Goal: Task Accomplishment & Management: Manage account settings

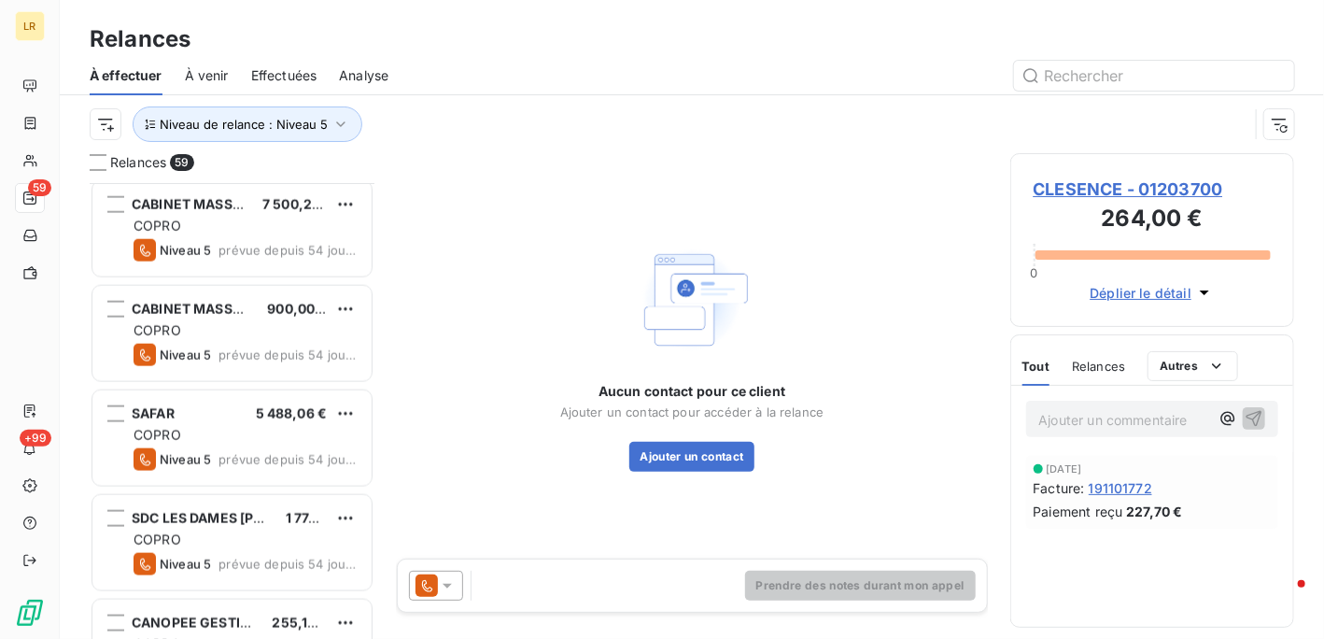
scroll to position [1121, 0]
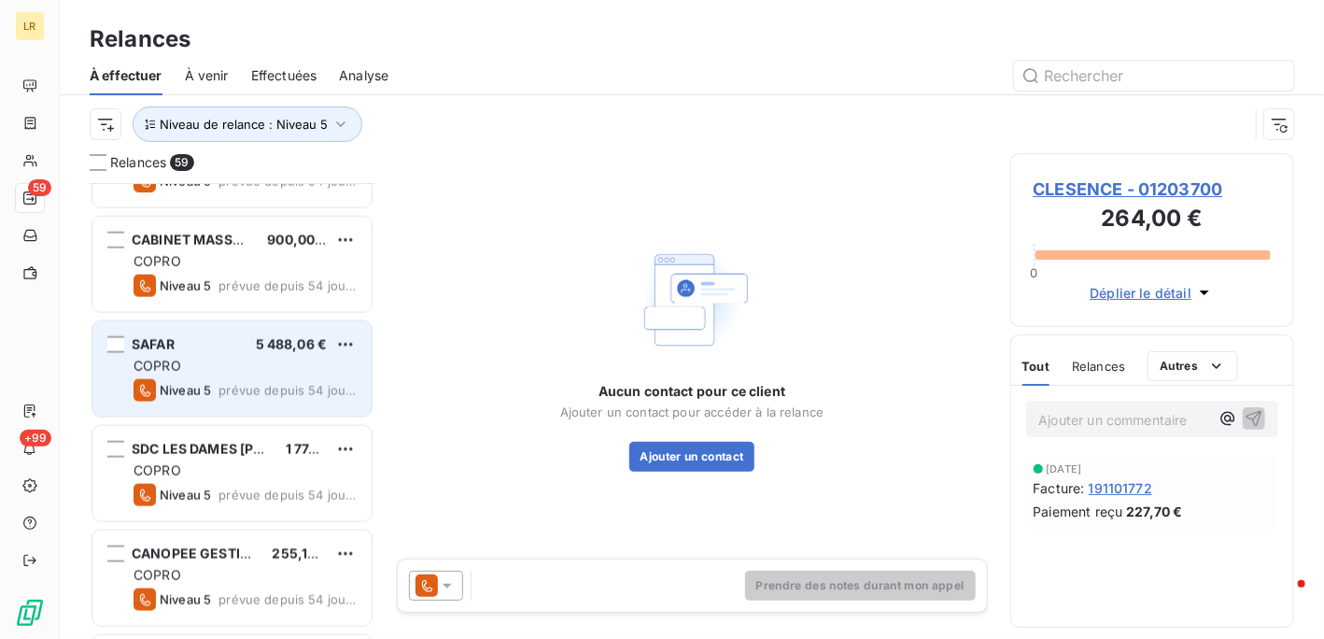
click at [217, 358] on div "COPRO" at bounding box center [245, 366] width 223 height 19
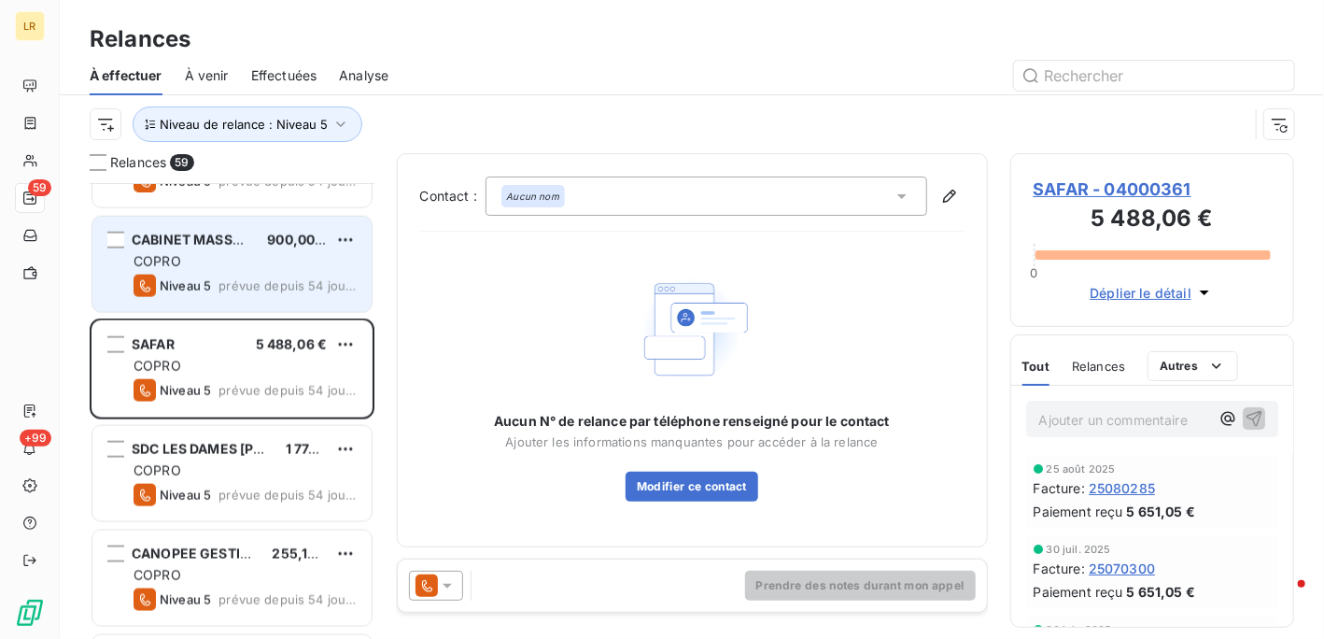
click at [192, 260] on div "COPRO" at bounding box center [245, 261] width 223 height 19
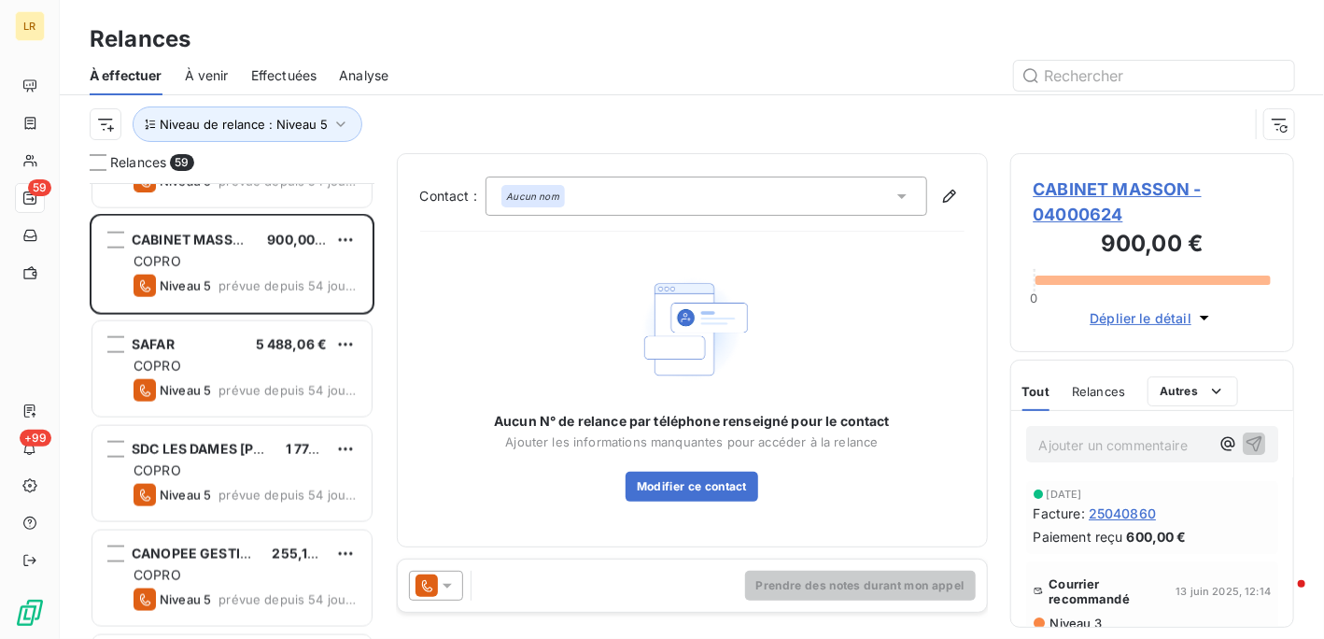
click at [1111, 387] on span "Relances" at bounding box center [1098, 391] width 53 height 15
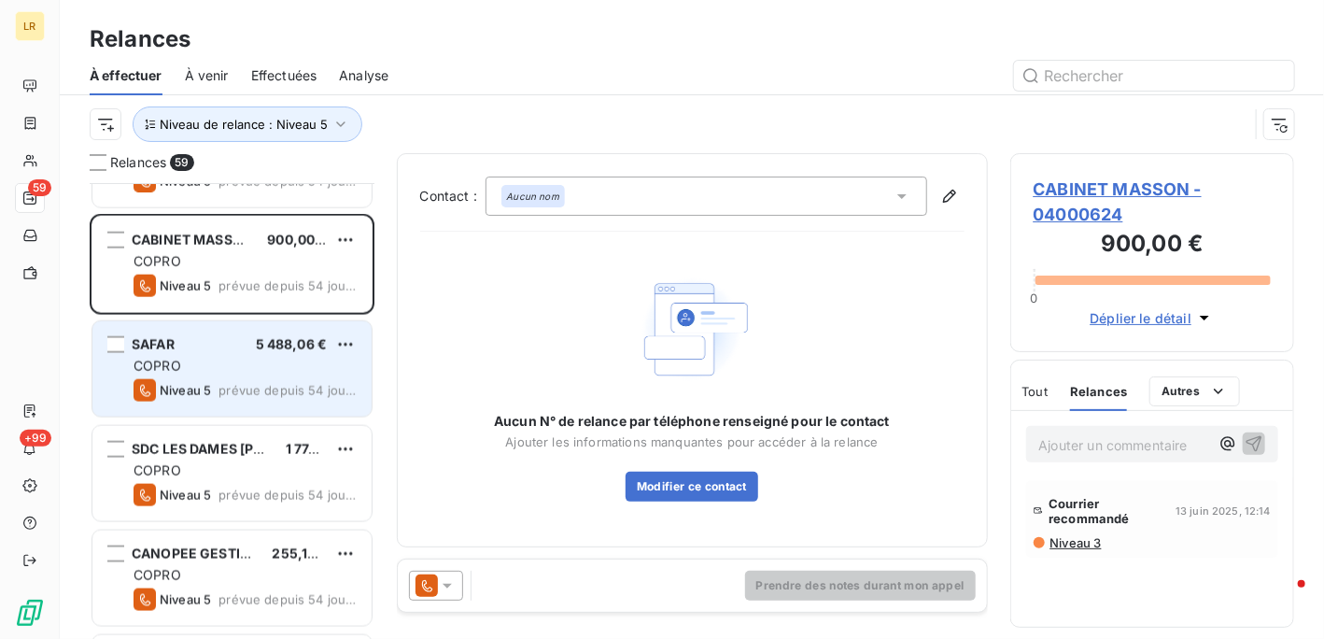
click at [211, 361] on div "COPRO" at bounding box center [245, 366] width 223 height 19
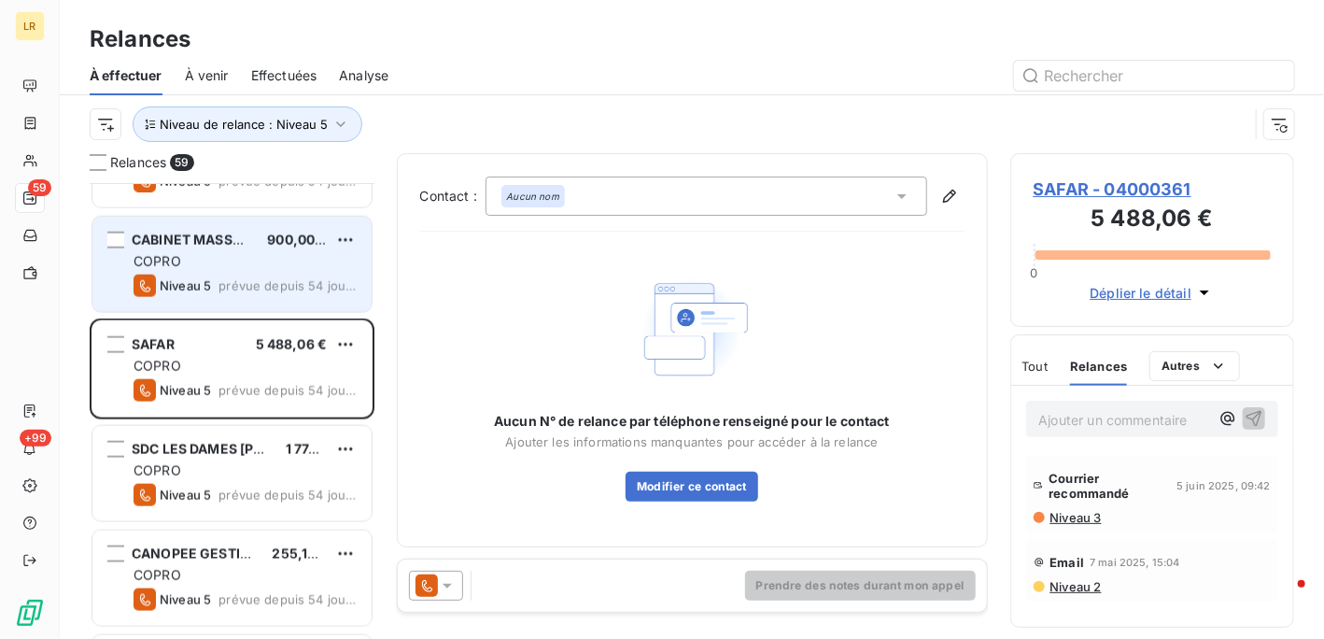
click at [213, 249] on div "CABINET MASSON 900,00 € COPRO Niveau 5 prévue depuis 54 jours" at bounding box center [231, 264] width 279 height 95
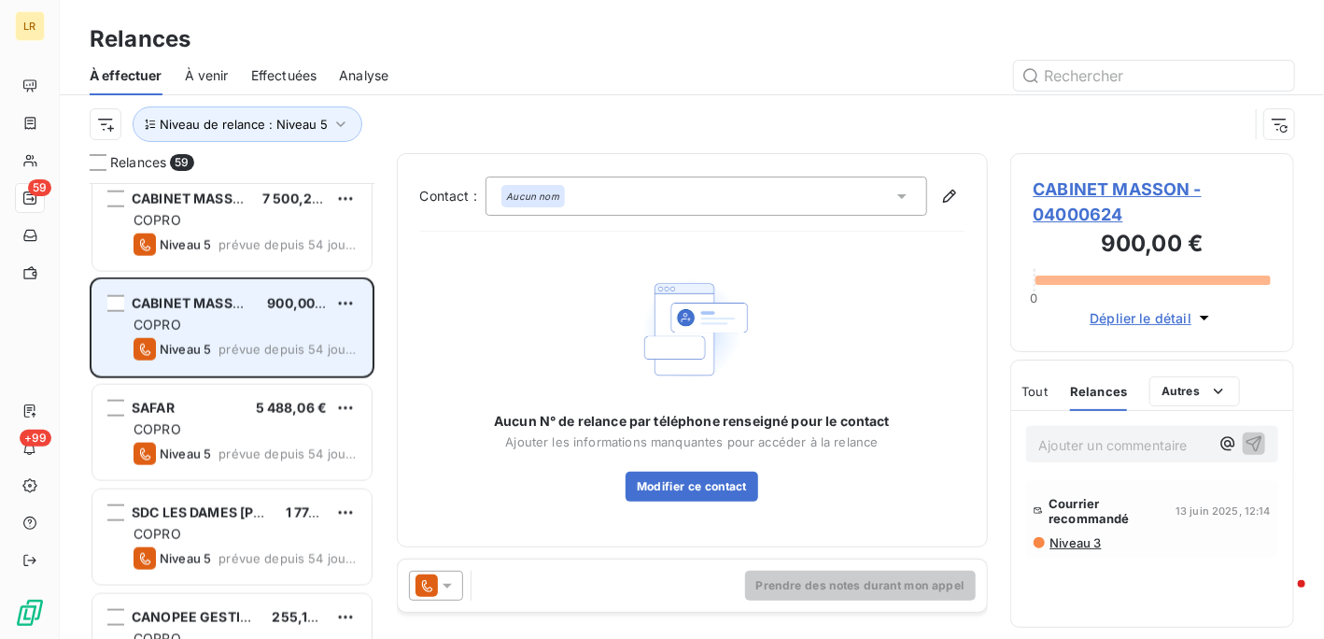
scroll to position [1027, 0]
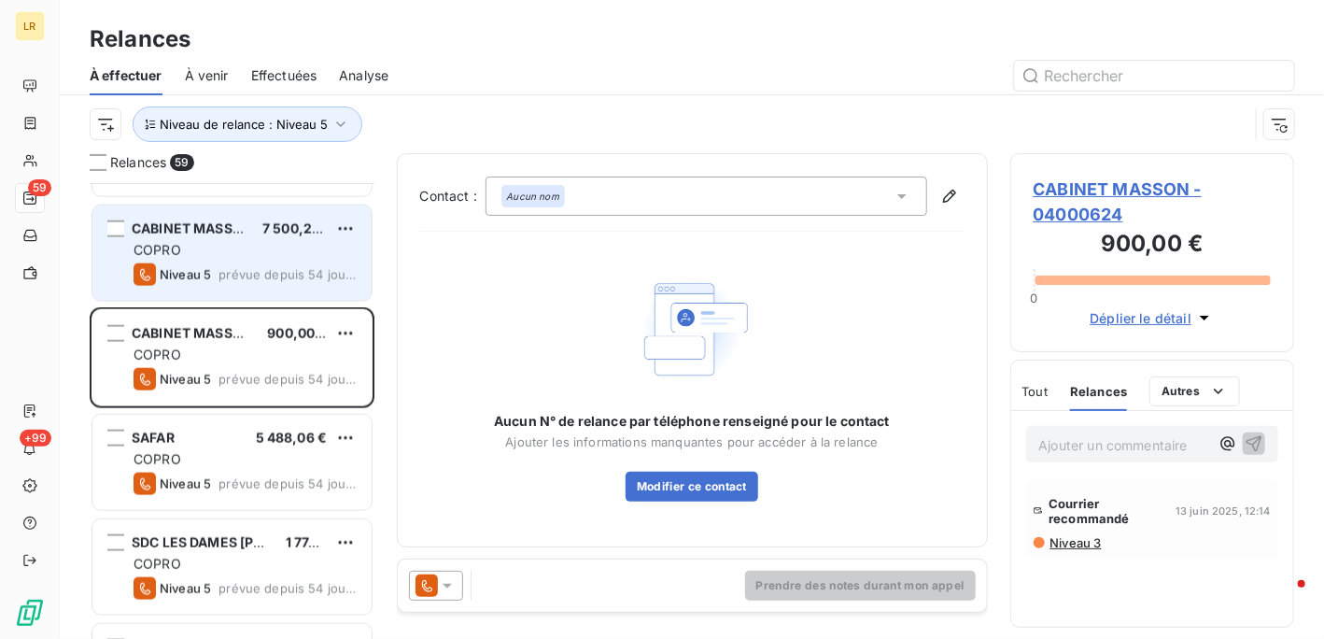
click at [236, 258] on div "COPRO" at bounding box center [245, 250] width 223 height 19
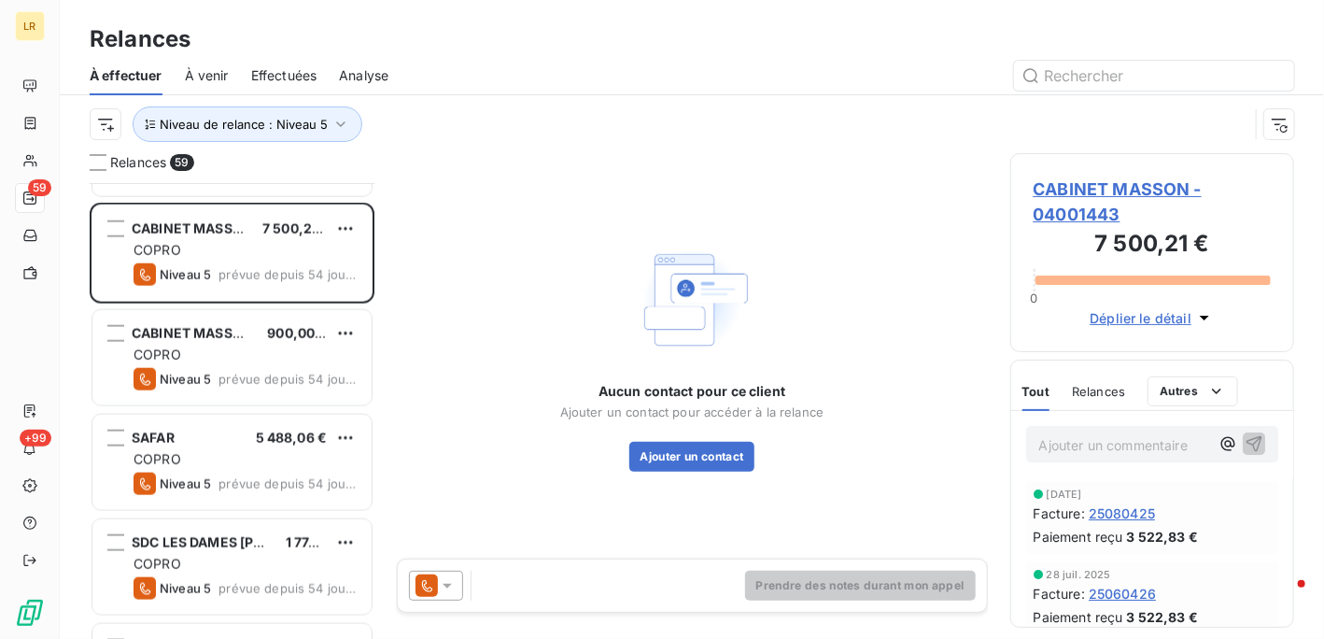
click at [1098, 391] on span "Relances" at bounding box center [1098, 391] width 53 height 15
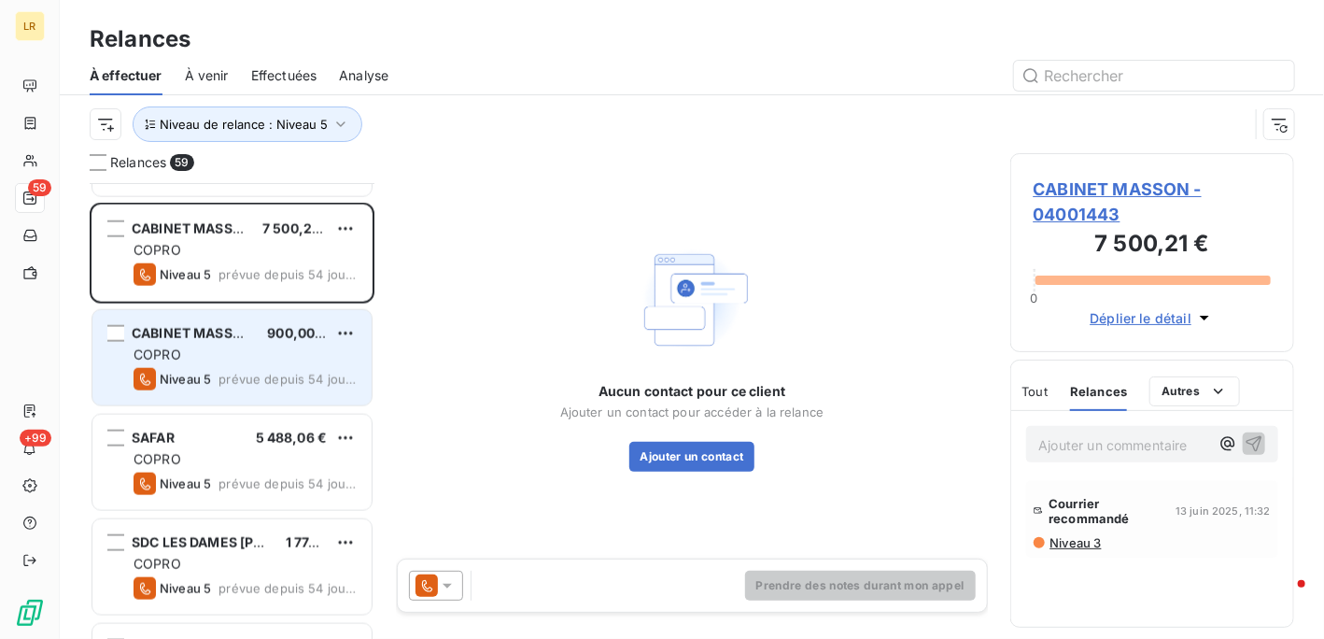
click at [253, 356] on div "COPRO" at bounding box center [245, 355] width 223 height 19
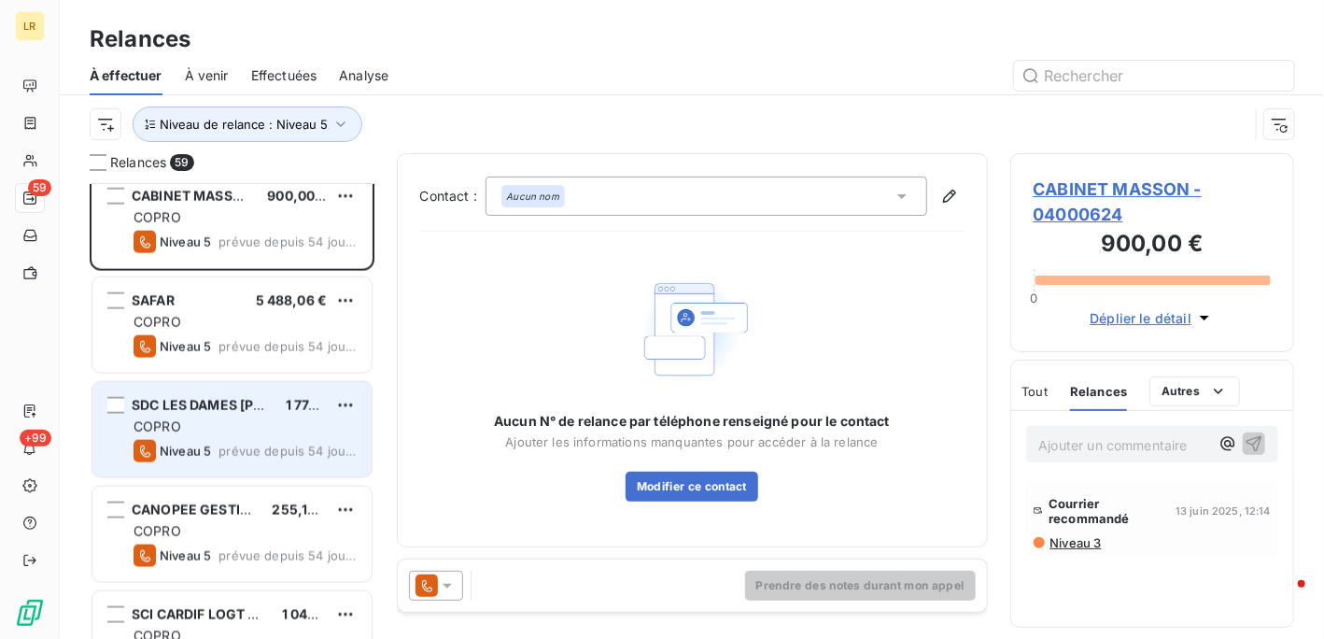
scroll to position [1121, 0]
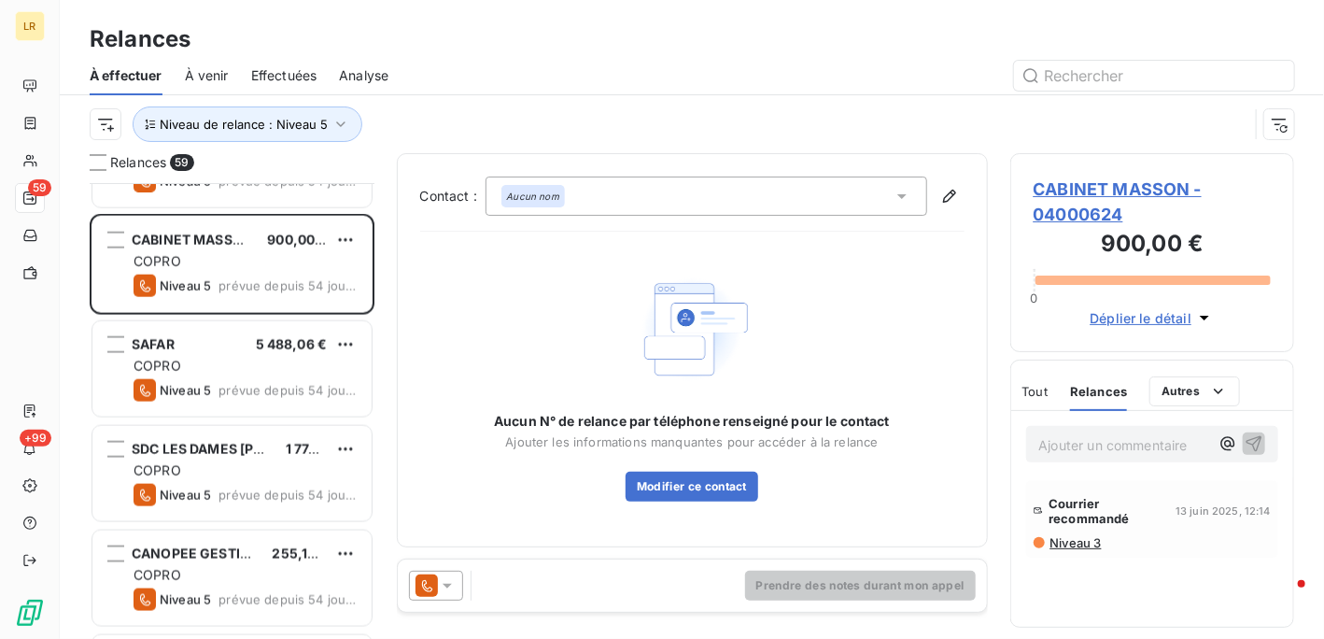
click at [444, 589] on icon at bounding box center [447, 585] width 19 height 19
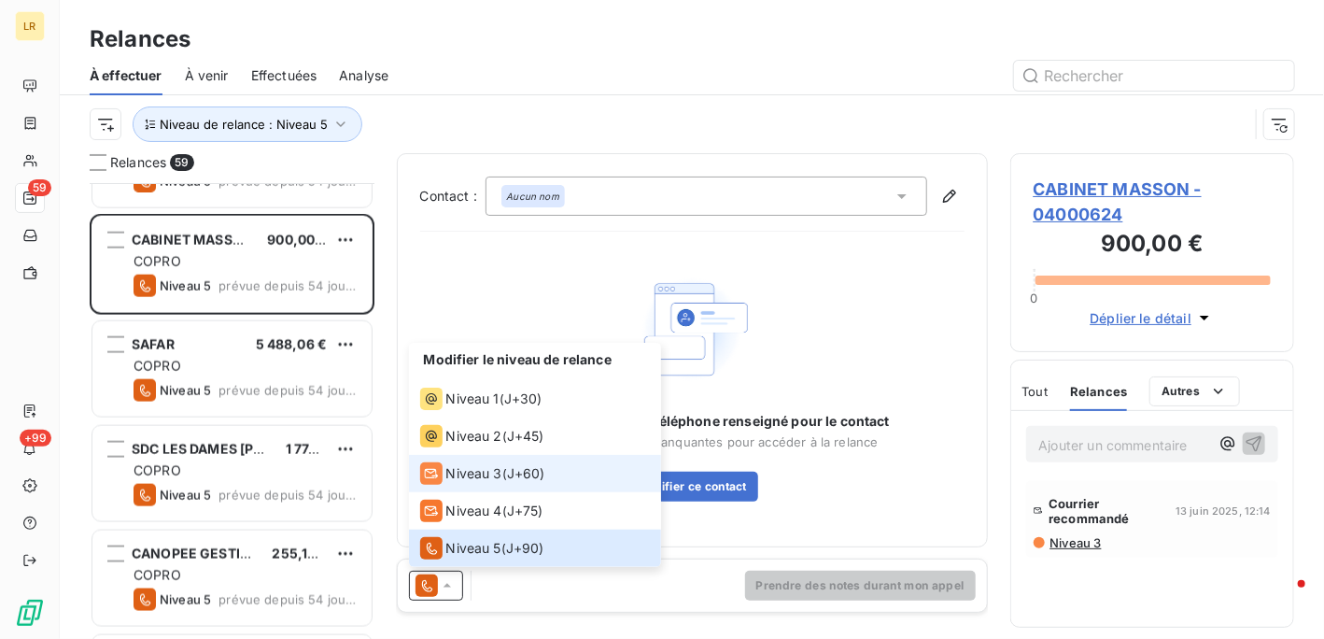
click at [477, 474] on span "Niveau 3" at bounding box center [474, 473] width 56 height 19
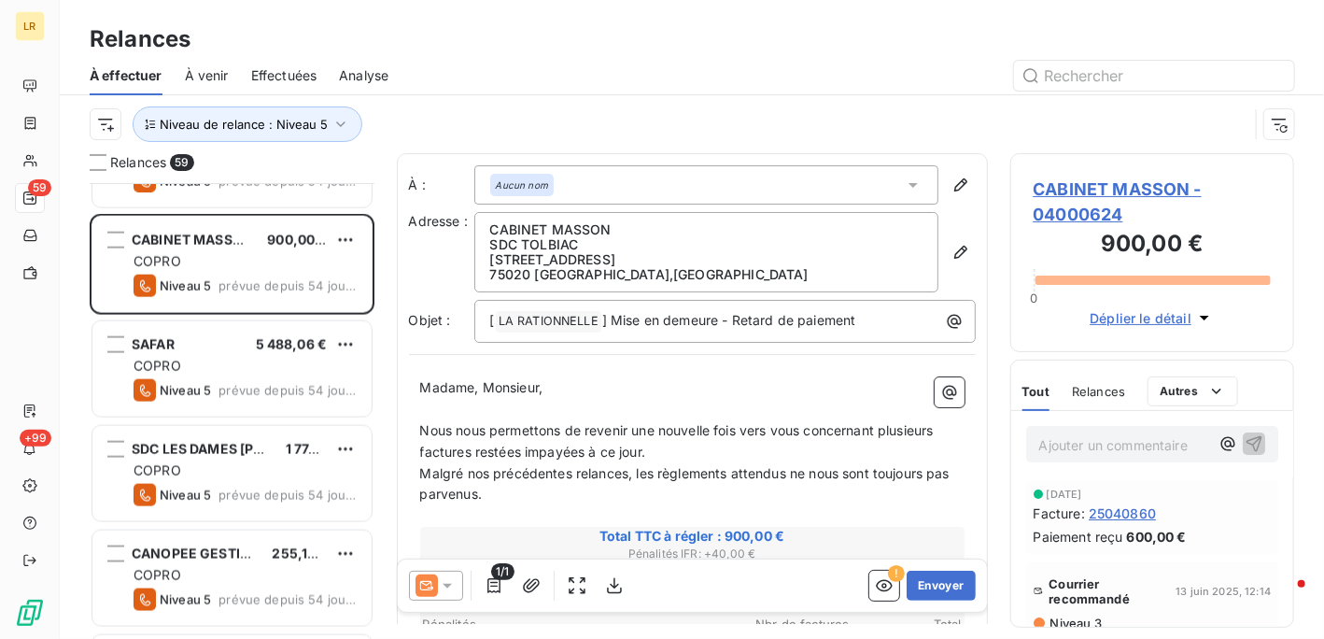
click at [489, 579] on div "1/1" at bounding box center [494, 586] width 30 height 30
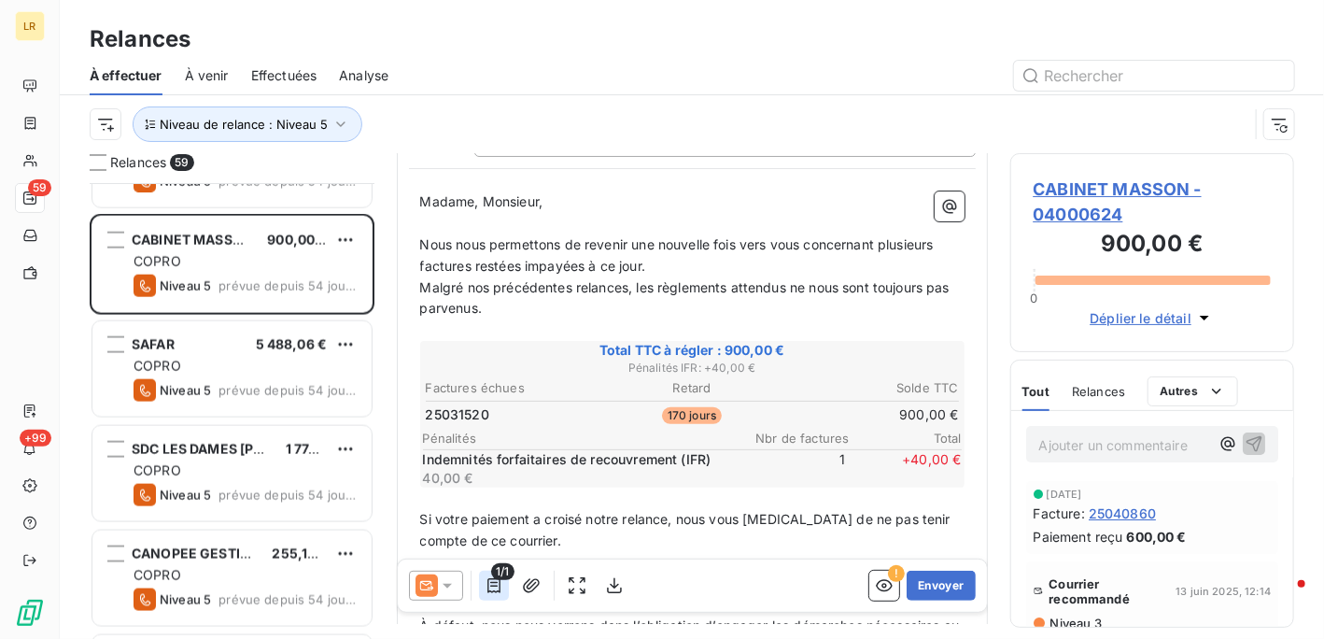
click at [488, 582] on icon "button" at bounding box center [494, 585] width 13 height 15
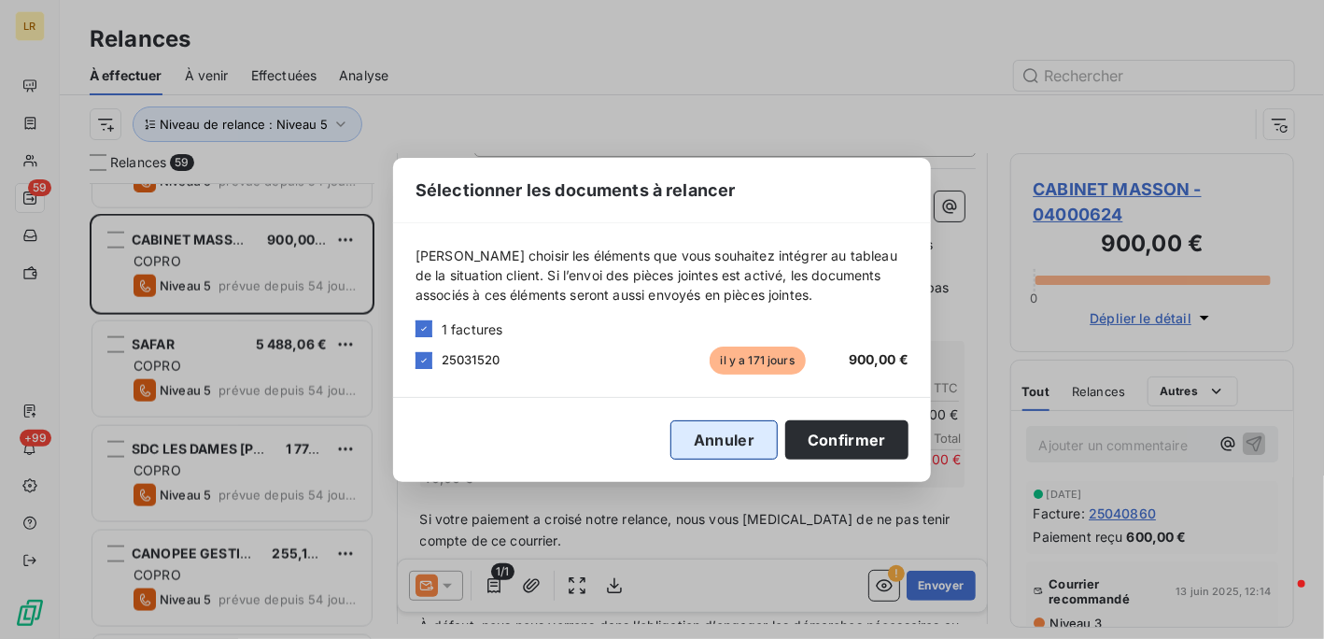
click at [714, 441] on button "Annuler" at bounding box center [724, 439] width 107 height 39
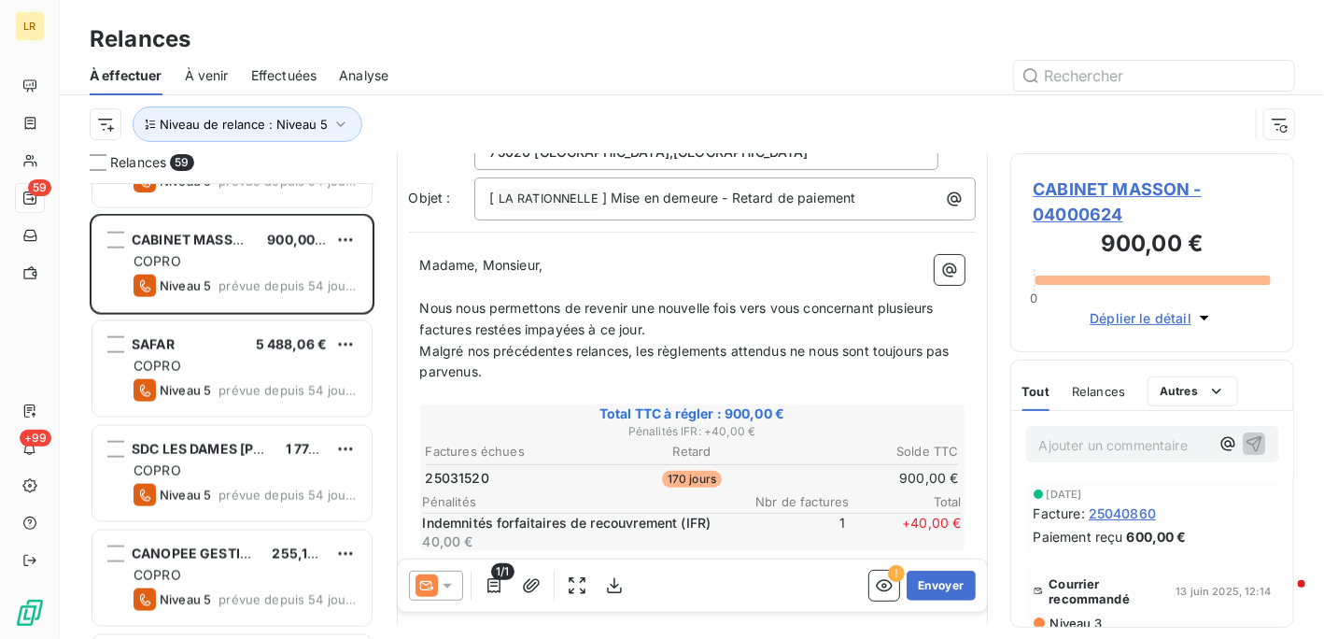
scroll to position [0, 0]
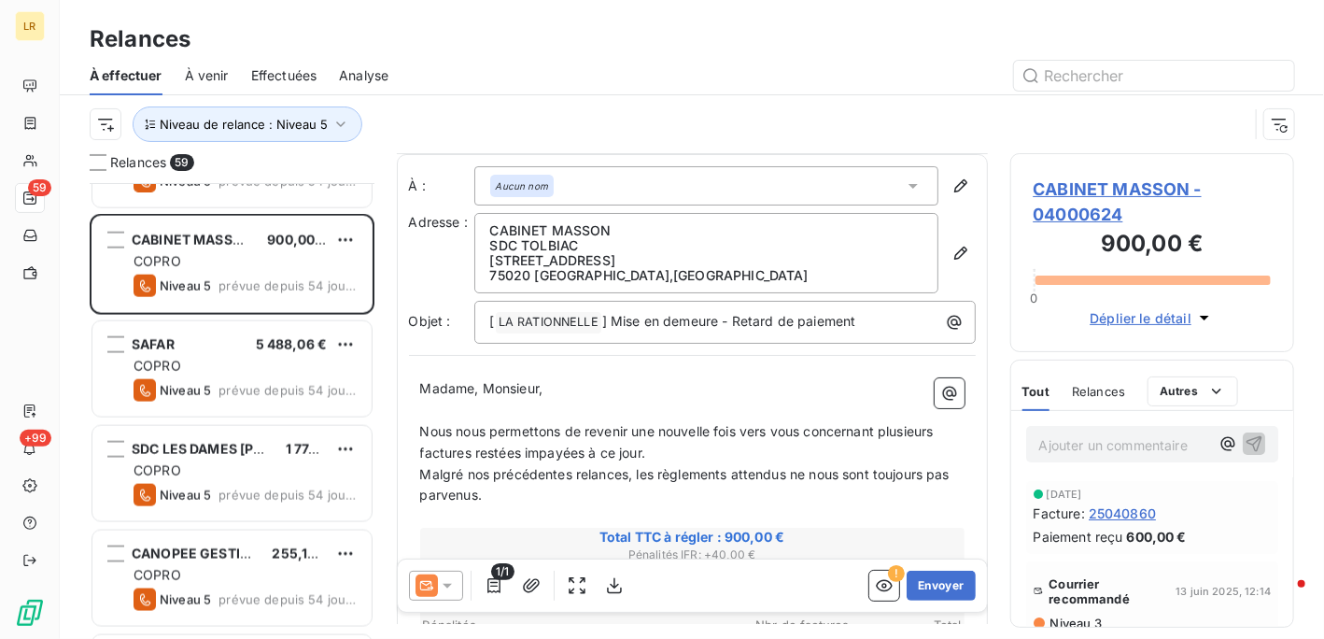
click at [579, 240] on p "SDC TOLBIAC" at bounding box center [706, 245] width 432 height 15
click at [491, 586] on icon "button" at bounding box center [494, 585] width 13 height 15
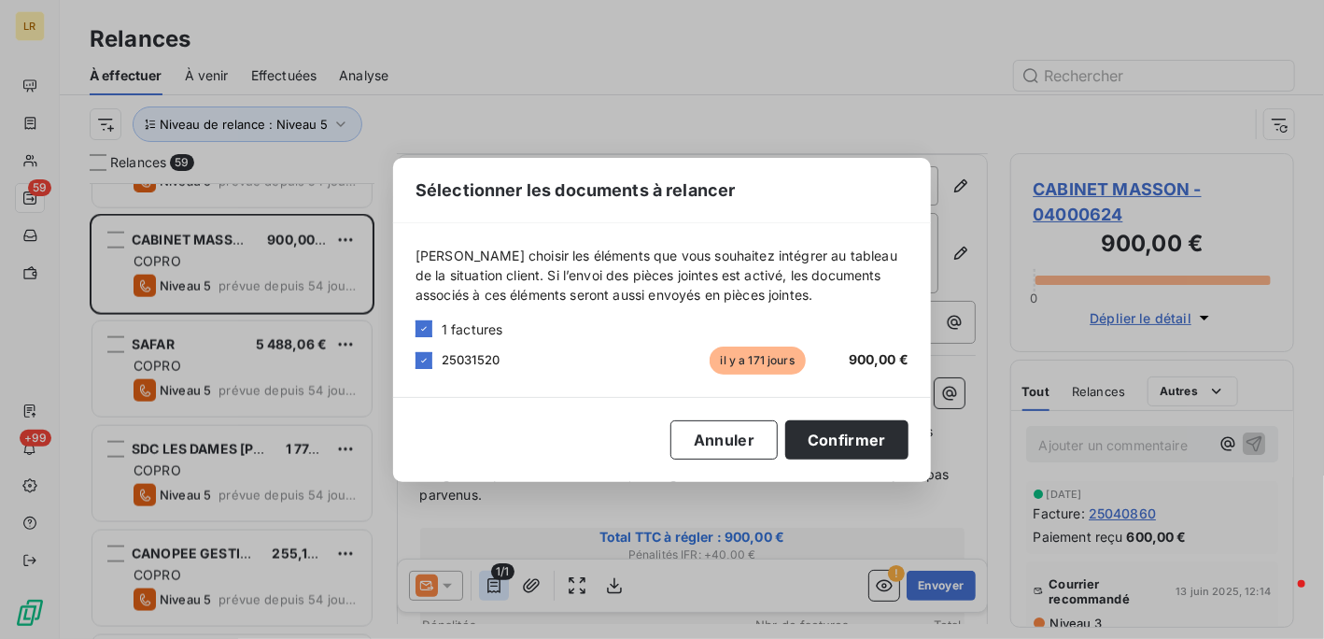
click at [491, 586] on div "Sélectionner les documents à relancer [PERSON_NAME] choisir les éléments que vo…" at bounding box center [662, 319] width 1324 height 639
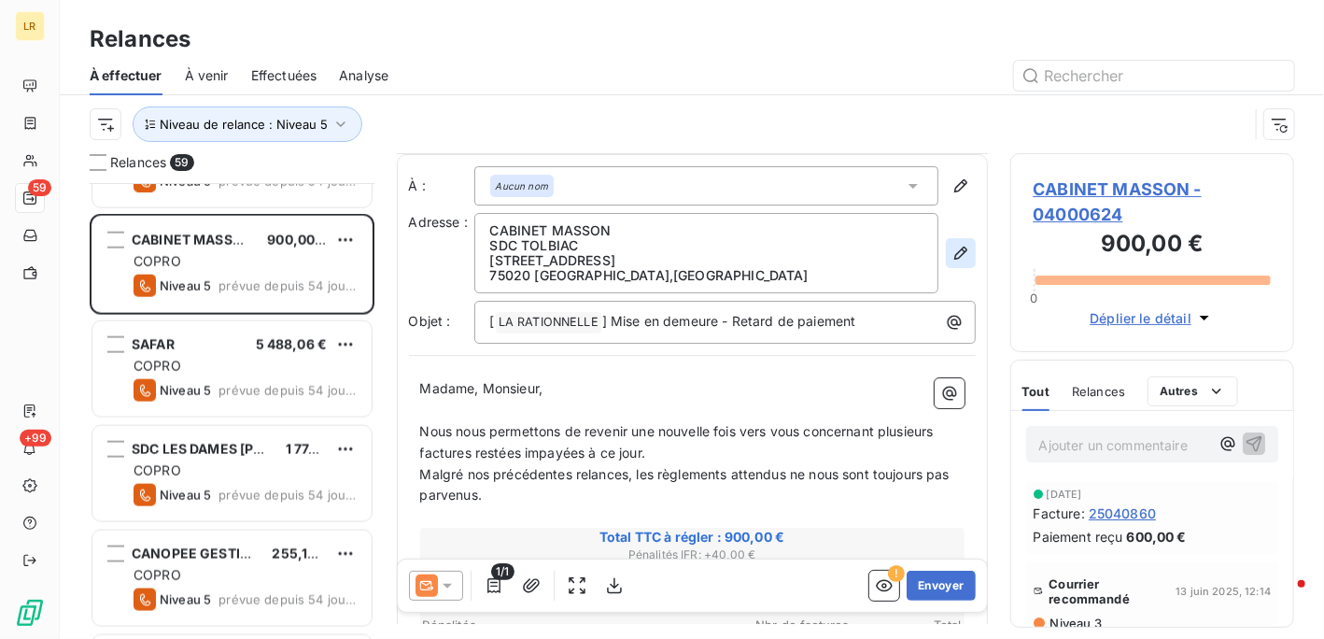
click at [952, 249] on icon "button" at bounding box center [961, 253] width 19 height 19
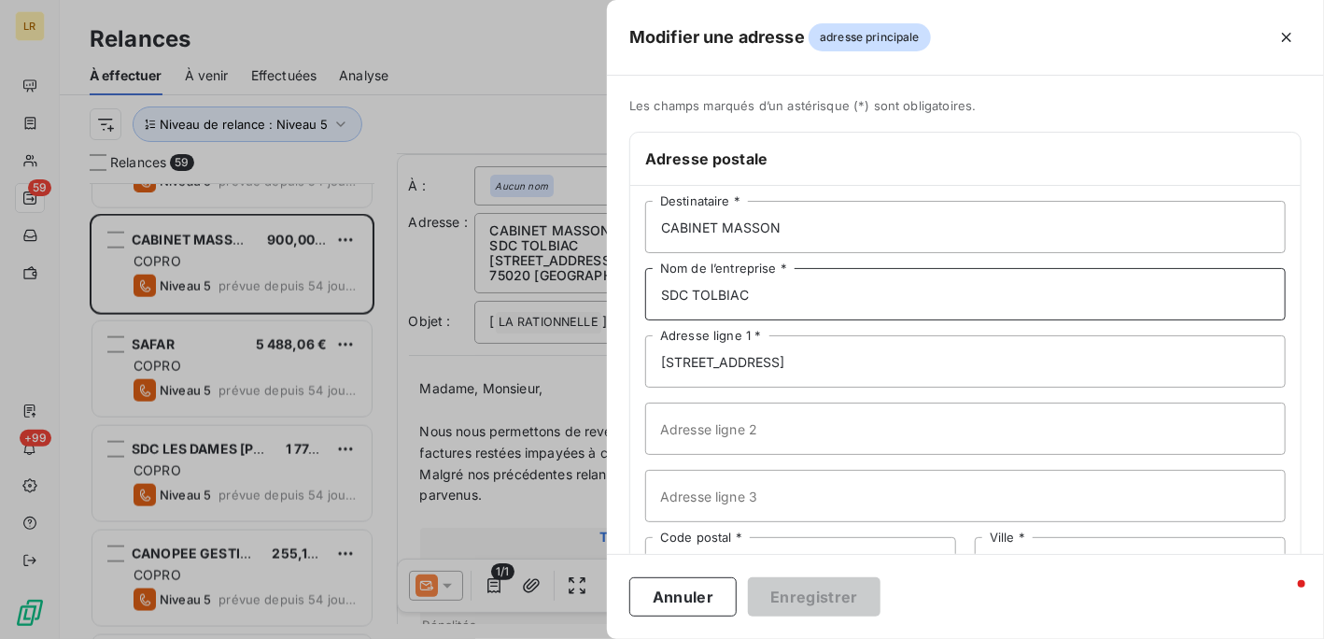
drag, startPoint x: 760, startPoint y: 298, endPoint x: 687, endPoint y: 294, distance: 72.9
click at [687, 294] on input "SDC TOLBIAC" at bounding box center [965, 294] width 641 height 52
click at [690, 290] on input "SDCLES TERRASSES" at bounding box center [965, 294] width 641 height 52
type input "SDC LES TERRASSES"
click at [792, 594] on button "Enregistrer" at bounding box center [814, 596] width 133 height 39
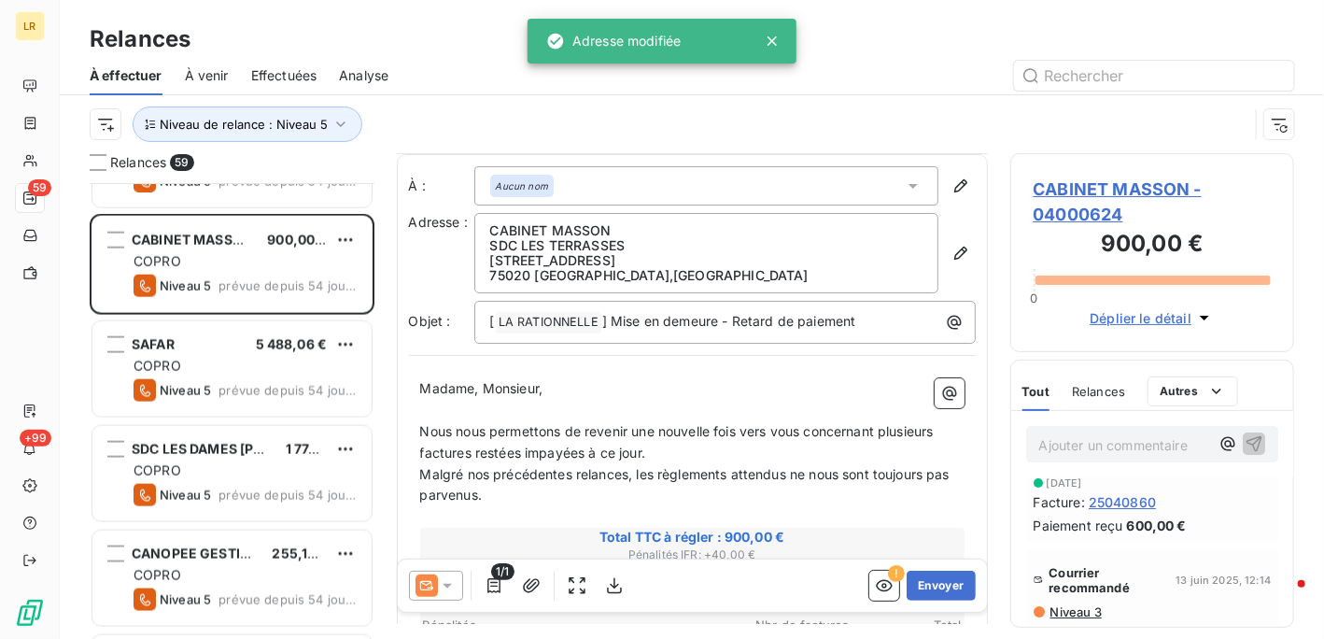
scroll to position [14, 0]
click at [1076, 602] on span "Niveau 3" at bounding box center [1075, 608] width 53 height 15
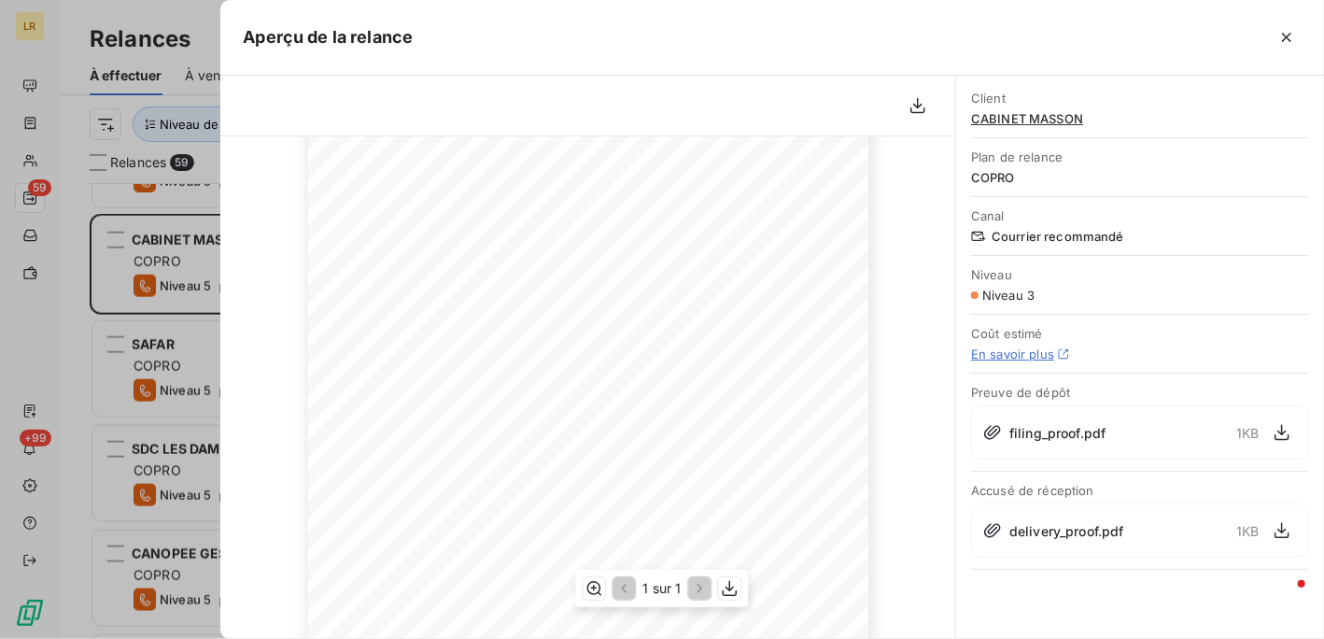
scroll to position [0, 0]
click at [168, 236] on div at bounding box center [662, 319] width 1324 height 639
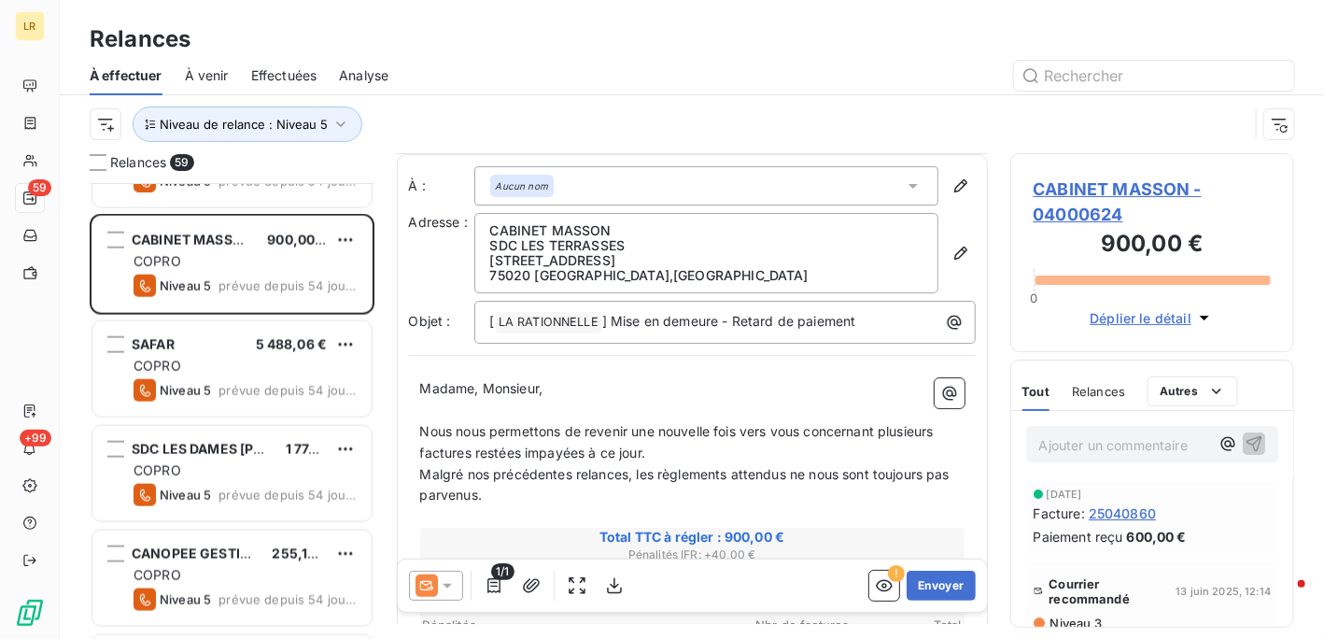
click at [445, 580] on icon at bounding box center [447, 585] width 19 height 19
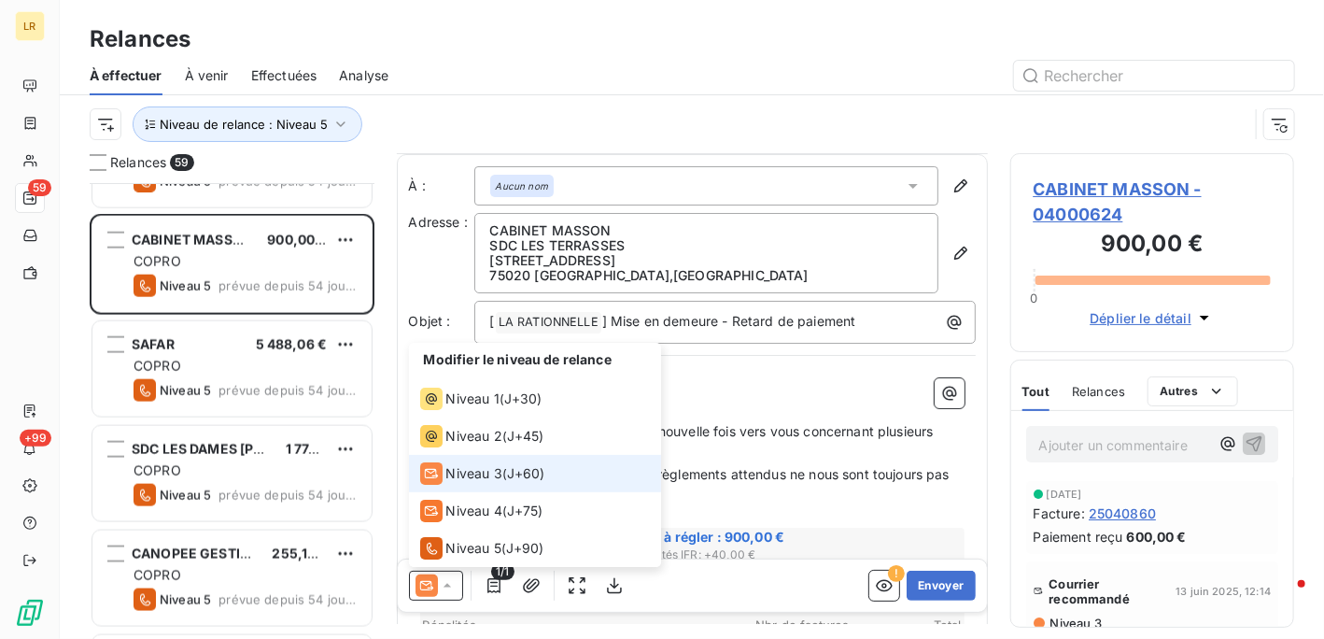
click at [483, 466] on span "Niveau 3" at bounding box center [474, 473] width 56 height 19
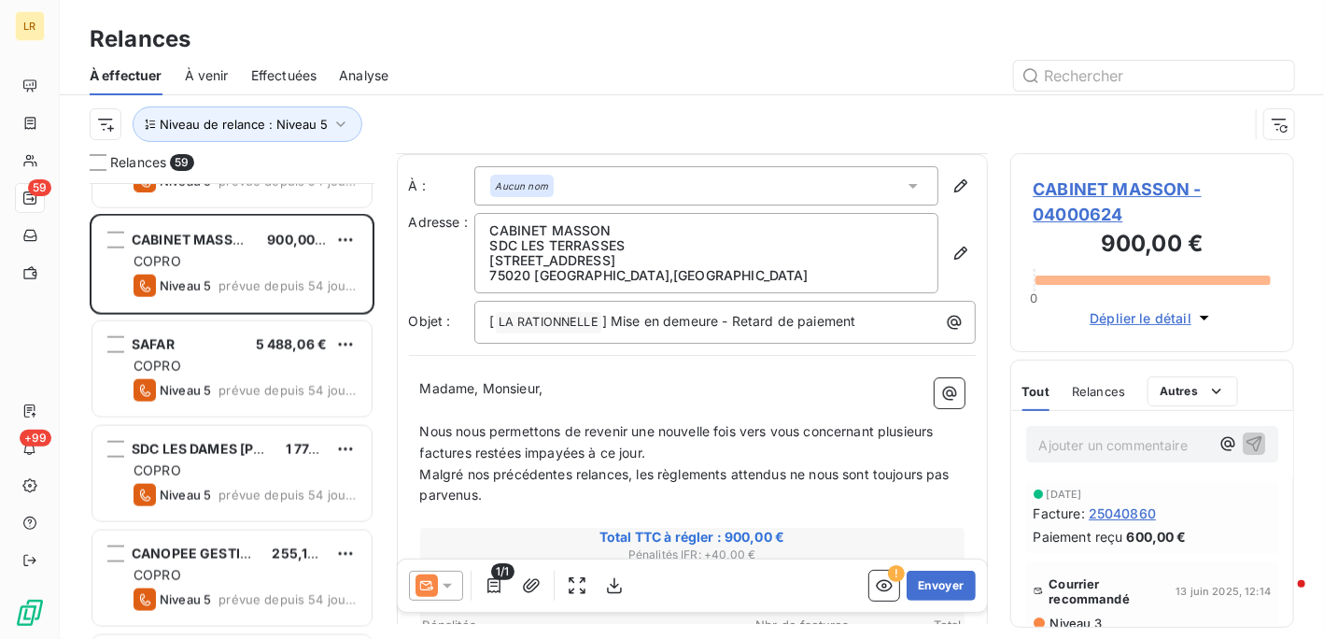
click at [449, 584] on icon at bounding box center [447, 586] width 9 height 5
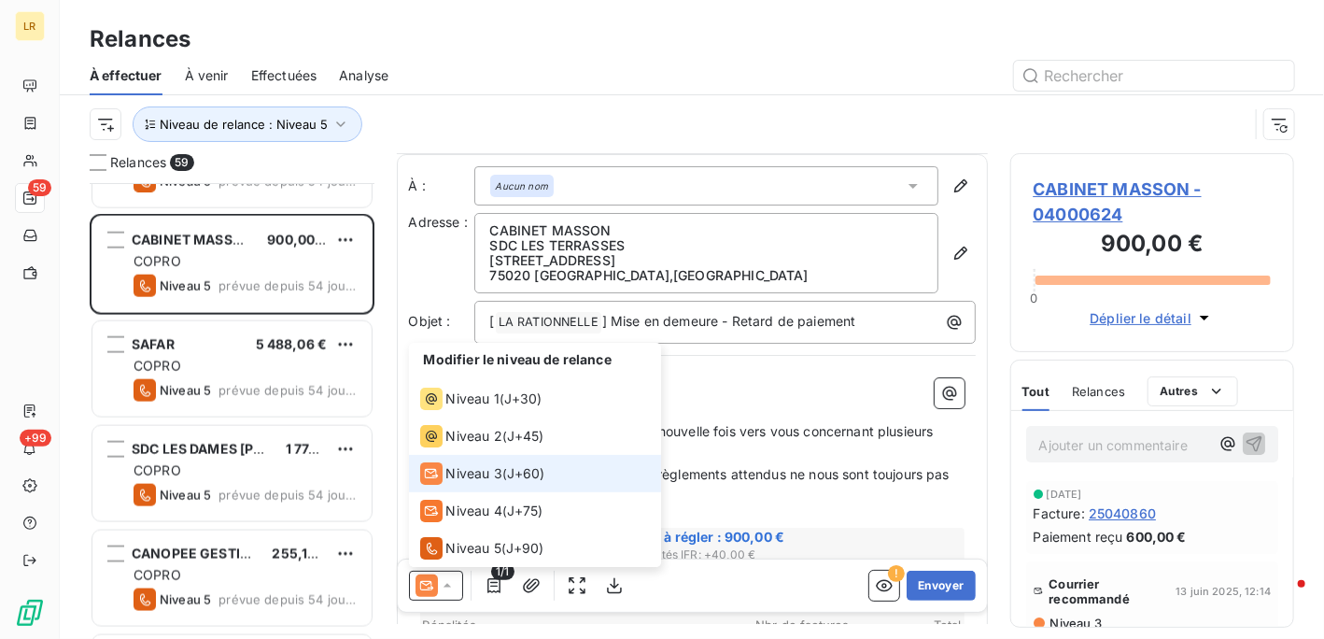
click at [478, 469] on span "Niveau 3" at bounding box center [474, 473] width 56 height 19
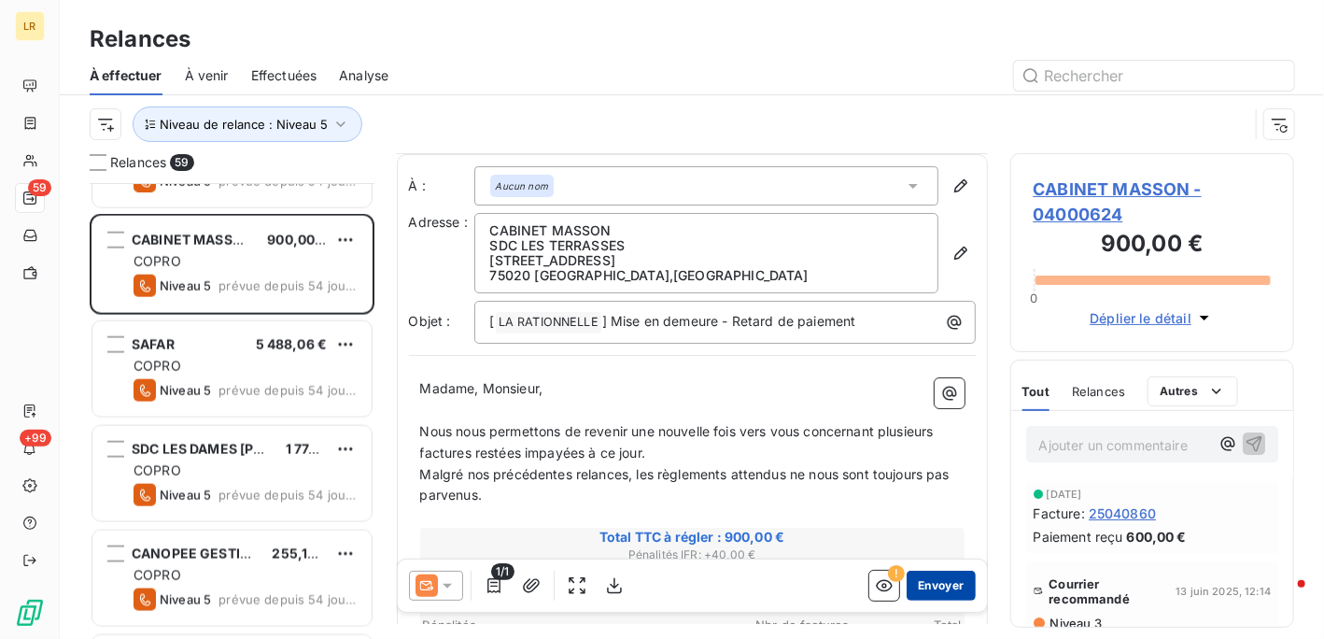
click at [923, 574] on button "Envoyer" at bounding box center [941, 586] width 68 height 30
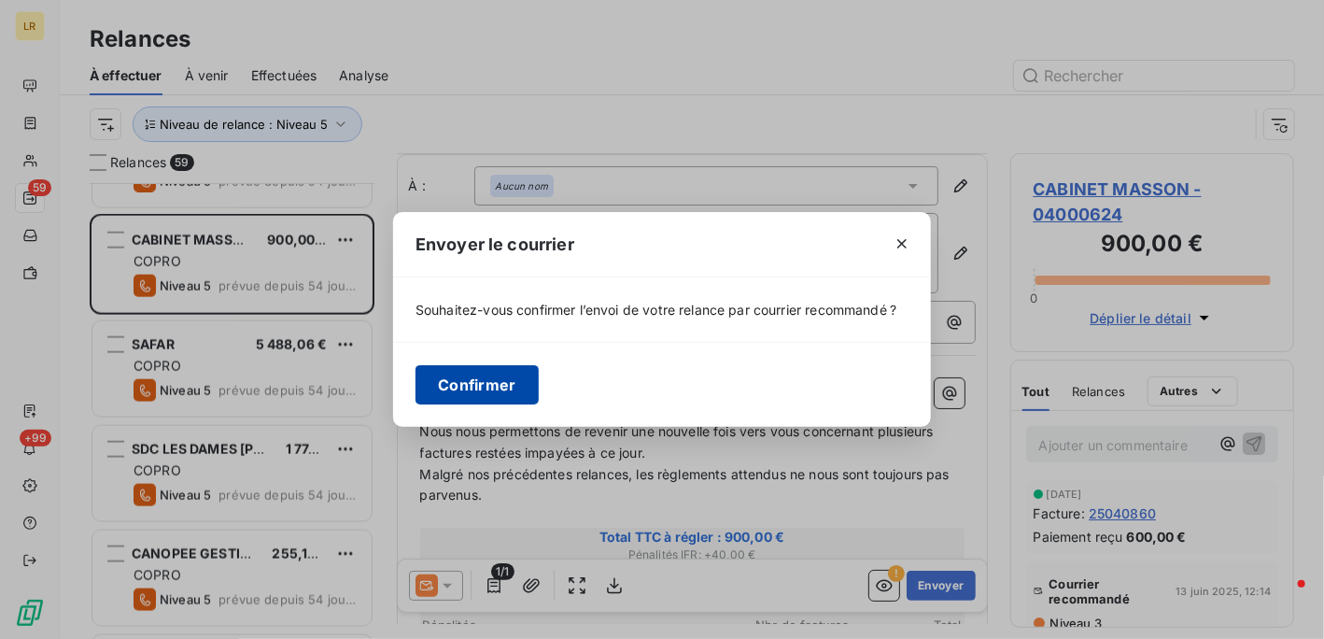
click at [495, 380] on button "Confirmer" at bounding box center [477, 384] width 123 height 39
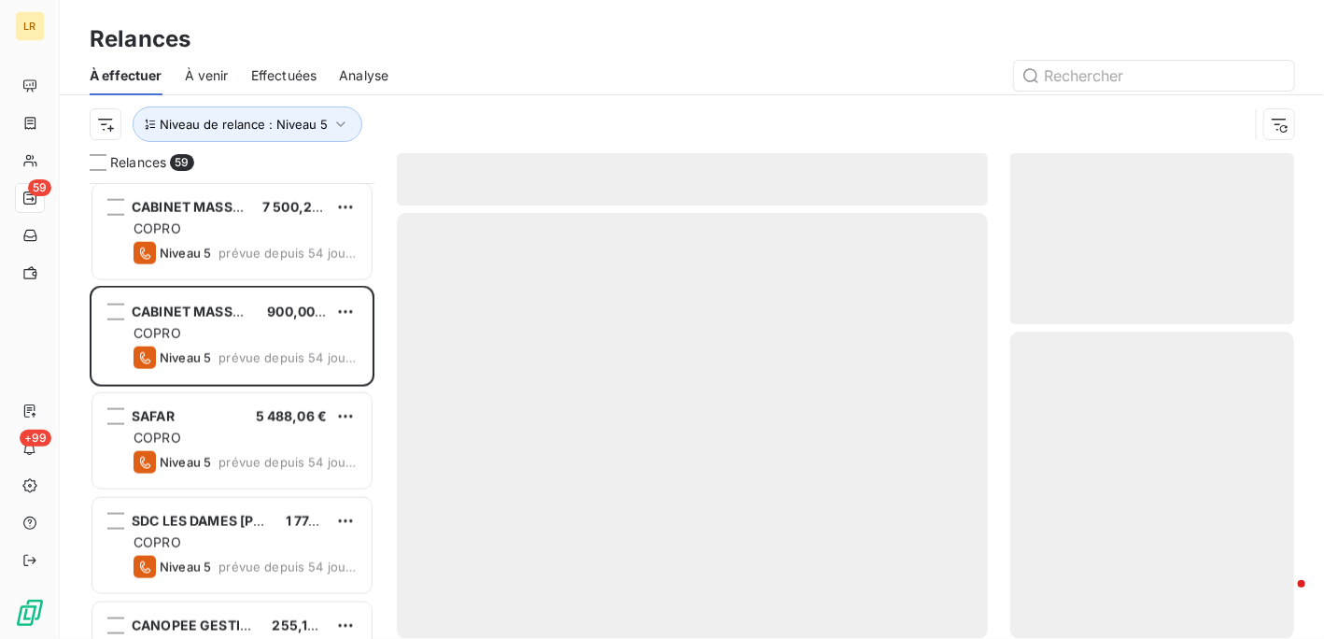
scroll to position [1027, 0]
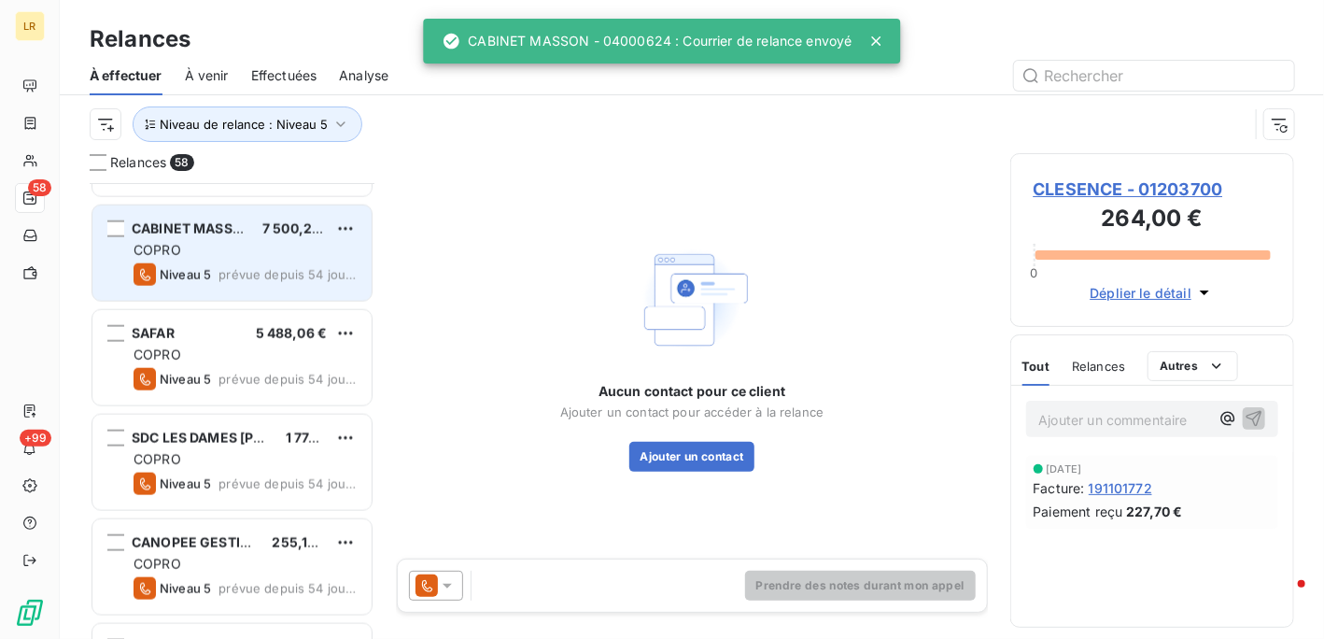
click at [240, 257] on div "COPRO" at bounding box center [245, 250] width 223 height 19
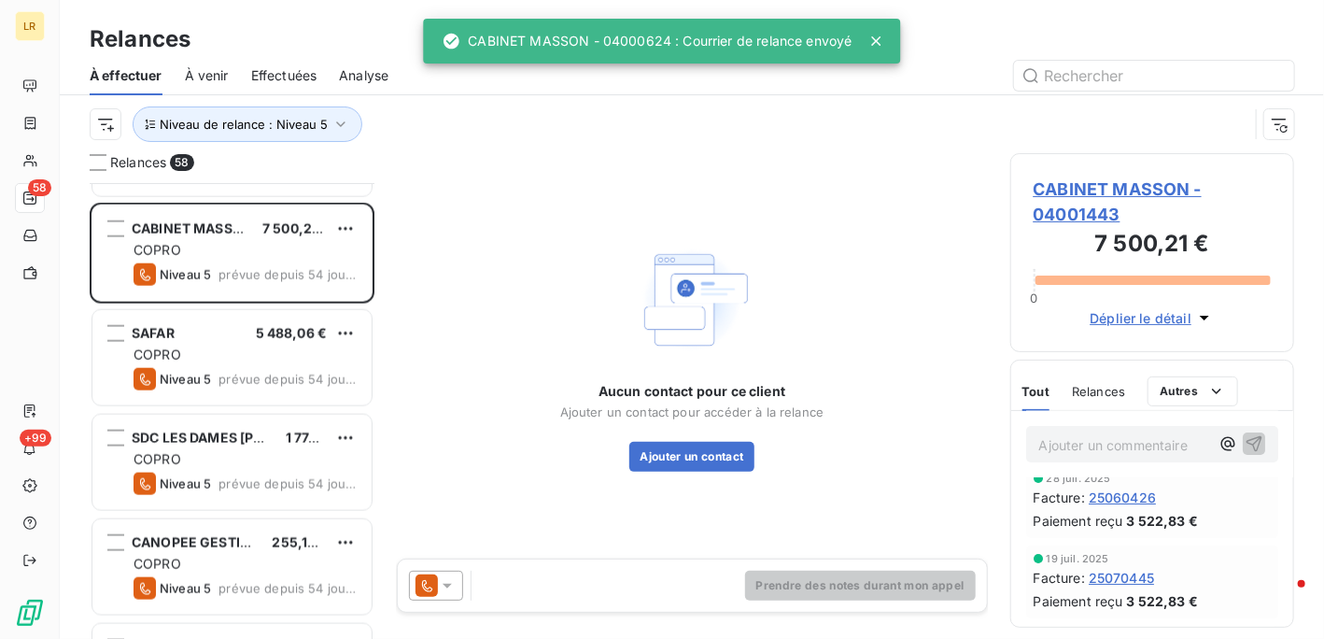
scroll to position [175, 0]
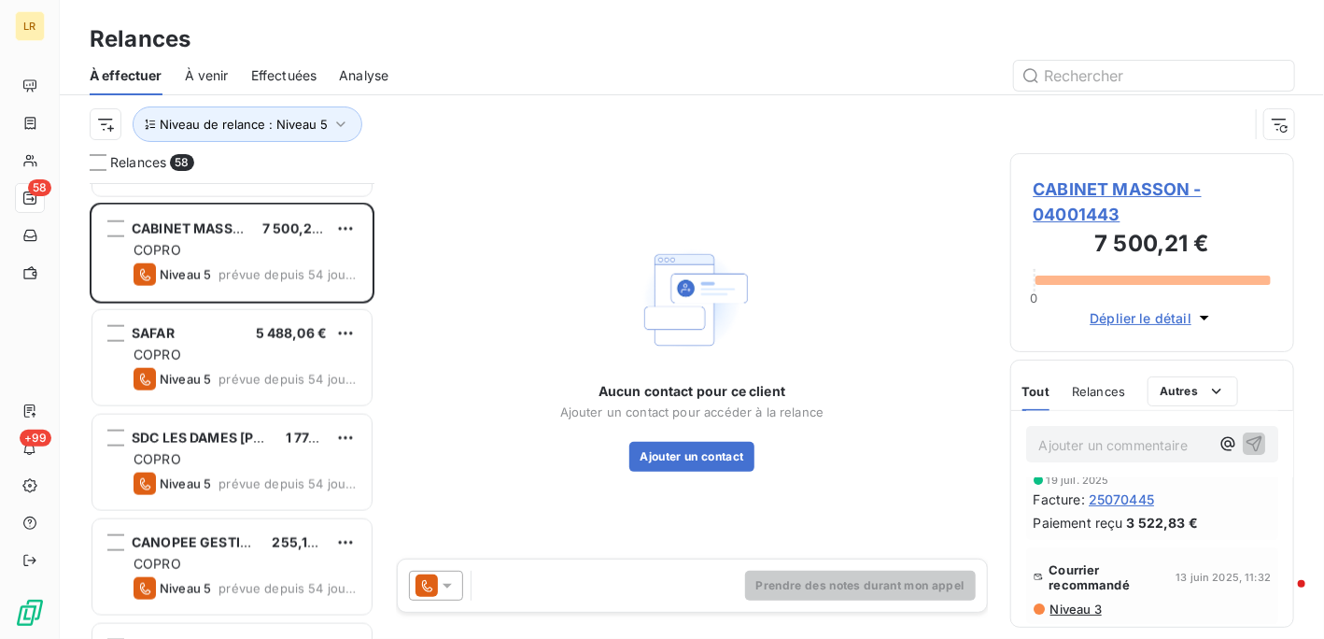
click at [1072, 608] on span "Niveau 3" at bounding box center [1075, 608] width 53 height 15
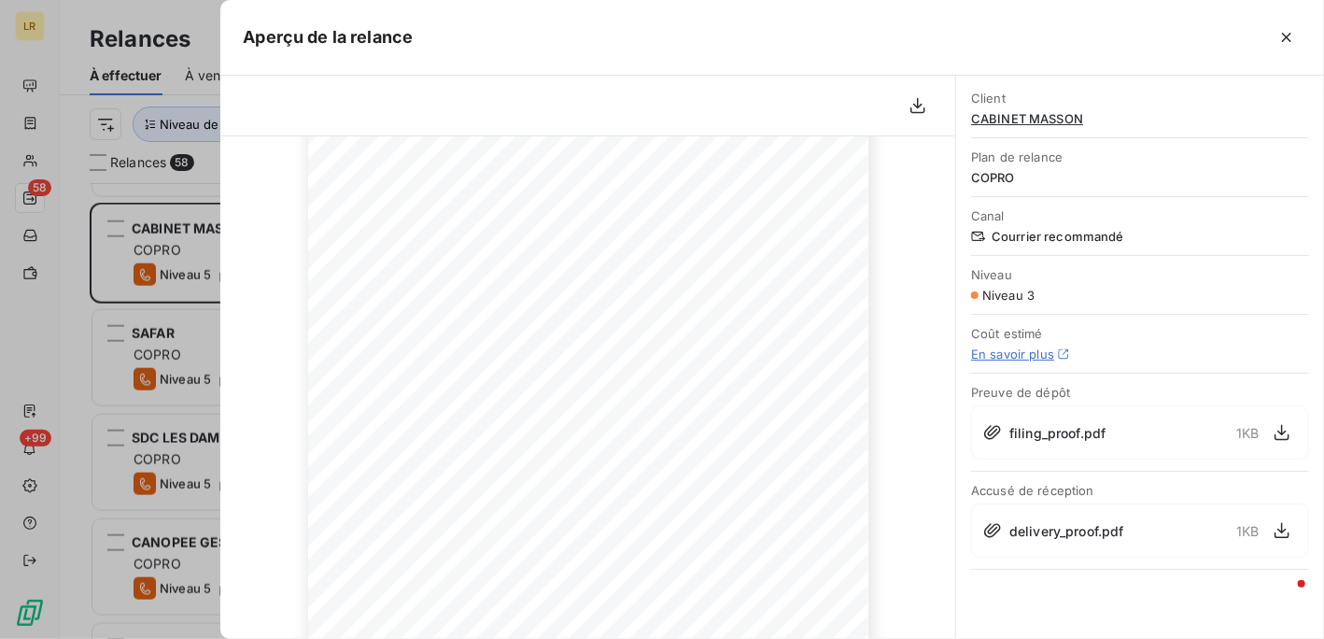
scroll to position [0, 0]
click at [175, 261] on div at bounding box center [662, 319] width 1324 height 639
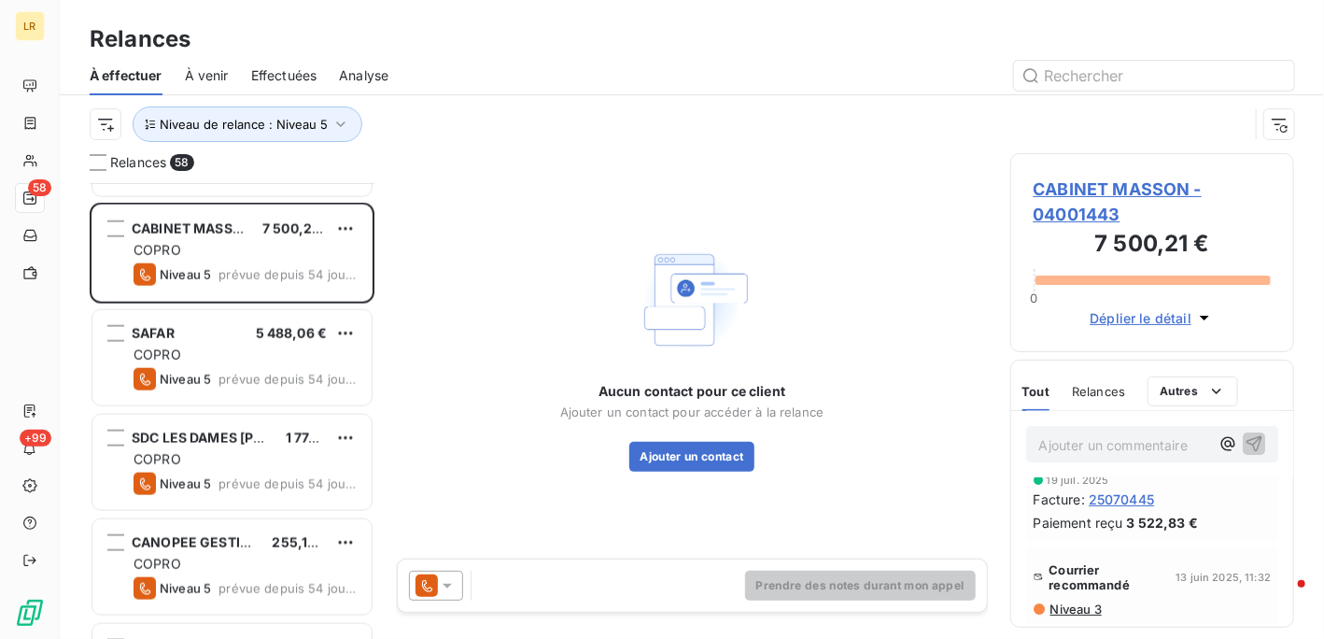
click at [445, 587] on icon at bounding box center [447, 585] width 19 height 19
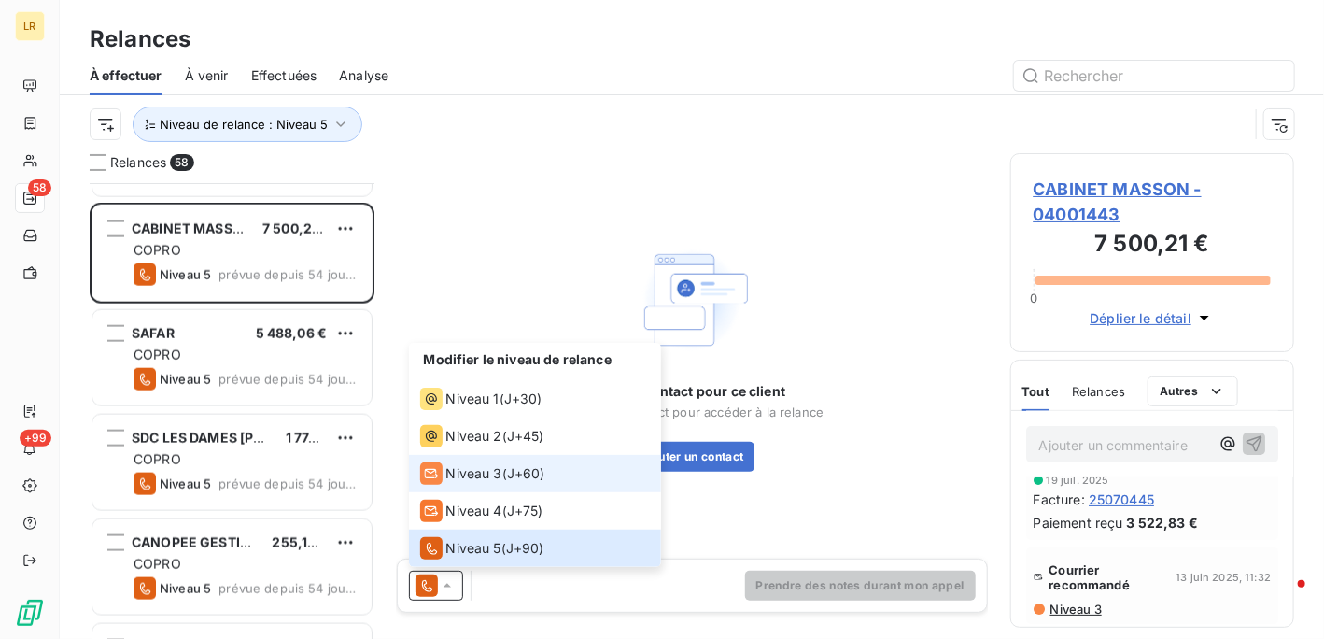
click at [461, 467] on span "Niveau 3" at bounding box center [474, 473] width 56 height 19
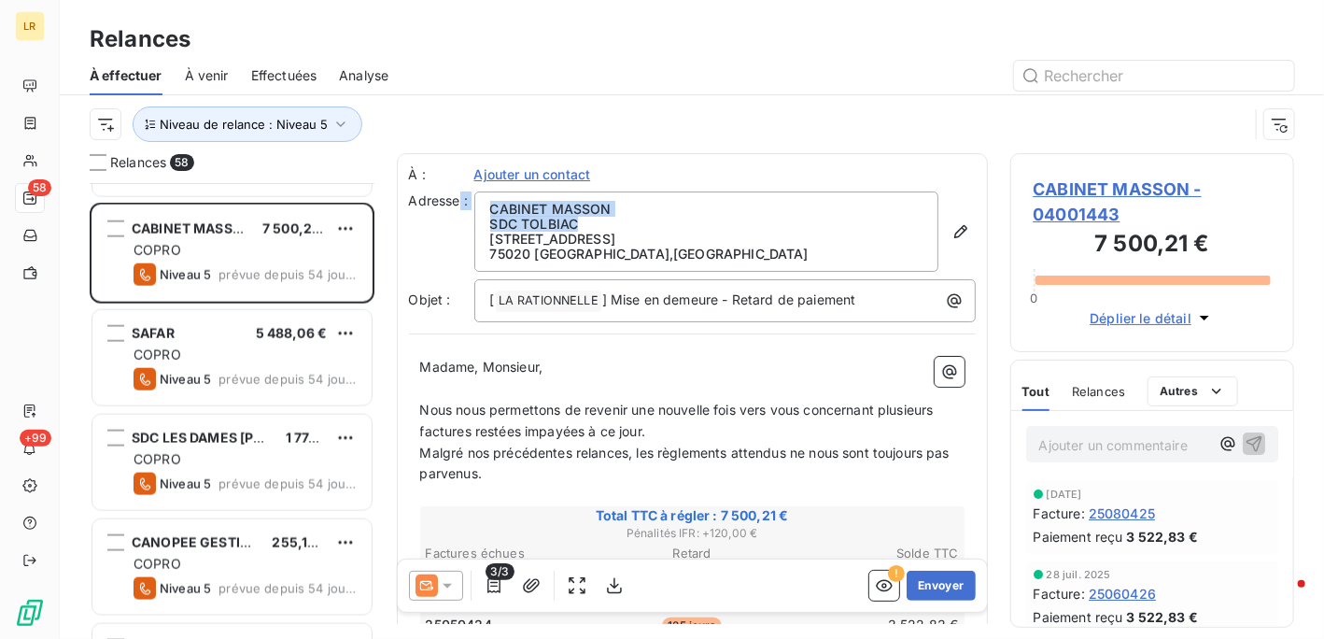
drag, startPoint x: 552, startPoint y: 225, endPoint x: 459, endPoint y: 225, distance: 93.4
click at [459, 225] on div "Adresse : CABINET MASSON SDC TOLBIAC [STREET_ADDRESS]" at bounding box center [692, 231] width 567 height 80
click at [611, 232] on p "[STREET_ADDRESS]" at bounding box center [706, 239] width 432 height 15
drag, startPoint x: 587, startPoint y: 222, endPoint x: 487, endPoint y: 221, distance: 99.9
click at [487, 221] on div "CABINET MASSON SDC TOLBIAC [STREET_ADDRESS]" at bounding box center [706, 231] width 464 height 80
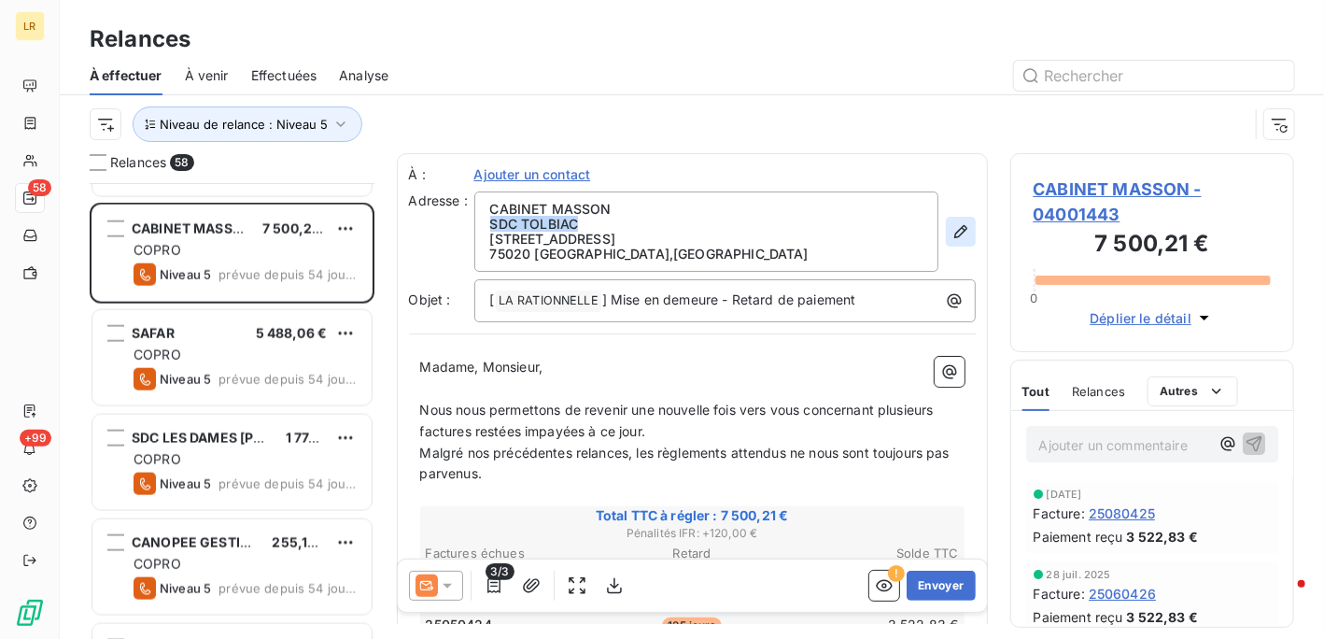
click at [952, 231] on icon "button" at bounding box center [961, 231] width 19 height 19
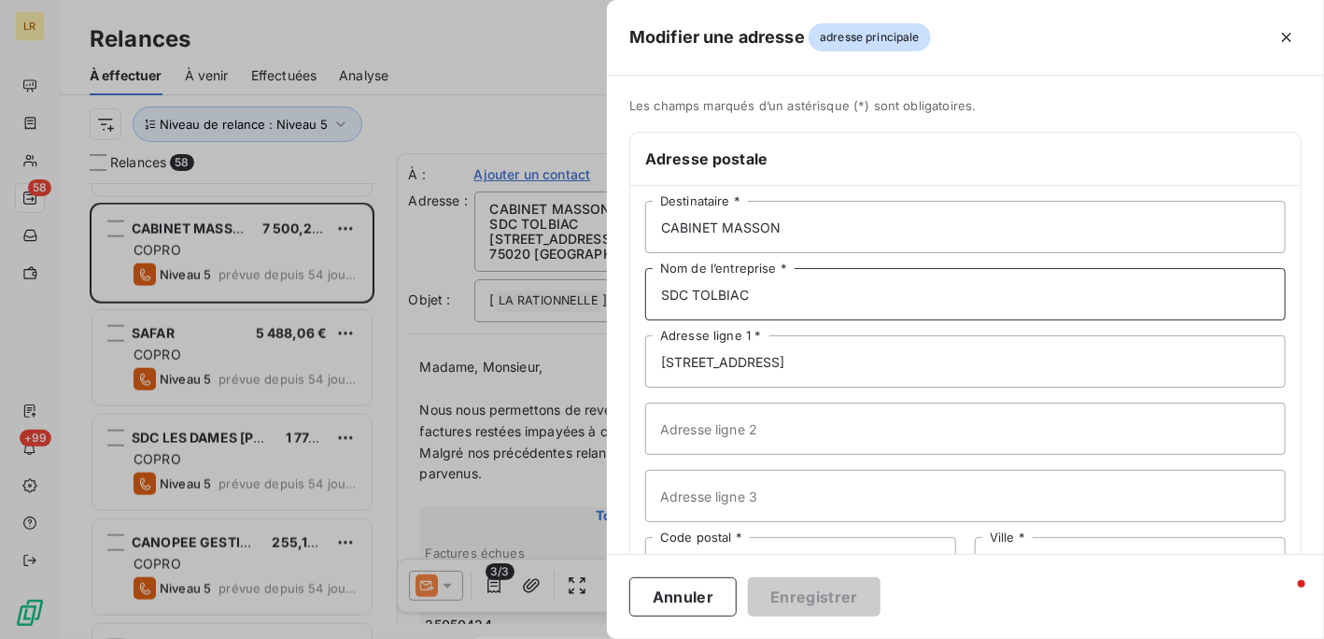
drag, startPoint x: 781, startPoint y: 294, endPoint x: 603, endPoint y: 263, distance: 180.1
click at [603, 638] on div "Modifier une adresse adresse principale Les champs marqués d’un [DEMOGRAPHIC_DA…" at bounding box center [662, 639] width 1324 height 0
drag, startPoint x: 829, startPoint y: 300, endPoint x: 829, endPoint y: 287, distance: 13.1
click at [831, 299] on input "Nom de l’entreprise *" at bounding box center [965, 294] width 641 height 52
click at [814, 597] on button "Enregistrer" at bounding box center [814, 596] width 133 height 39
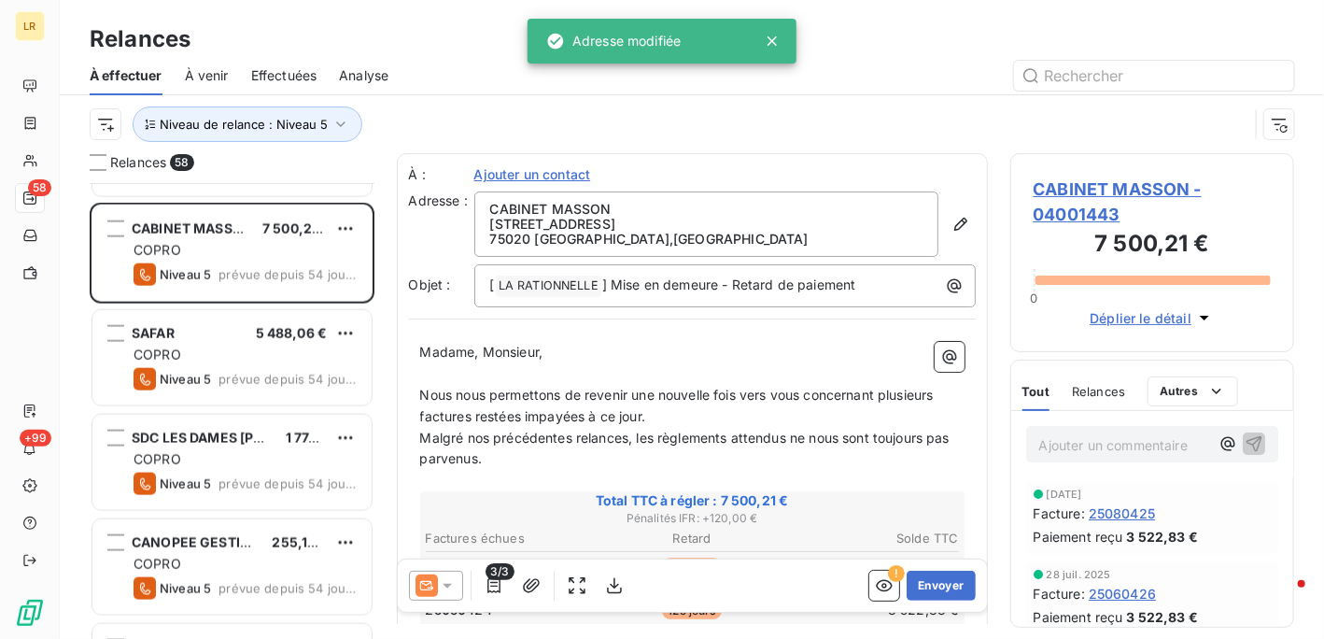
click at [443, 585] on icon at bounding box center [447, 586] width 9 height 5
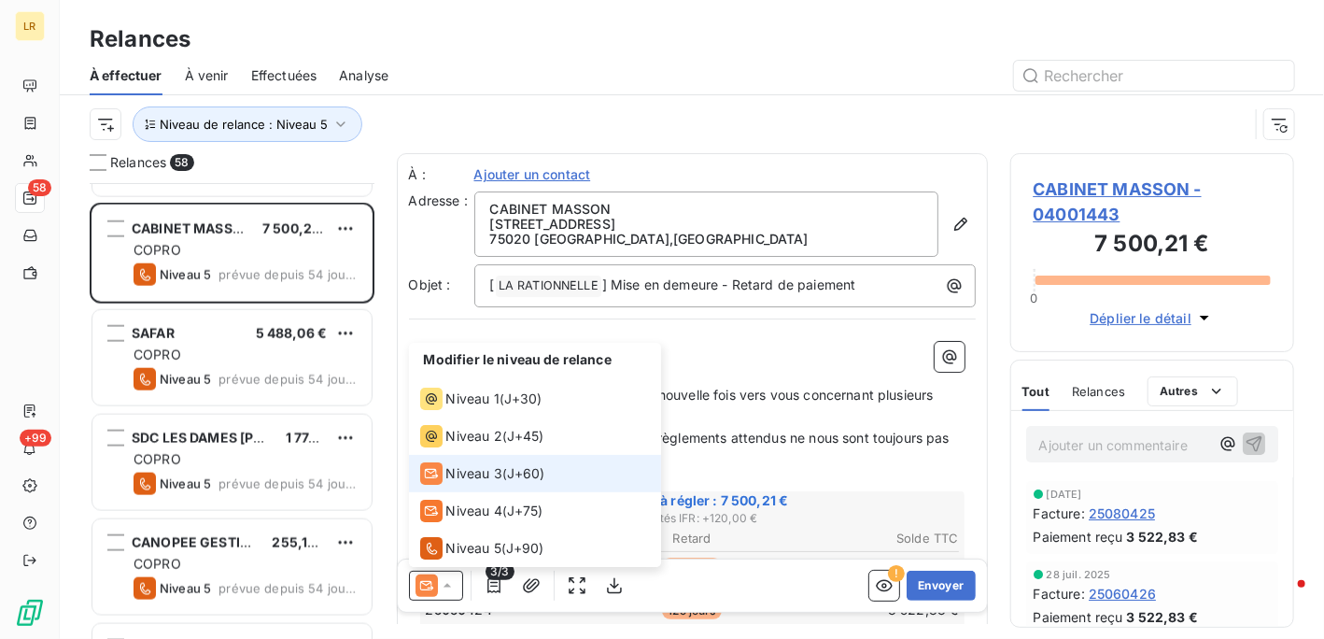
click at [474, 473] on span "Niveau 3" at bounding box center [474, 473] width 56 height 19
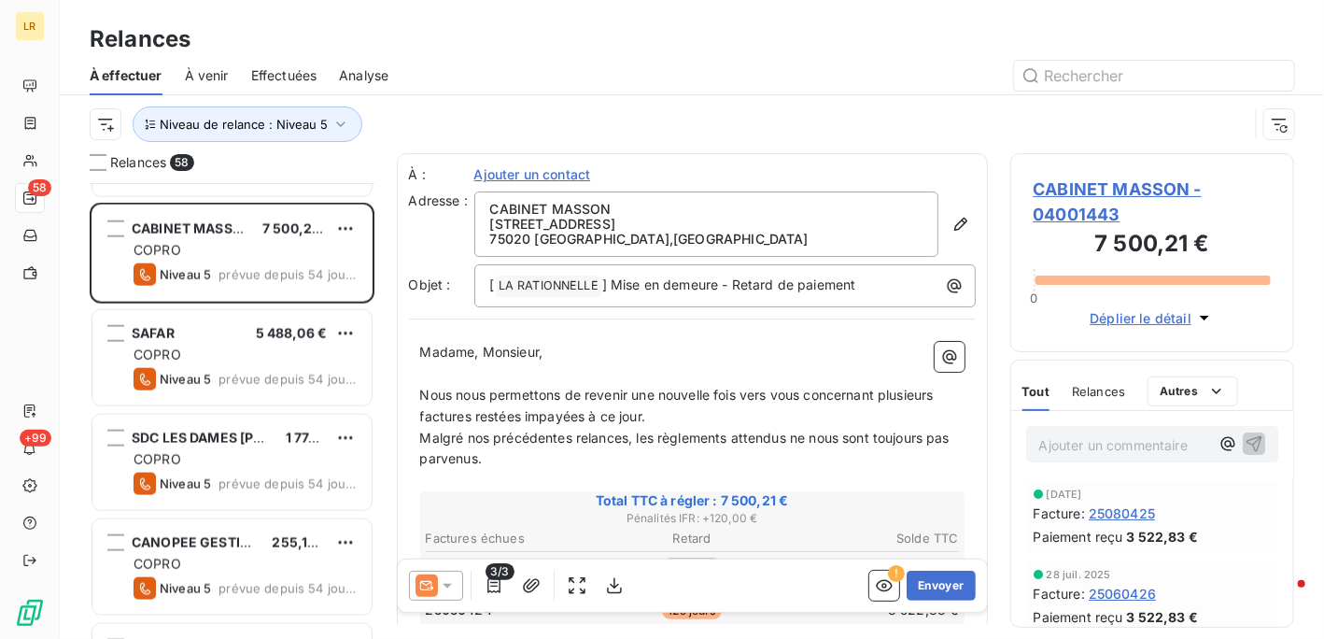
click at [1102, 388] on span "Relances" at bounding box center [1098, 391] width 53 height 15
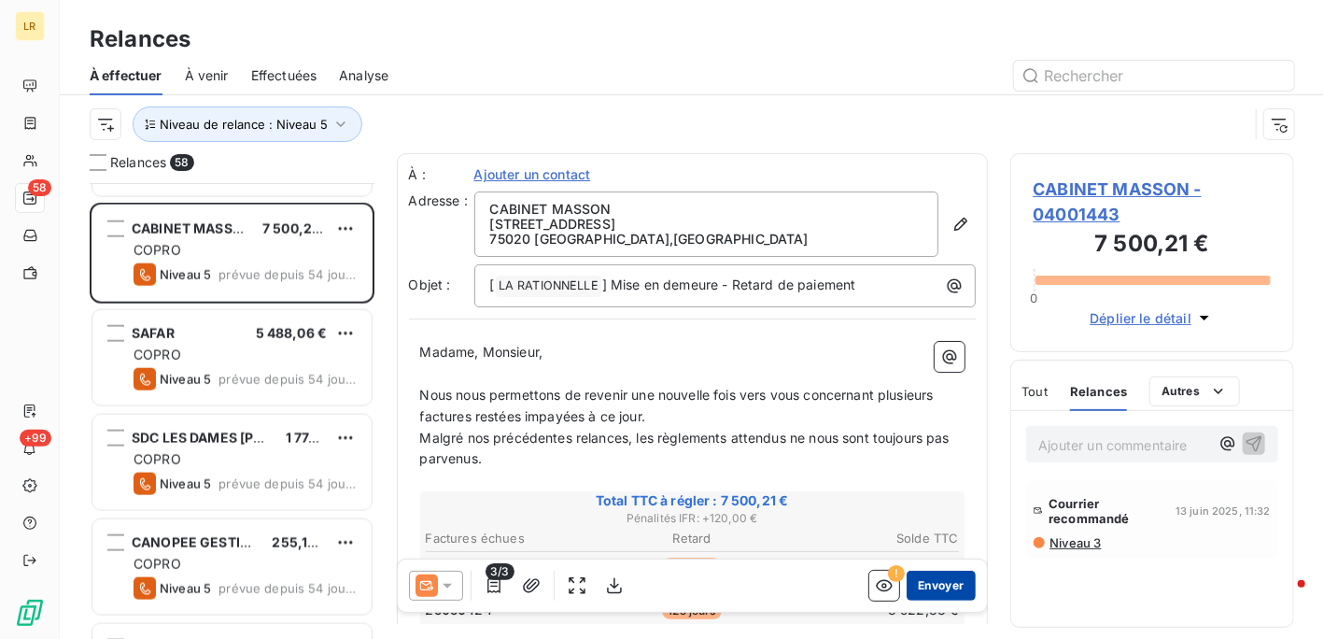
click at [930, 582] on button "Envoyer" at bounding box center [941, 586] width 68 height 30
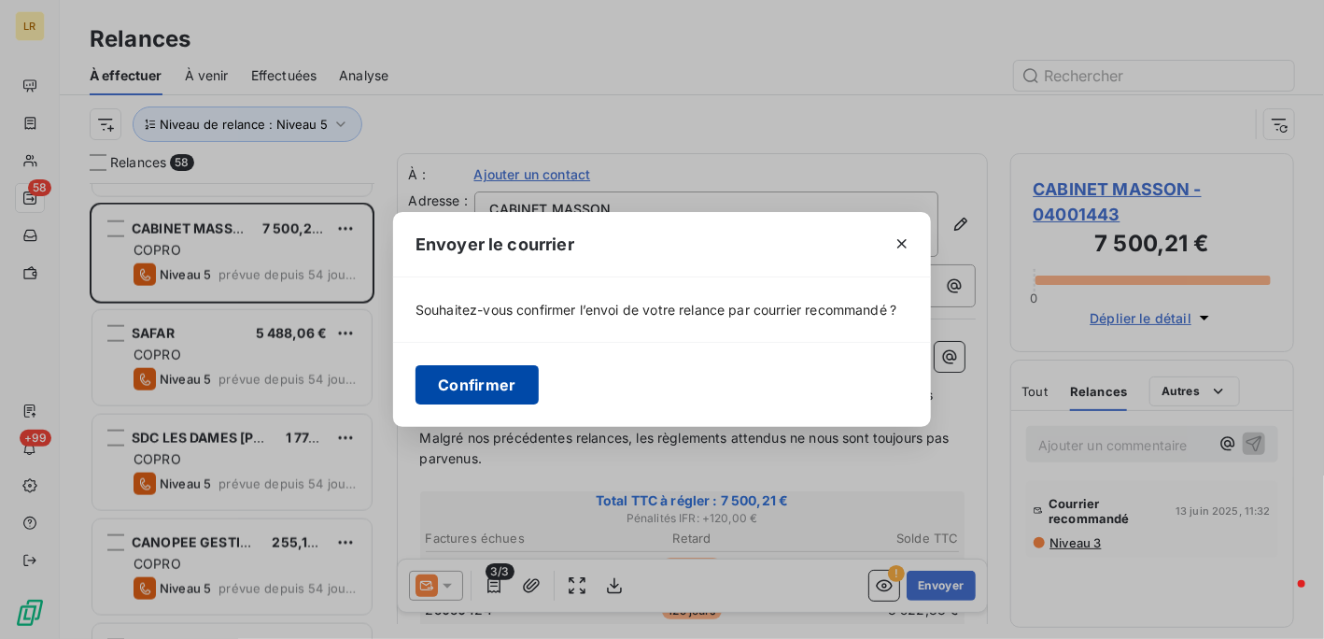
click at [481, 384] on button "Confirmer" at bounding box center [477, 384] width 123 height 39
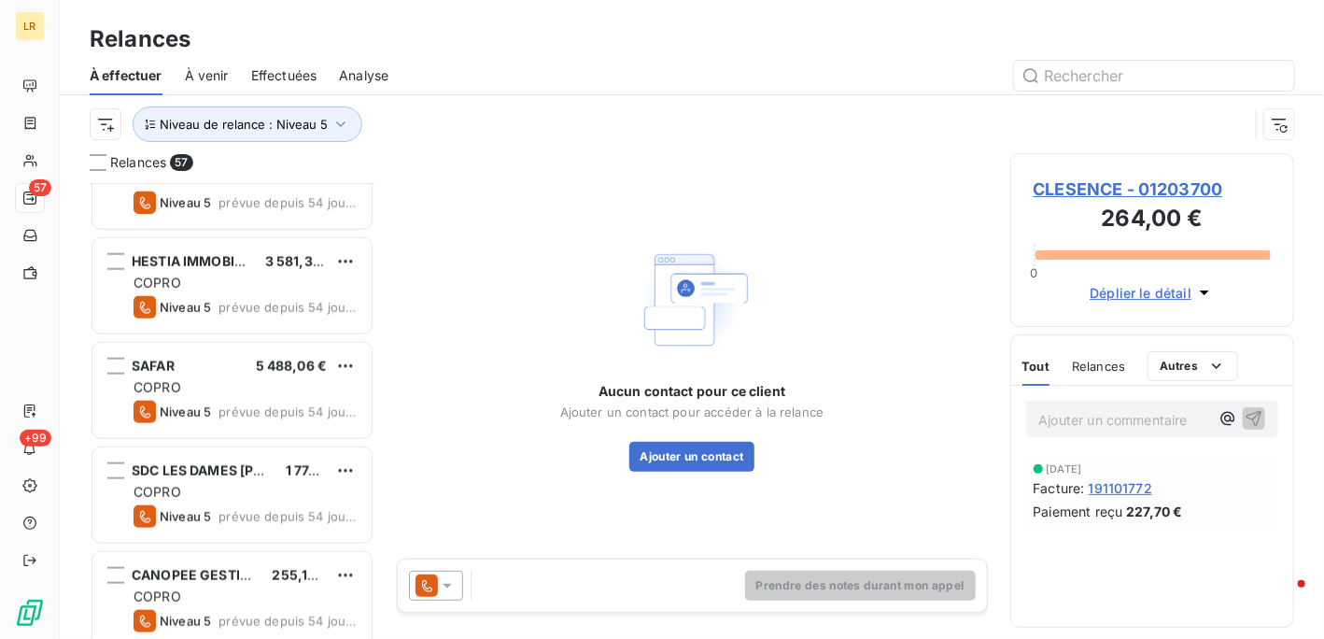
scroll to position [841, 0]
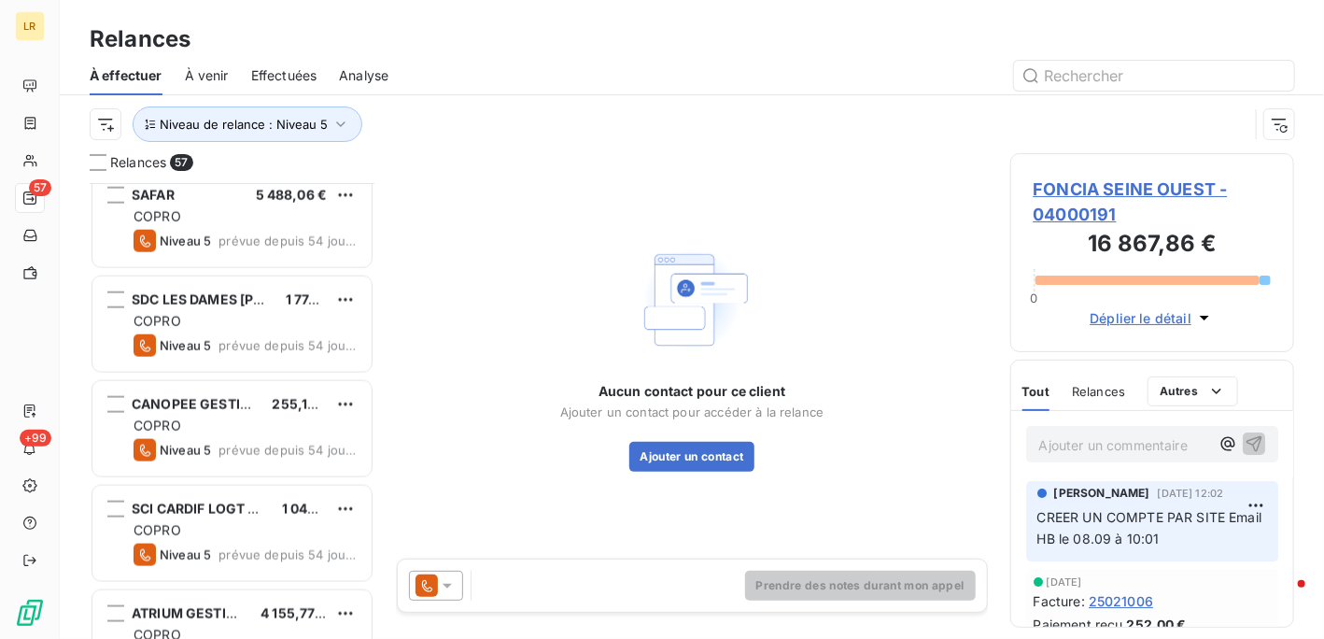
scroll to position [1027, 0]
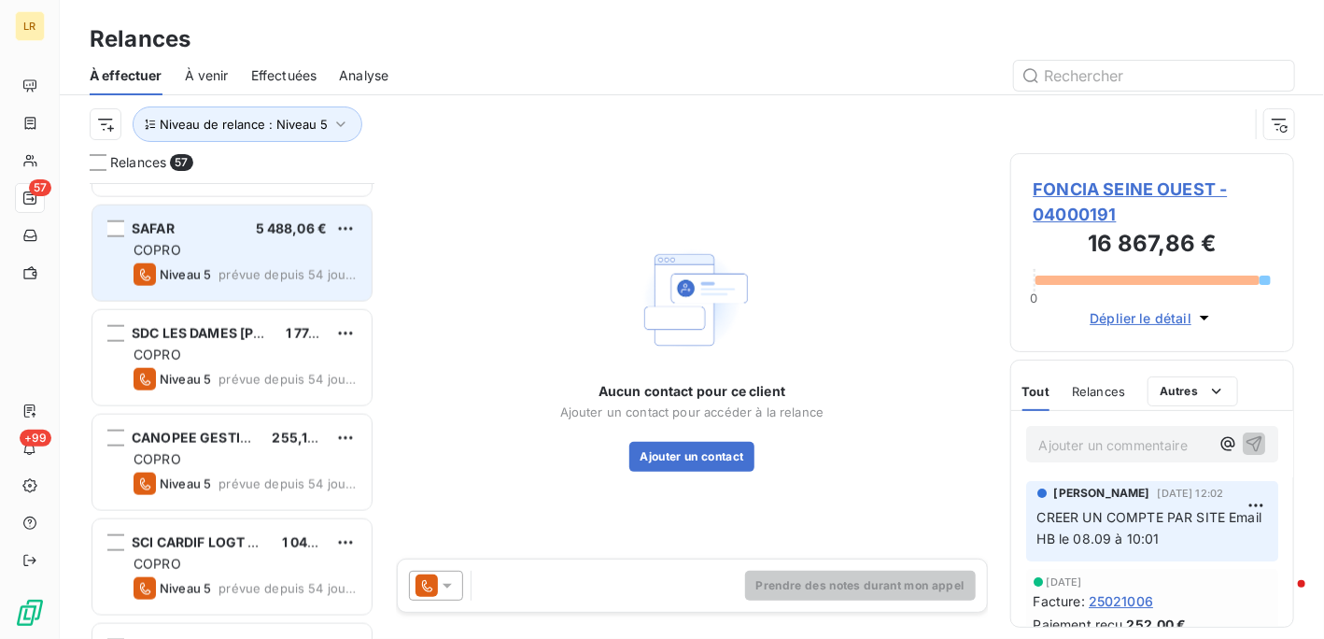
click at [251, 252] on div "COPRO" at bounding box center [245, 250] width 223 height 19
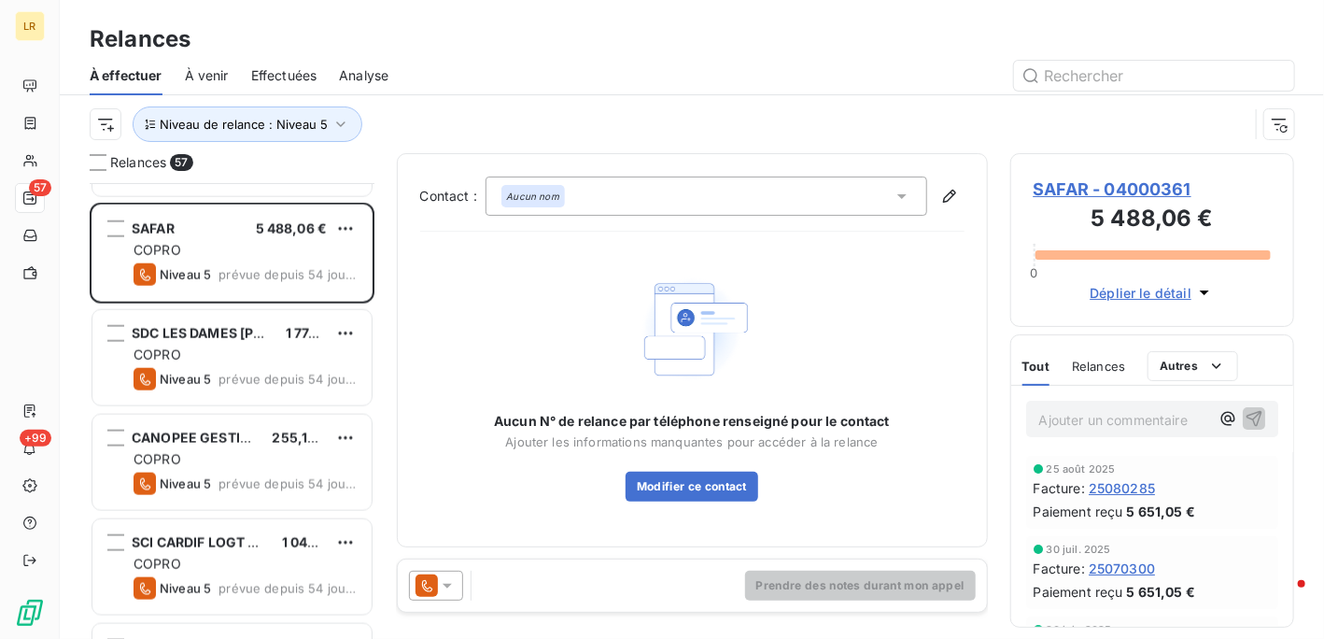
click at [445, 585] on icon at bounding box center [447, 586] width 9 height 5
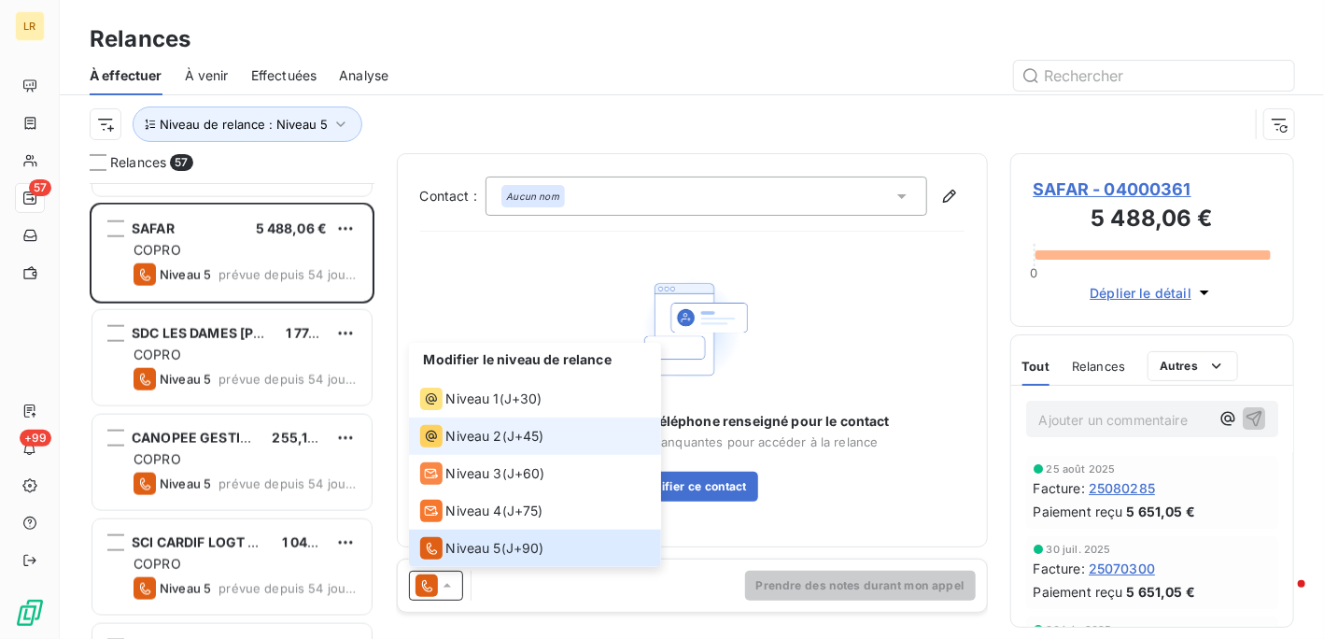
click at [456, 432] on span "Niveau 2" at bounding box center [474, 436] width 56 height 19
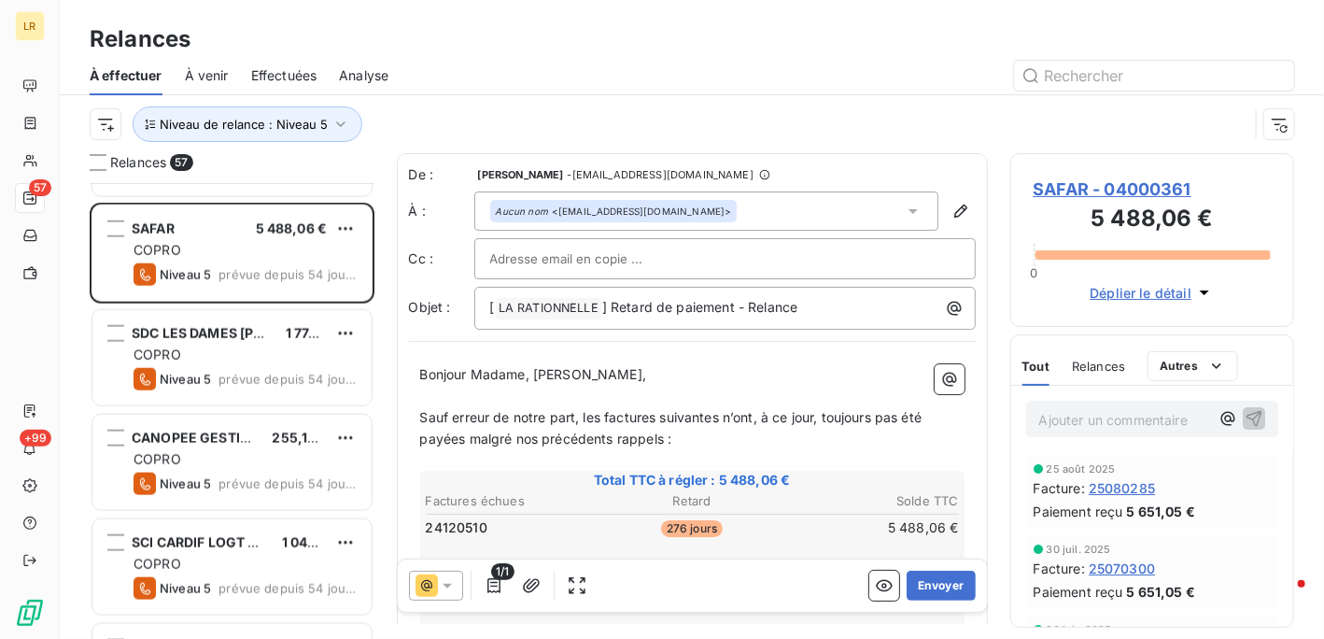
click at [1113, 360] on span "Relances" at bounding box center [1098, 366] width 53 height 15
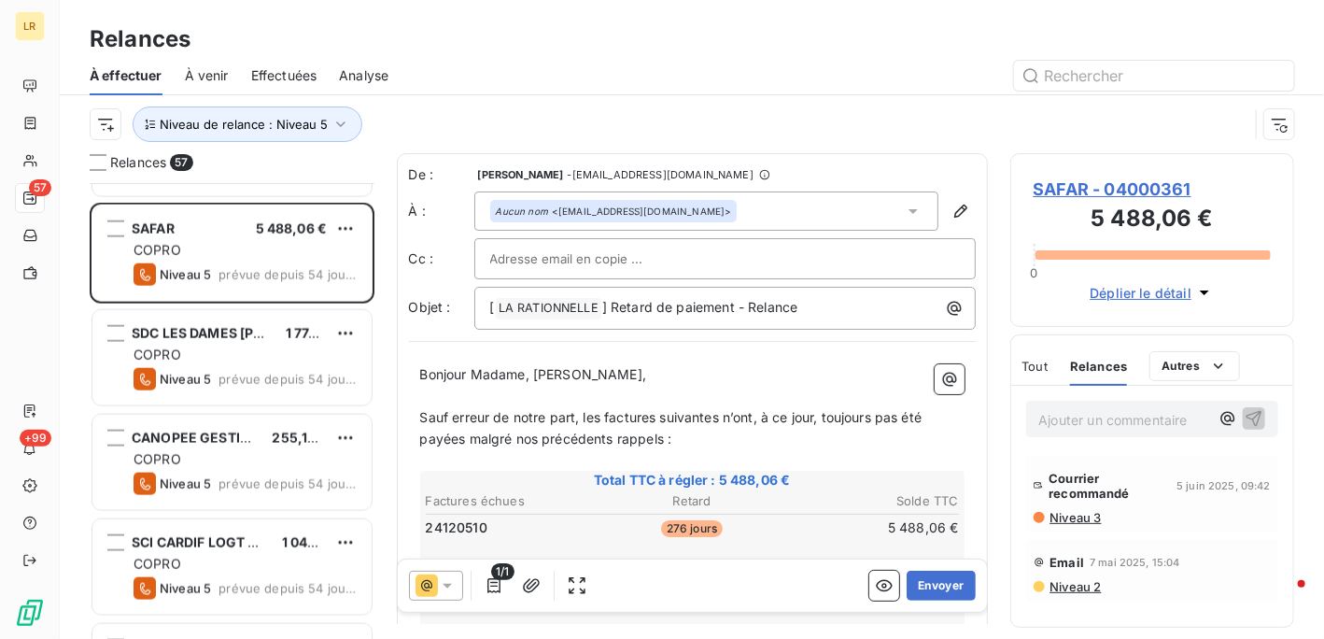
click at [1072, 517] on span "Niveau 3" at bounding box center [1075, 517] width 53 height 15
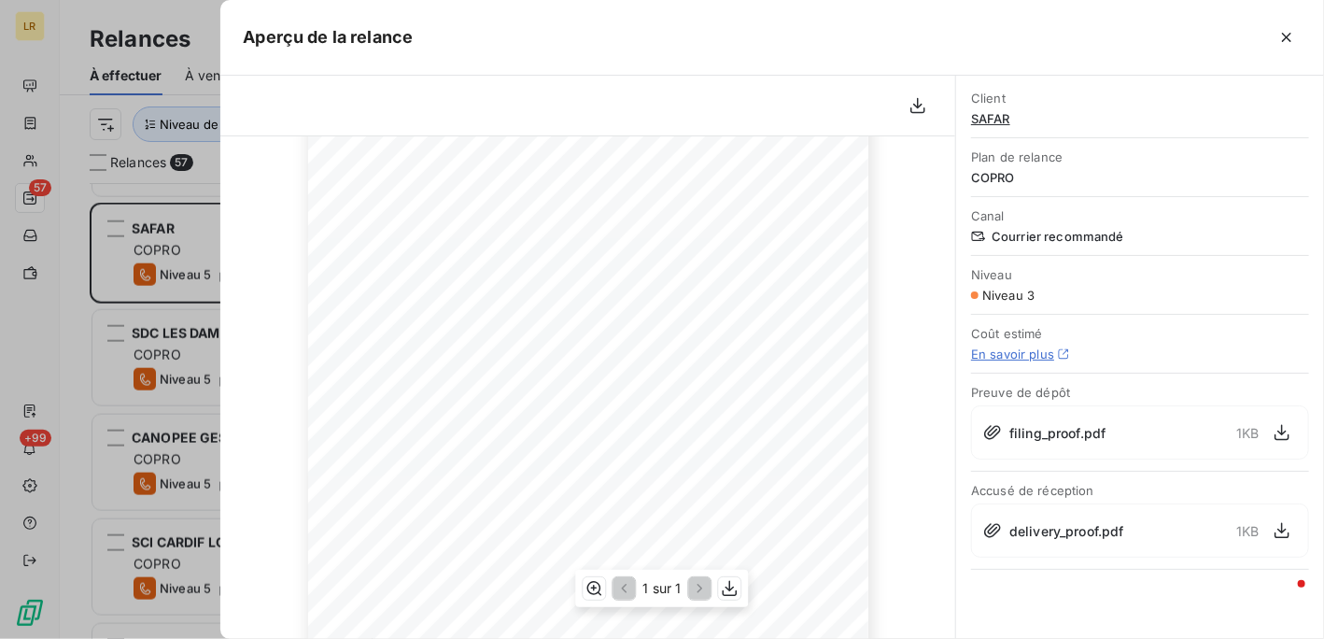
scroll to position [187, 0]
click at [177, 234] on div at bounding box center [662, 319] width 1324 height 639
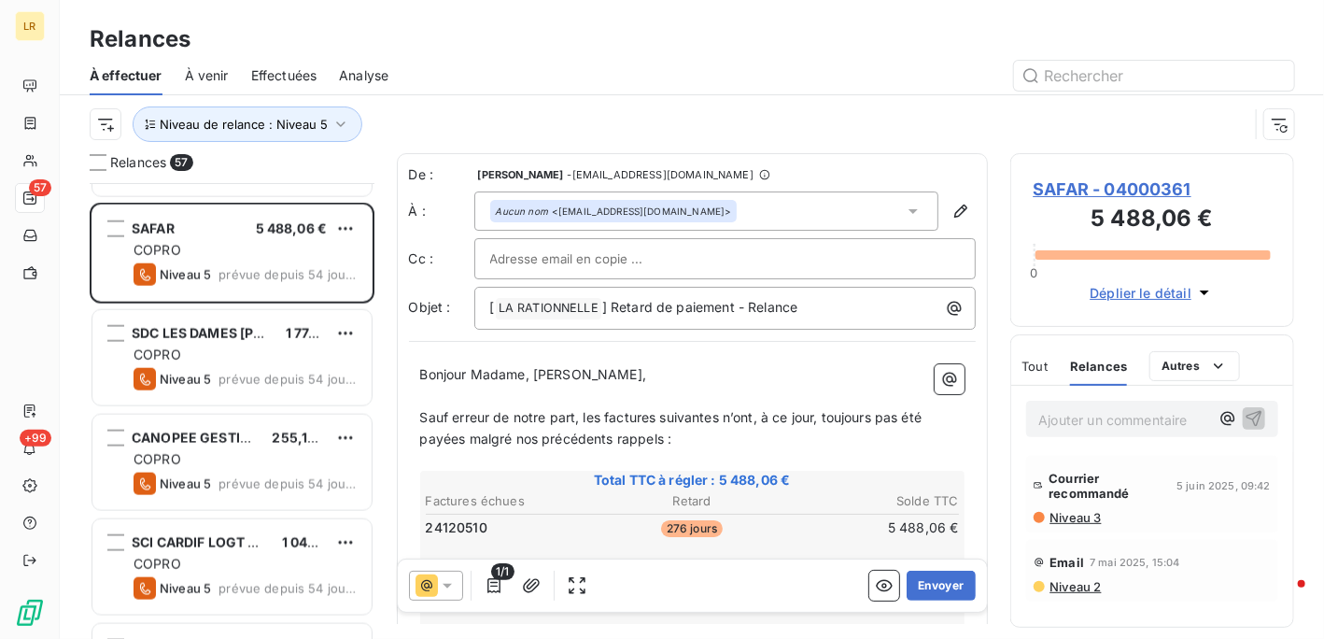
click at [447, 589] on icon at bounding box center [447, 585] width 19 height 19
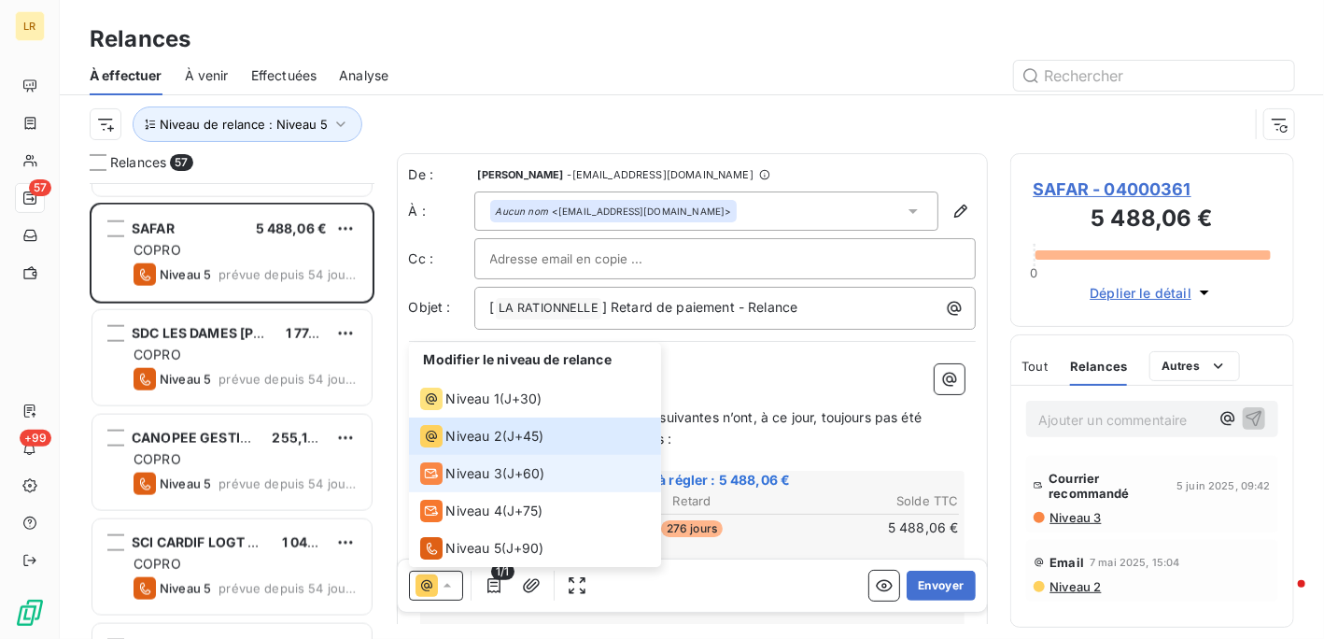
click at [464, 469] on span "Niveau 3" at bounding box center [474, 473] width 56 height 19
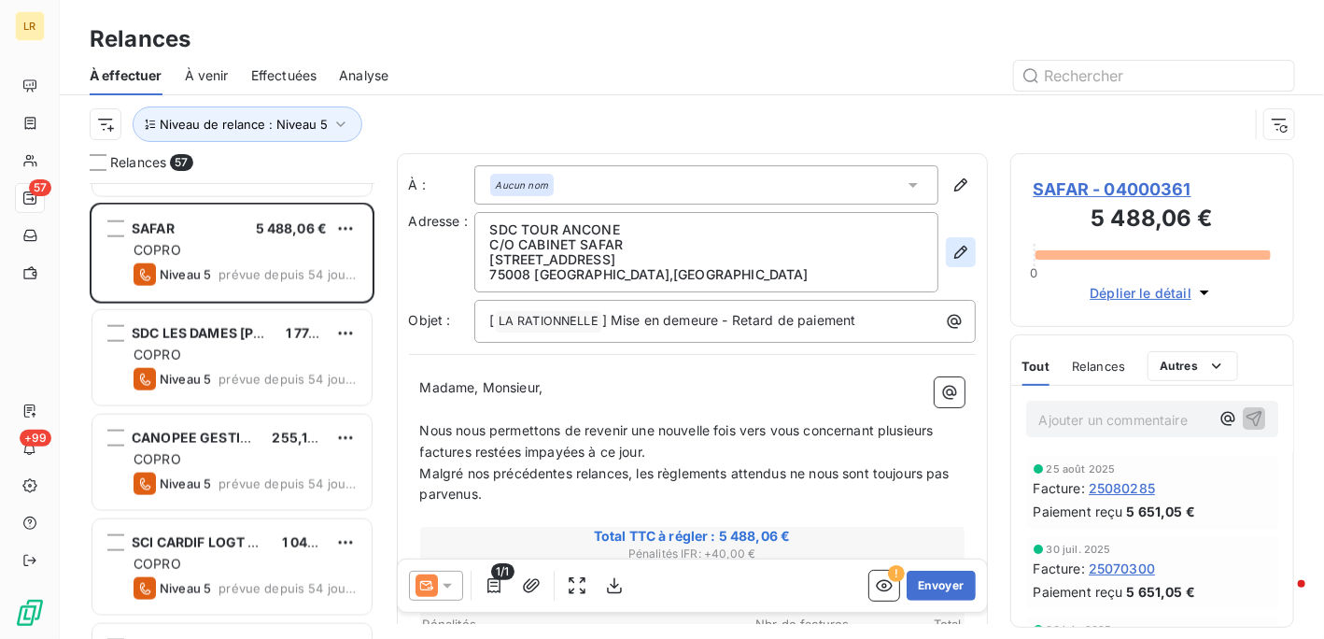
click at [952, 249] on icon "button" at bounding box center [961, 252] width 19 height 19
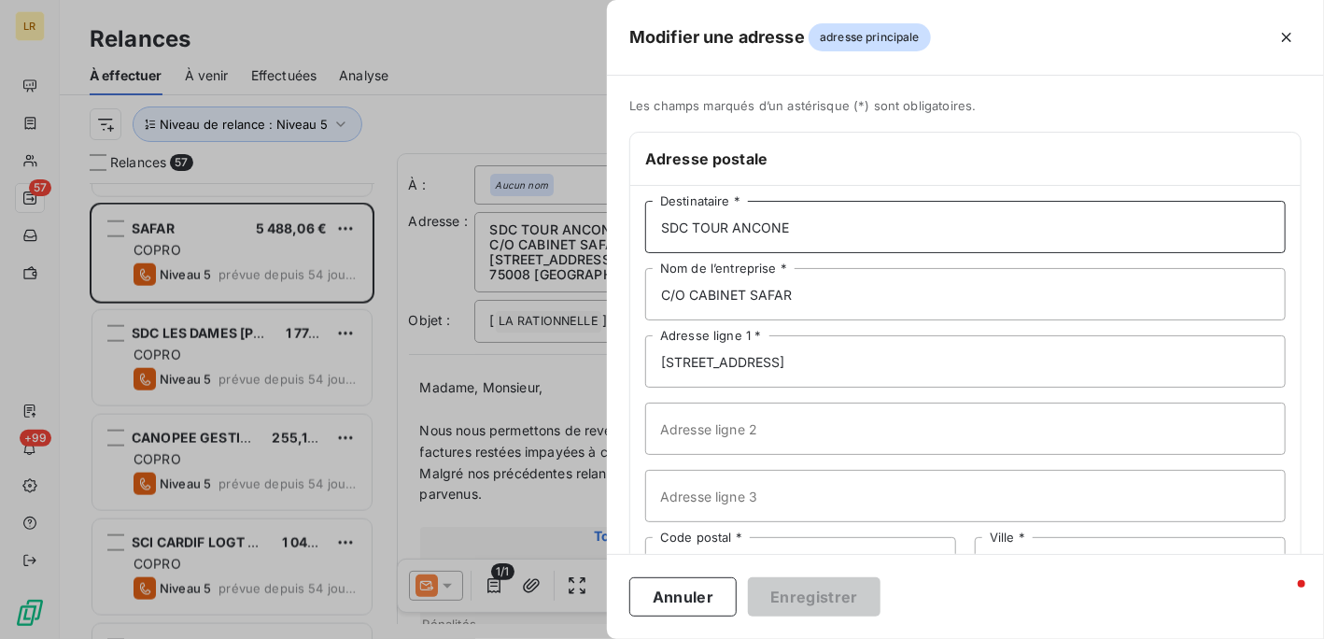
click at [901, 220] on input "SDC TOUR ANCONE" at bounding box center [965, 227] width 641 height 52
paste input "SDC TOUR ANCONE C/O CABINET SAFAR [STREET_ADDRESS]"
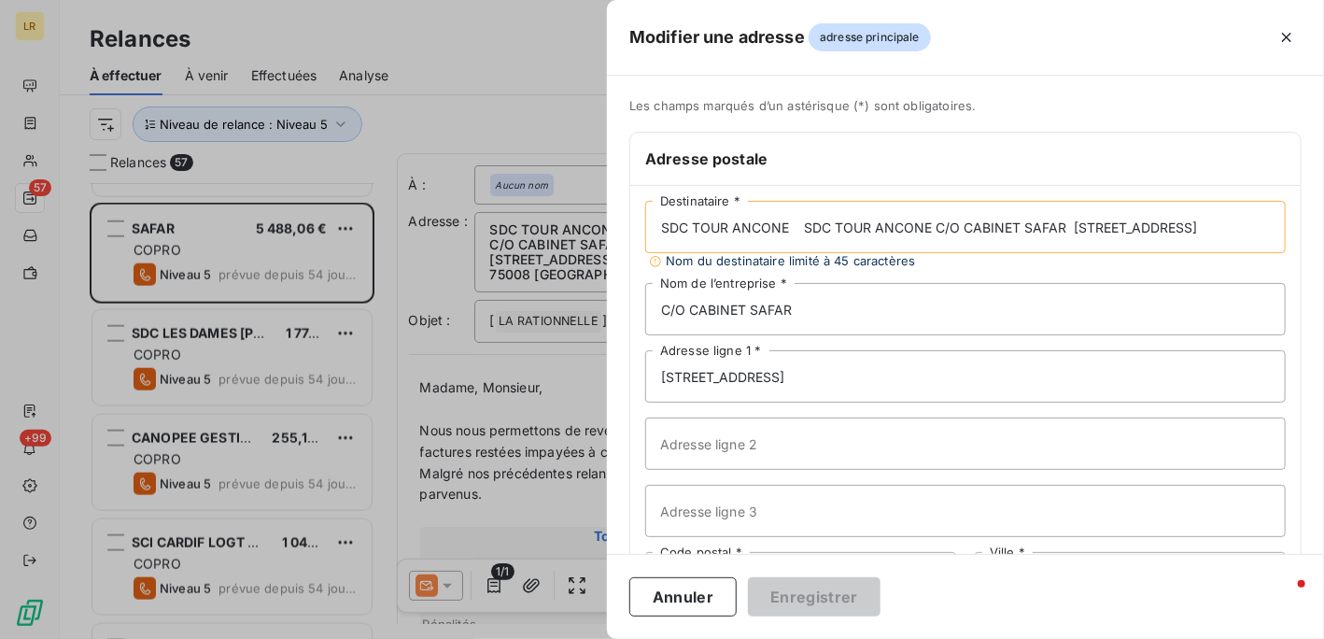
drag, startPoint x: 776, startPoint y: 226, endPoint x: 1397, endPoint y: 222, distance: 621.1
click at [1323, 222] on html "LR 57 +99 Relances À effectuer À venir Effectuées Analyse Niveau de relance : N…" at bounding box center [662, 319] width 1324 height 639
type input "SDC TOUR ANCONE"
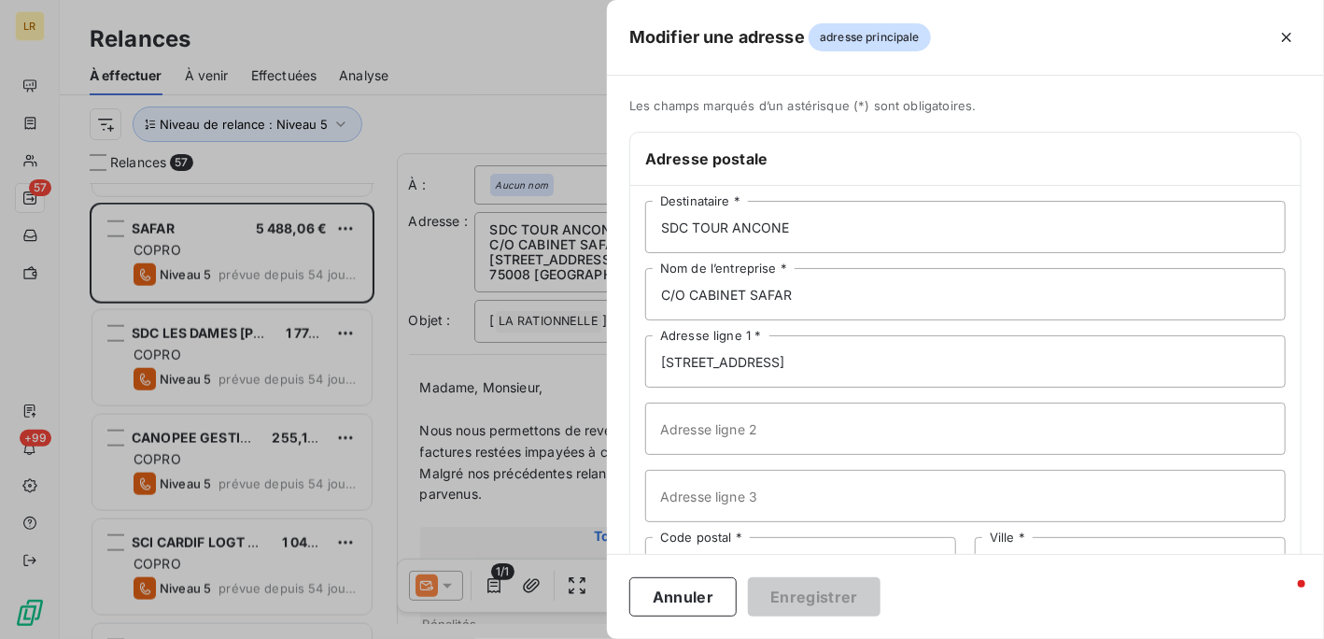
click at [573, 249] on div at bounding box center [662, 319] width 1324 height 639
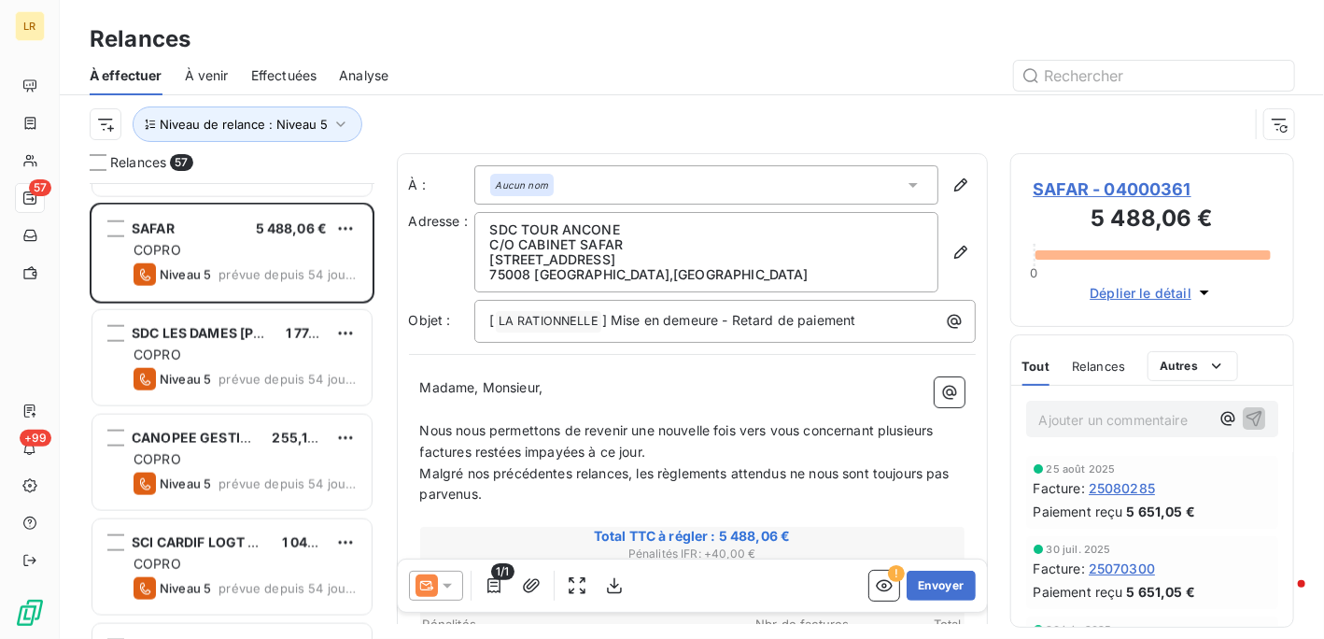
click at [1108, 361] on span "Relances" at bounding box center [1098, 366] width 53 height 15
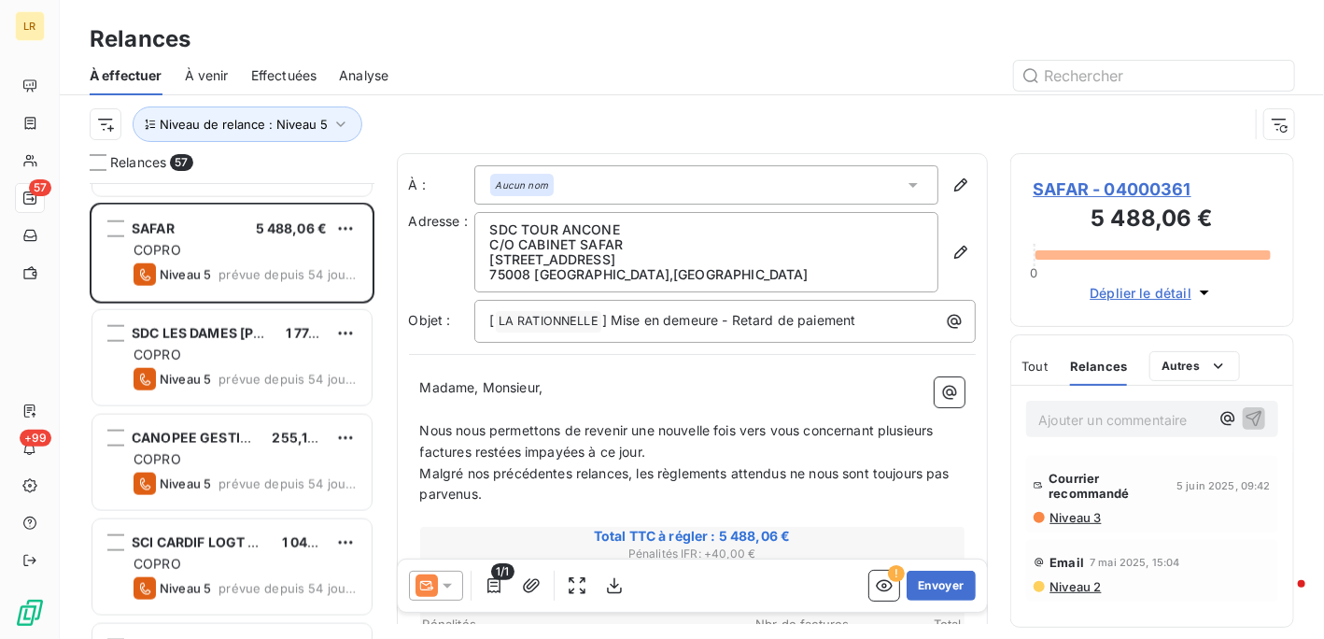
click at [1076, 516] on span "Niveau 3" at bounding box center [1075, 517] width 53 height 15
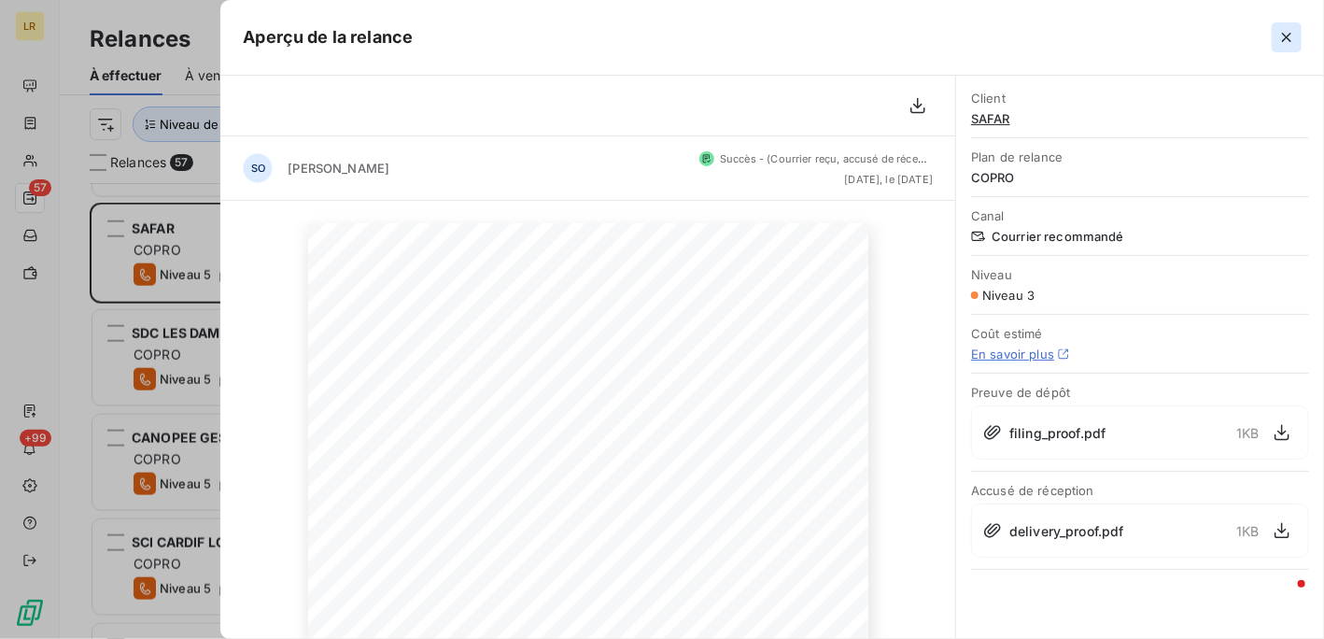
click at [1290, 35] on icon "button" at bounding box center [1287, 37] width 19 height 19
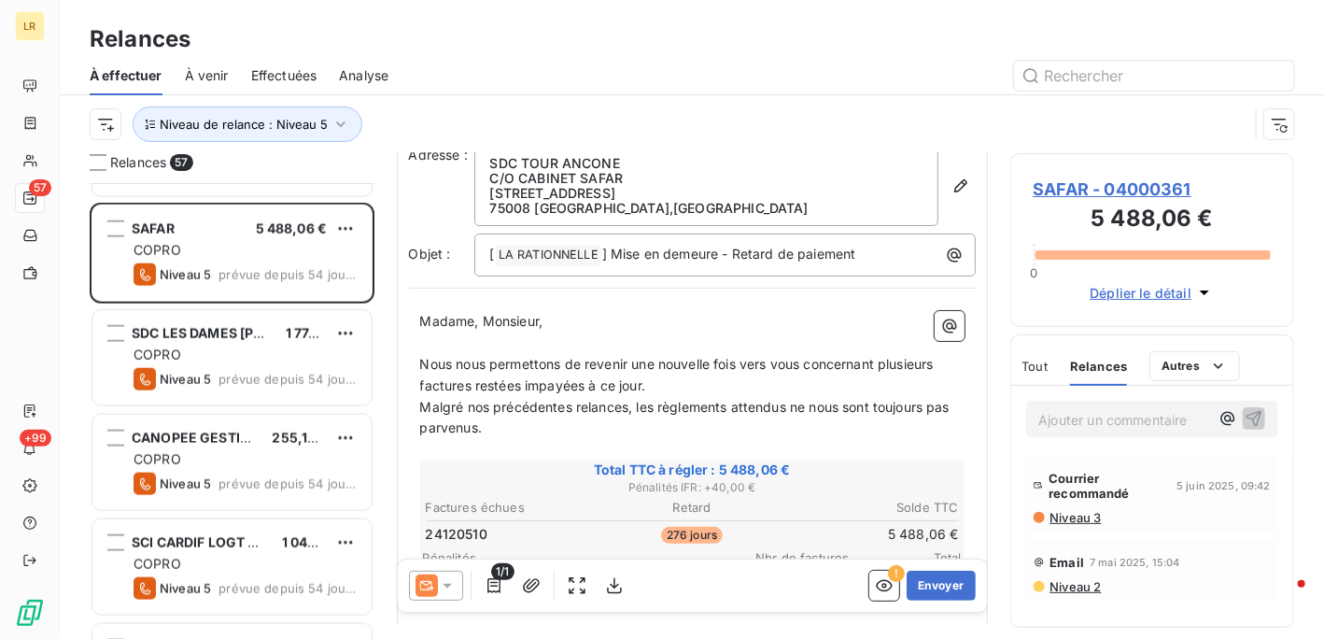
scroll to position [187, 0]
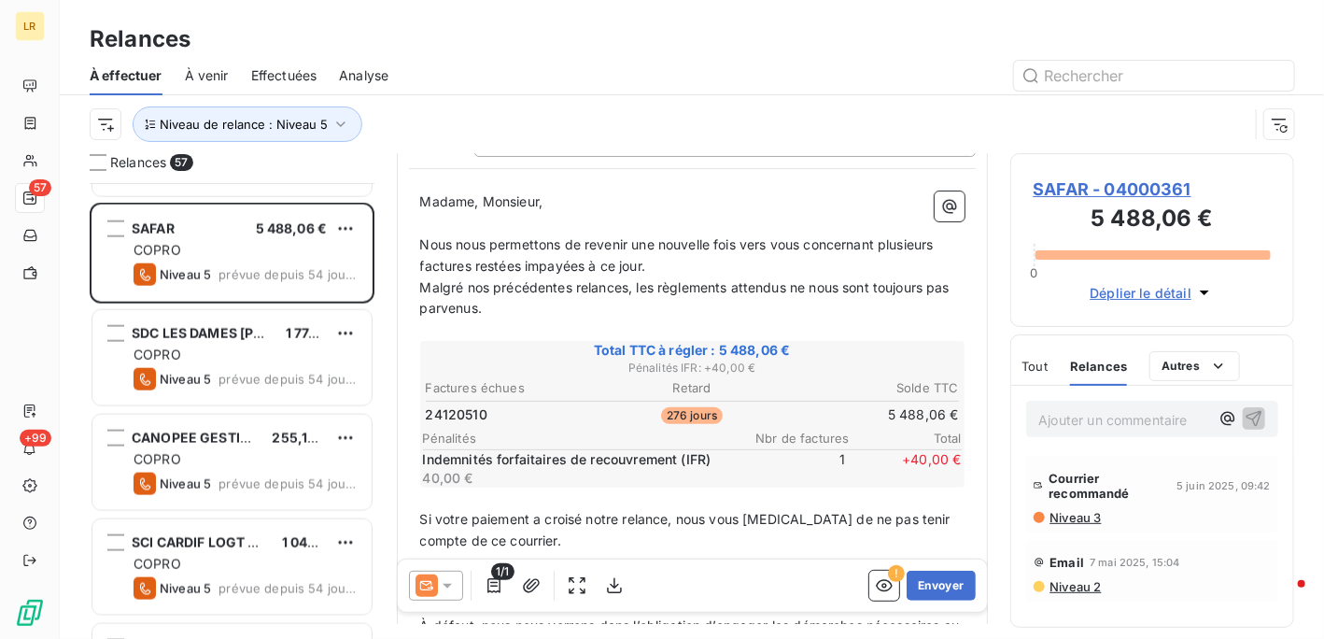
click at [445, 588] on icon at bounding box center [447, 585] width 19 height 19
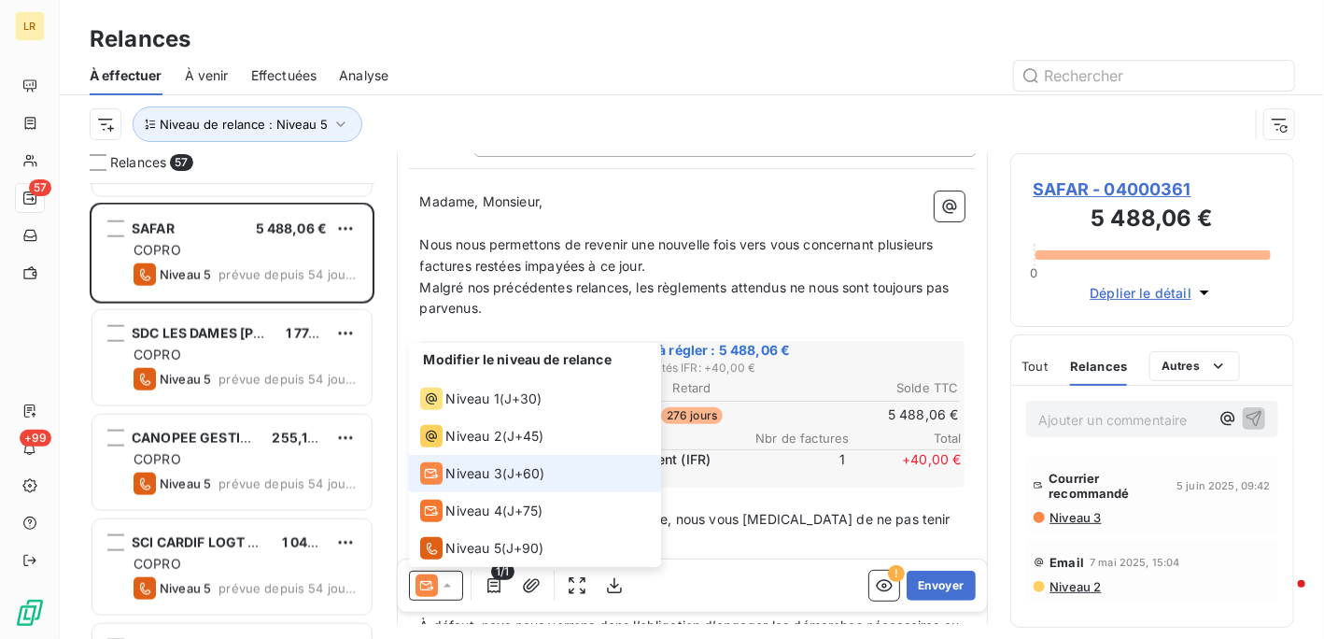
click at [458, 474] on span "Niveau 3" at bounding box center [474, 473] width 56 height 19
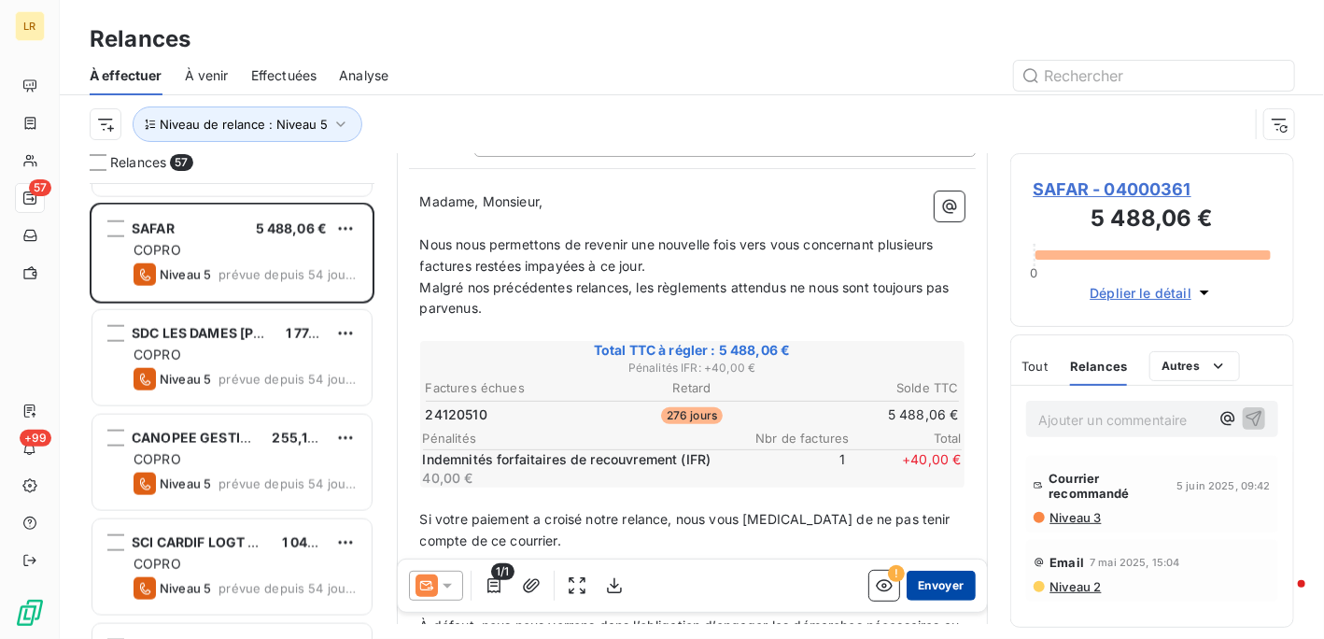
click at [923, 584] on button "Envoyer" at bounding box center [941, 586] width 68 height 30
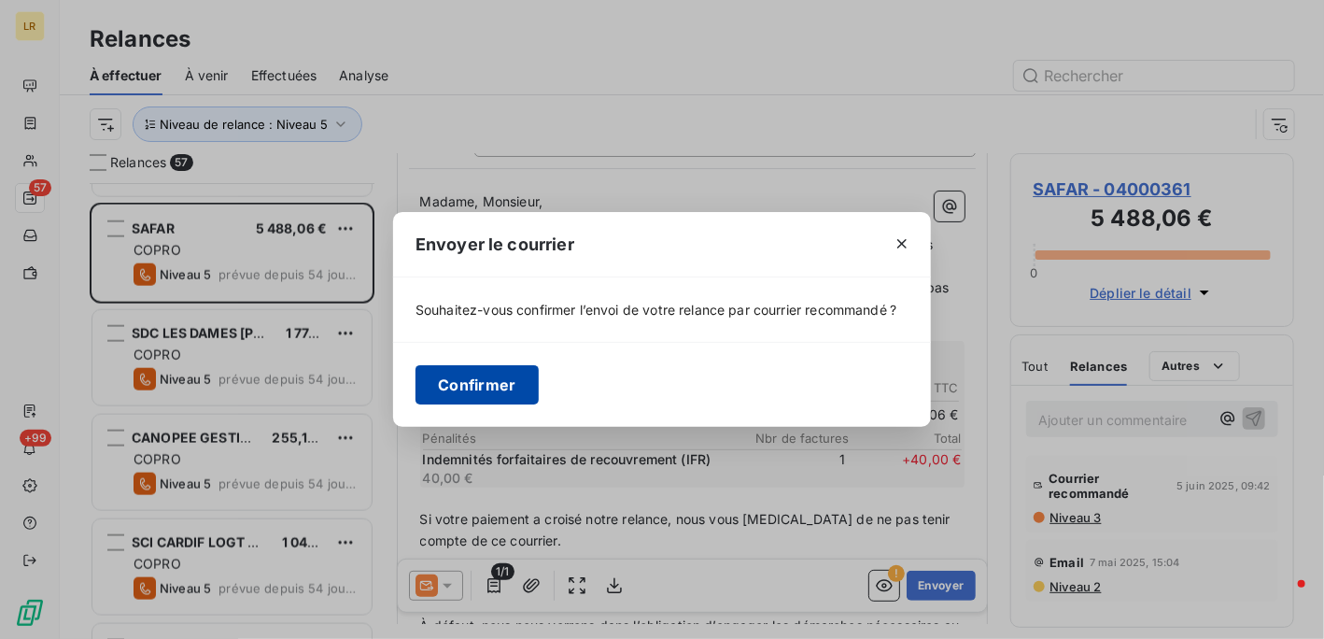
click at [479, 385] on button "Confirmer" at bounding box center [477, 384] width 123 height 39
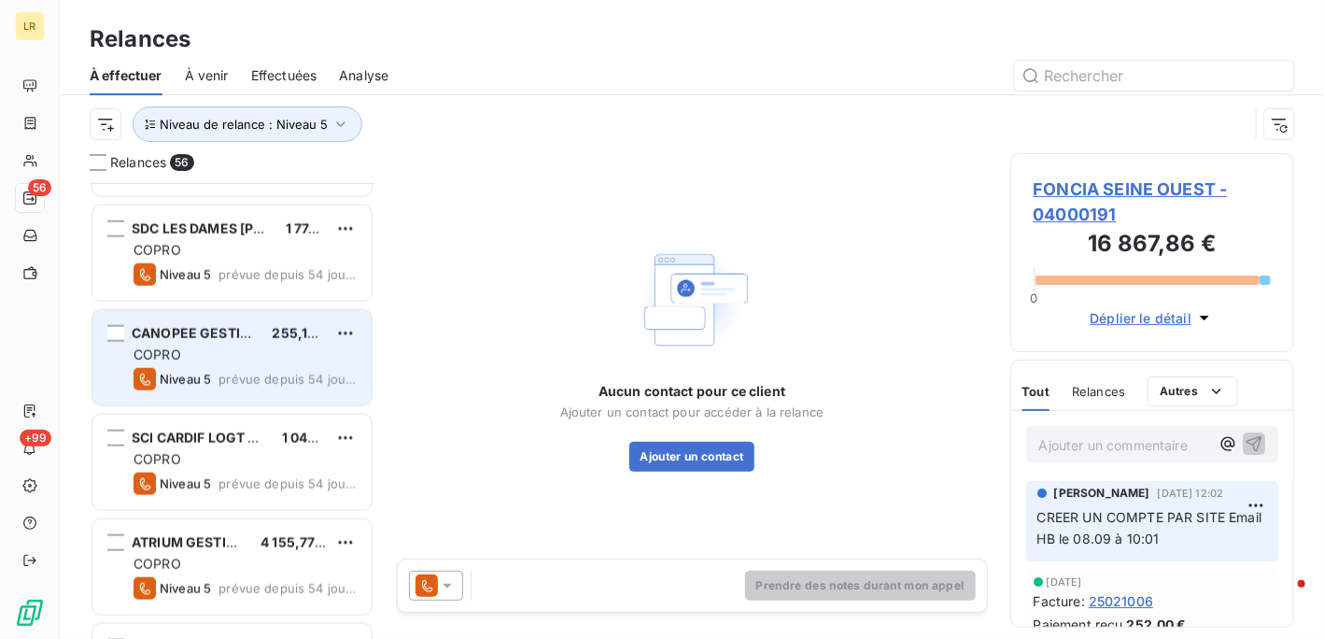
click at [239, 346] on div "COPRO" at bounding box center [245, 355] width 223 height 19
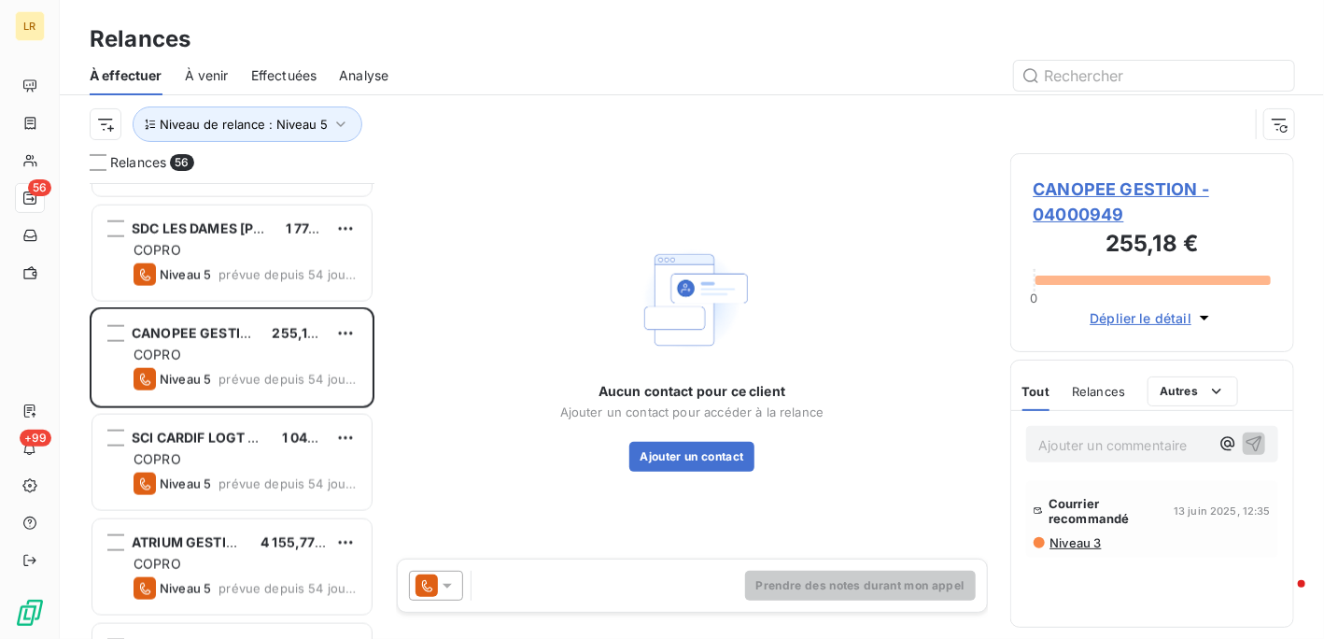
click at [449, 589] on icon at bounding box center [447, 585] width 19 height 19
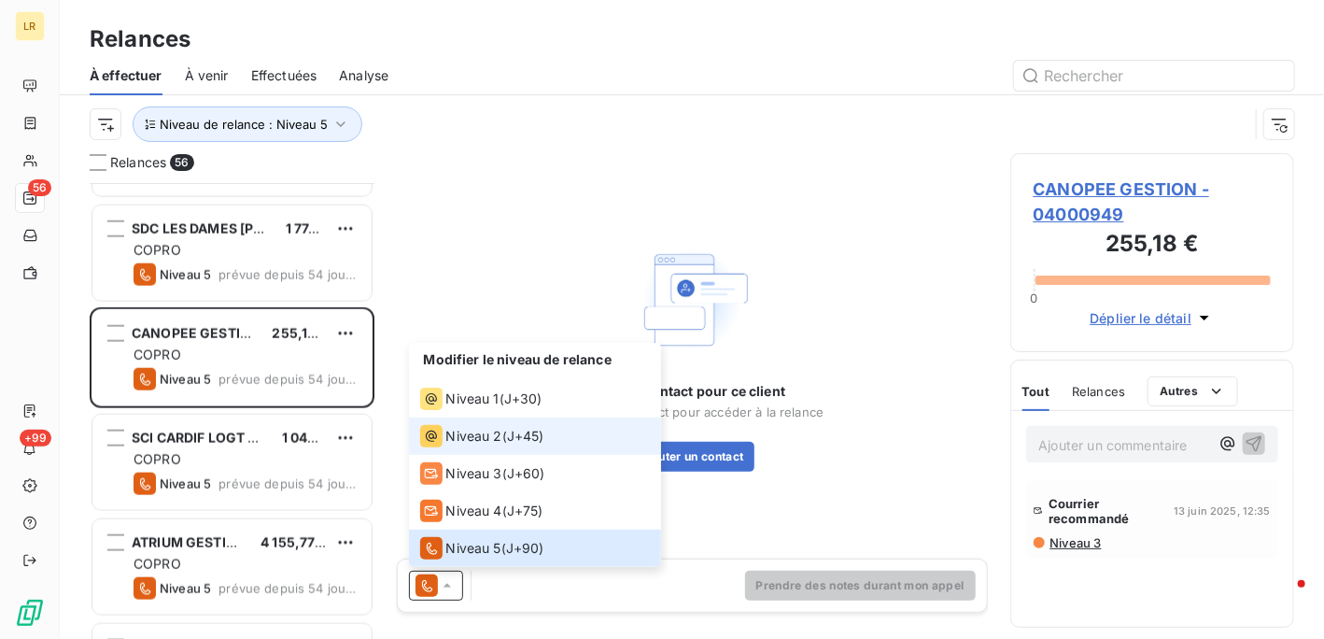
click at [471, 442] on span "Niveau 2" at bounding box center [474, 436] width 56 height 19
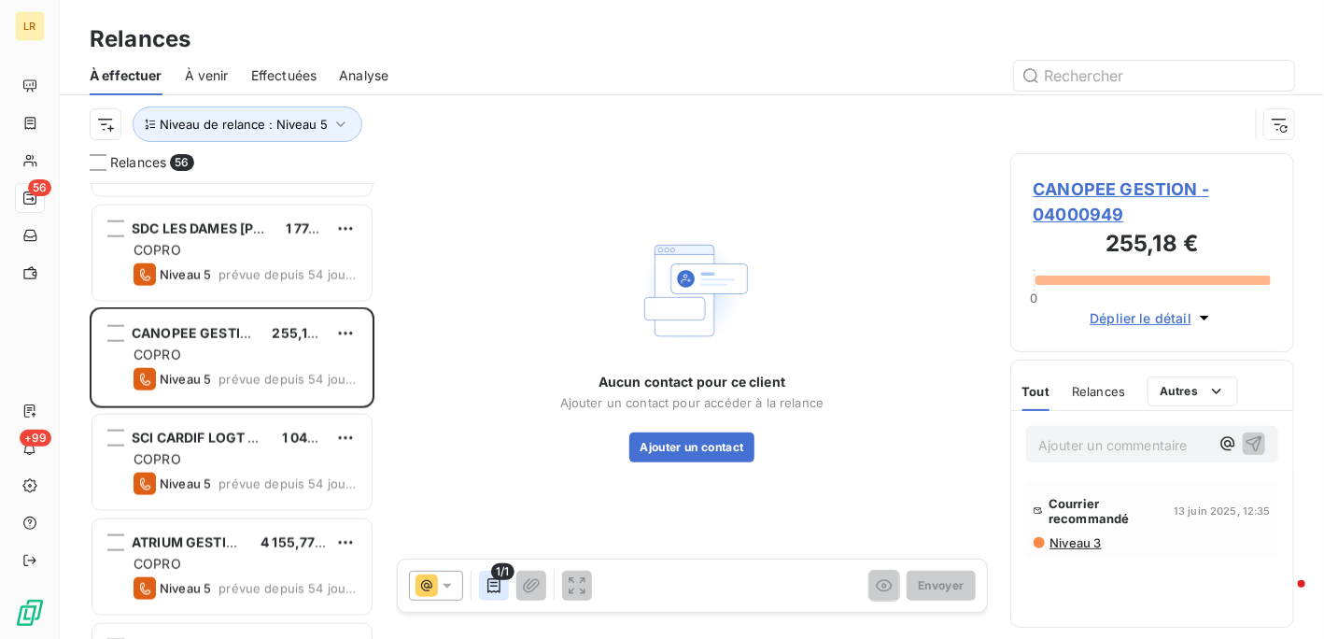
click at [493, 585] on icon "button" at bounding box center [494, 585] width 19 height 19
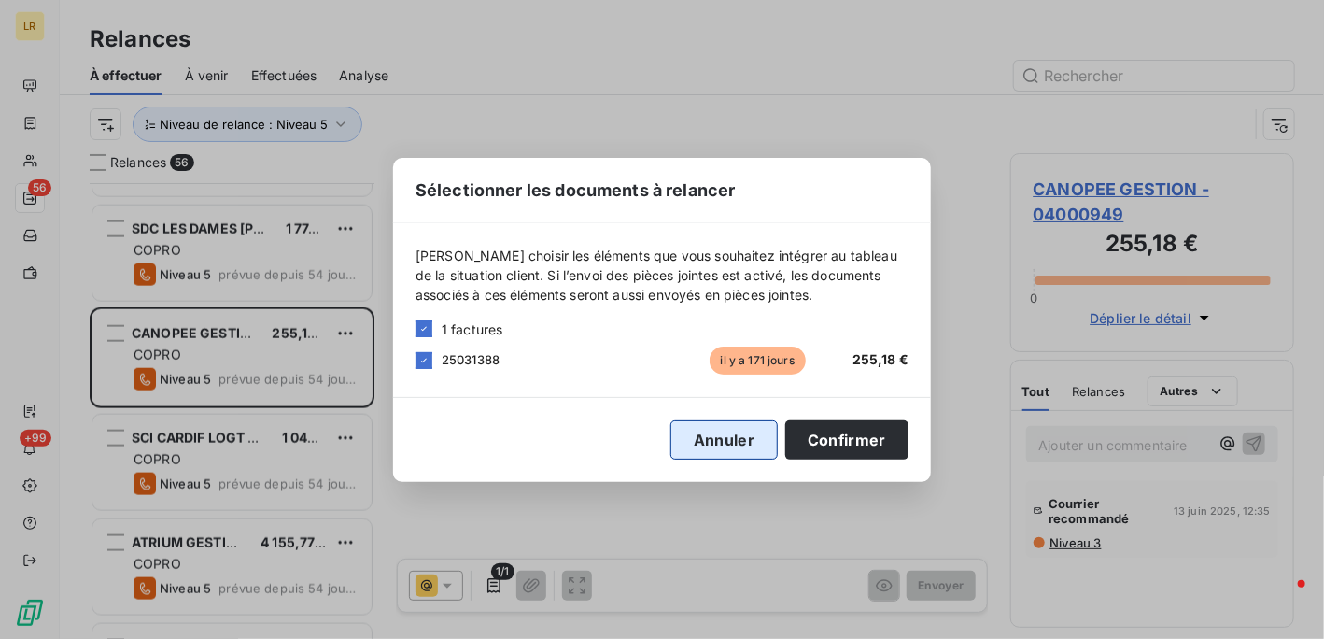
click at [729, 443] on button "Annuler" at bounding box center [724, 439] width 107 height 39
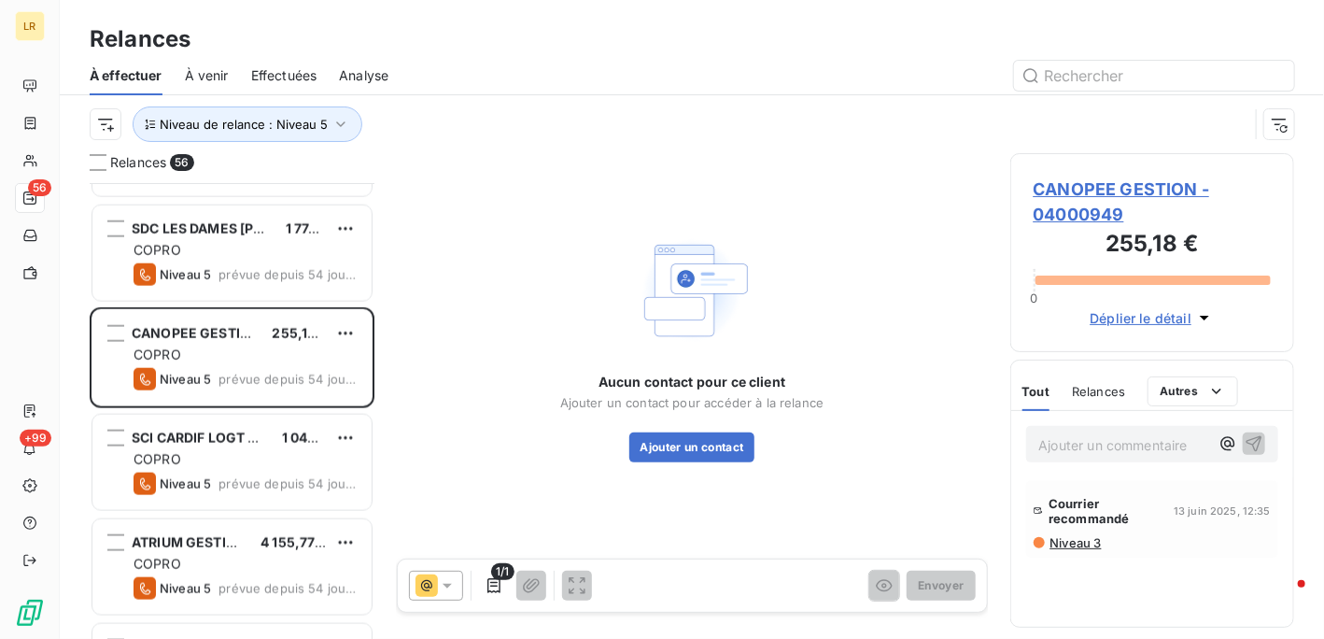
click at [1070, 536] on span "Niveau 3" at bounding box center [1075, 542] width 53 height 15
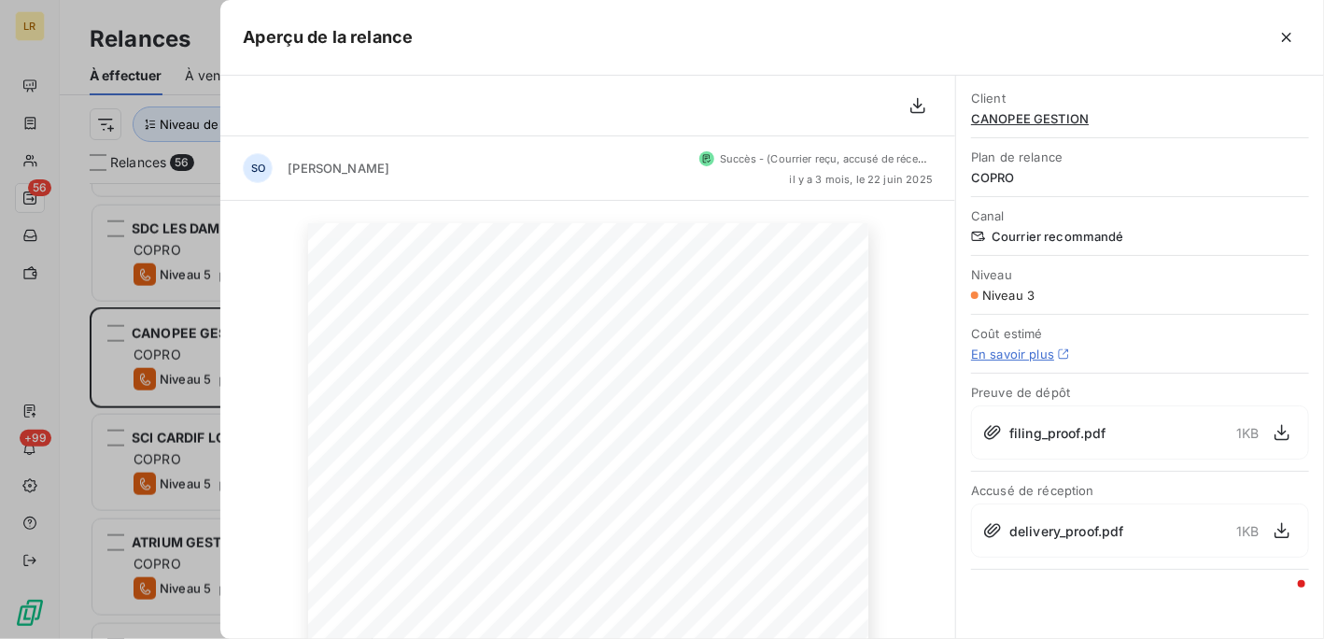
click at [182, 340] on div at bounding box center [662, 319] width 1324 height 639
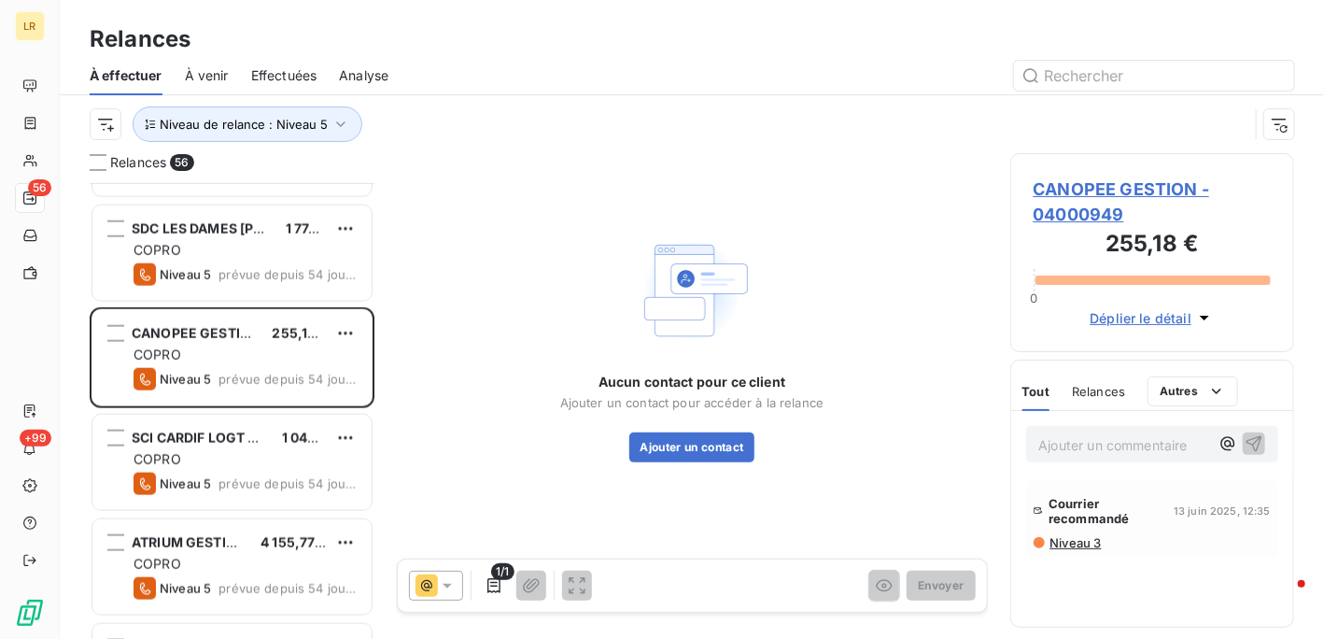
click at [445, 576] on icon at bounding box center [447, 585] width 19 height 19
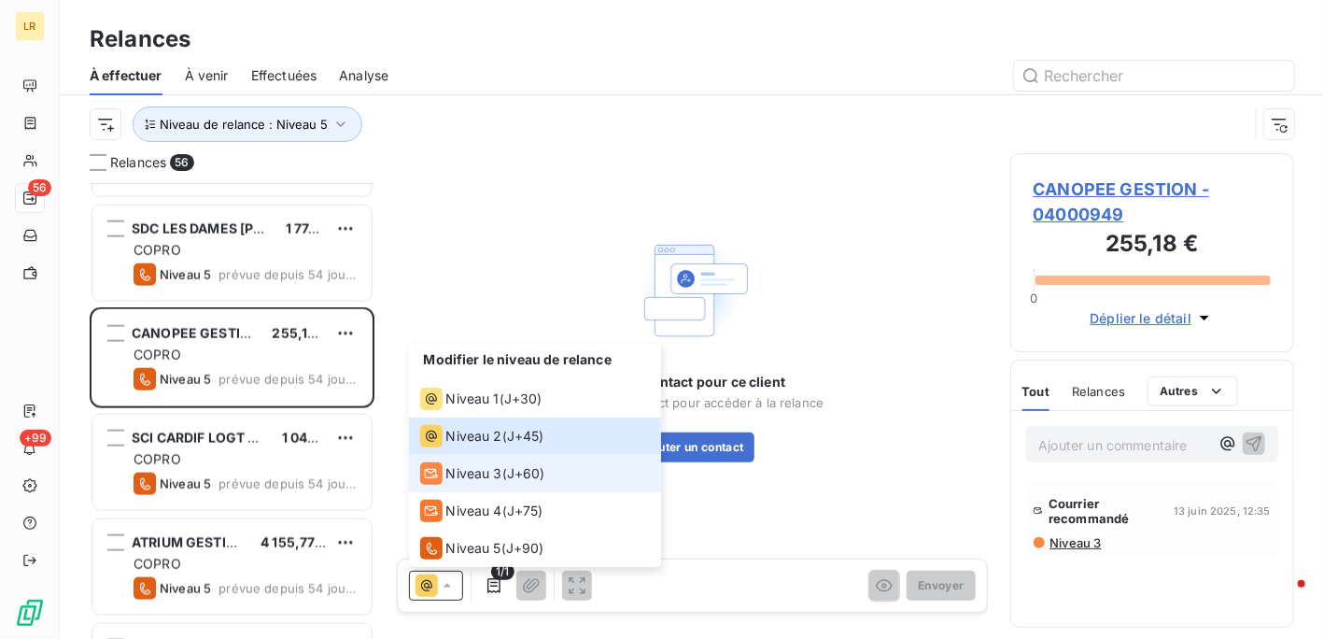
click at [458, 472] on span "Niveau 3" at bounding box center [474, 473] width 56 height 19
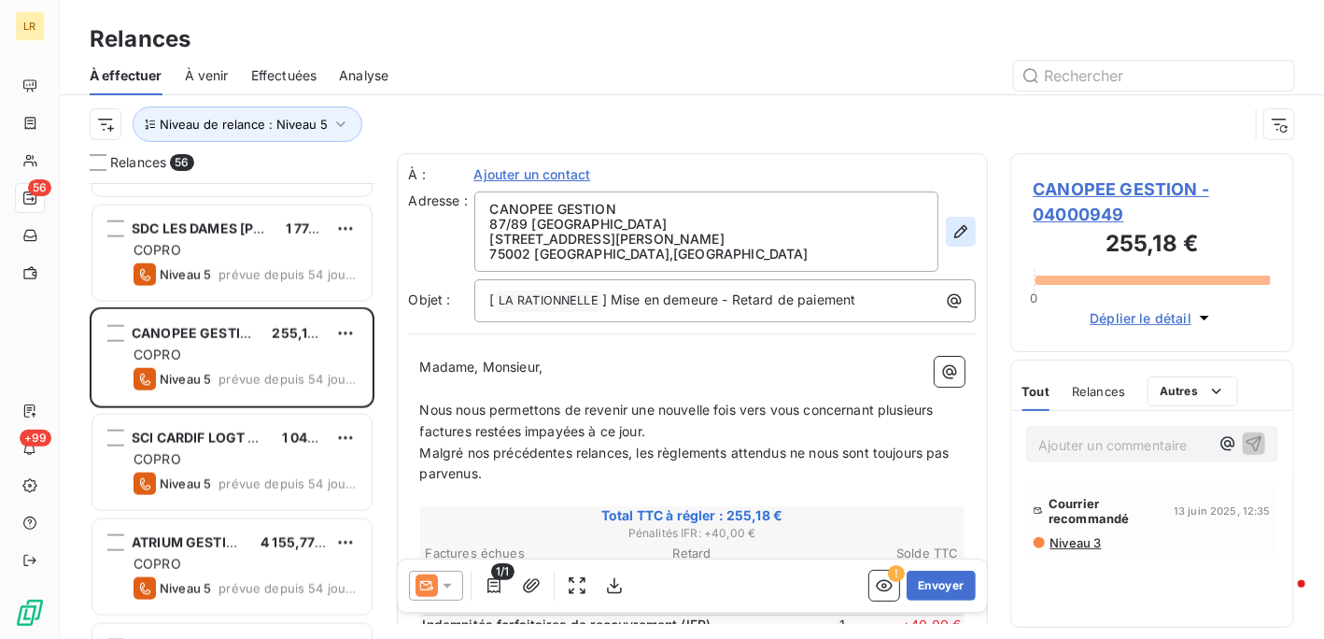
click at [954, 229] on icon "button" at bounding box center [960, 231] width 13 height 13
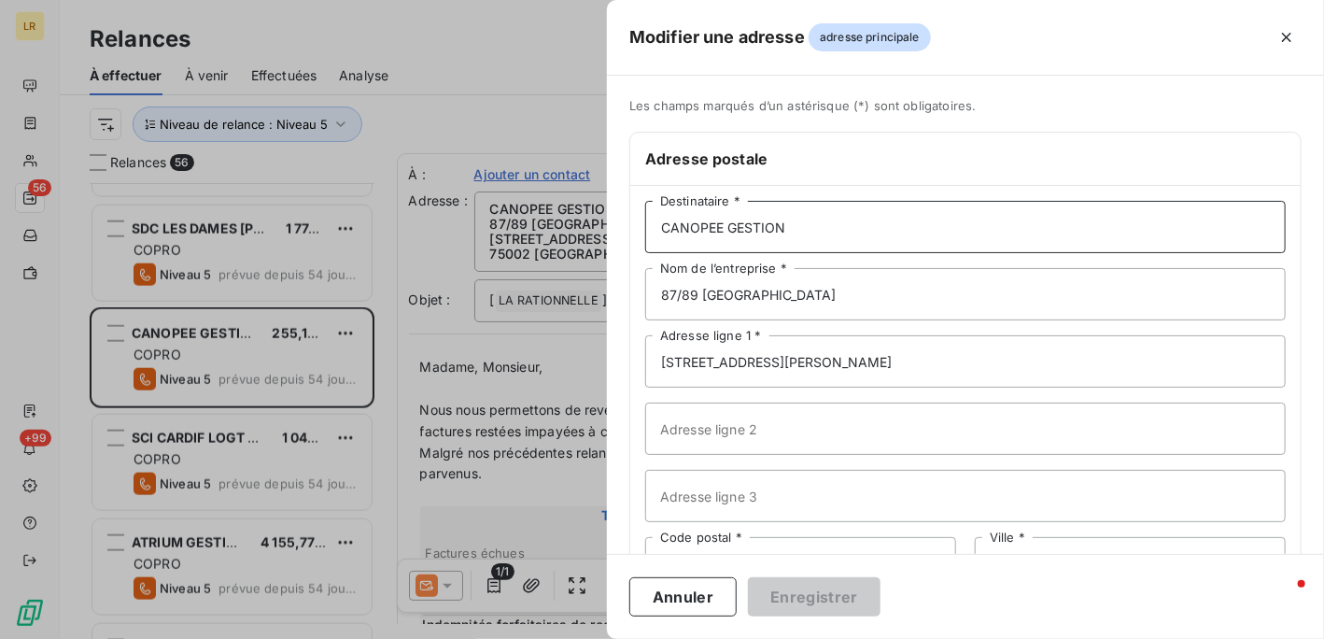
click at [832, 223] on input "CANOPEE GESTION" at bounding box center [965, 227] width 641 height 52
paste input "CANOPEE GESTION [STREET_ADDRESS]"
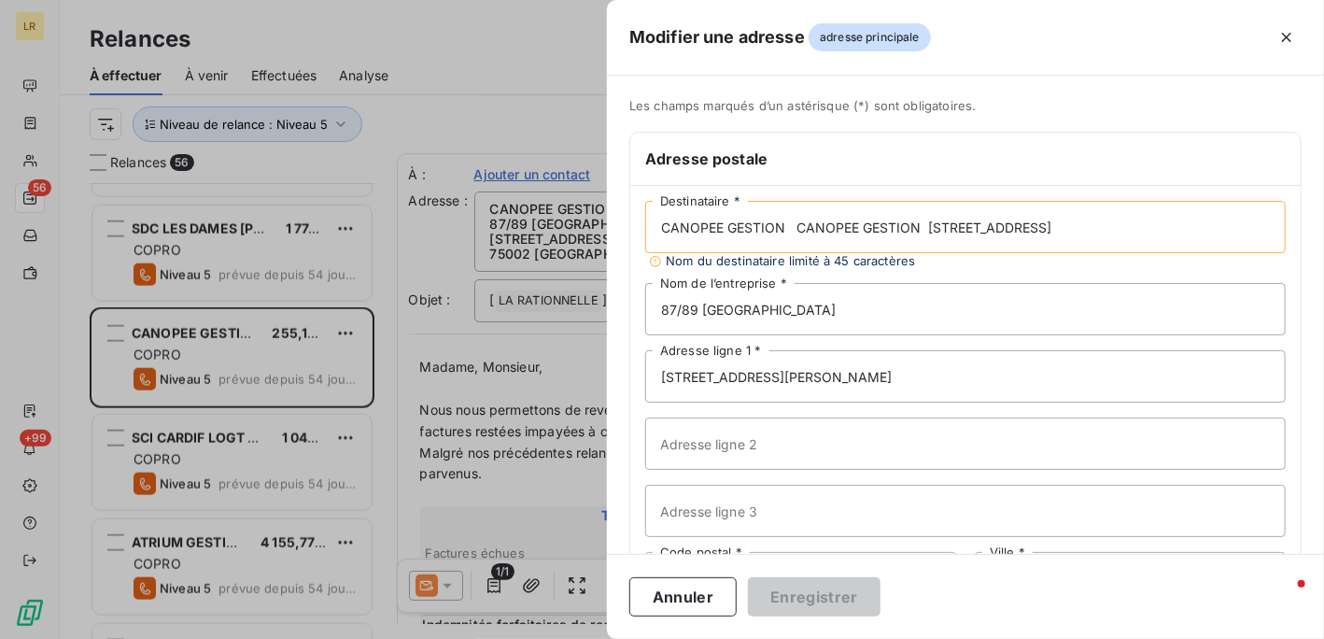
click at [798, 227] on input "CANOPEE GESTION CANOPEE GESTION [STREET_ADDRESS]" at bounding box center [965, 227] width 641 height 52
drag, startPoint x: 923, startPoint y: 226, endPoint x: 1083, endPoint y: 234, distance: 160.9
click at [1083, 234] on input "CANOPEE GESTION CANOPEE GESTION [STREET_ADDRESS]" at bounding box center [965, 227] width 641 height 52
type input "CANOPEE GESTION CANOPEE GESTION [STREET_ADDRESS]"
drag, startPoint x: 793, startPoint y: 306, endPoint x: 650, endPoint y: 316, distance: 143.2
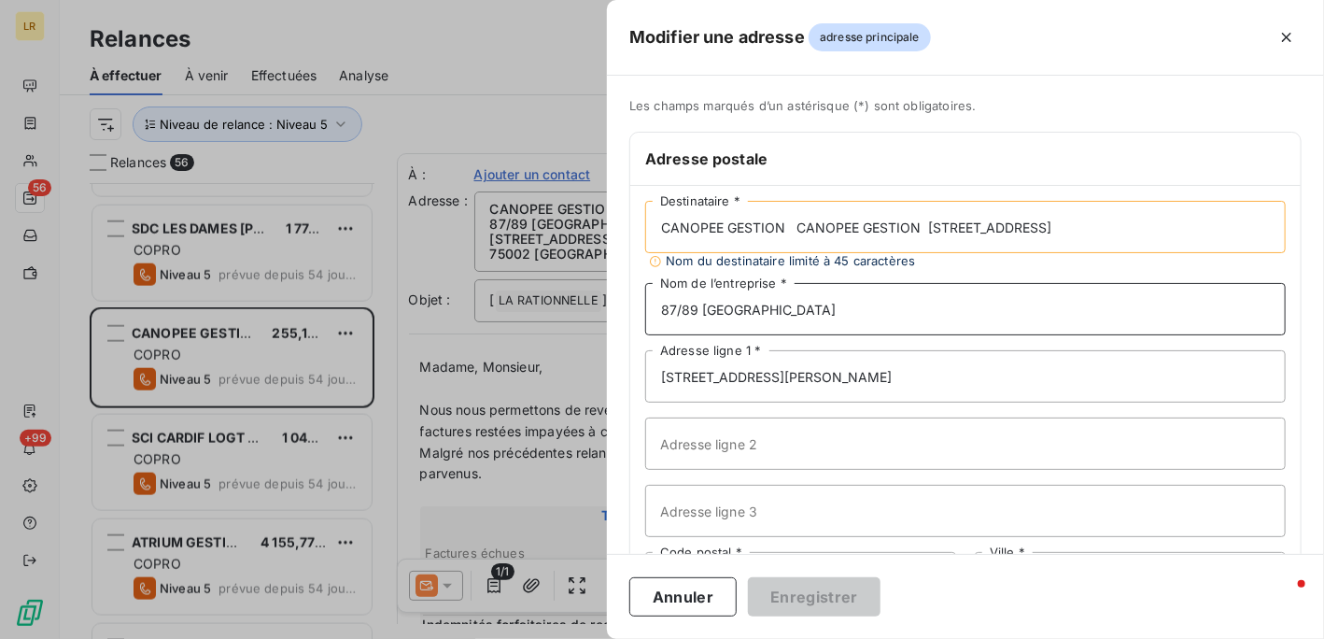
click at [650, 316] on input "87/89 [GEOGRAPHIC_DATA]" at bounding box center [965, 309] width 641 height 52
click at [886, 380] on input "[STREET_ADDRESS][PERSON_NAME]" at bounding box center [965, 376] width 641 height 52
drag, startPoint x: 793, startPoint y: 227, endPoint x: 1270, endPoint y: 227, distance: 477.3
click at [1289, 227] on div "Les champs marqués d’un astérisque (*) sont obligatoires. Adresse postale CANOP…" at bounding box center [965, 404] width 717 height 612
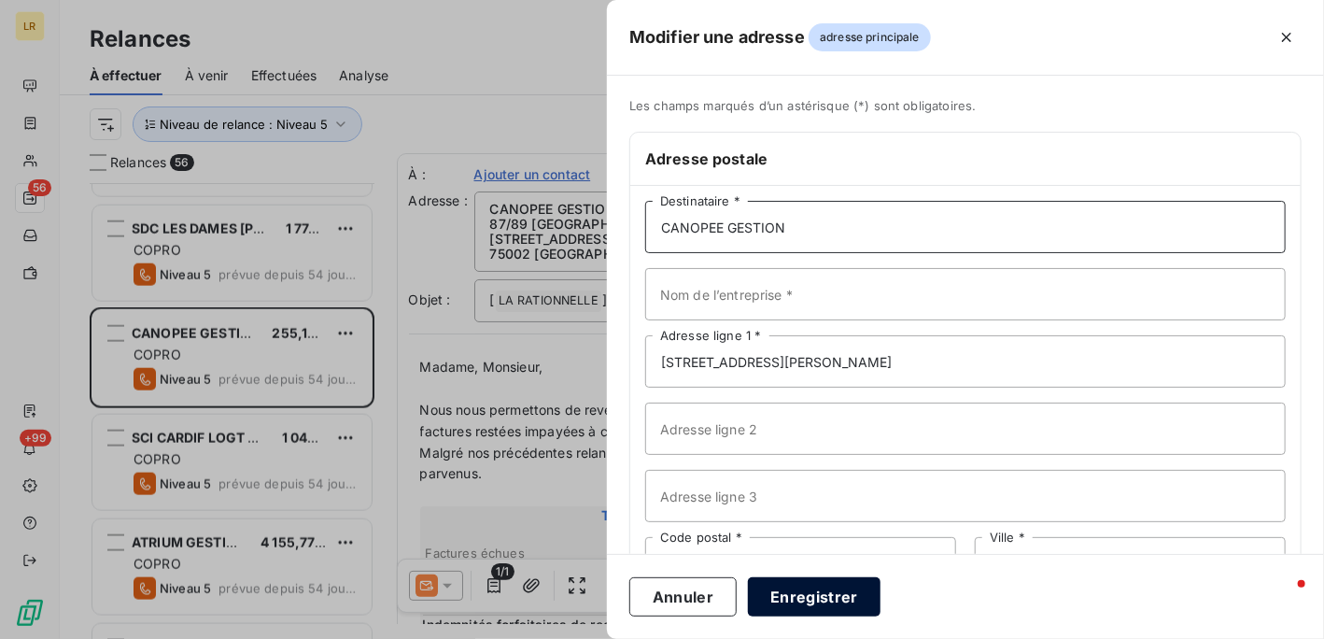
type input "CANOPEE GESTION"
click at [815, 600] on button "Enregistrer" at bounding box center [814, 596] width 133 height 39
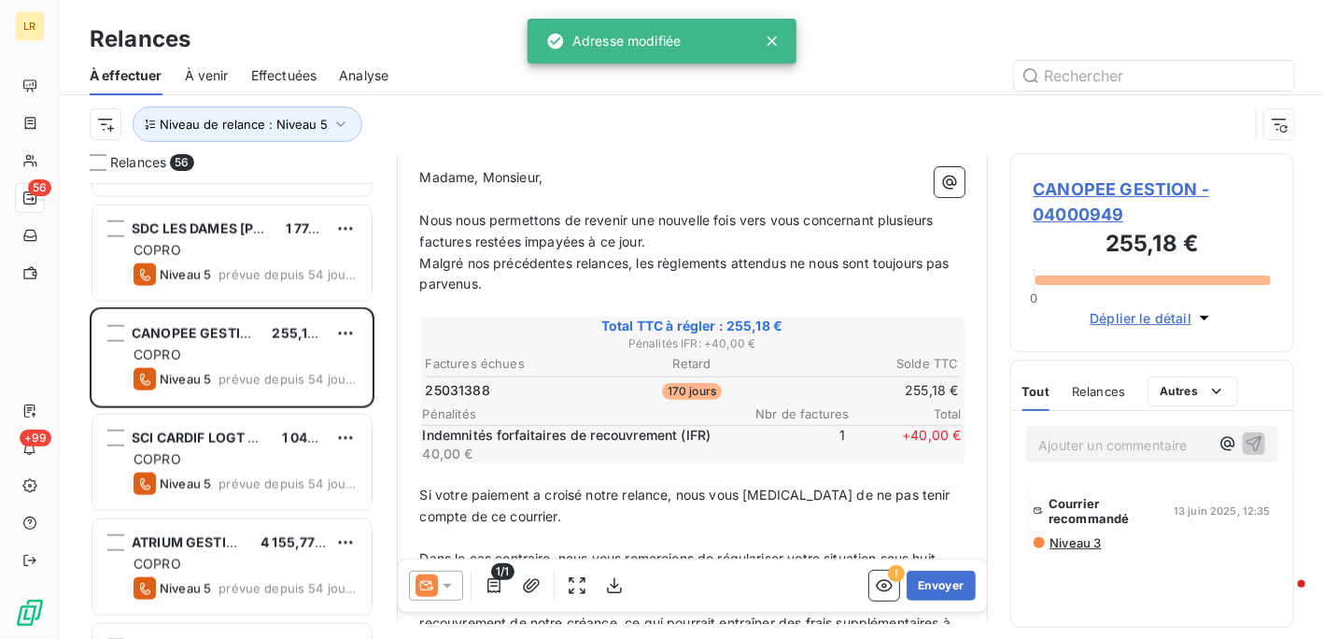
scroll to position [187, 0]
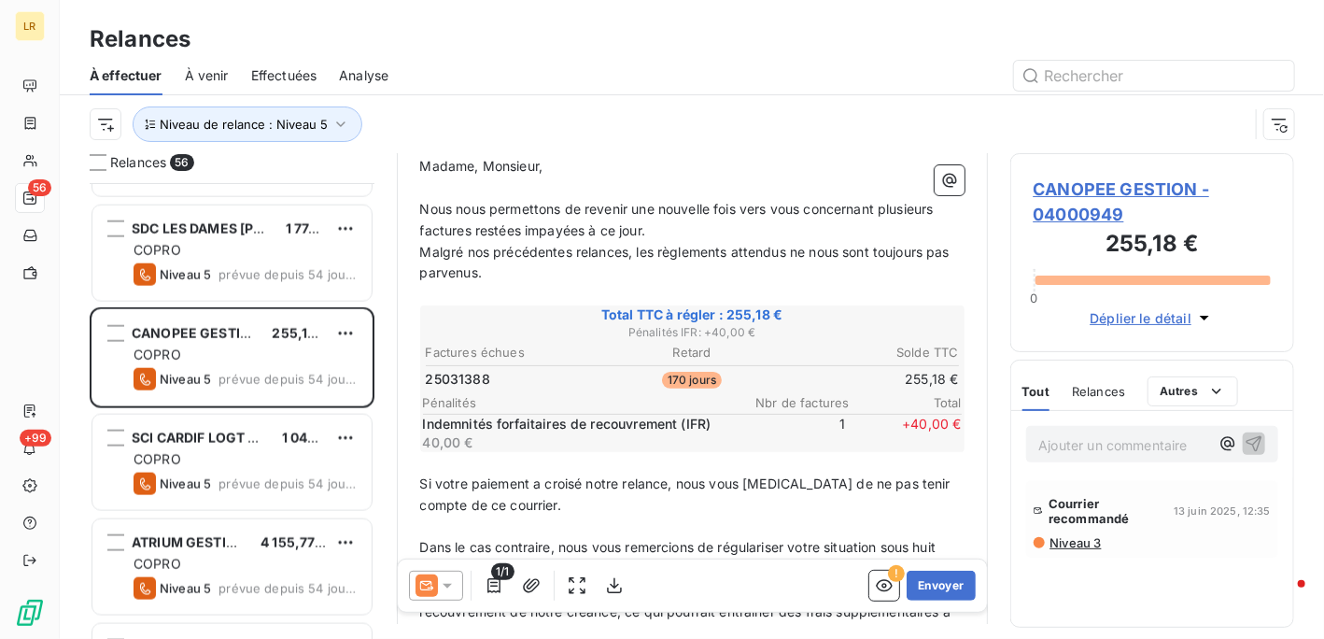
click at [1079, 540] on span "Niveau 3" at bounding box center [1075, 542] width 53 height 15
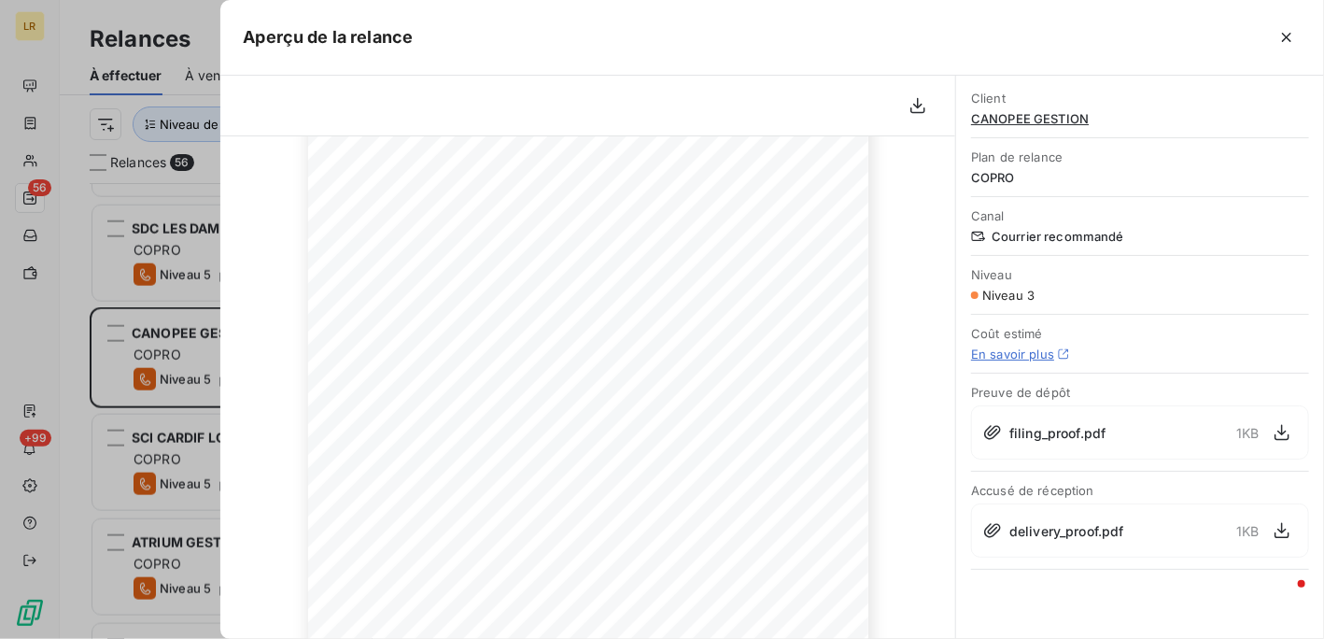
click at [183, 344] on div at bounding box center [662, 319] width 1324 height 639
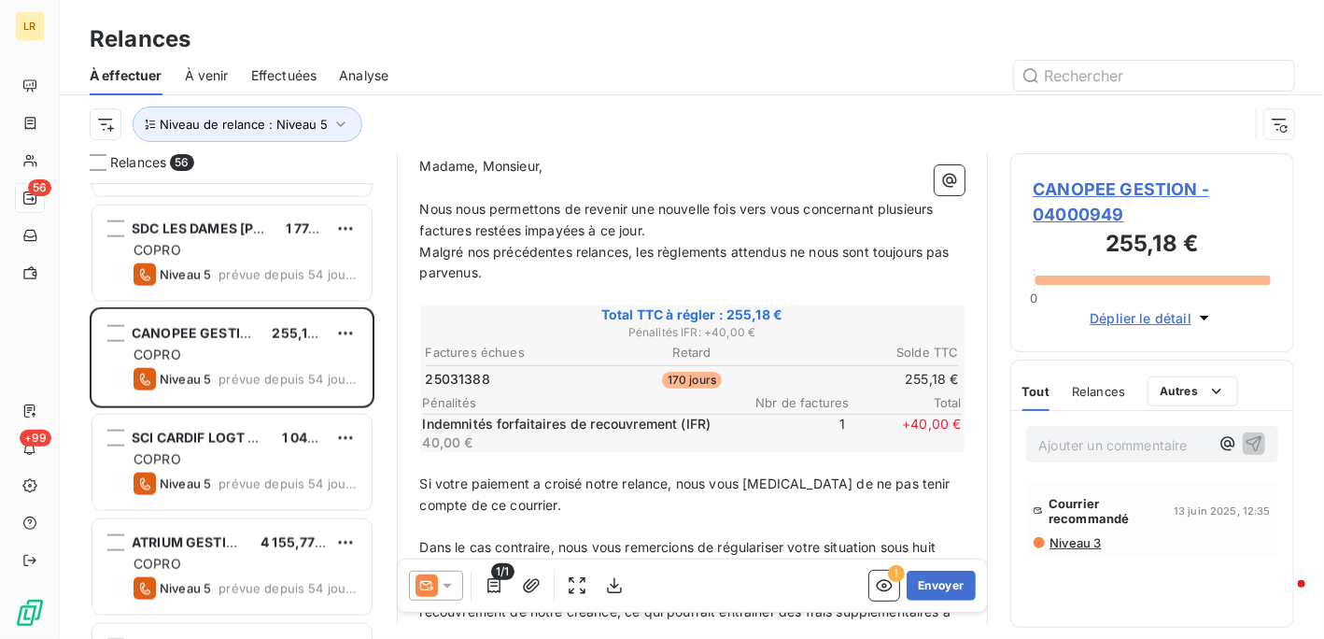
click at [447, 580] on icon at bounding box center [447, 585] width 19 height 19
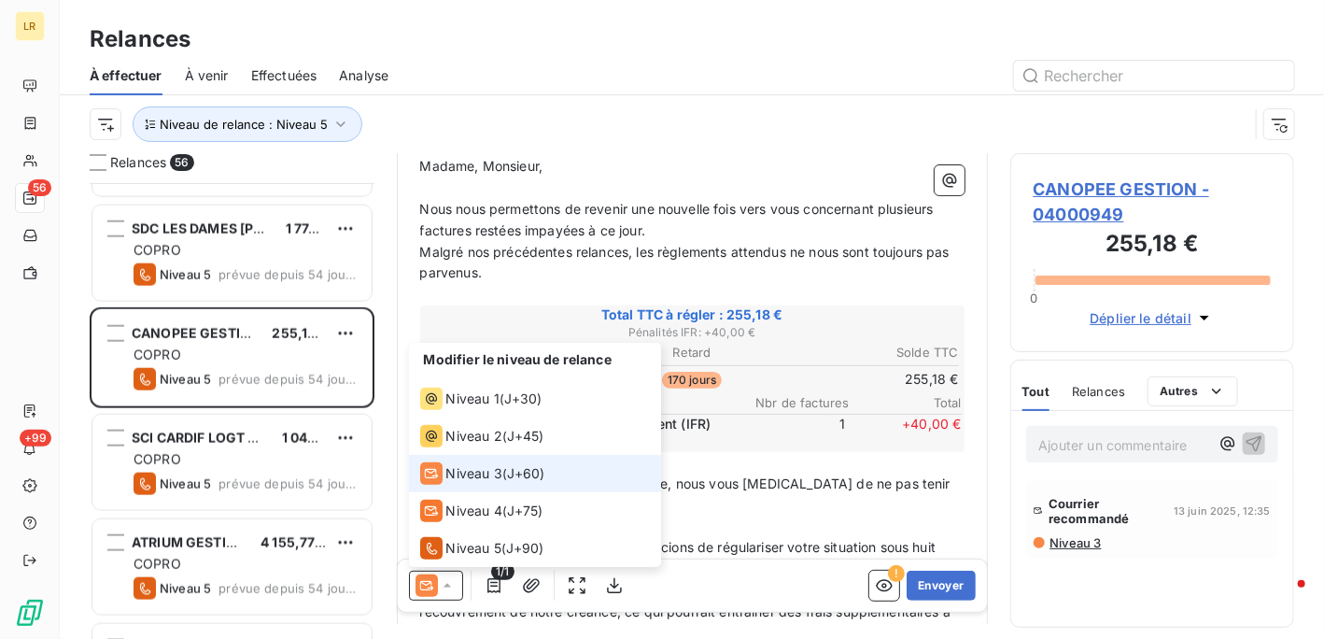
click at [483, 466] on span "Niveau 3" at bounding box center [474, 473] width 56 height 19
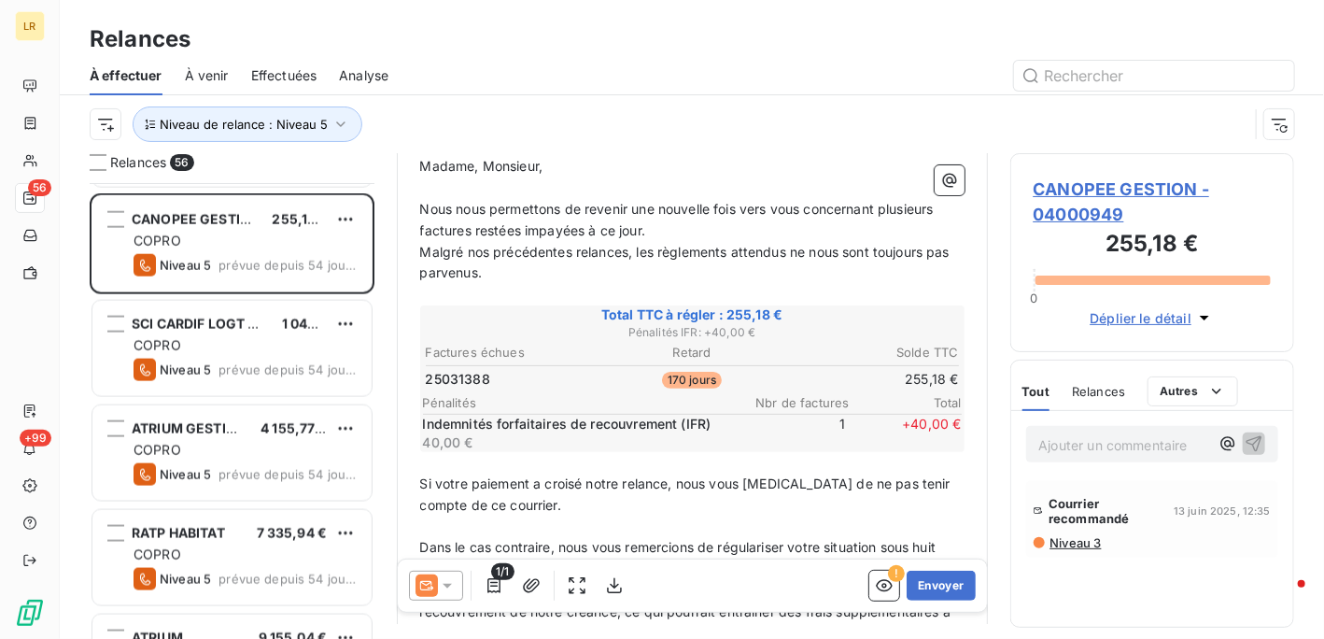
scroll to position [1121, 0]
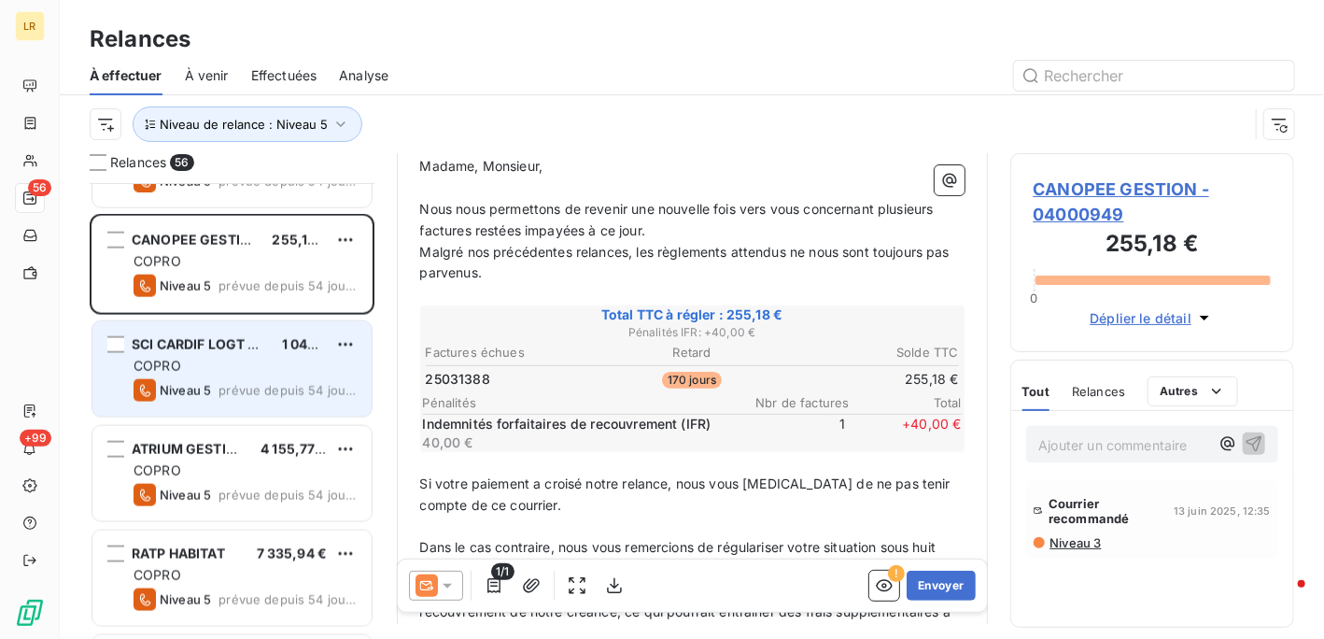
click at [266, 343] on span "SCI CARDIF LOGT S/C DAUCHEZ" at bounding box center [234, 344] width 205 height 16
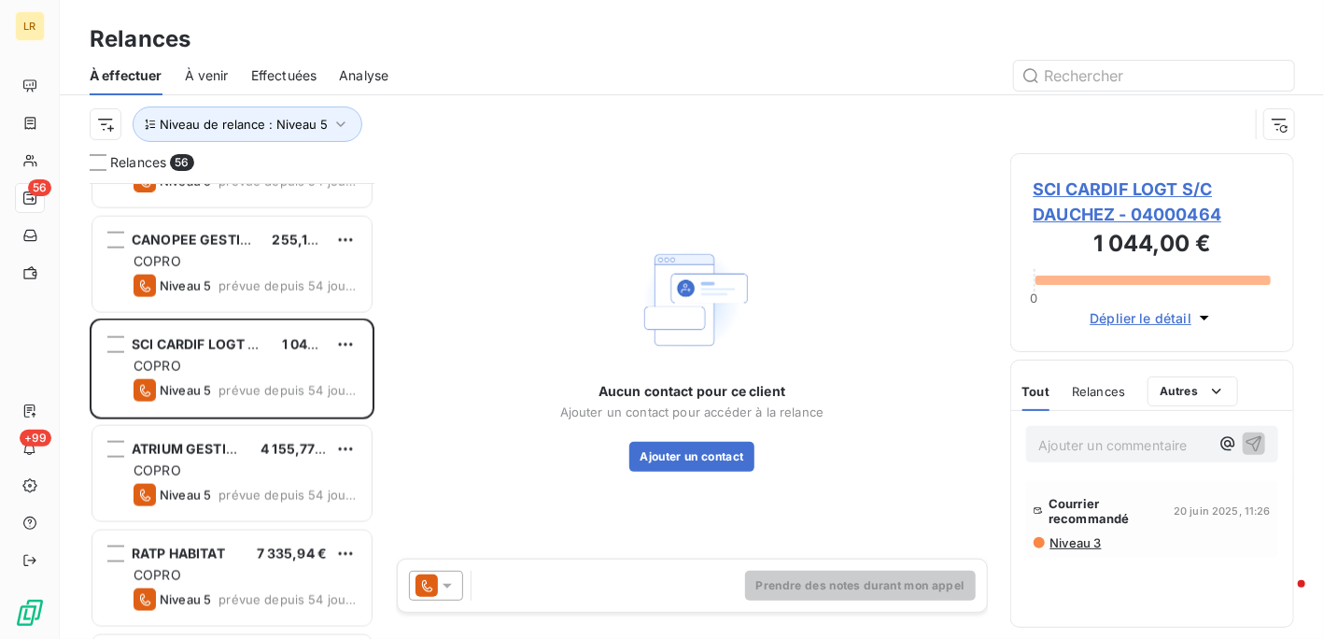
click at [444, 578] on icon at bounding box center [447, 585] width 19 height 19
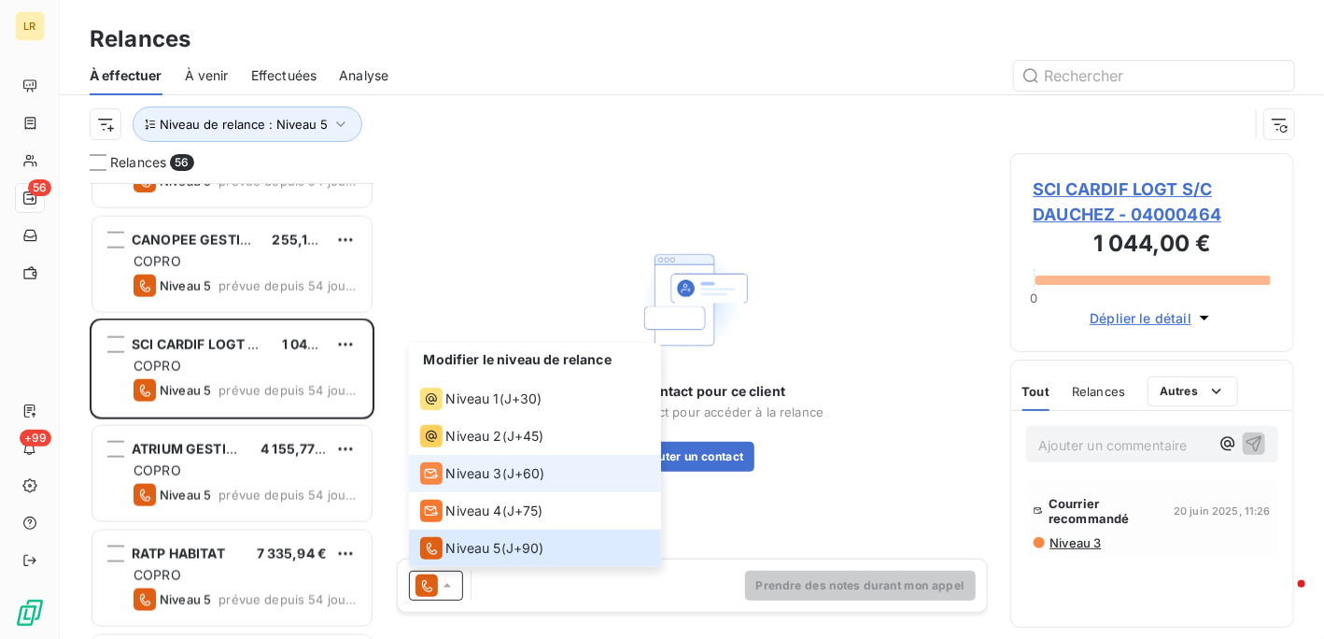
click at [474, 475] on span "Niveau 3" at bounding box center [474, 473] width 56 height 19
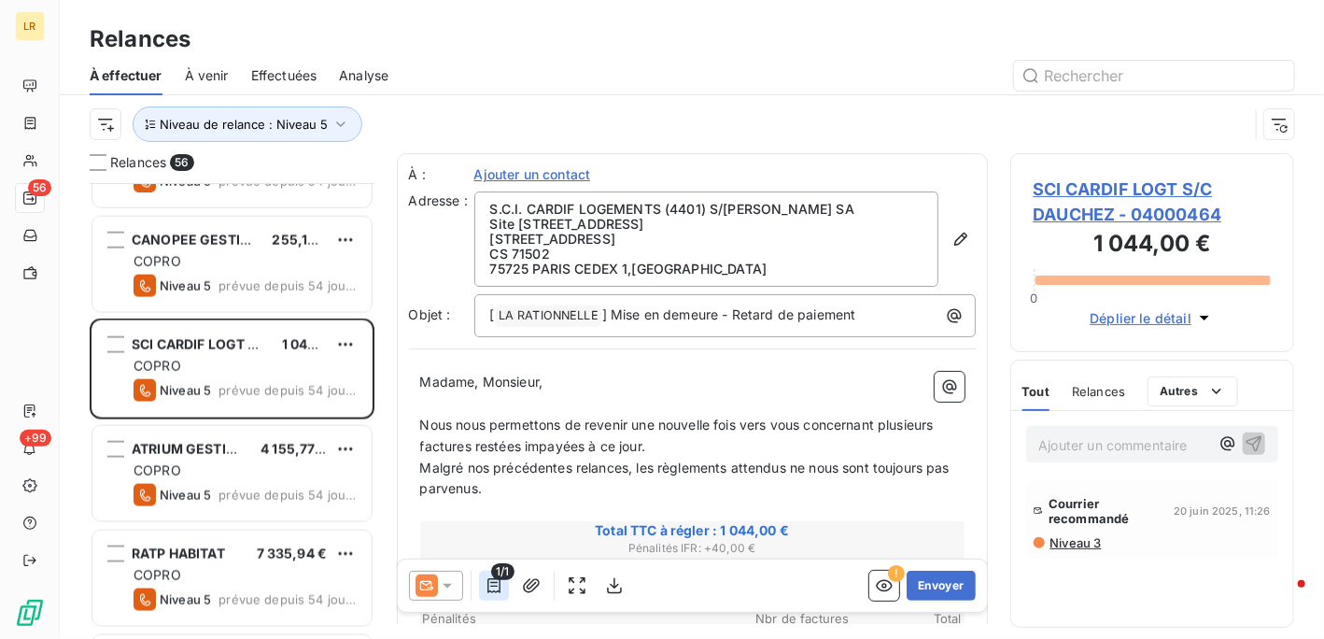
click at [492, 582] on icon "button" at bounding box center [494, 585] width 19 height 19
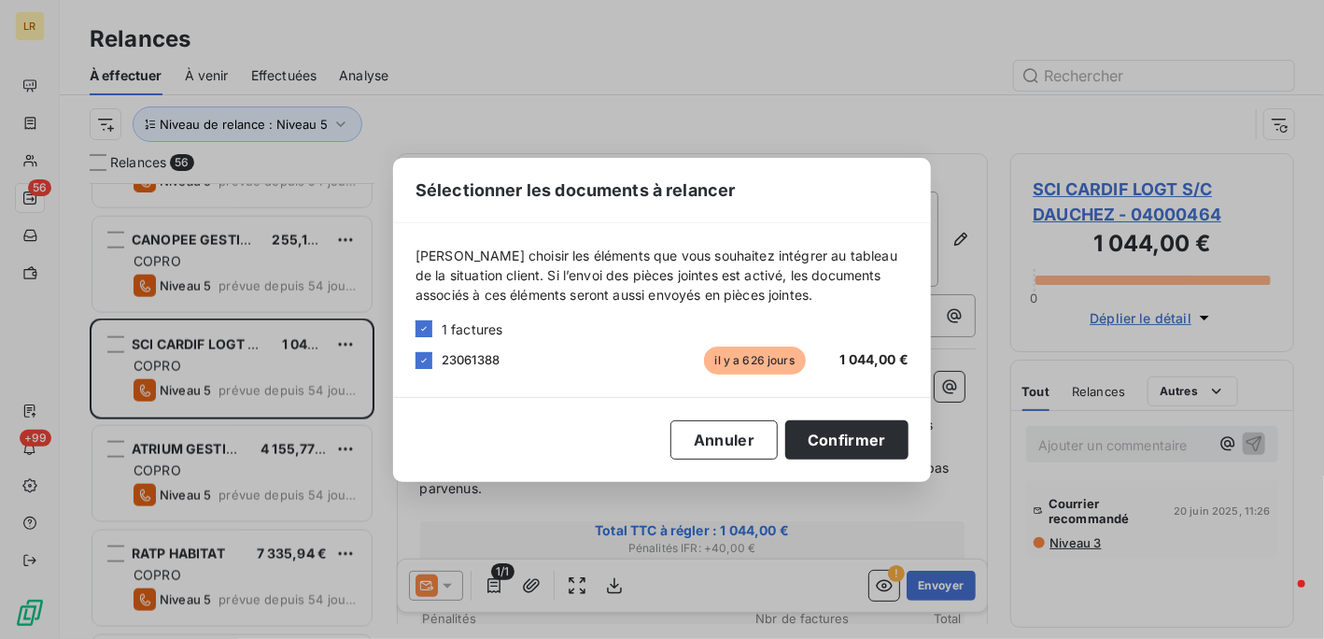
click at [495, 585] on div "Sélectionner les documents à relancer [PERSON_NAME] choisir les éléments que vo…" at bounding box center [662, 319] width 1324 height 639
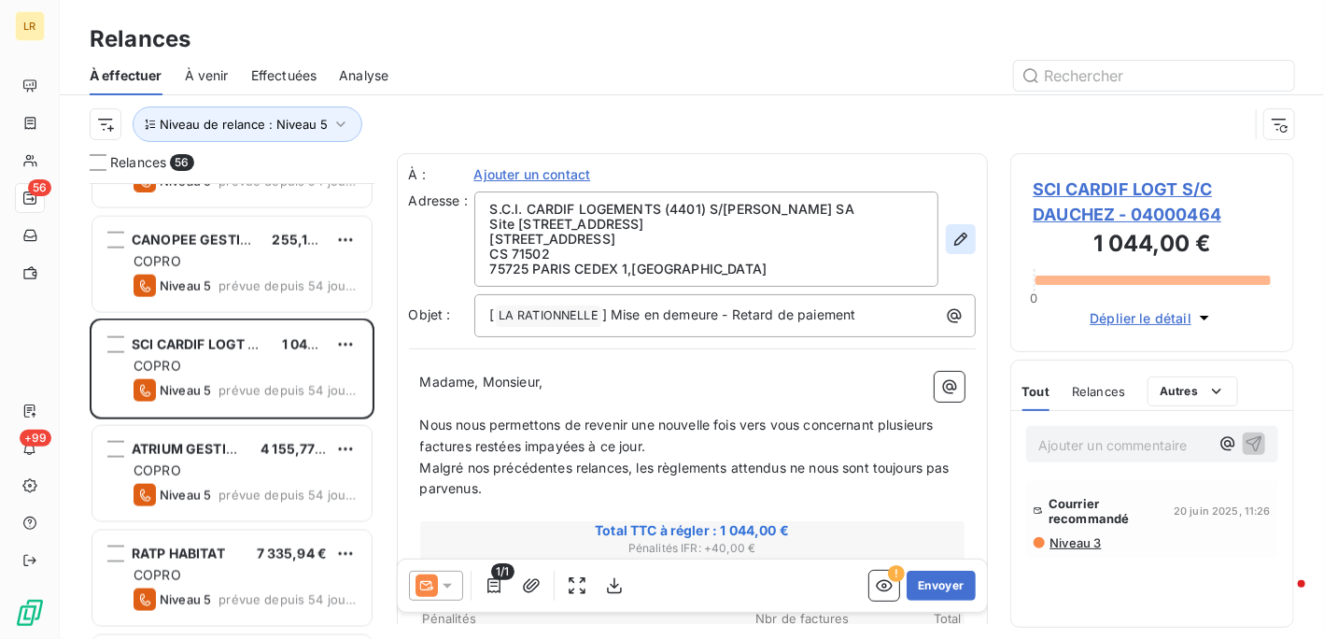
click at [952, 237] on icon "button" at bounding box center [961, 239] width 19 height 19
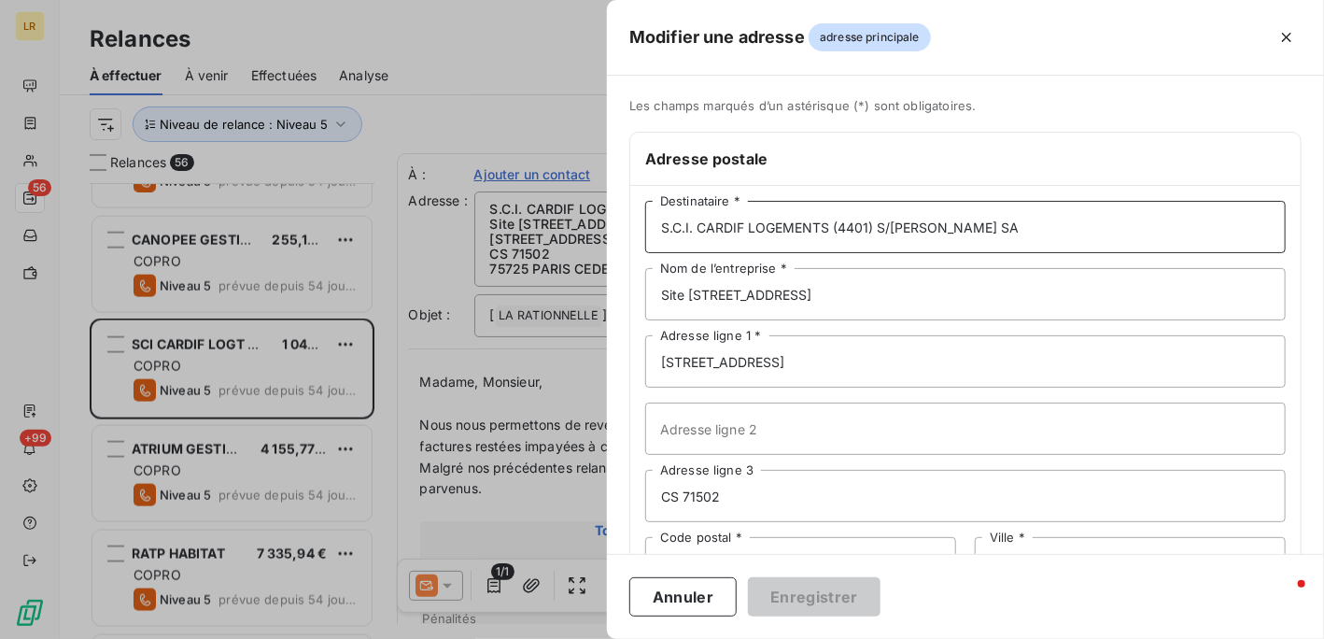
click at [1057, 229] on input "S.C.I. CARDIF LOGEMENTS (4401) S/[PERSON_NAME] SA" at bounding box center [965, 227] width 641 height 52
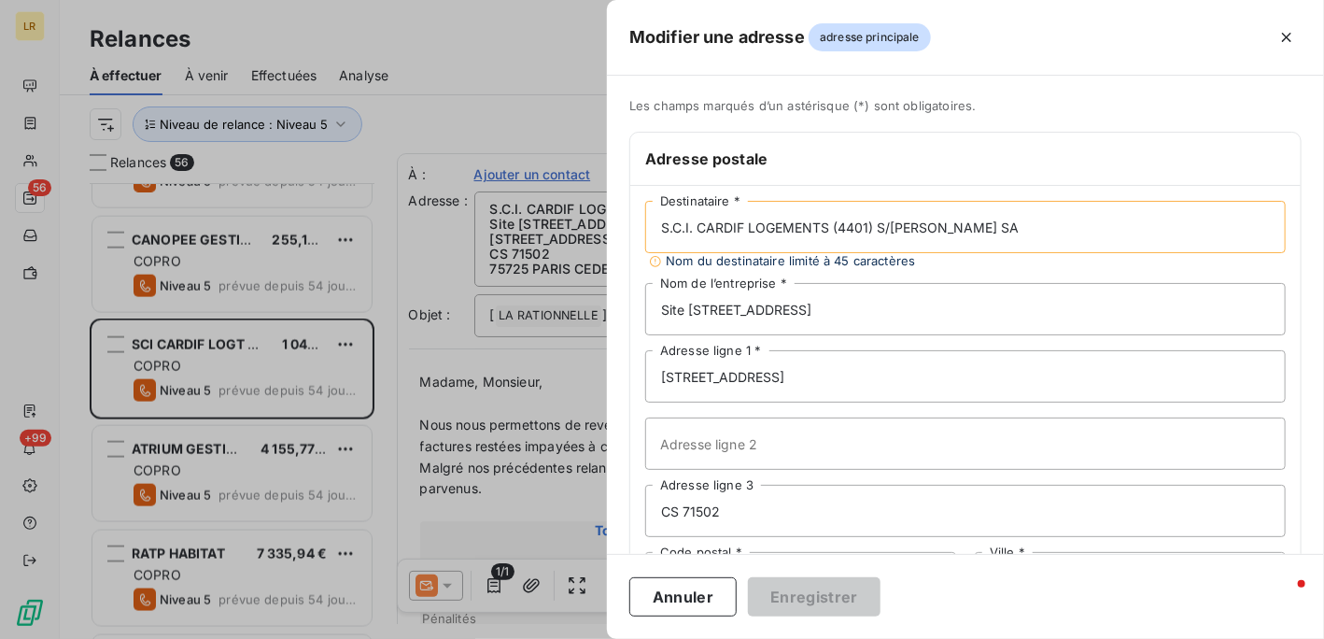
paste input "S.C.I. CARDIF LOGEMENTS (4401) S/[PERSON_NAME] SA – A l’attention de [PERSON_NA…"
click at [716, 223] on input "S.C.I. CARDIF LOGEMENTS (4401) S/[PERSON_NAME] SA S.C.I. CARDIF LOGEMENTS (4401…" at bounding box center [965, 227] width 641 height 52
click at [997, 222] on input "S.C.I. CARDIF LOGEMENTS (4401) S/[PERSON_NAME] SA S.C.I. CARDIF LOGEMENTS (4401…" at bounding box center [965, 227] width 641 height 52
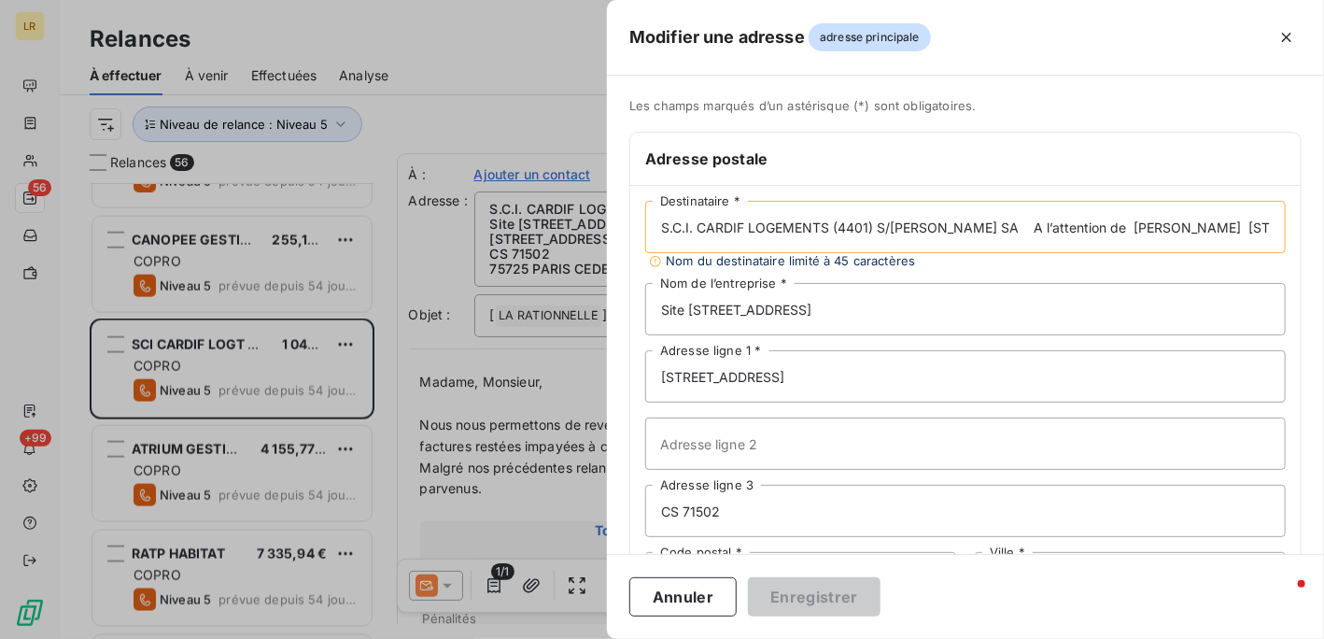
drag, startPoint x: 999, startPoint y: 223, endPoint x: 1203, endPoint y: 230, distance: 203.7
click at [1203, 230] on input "S.C.I. CARDIF LOGEMENTS (4401) S/[PERSON_NAME] SA A l’attention de [PERSON_NAME…" at bounding box center [965, 227] width 641 height 52
type input "S.C.I. CARDIF LOGEMENTS (4401) S/[PERSON_NAME] SA A l’attention de [PERSON_NAME…"
drag, startPoint x: 793, startPoint y: 310, endPoint x: 597, endPoint y: 314, distance: 196.2
click at [594, 638] on div "Modifier une adresse adresse principale Les champs marqués d’un [DEMOGRAPHIC_DA…" at bounding box center [662, 639] width 1324 height 0
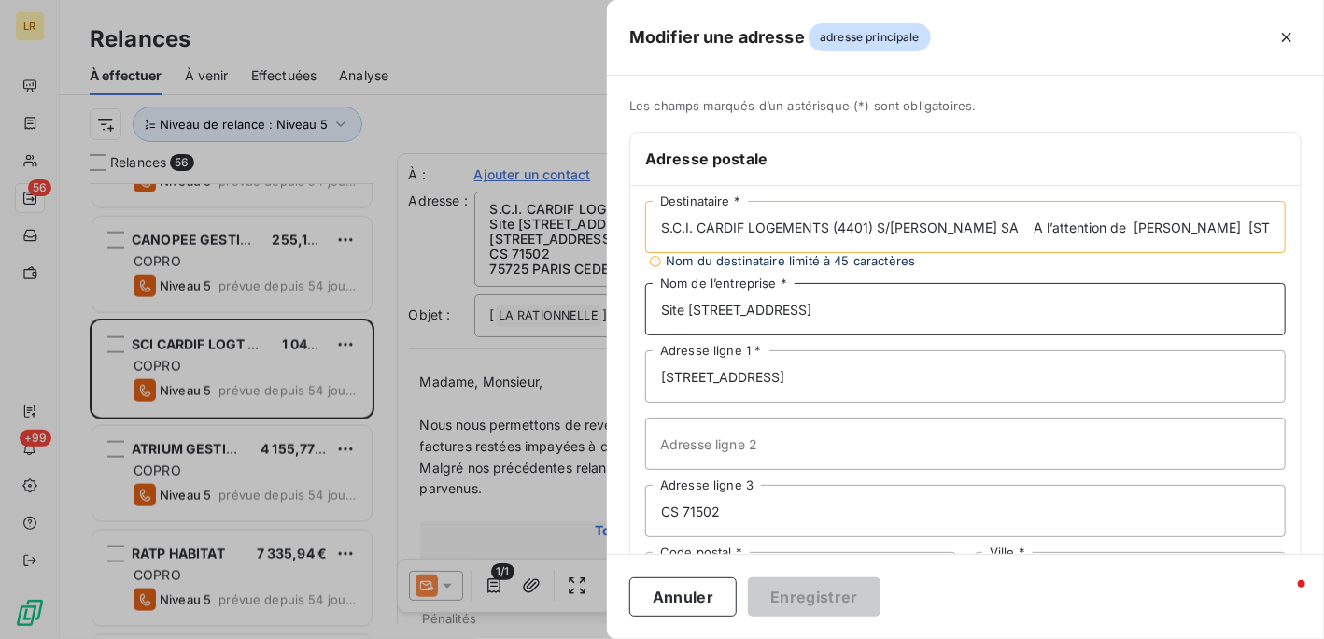
paste input "A l’attention de [PERSON_NAME]"
click at [964, 302] on input "A l’attention de [PERSON_NAME]" at bounding box center [965, 309] width 641 height 52
type input "A l’attention de [PERSON_NAME]"
drag, startPoint x: 1203, startPoint y: 223, endPoint x: 989, endPoint y: 233, distance: 214.1
click at [989, 233] on input "S.C.I. CARDIF LOGEMENTS (4401) S/[PERSON_NAME] SA A l’attention de [PERSON_NAME…" at bounding box center [965, 227] width 641 height 52
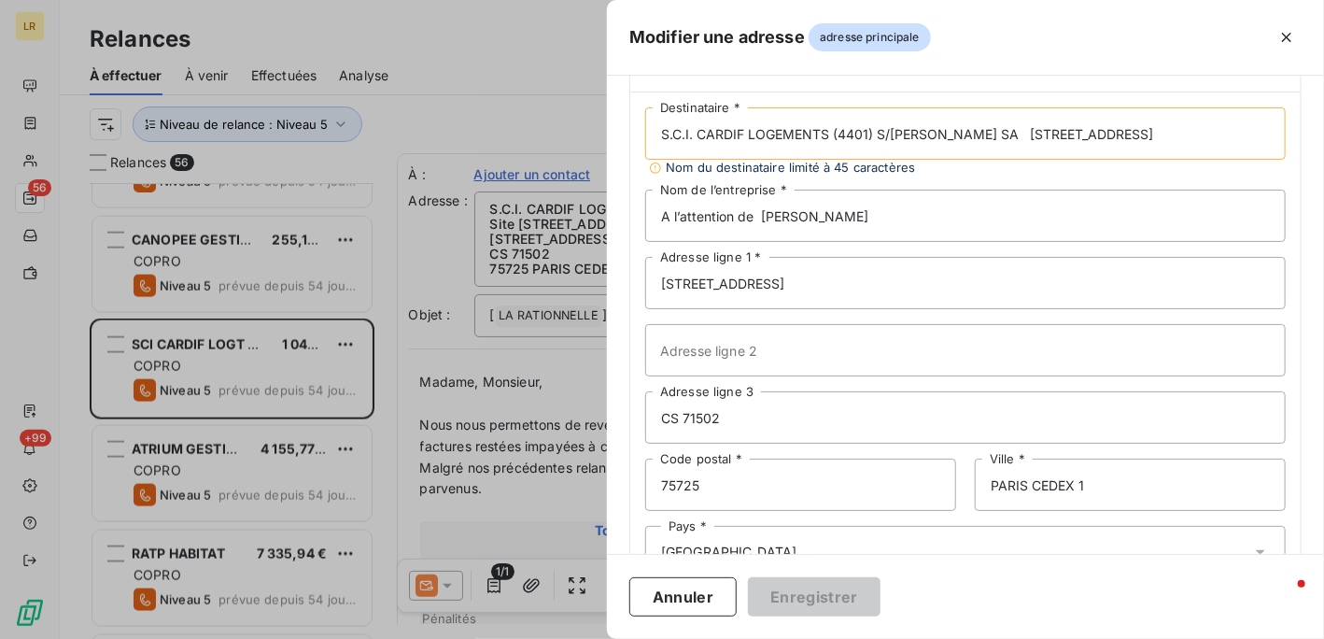
scroll to position [154, 0]
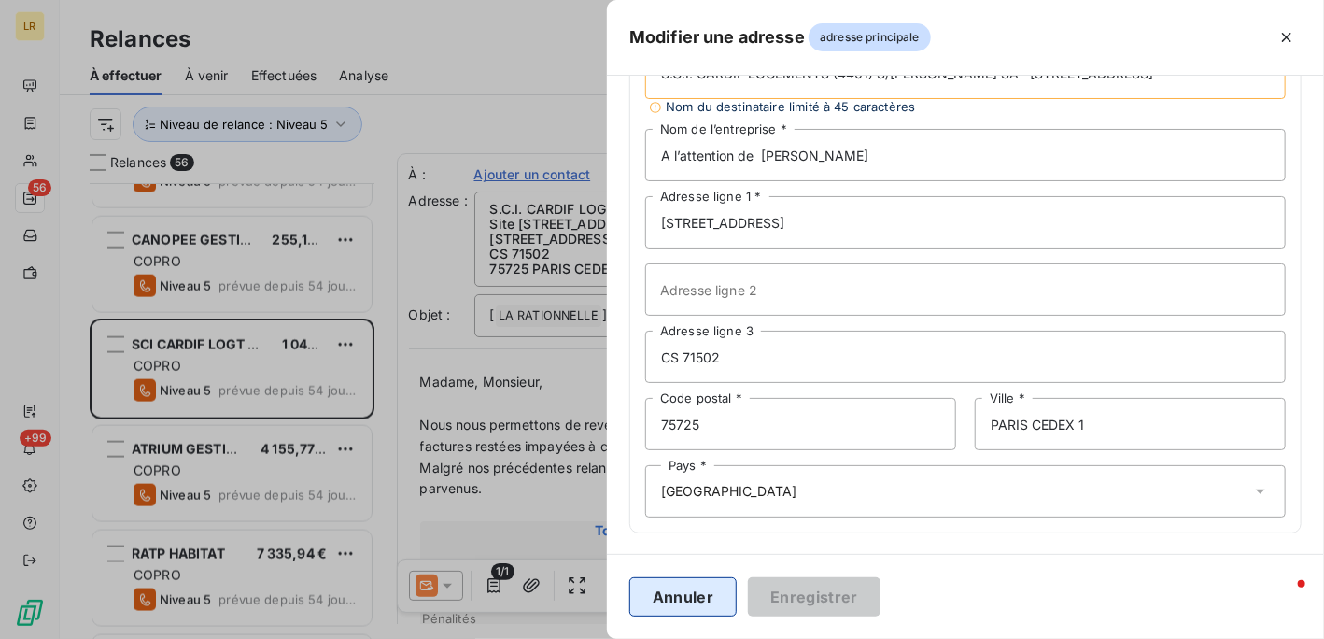
click at [672, 590] on button "Annuler" at bounding box center [683, 596] width 107 height 39
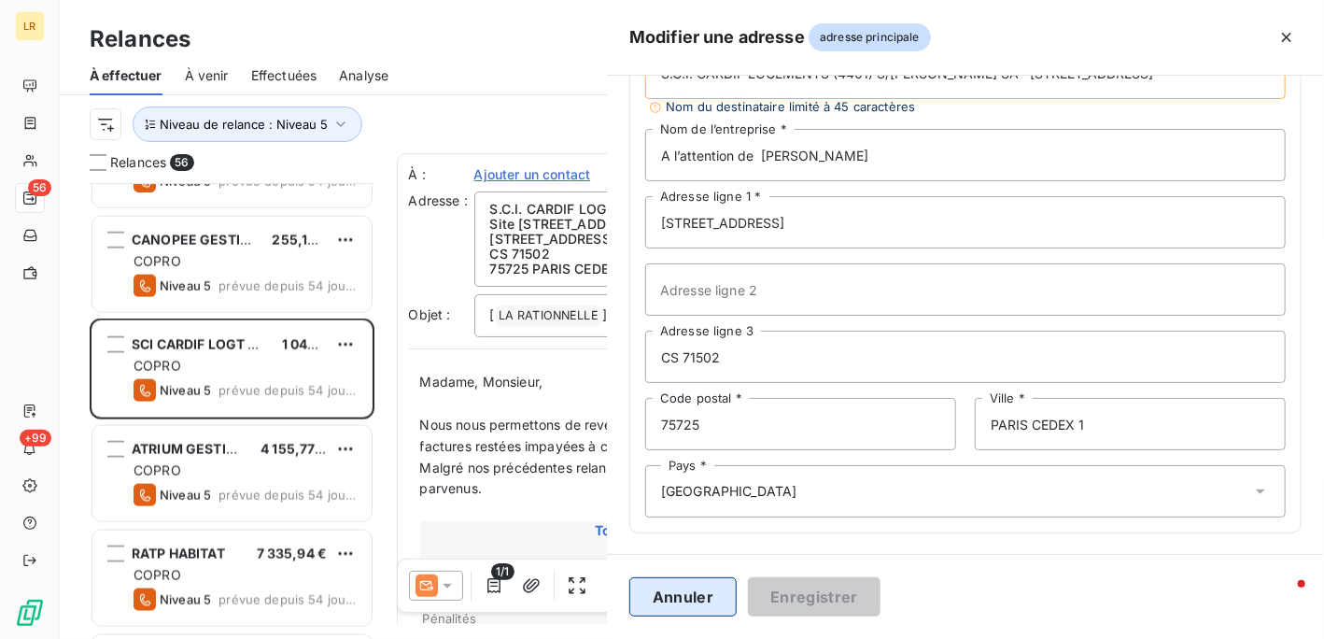
type input "S.C.I. CARDIF LOGEMENTS (4401) S/[PERSON_NAME] SA"
type input "Site [STREET_ADDRESS]"
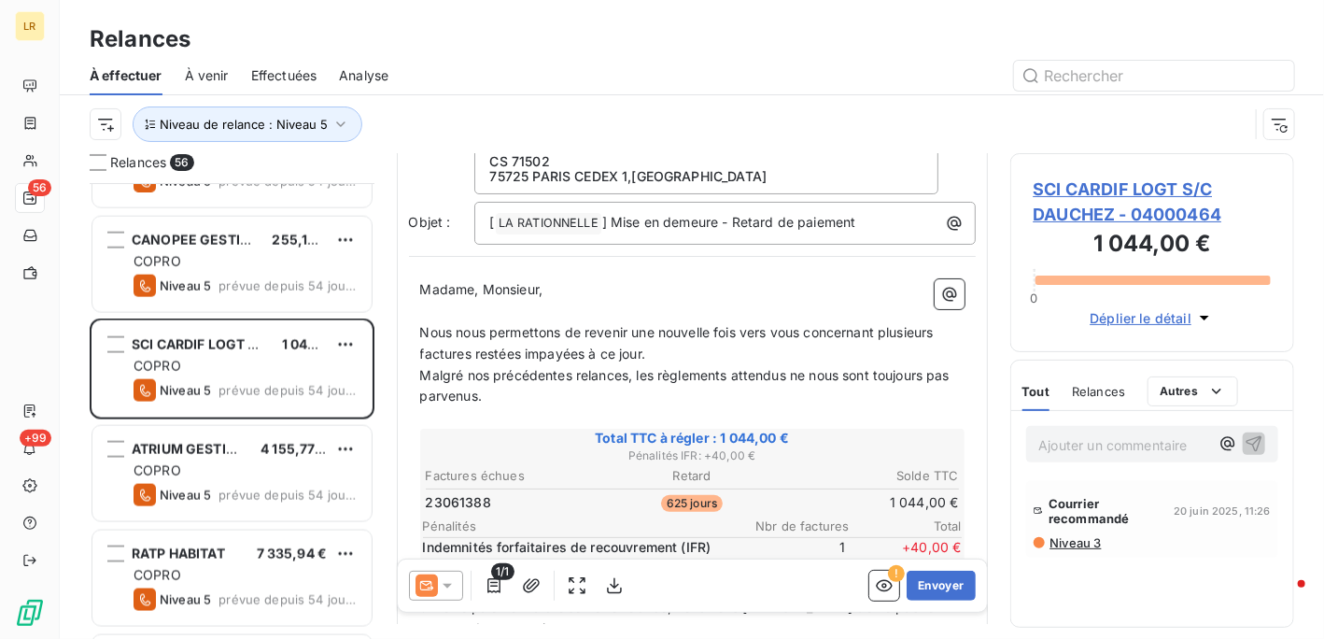
scroll to position [0, 0]
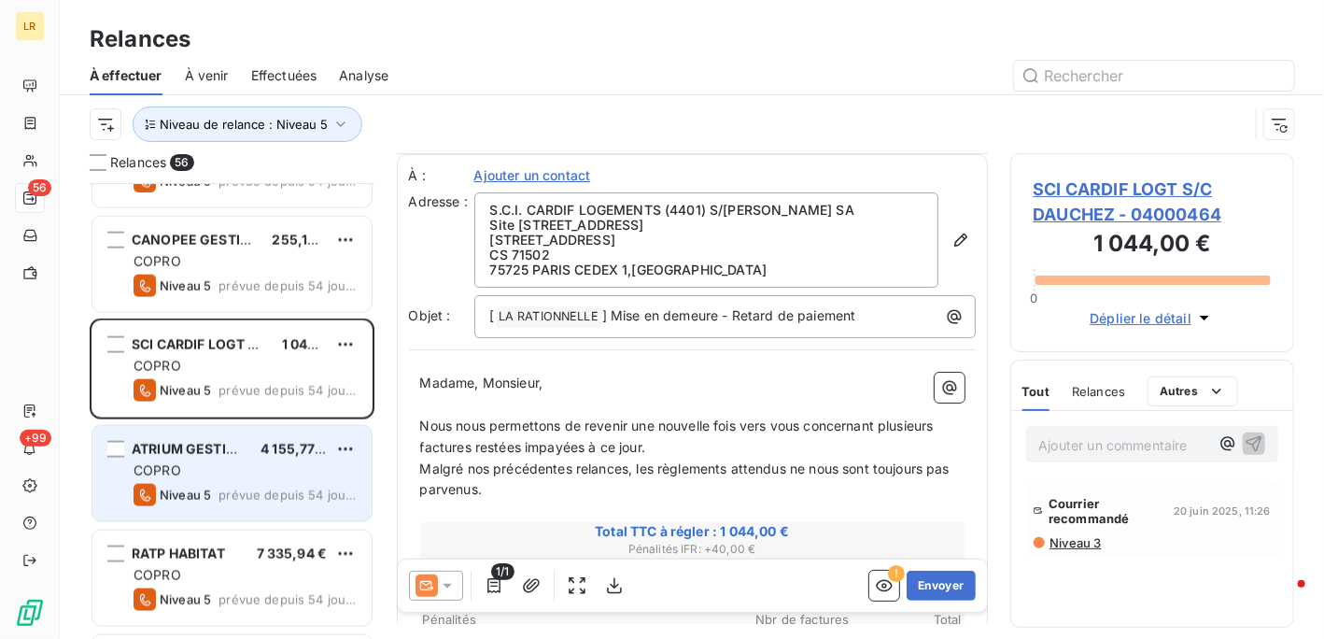
click at [250, 468] on div "COPRO" at bounding box center [245, 470] width 223 height 19
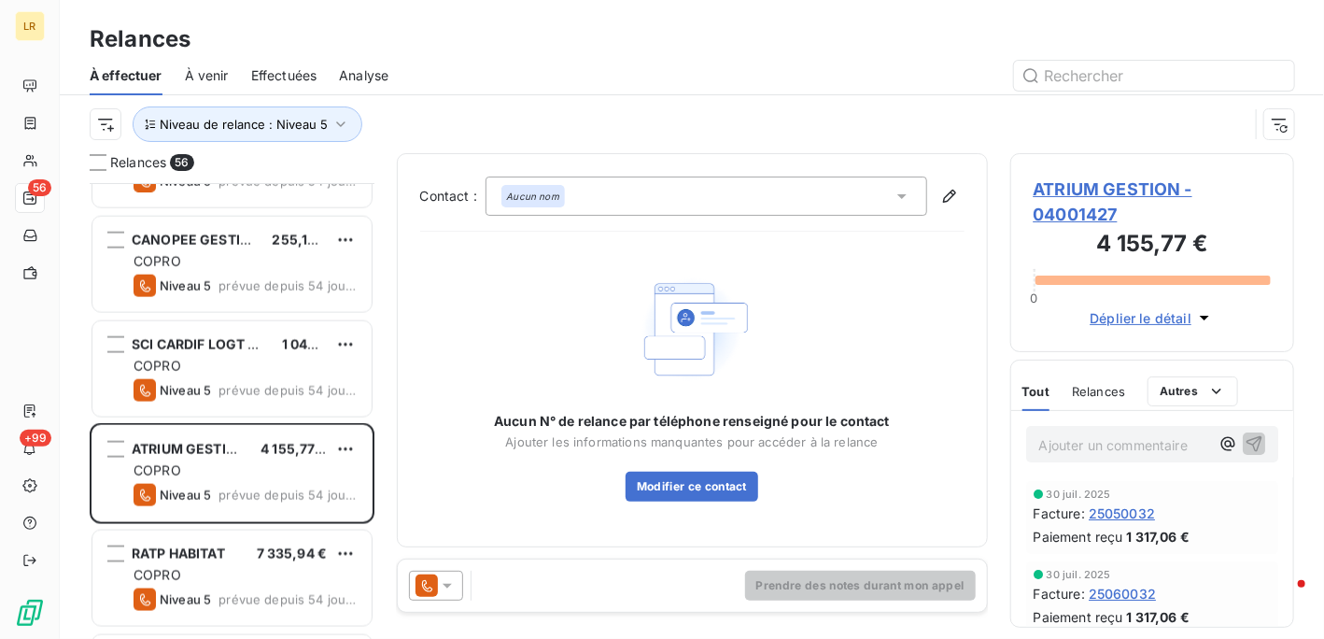
click at [1102, 391] on span "Relances" at bounding box center [1098, 391] width 53 height 15
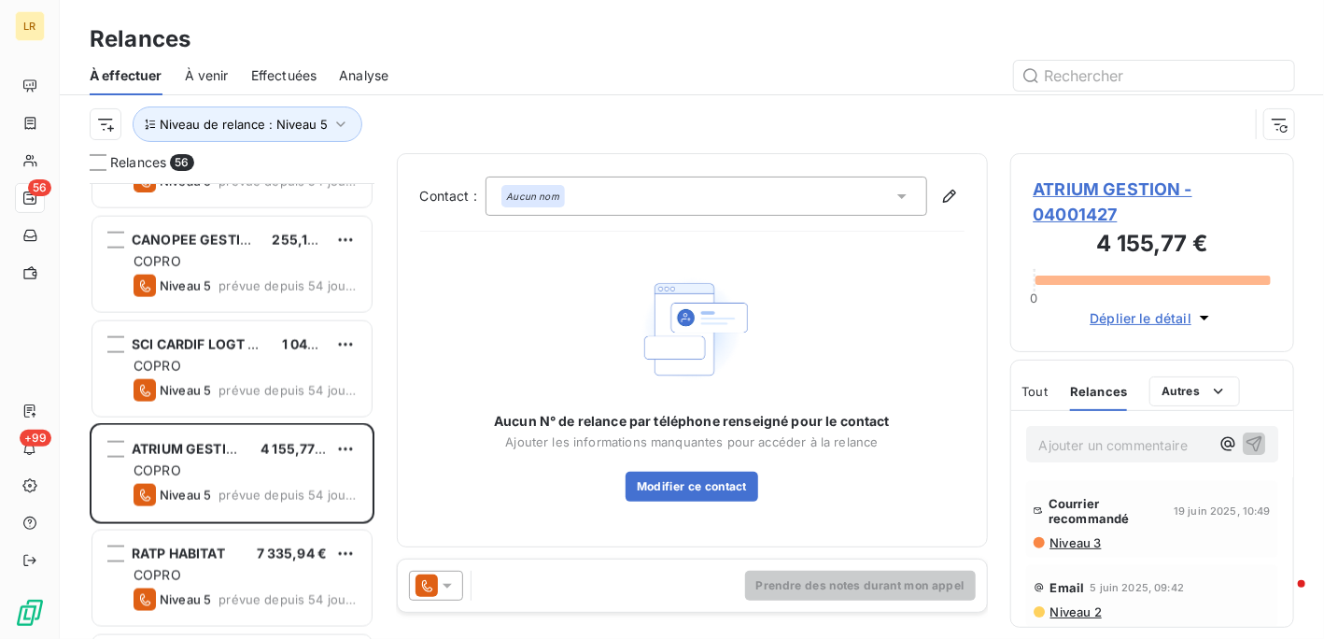
click at [448, 580] on icon at bounding box center [447, 585] width 19 height 19
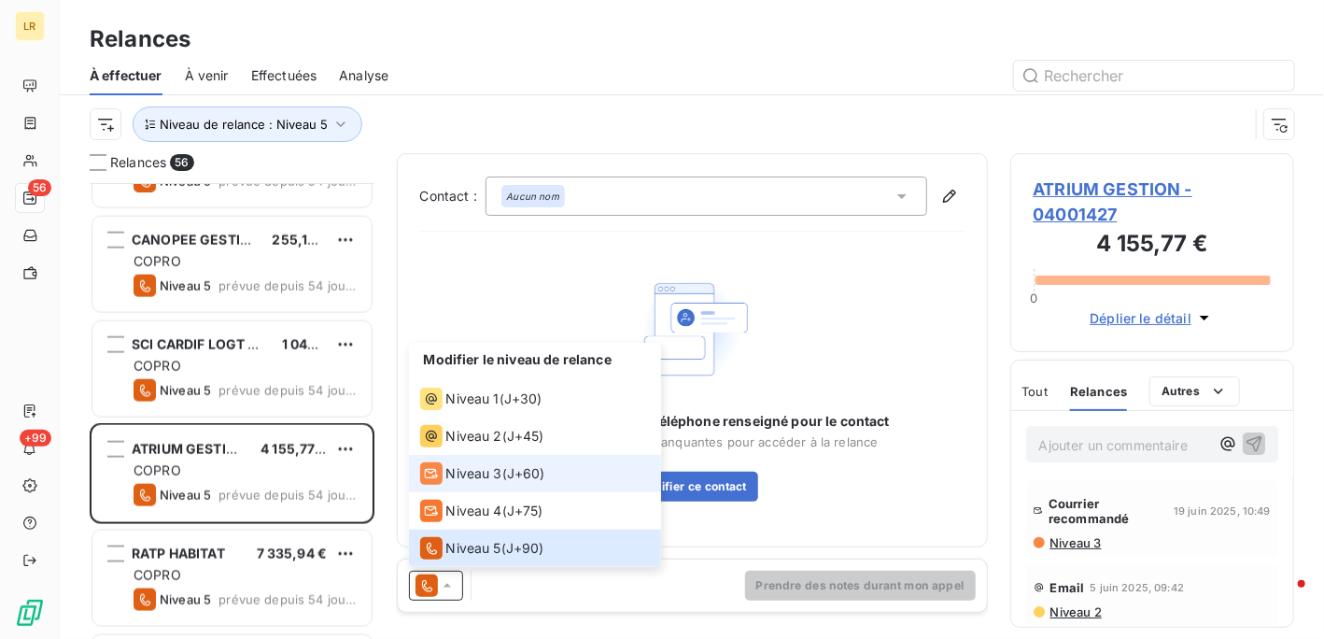
click at [470, 471] on span "Niveau 3" at bounding box center [474, 473] width 56 height 19
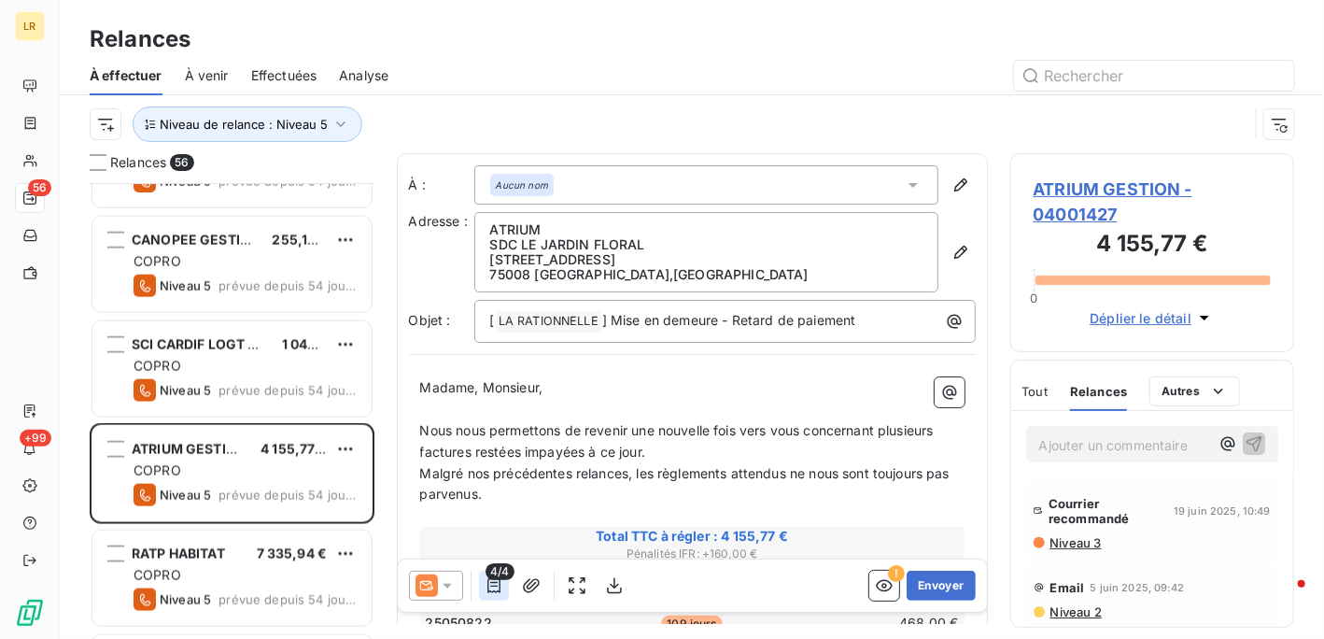
click at [488, 586] on icon "button" at bounding box center [494, 585] width 13 height 15
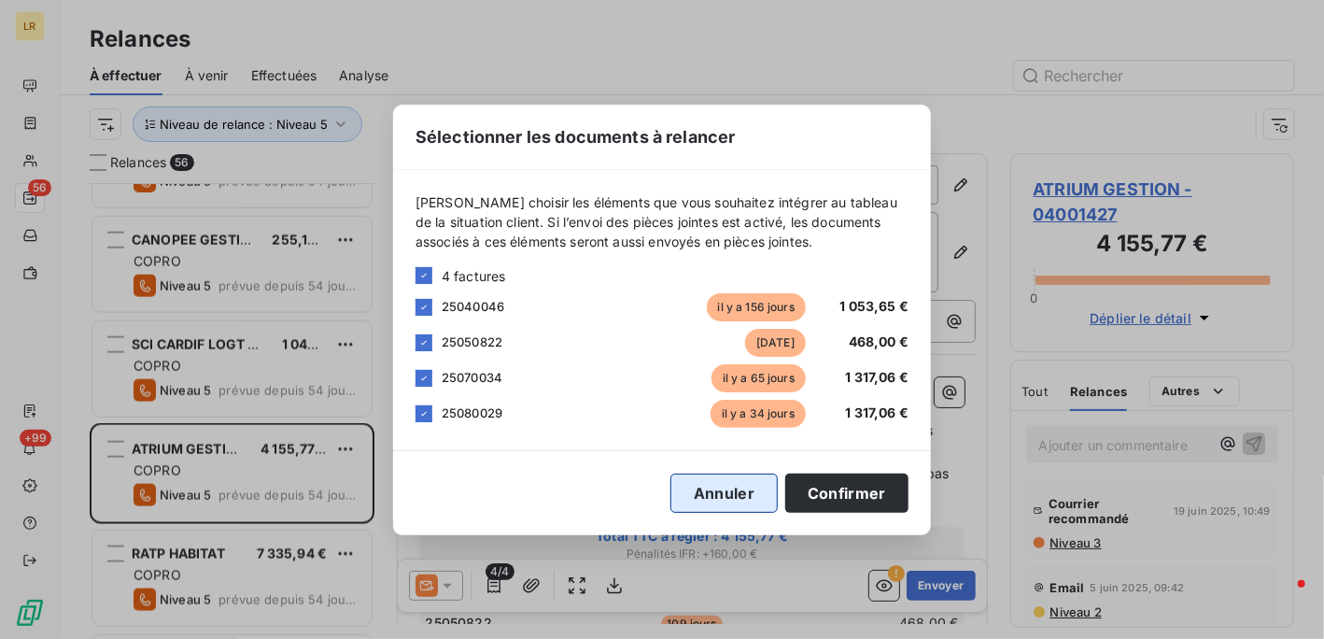
click at [741, 496] on button "Annuler" at bounding box center [724, 493] width 107 height 39
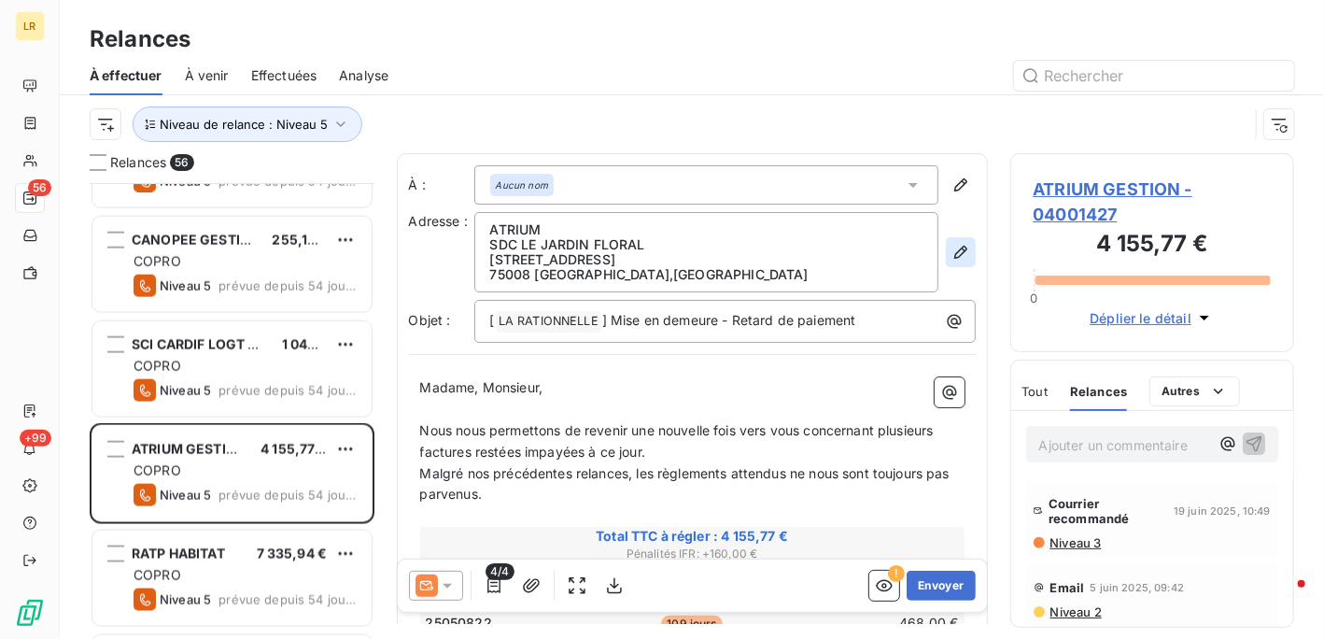
click at [952, 252] on icon "button" at bounding box center [961, 252] width 19 height 19
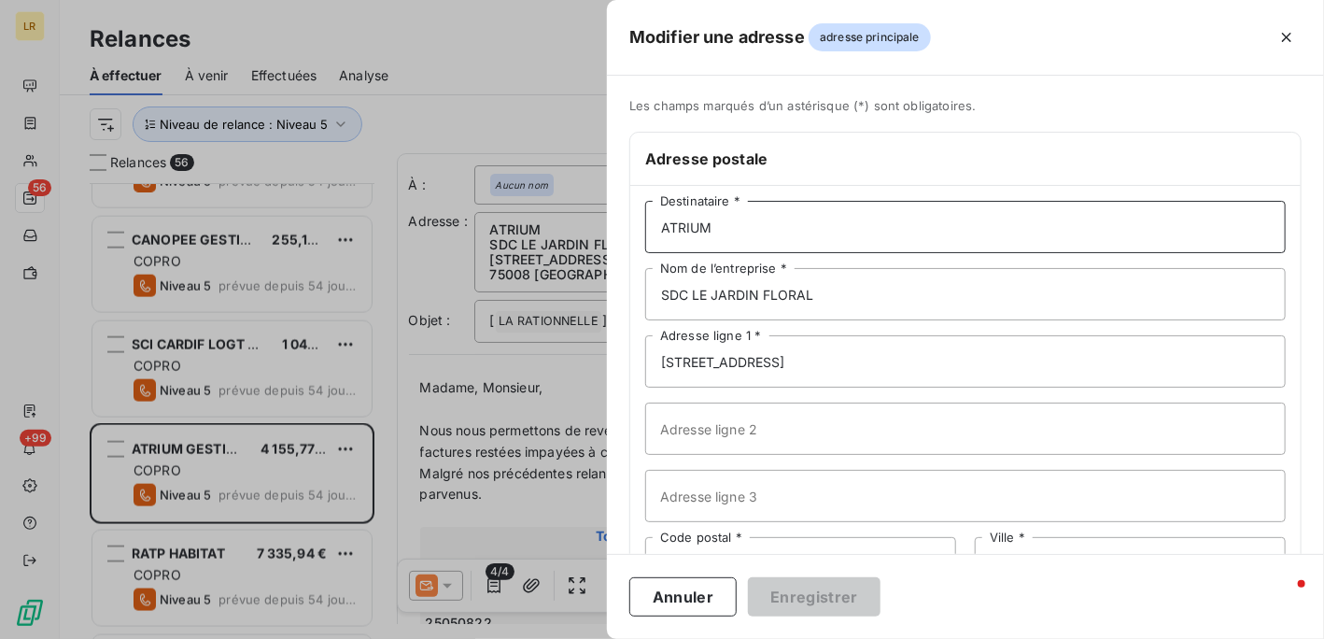
click at [813, 228] on input "ATRIUM" at bounding box center [965, 227] width 641 height 52
paste input "ATRIUM GESTION [STREET_ADDRESS]"
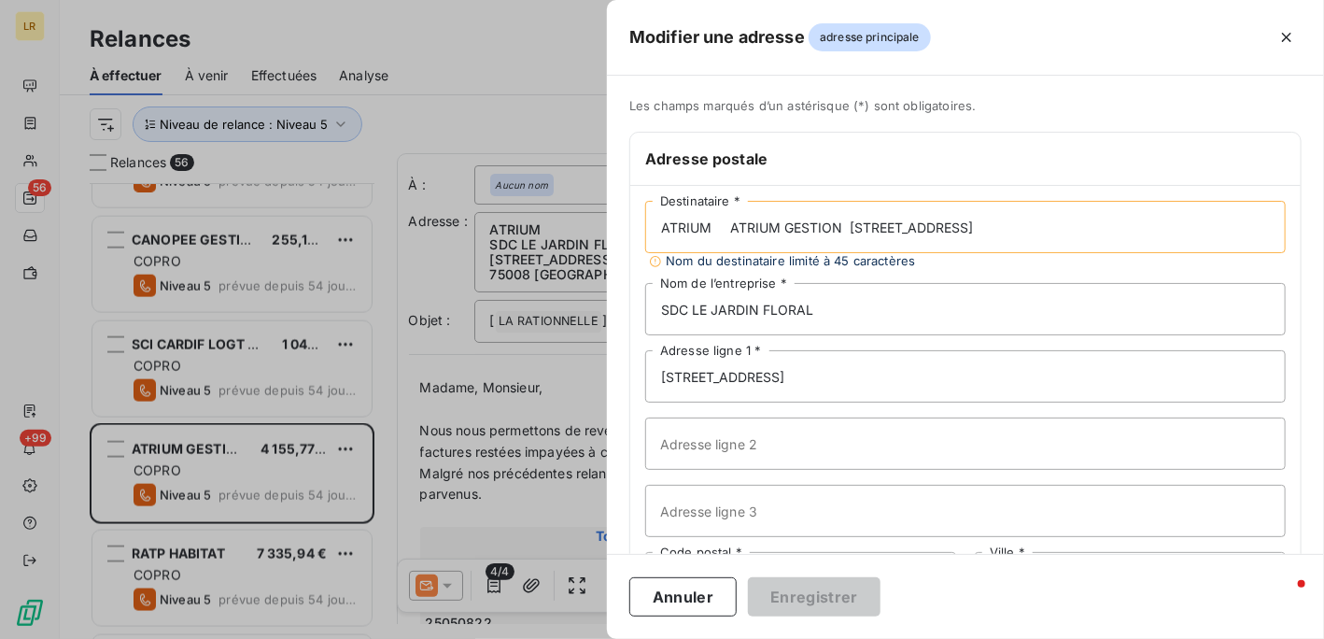
drag, startPoint x: 1087, startPoint y: 230, endPoint x: 729, endPoint y: 231, distance: 358.7
click at [729, 231] on input "ATRIUM ATRIUM GESTION [STREET_ADDRESS]" at bounding box center [965, 227] width 641 height 52
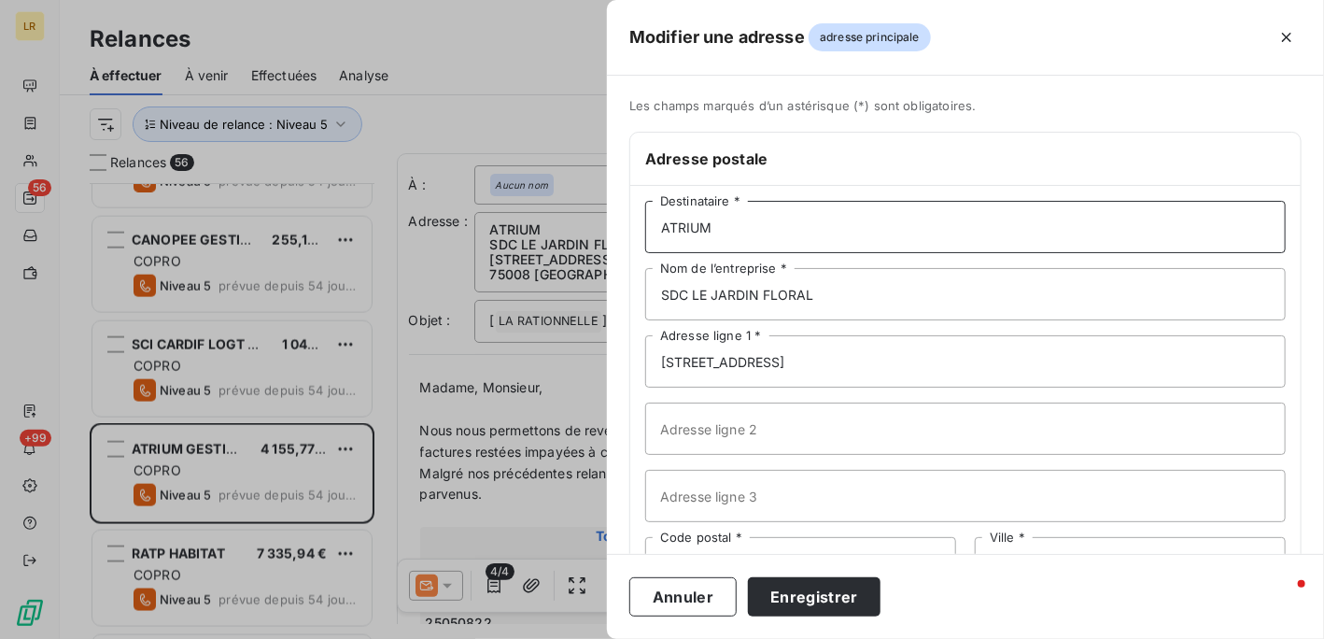
type input "ATRIUM"
click at [1037, 286] on input "SDC LE JARDIN FLORAL" at bounding box center [965, 294] width 641 height 52
click at [430, 261] on div at bounding box center [662, 319] width 1324 height 639
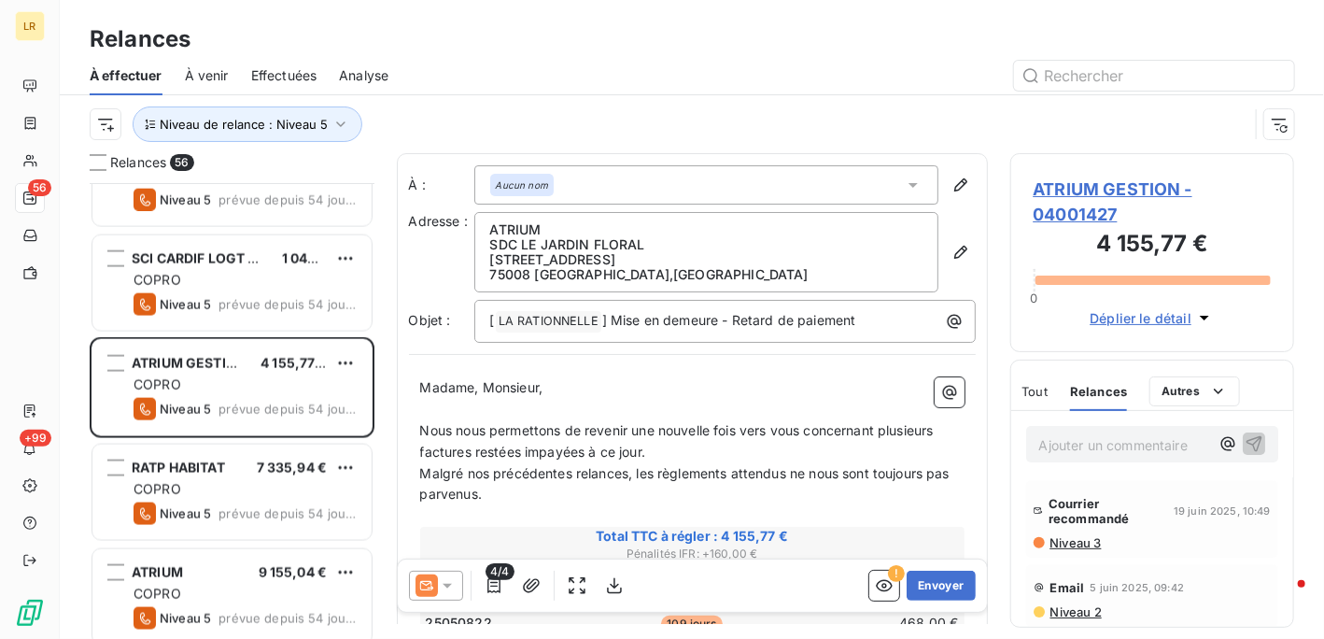
scroll to position [1308, 0]
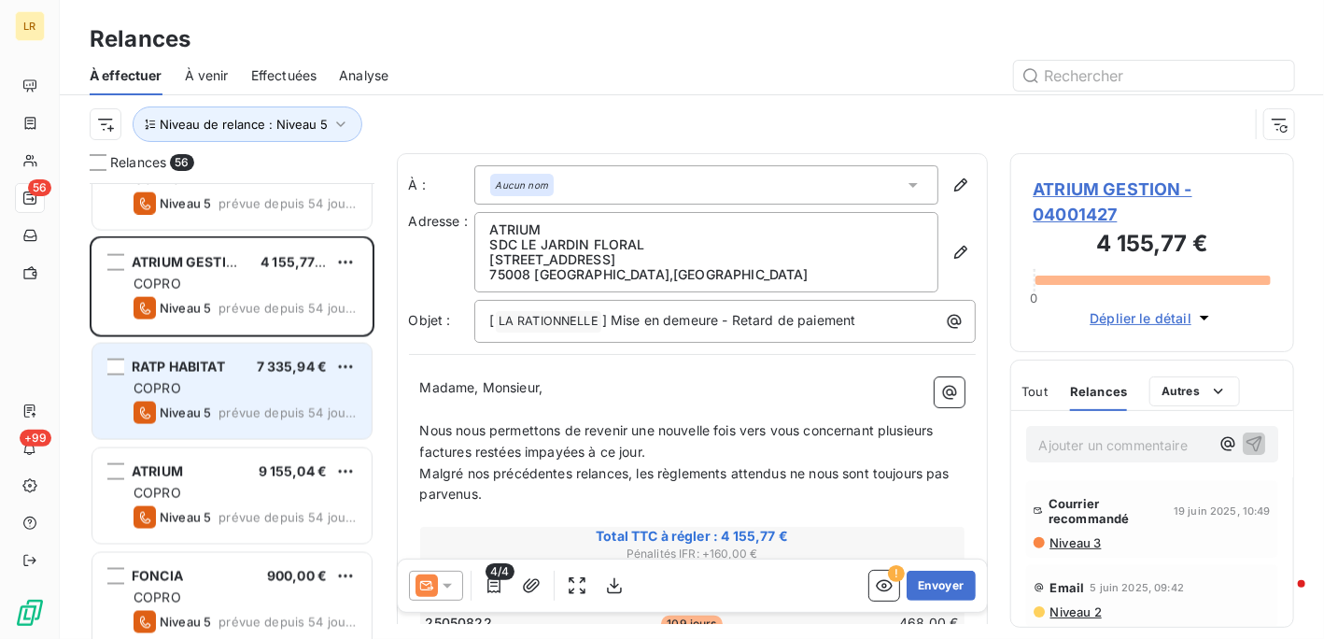
click at [234, 371] on div "RATP HABITAT 7 335,94 €" at bounding box center [245, 367] width 223 height 17
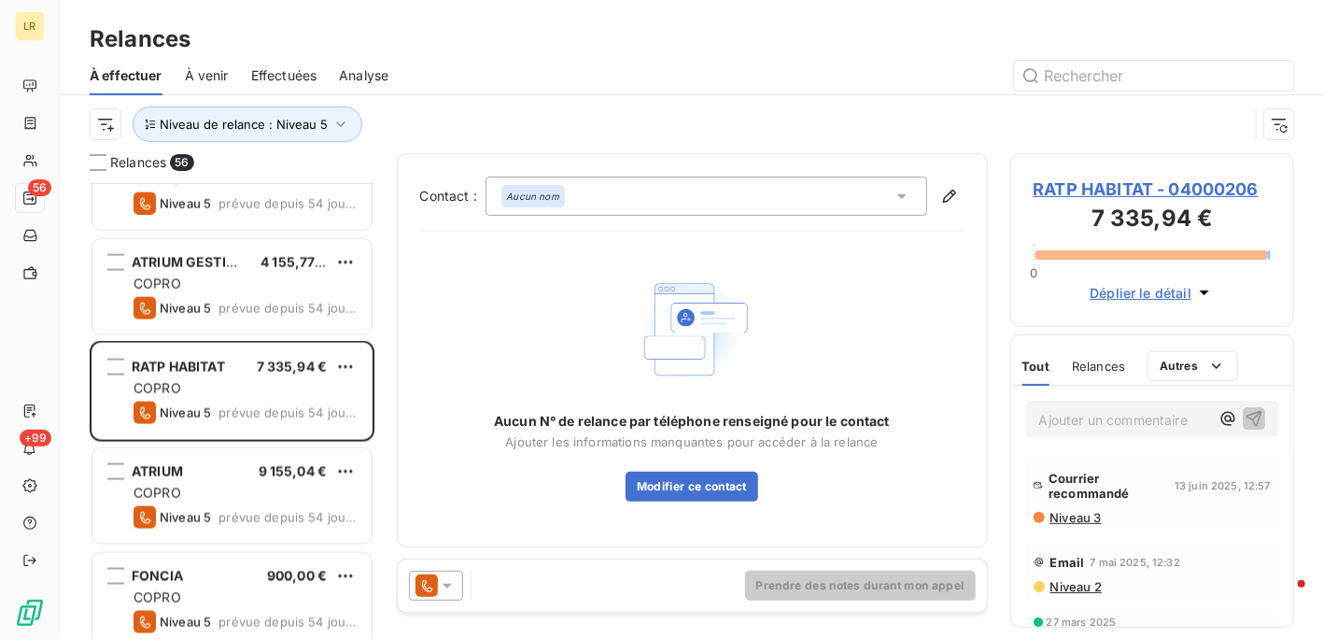
click at [440, 584] on icon at bounding box center [447, 585] width 19 height 19
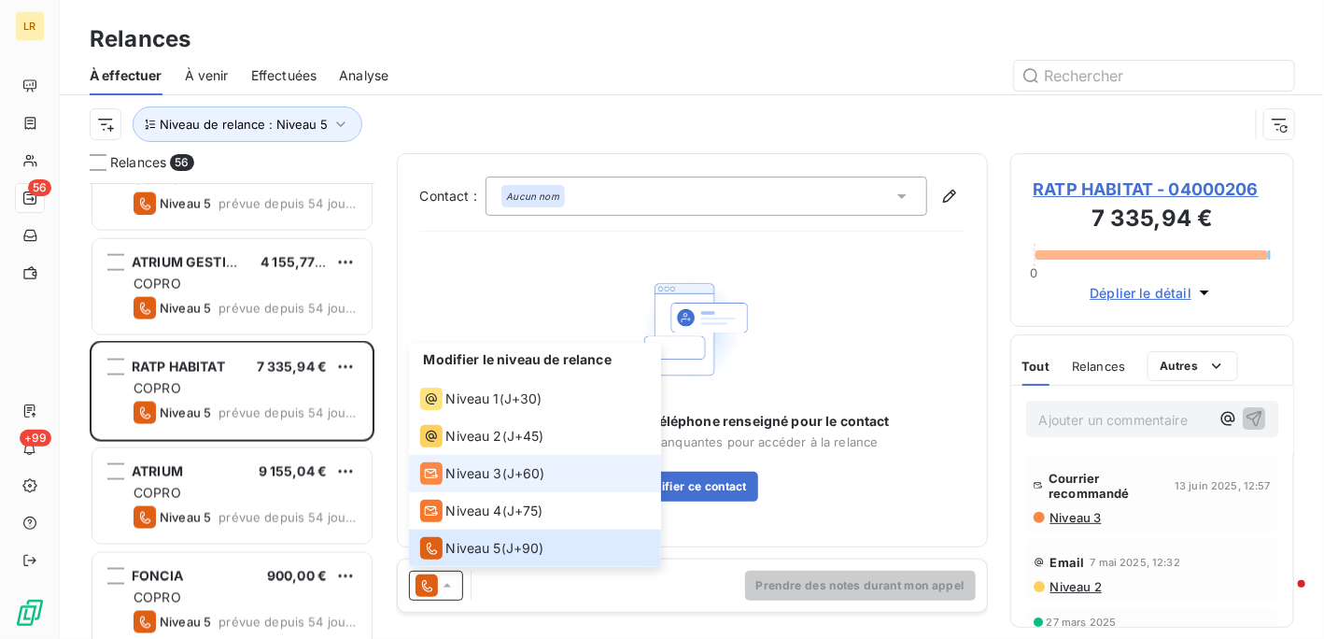
click at [471, 470] on span "Niveau 3" at bounding box center [474, 473] width 56 height 19
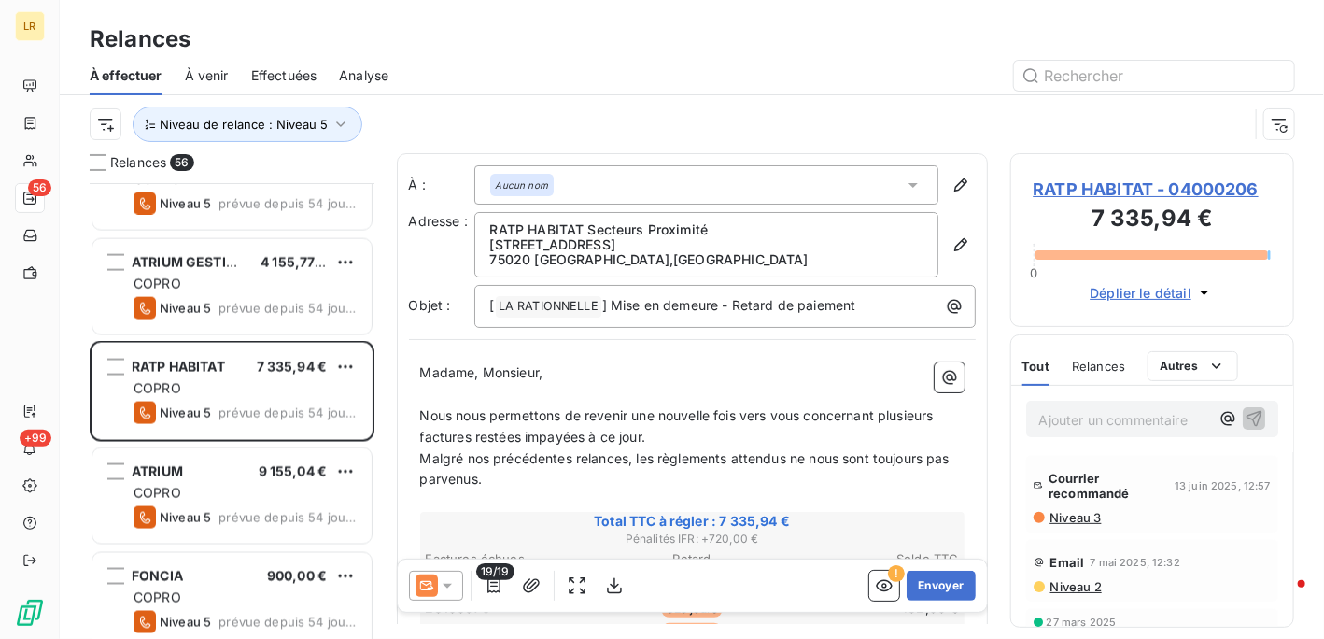
click at [1076, 516] on span "Niveau 3" at bounding box center [1075, 517] width 53 height 15
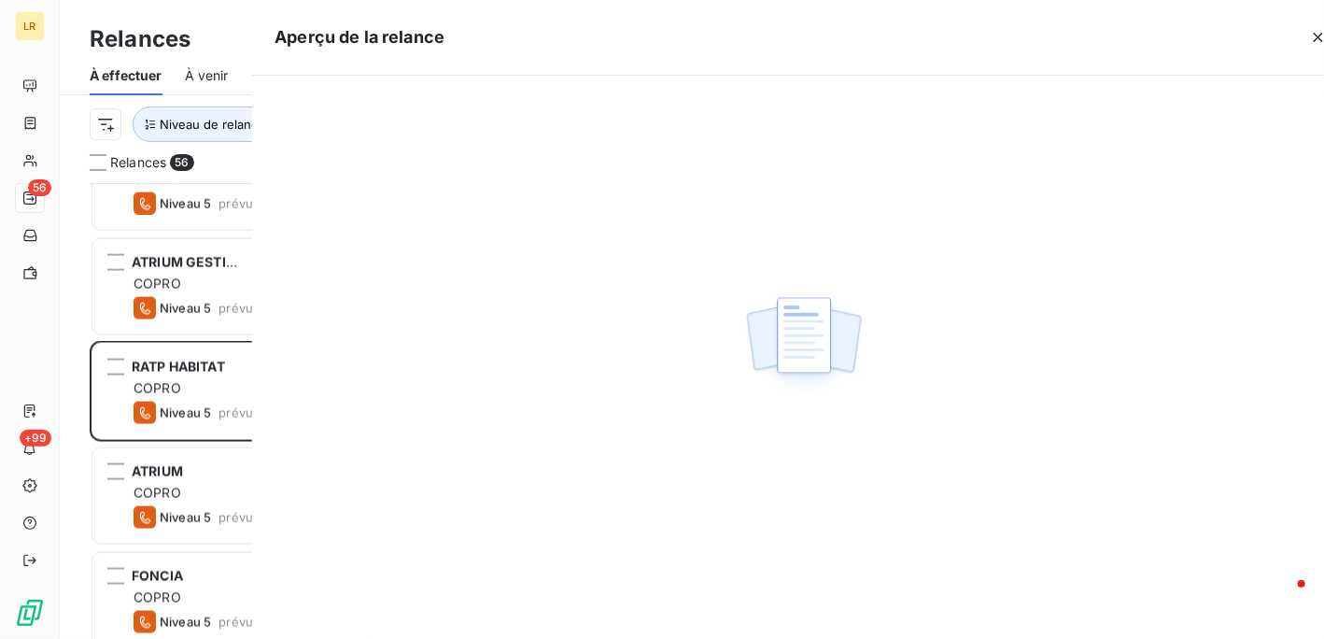
scroll to position [441, 270]
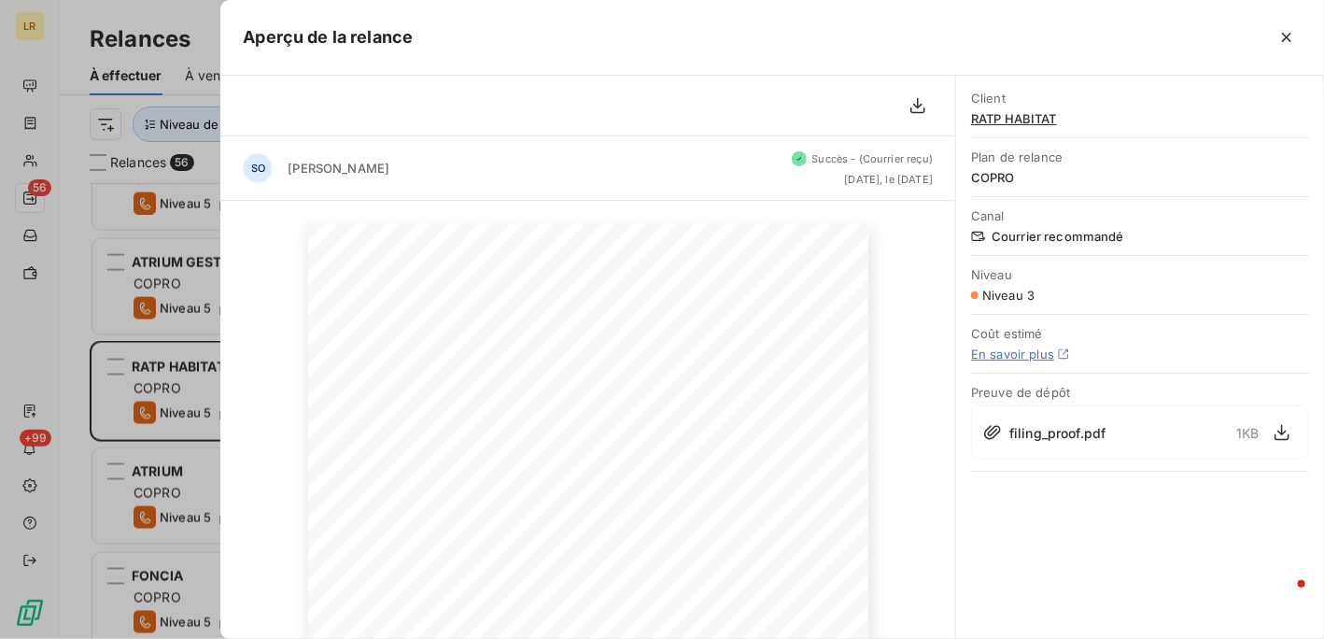
click at [176, 372] on div at bounding box center [662, 319] width 1324 height 639
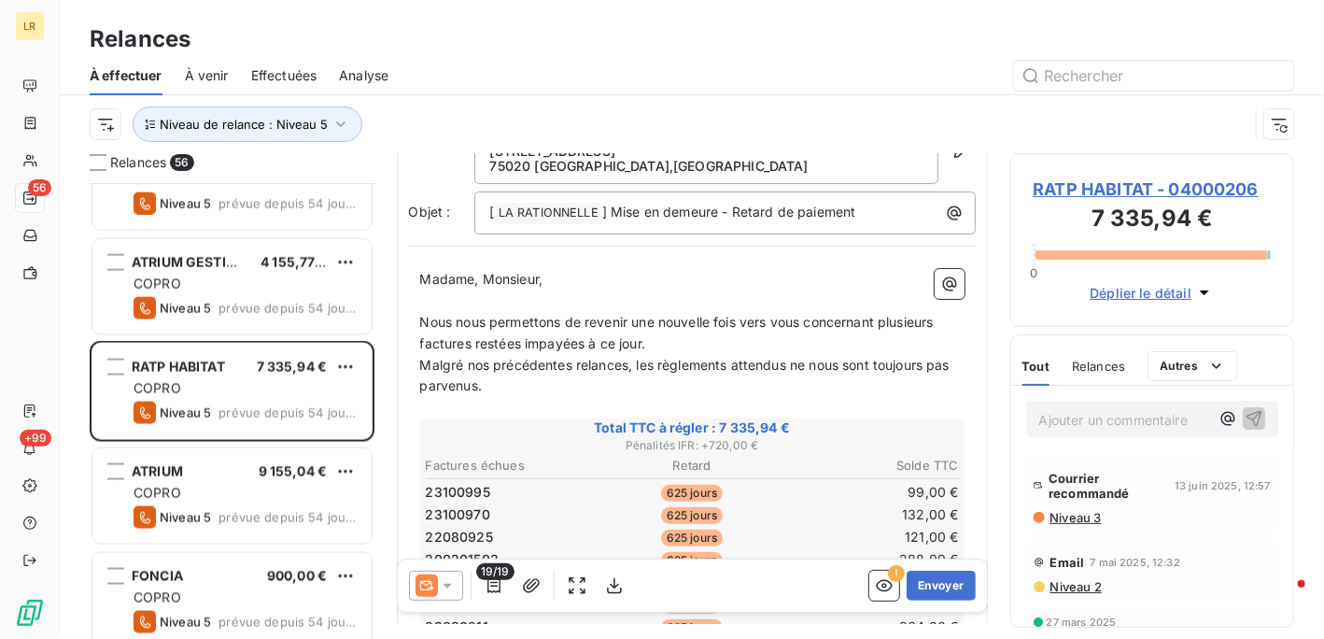
scroll to position [93, 0]
click at [445, 582] on icon at bounding box center [447, 585] width 19 height 19
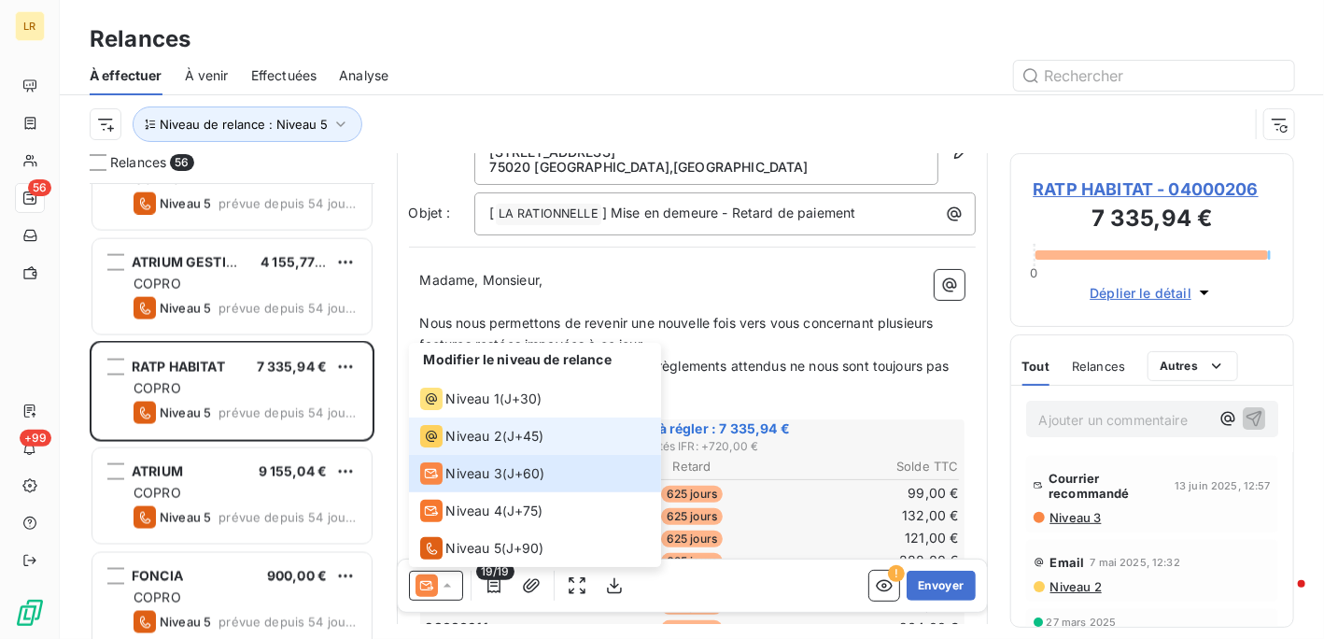
click at [452, 444] on span "Niveau 2" at bounding box center [474, 436] width 56 height 19
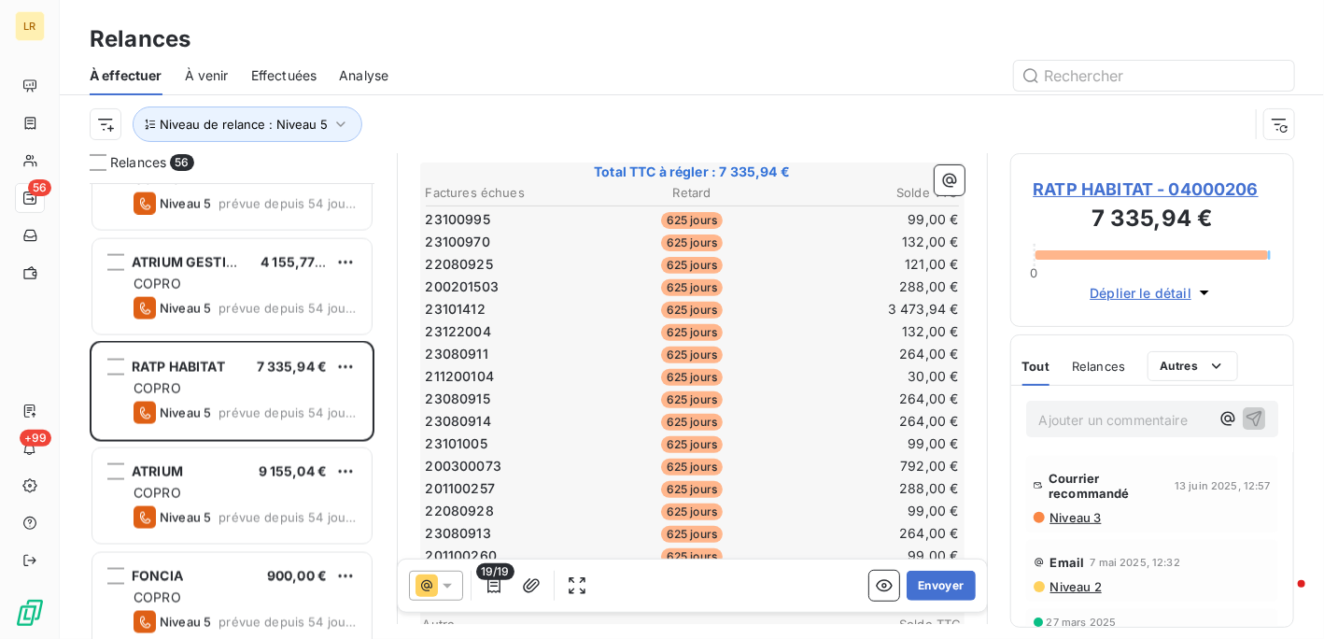
scroll to position [374, 0]
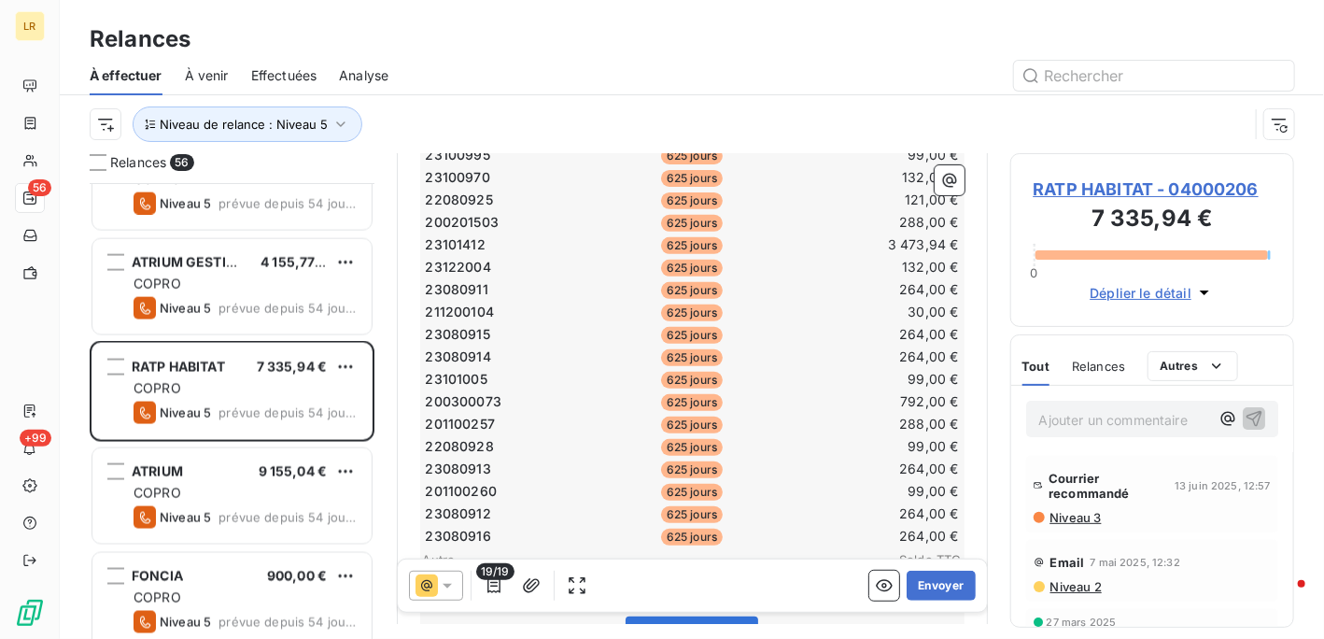
click at [441, 574] on div at bounding box center [436, 586] width 54 height 30
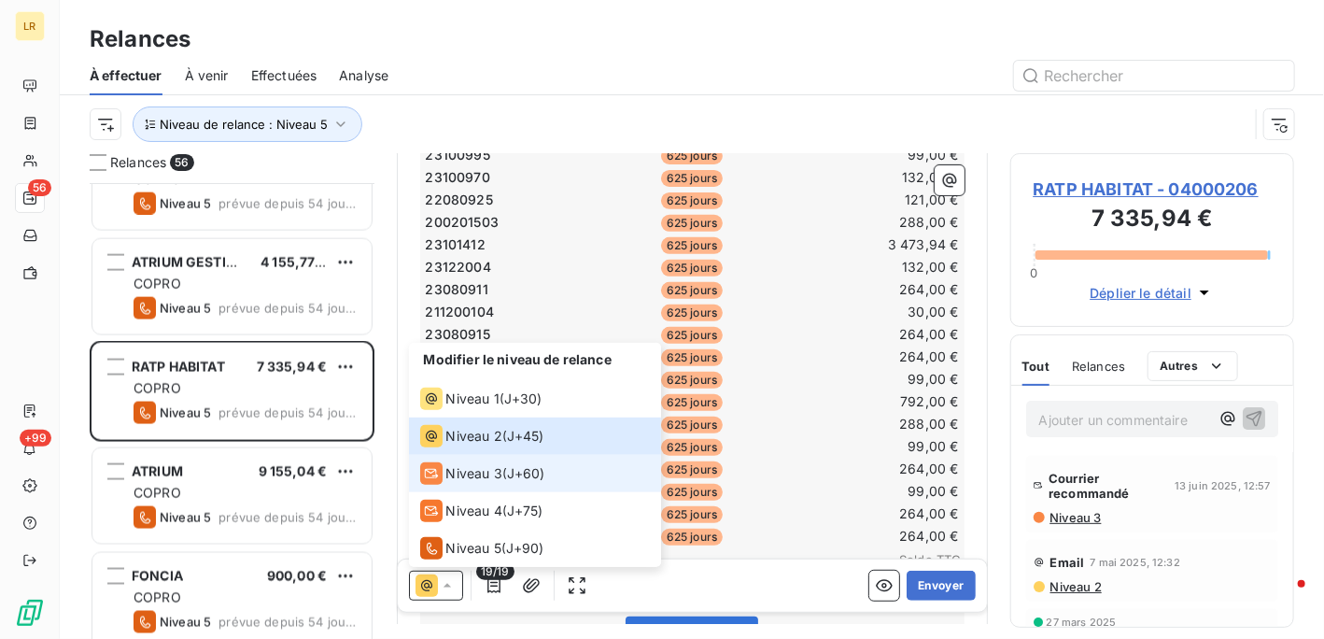
click at [488, 472] on span "Niveau 3" at bounding box center [474, 473] width 56 height 19
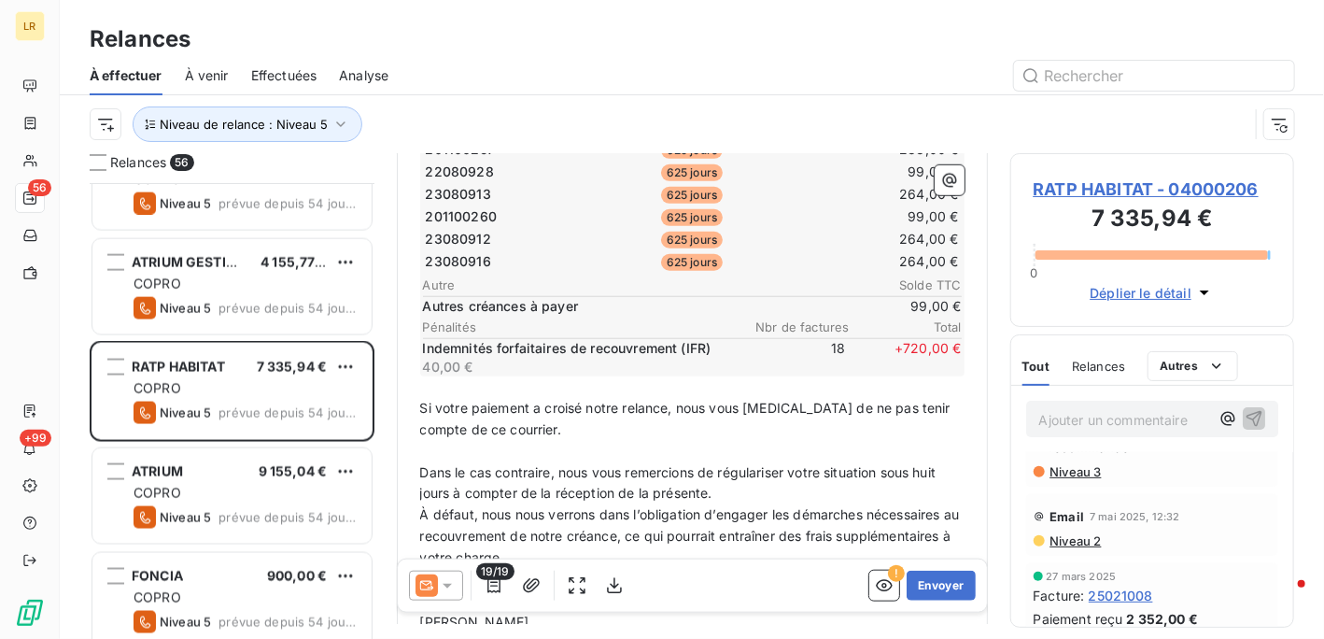
scroll to position [0, 0]
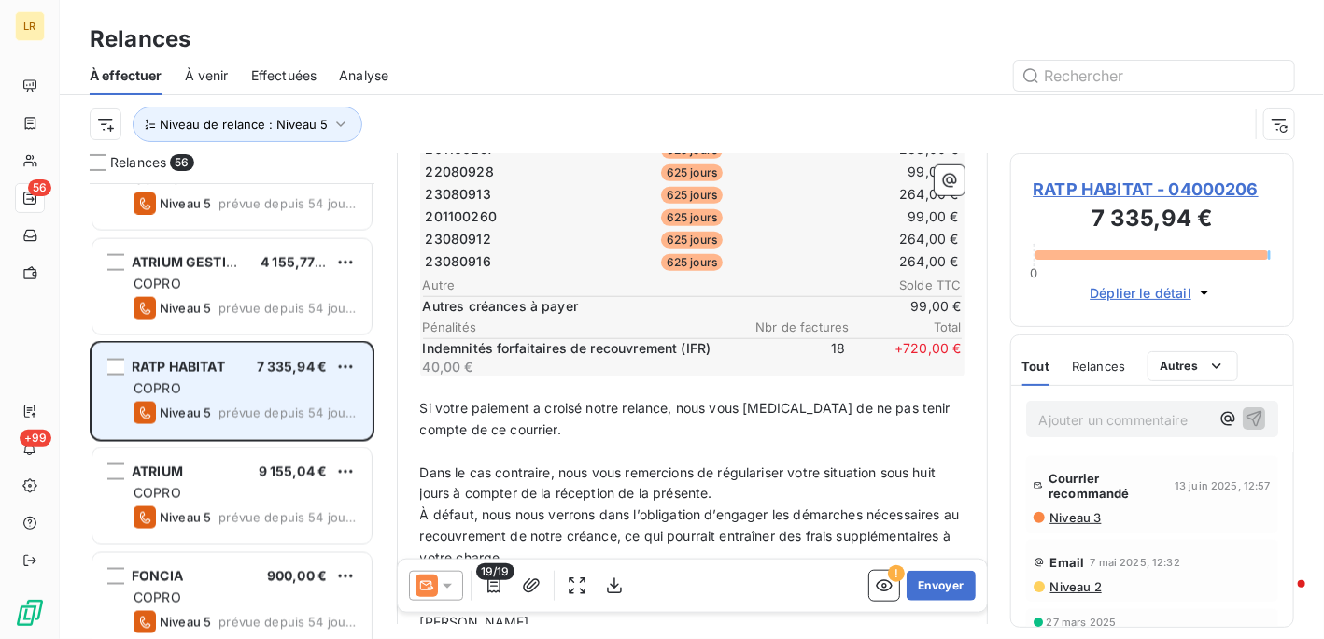
drag, startPoint x: 194, startPoint y: 483, endPoint x: 237, endPoint y: 424, distance: 72.9
click at [194, 480] on div "ATRIUM 9 155,04 € COPRO Niveau 5 prévue depuis 54 jours" at bounding box center [231, 495] width 279 height 95
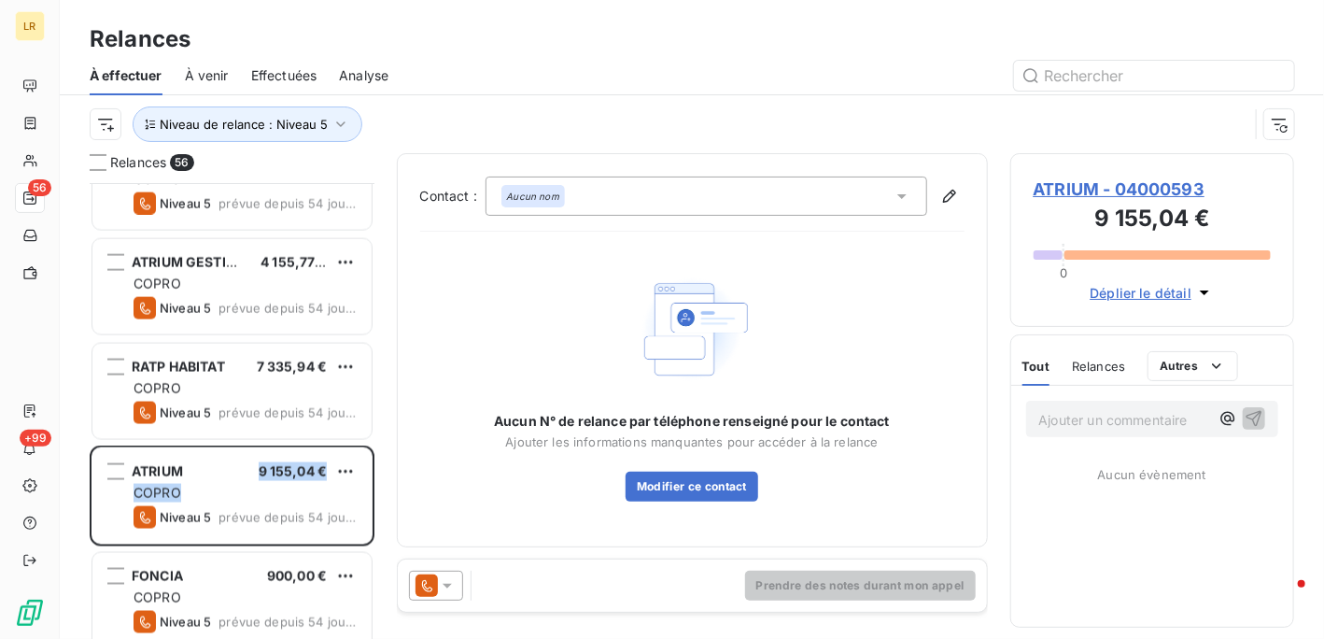
scroll to position [1494, 0]
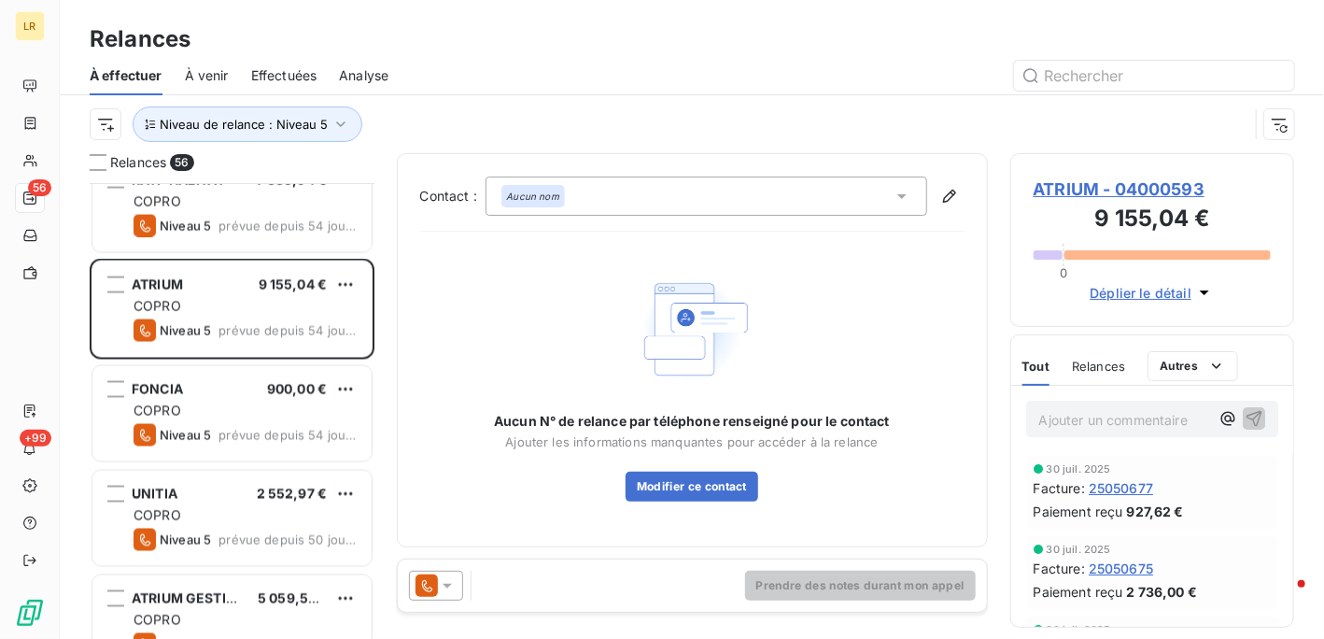
click at [439, 578] on icon at bounding box center [447, 585] width 19 height 19
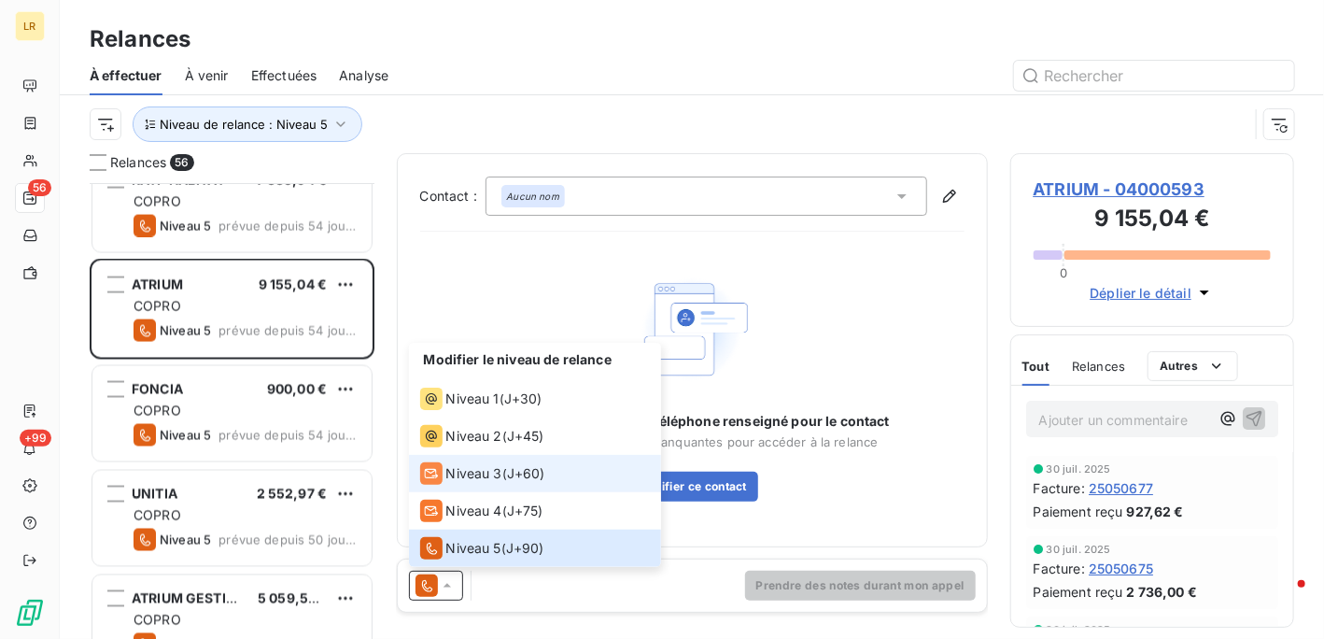
click at [470, 470] on span "Niveau 3" at bounding box center [474, 473] width 56 height 19
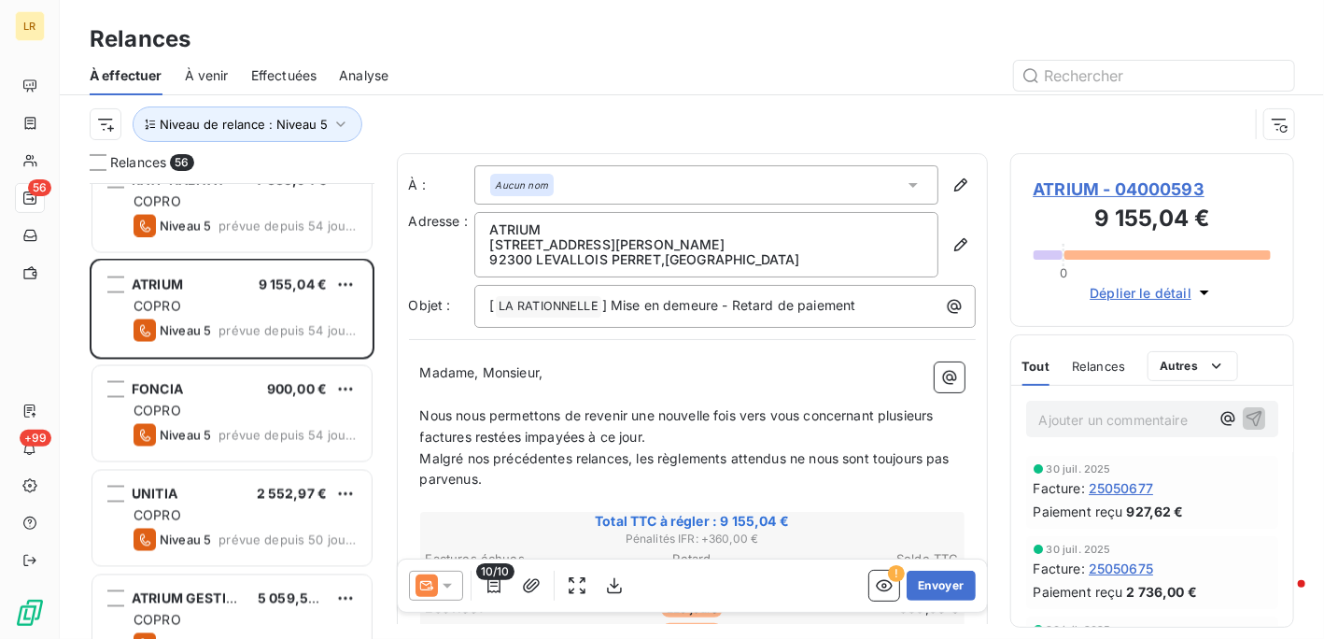
click at [1086, 365] on span "Relances" at bounding box center [1098, 366] width 53 height 15
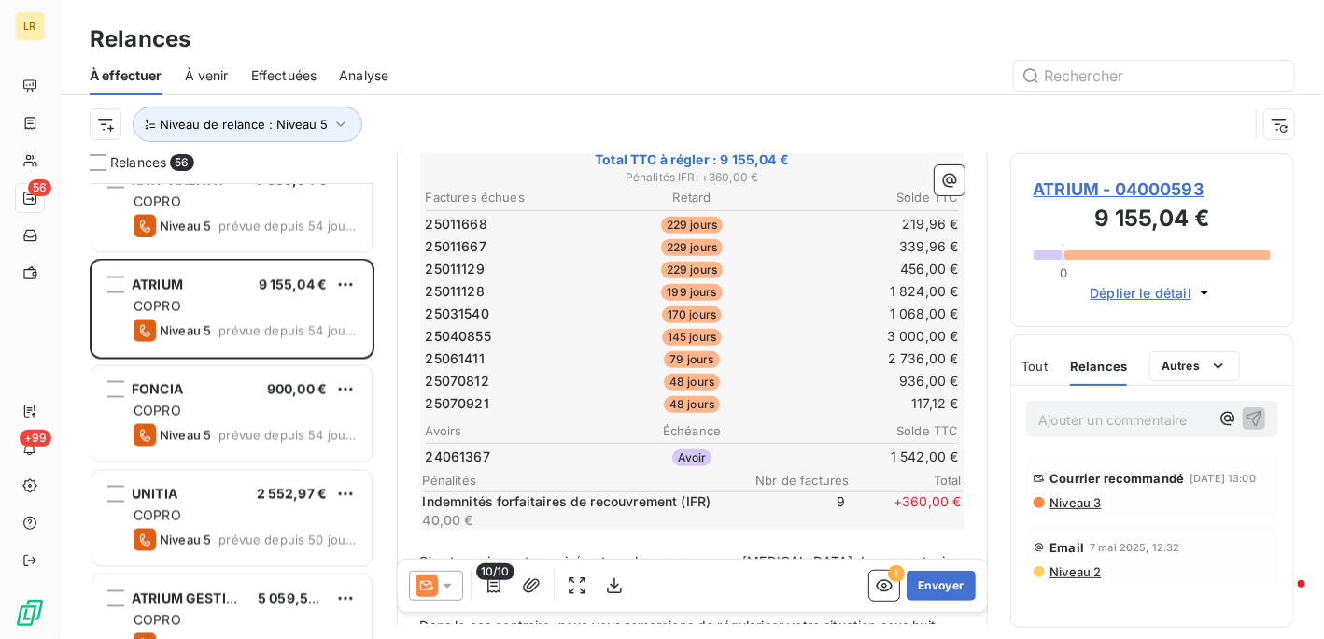
scroll to position [374, 0]
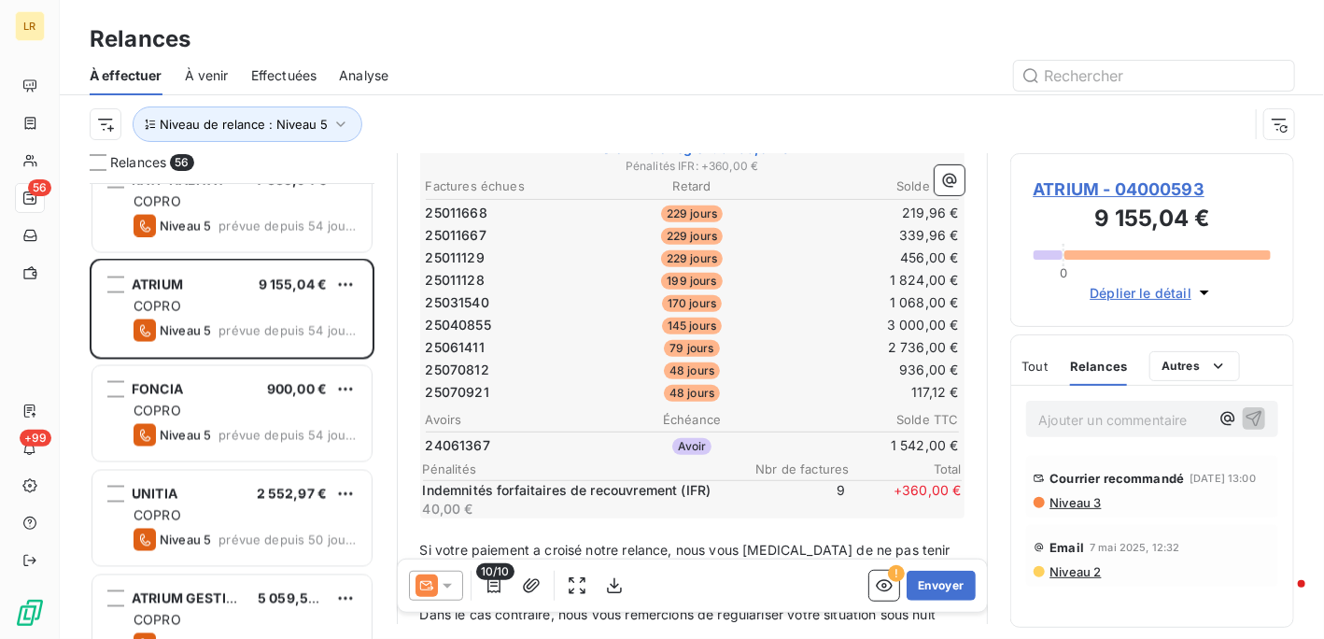
click at [451, 583] on icon at bounding box center [447, 585] width 19 height 19
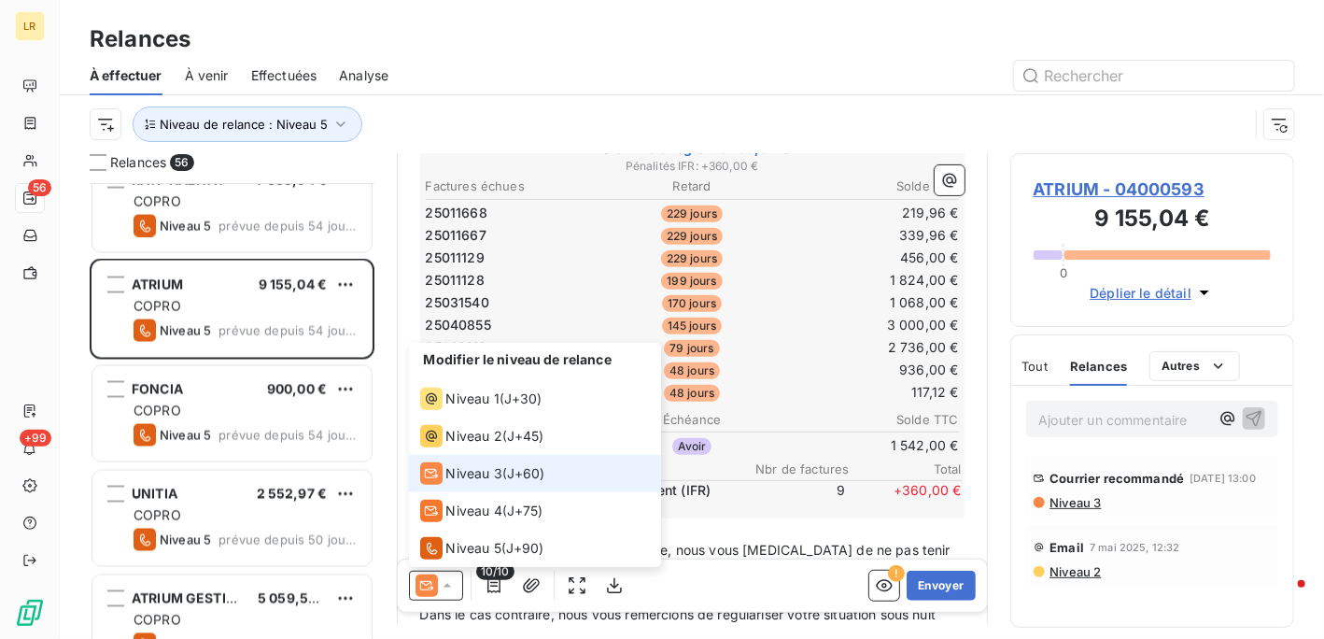
click at [468, 467] on span "Niveau 3" at bounding box center [474, 473] width 56 height 19
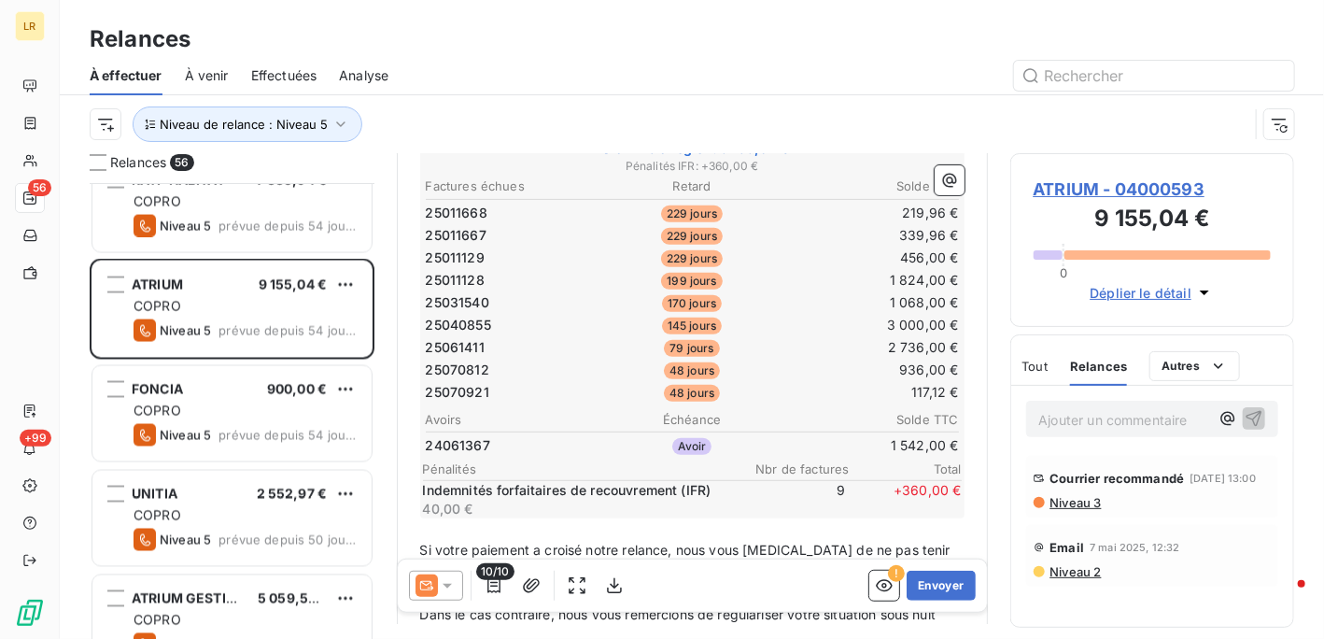
click at [1074, 510] on span "Niveau 3" at bounding box center [1075, 502] width 53 height 15
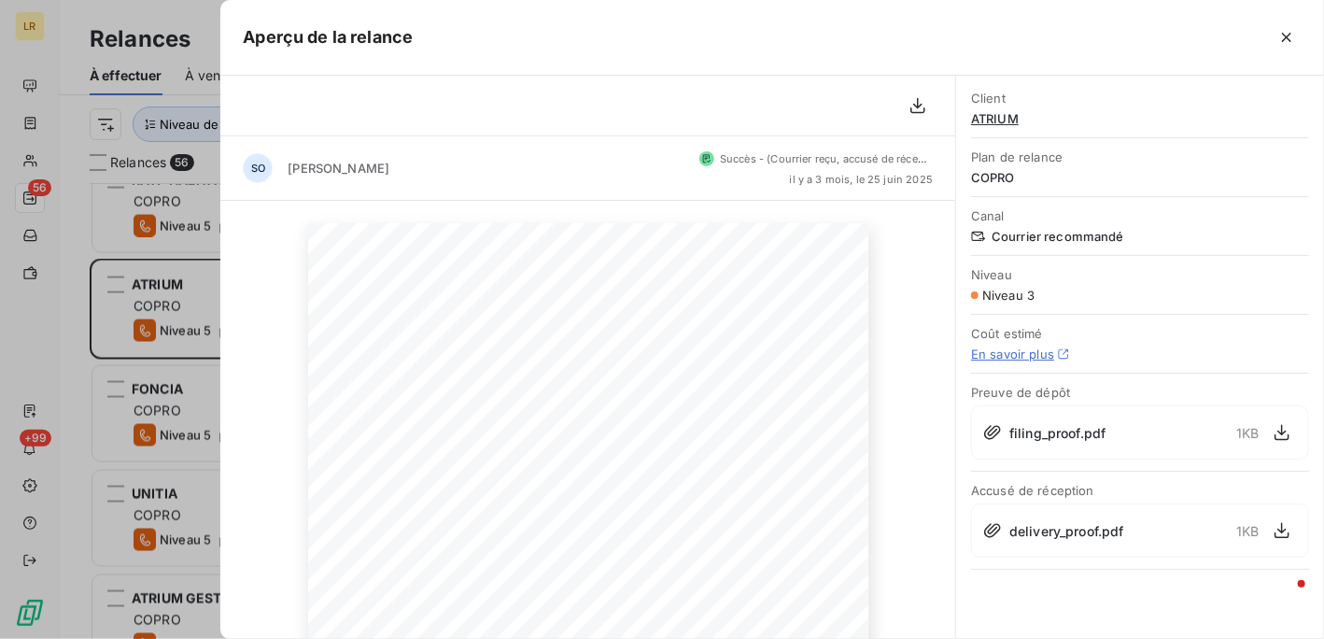
click at [142, 311] on div at bounding box center [662, 319] width 1324 height 639
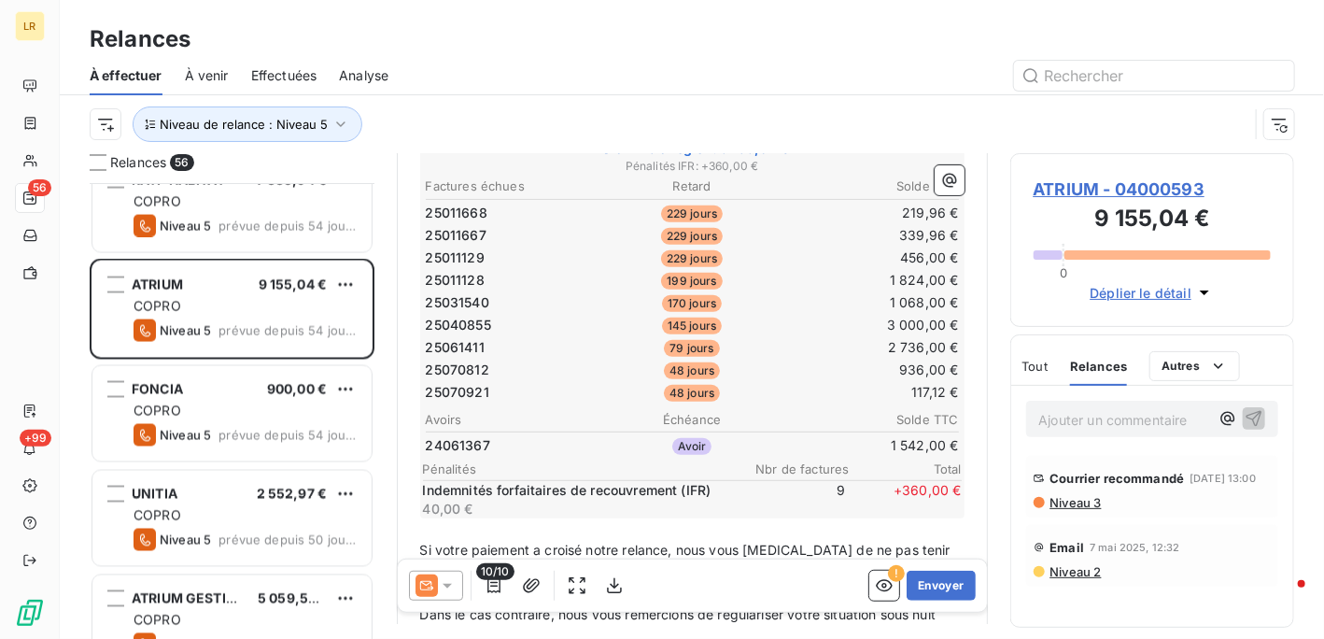
click at [452, 580] on icon at bounding box center [447, 585] width 19 height 19
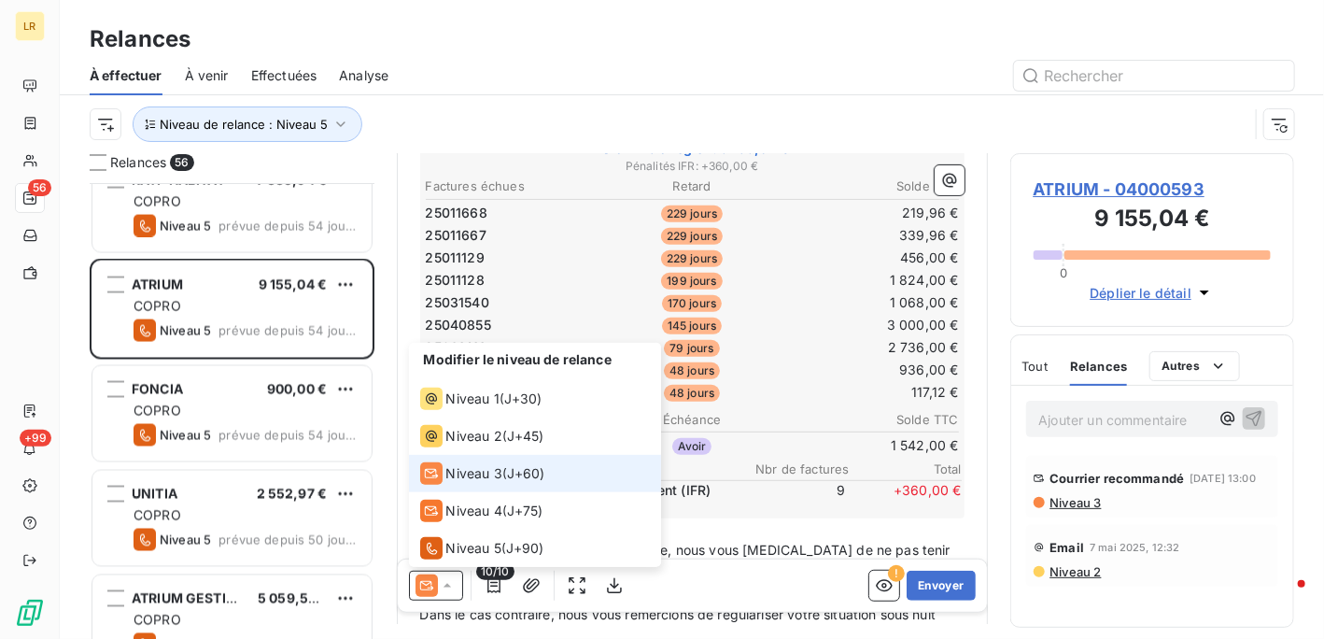
click at [468, 477] on span "Niveau 3" at bounding box center [474, 473] width 56 height 19
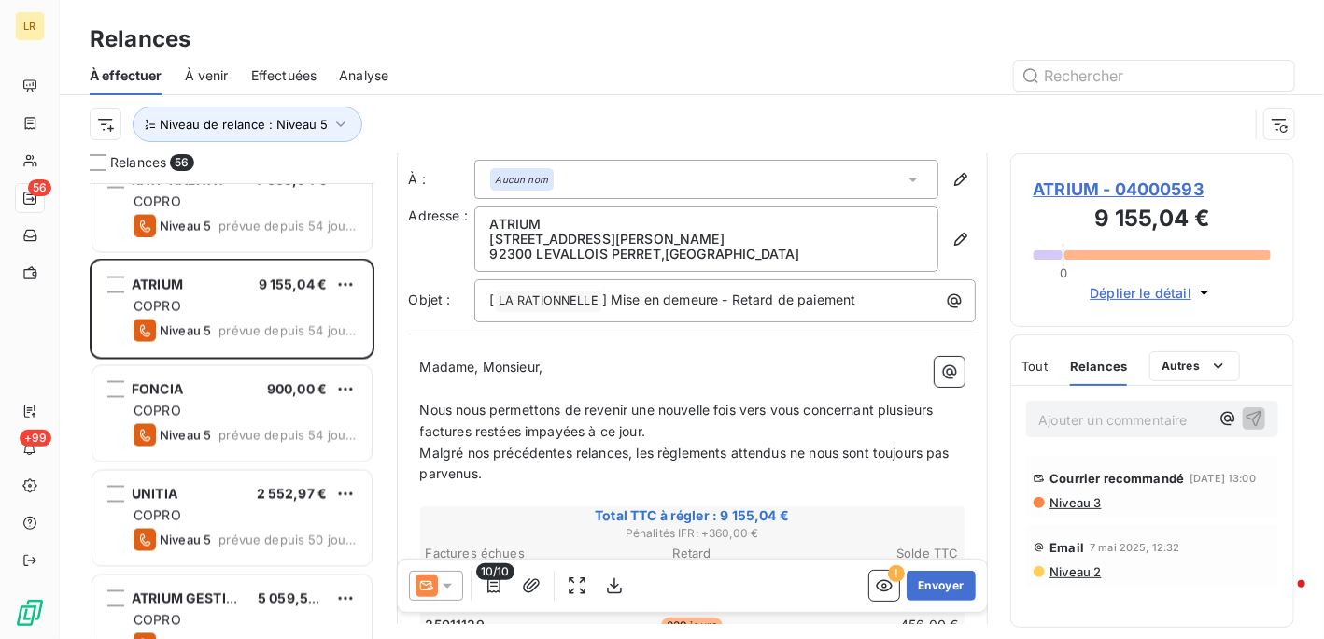
scroll to position [0, 0]
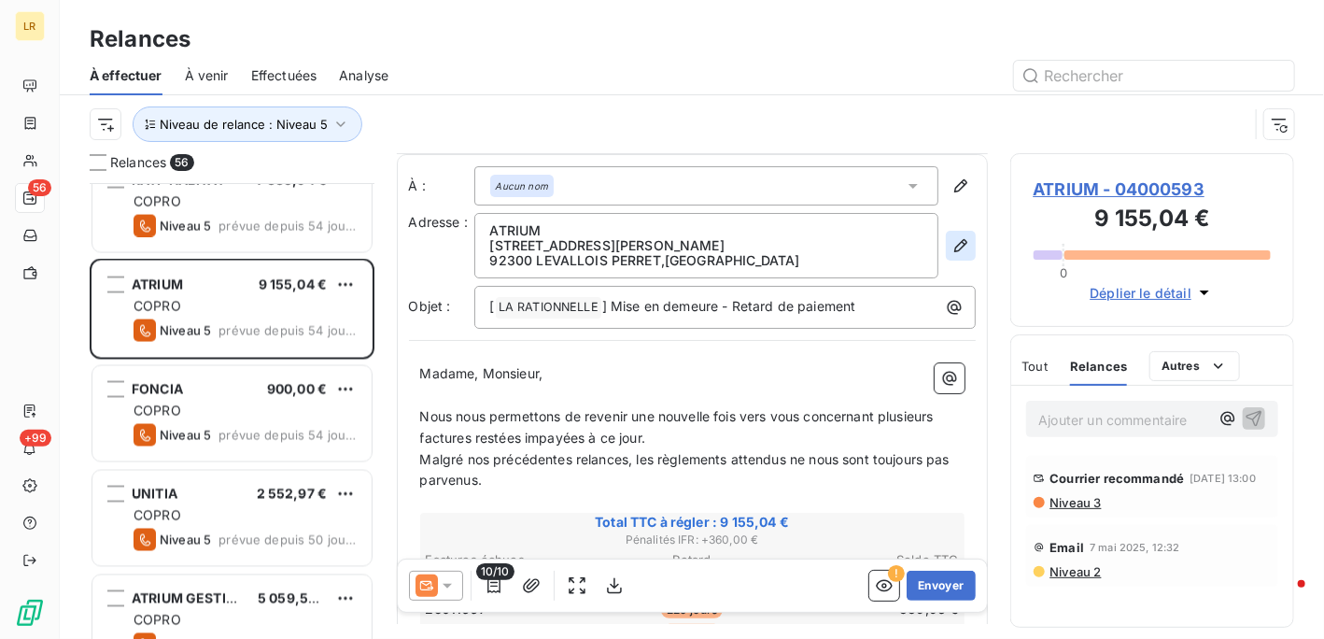
click at [952, 242] on icon "button" at bounding box center [961, 245] width 19 height 19
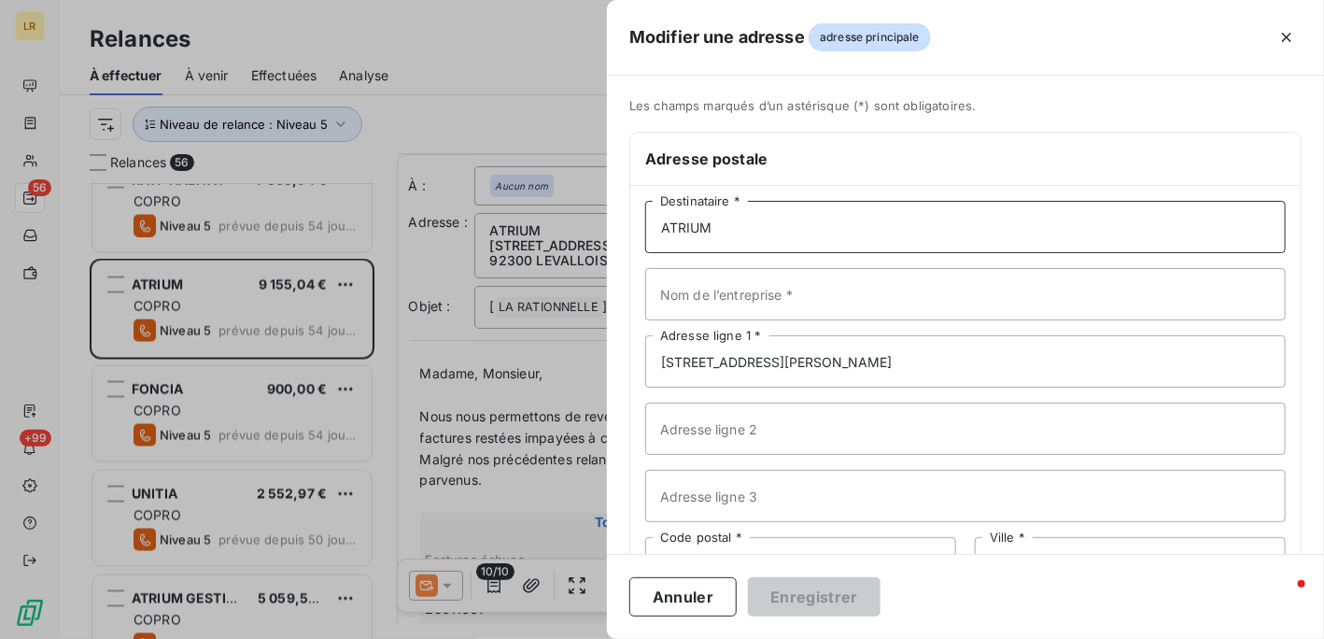
click at [738, 223] on input "ATRIUM" at bounding box center [965, 227] width 641 height 52
paste input "ATRIUM GESTION [STREET_ADDRESS]"
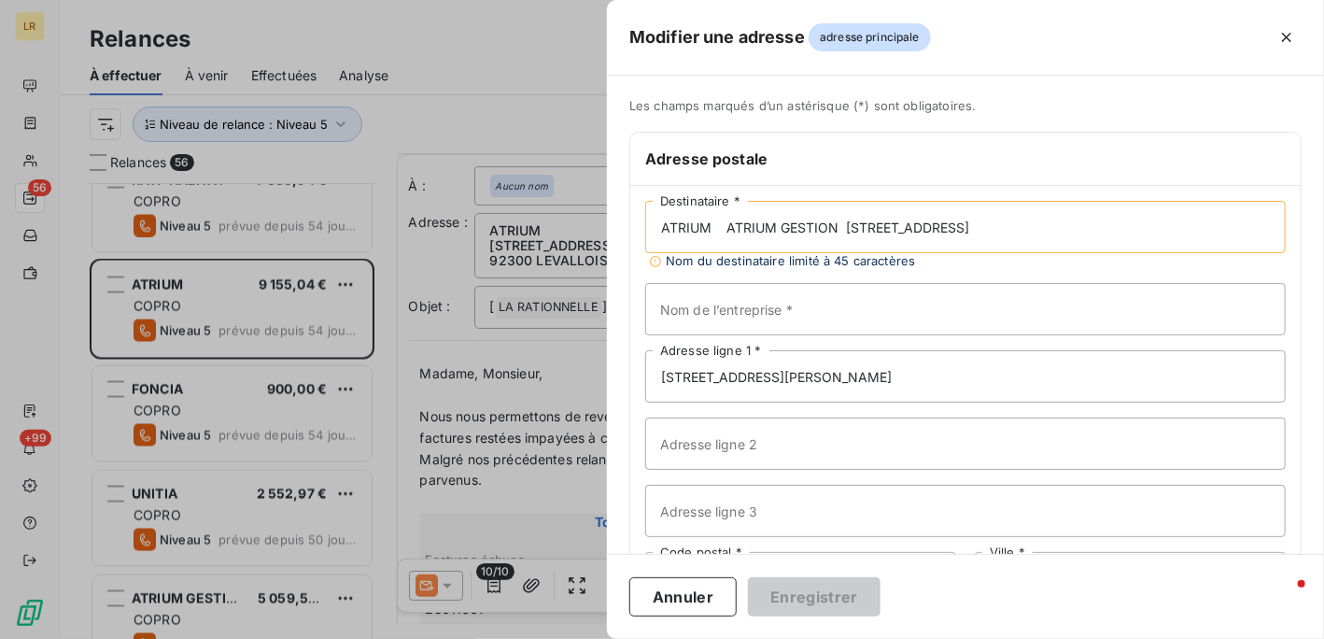
click at [723, 231] on input "ATRIUM ATRIUM GESTION [STREET_ADDRESS]" at bounding box center [965, 227] width 641 height 52
click at [726, 233] on input "ATRIUM ATRIUM GESTION [STREET_ADDRESS]" at bounding box center [965, 227] width 641 height 52
drag, startPoint x: 782, startPoint y: 225, endPoint x: 908, endPoint y: 223, distance: 126.1
click at [908, 223] on input "ATRIUM GESTION [STREET_ADDRESS]" at bounding box center [965, 227] width 641 height 52
type input "ATRIUM GESTION [STREET_ADDRESS]"
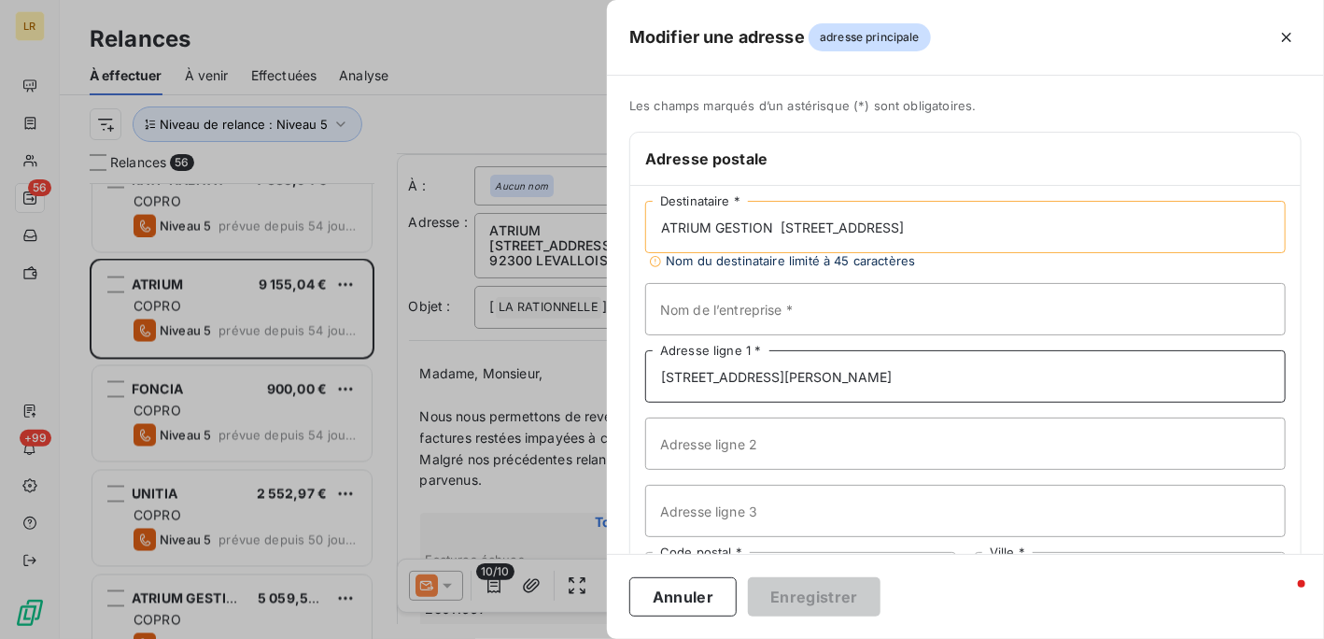
drag, startPoint x: 854, startPoint y: 385, endPoint x: 689, endPoint y: 365, distance: 165.5
click at [624, 373] on div "Les champs marqués d’un astérisque (*) sont obligatoires. Adresse postale ATRIU…" at bounding box center [965, 404] width 717 height 612
paste input "[STREET_ADDRESS]"
type input "[STREET_ADDRESS]"
drag, startPoint x: 1102, startPoint y: 221, endPoint x: 1027, endPoint y: 216, distance: 74.9
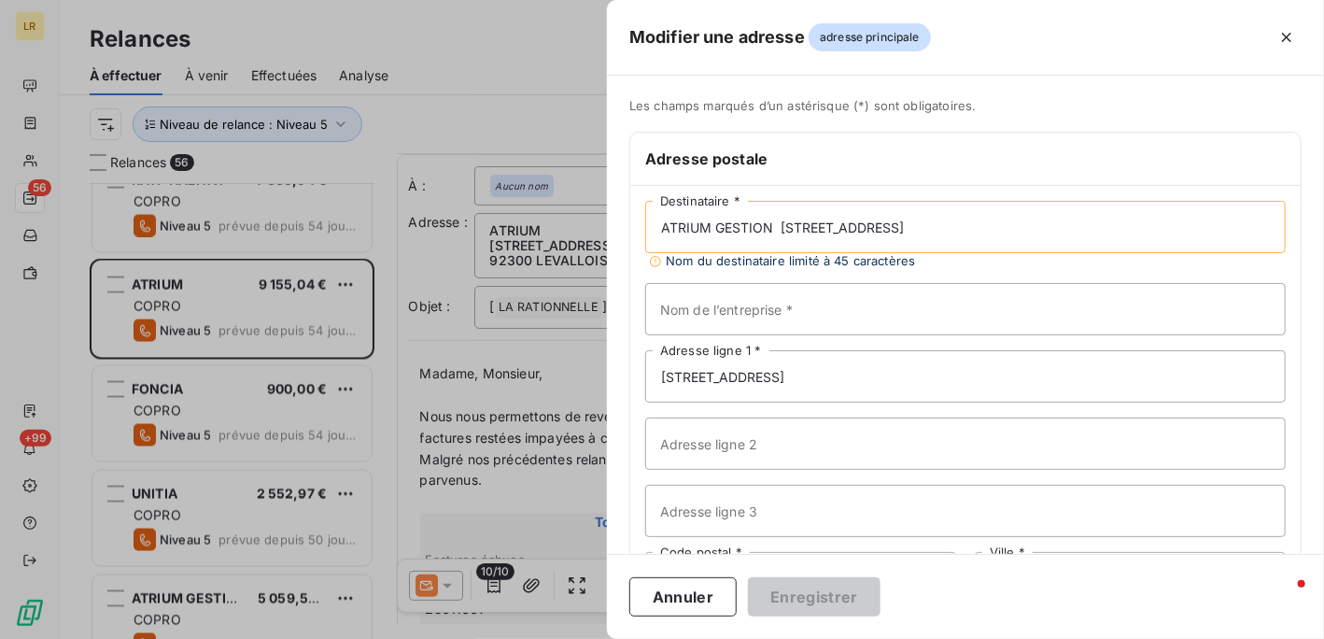
click at [1027, 216] on input "ATRIUM GESTION [STREET_ADDRESS]" at bounding box center [965, 227] width 641 height 52
click at [700, 315] on input "Nom de l’entreprise *" at bounding box center [965, 309] width 641 height 52
type input "SIEGE SOCIAL"
drag, startPoint x: 780, startPoint y: 225, endPoint x: 1143, endPoint y: 220, distance: 363.4
click at [1143, 220] on input "ATRIUM GESTION [STREET_ADDRESS]" at bounding box center [965, 227] width 641 height 52
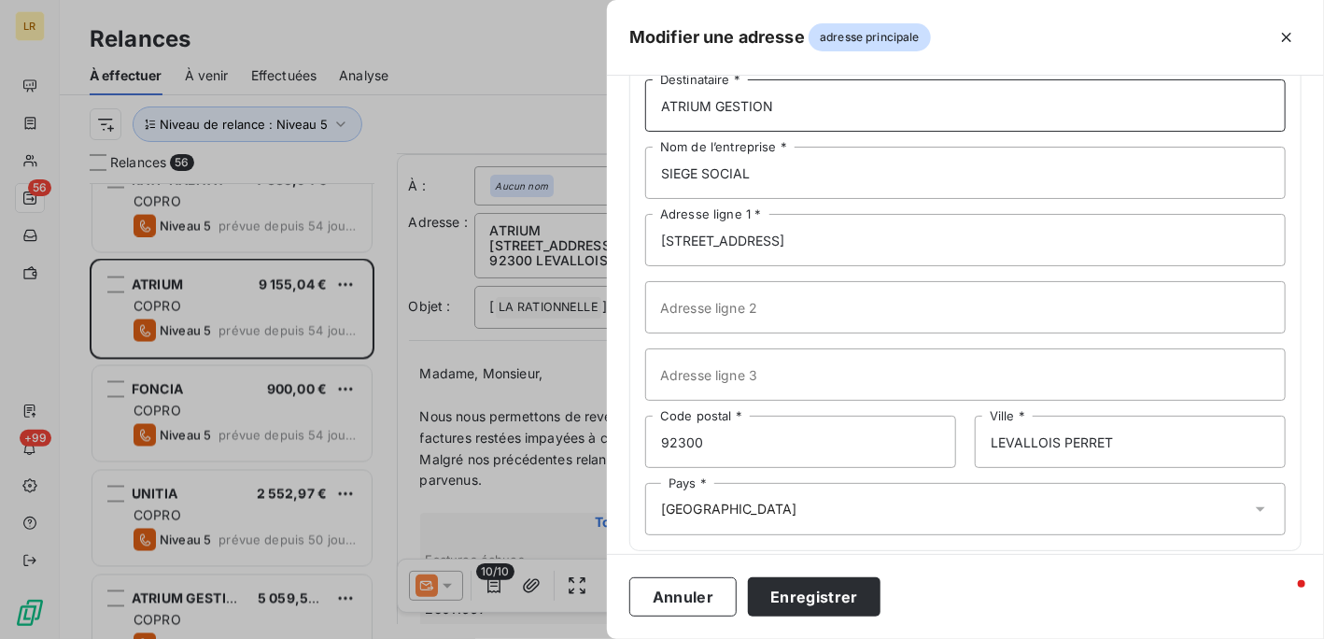
scroll to position [139, 0]
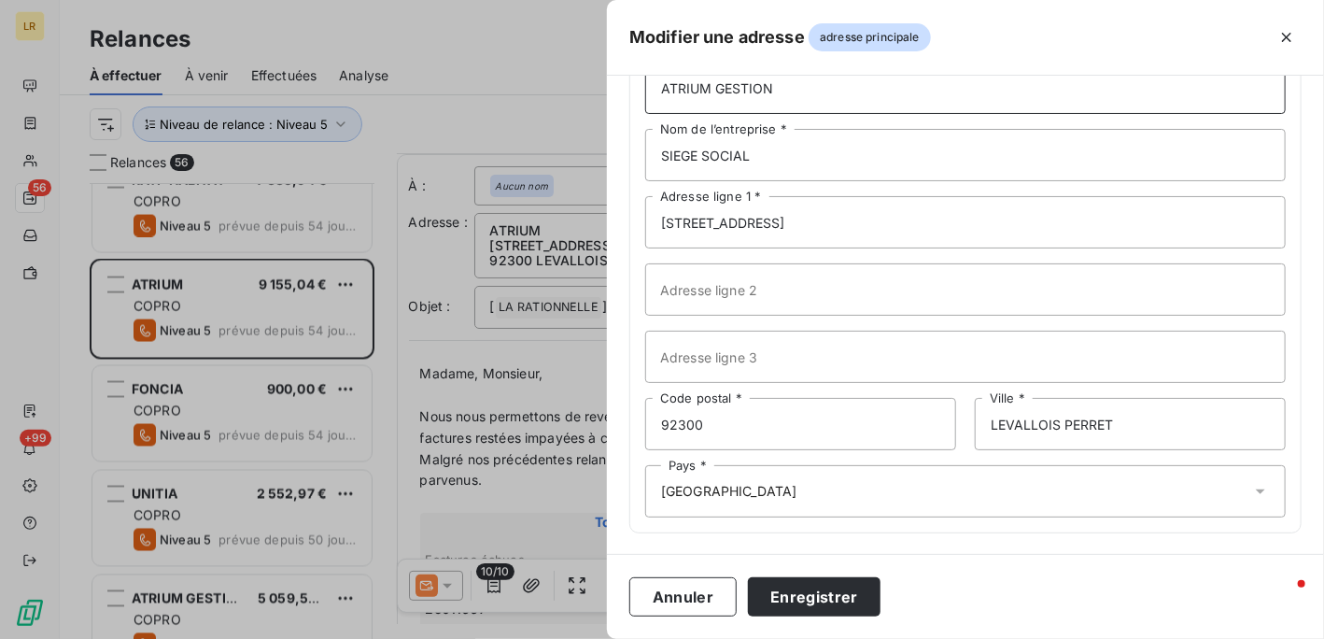
type input "ATRIUM GESTION"
drag, startPoint x: 740, startPoint y: 412, endPoint x: 621, endPoint y: 412, distance: 118.6
click at [621, 415] on div "Les champs marqués d’un astérisque (*) sont obligatoires. Adresse postale ATRIU…" at bounding box center [965, 257] width 717 height 597
type input "75008"
drag, startPoint x: 1083, startPoint y: 420, endPoint x: 933, endPoint y: 417, distance: 150.4
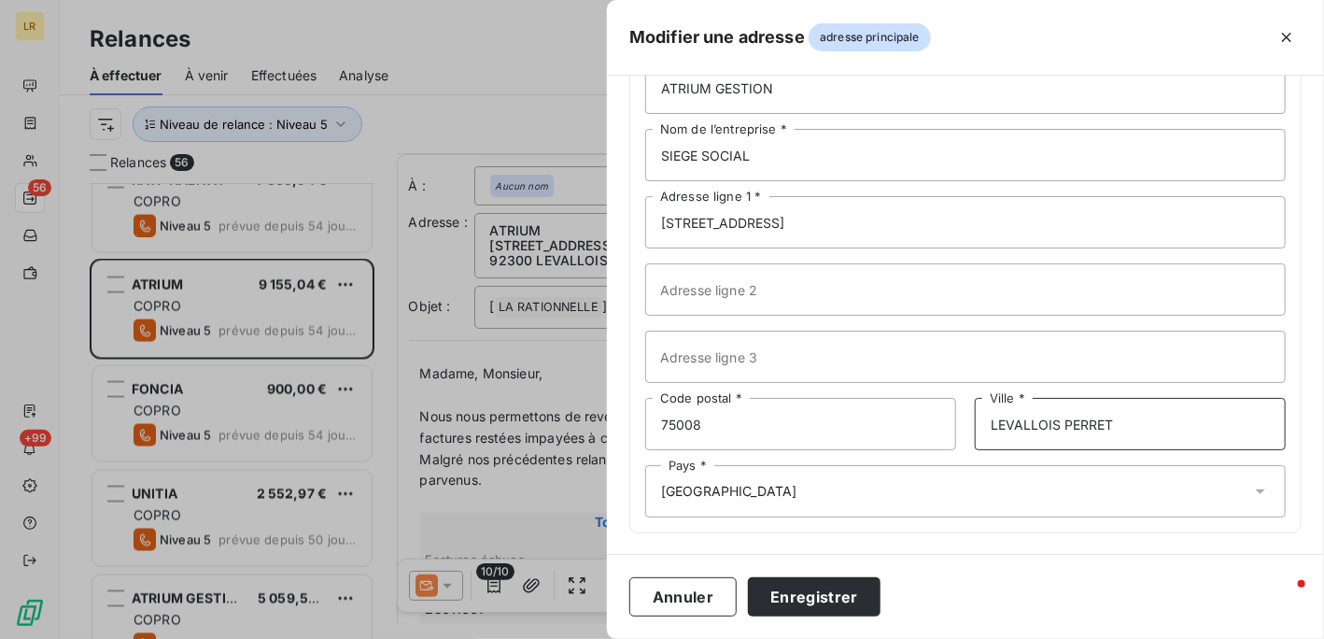
click at [933, 436] on div "75008 Code postal * LEVALLOIS PERRET Ville *" at bounding box center [965, 424] width 641 height 52
type input "[GEOGRAPHIC_DATA]"
click at [788, 598] on button "Enregistrer" at bounding box center [814, 596] width 133 height 39
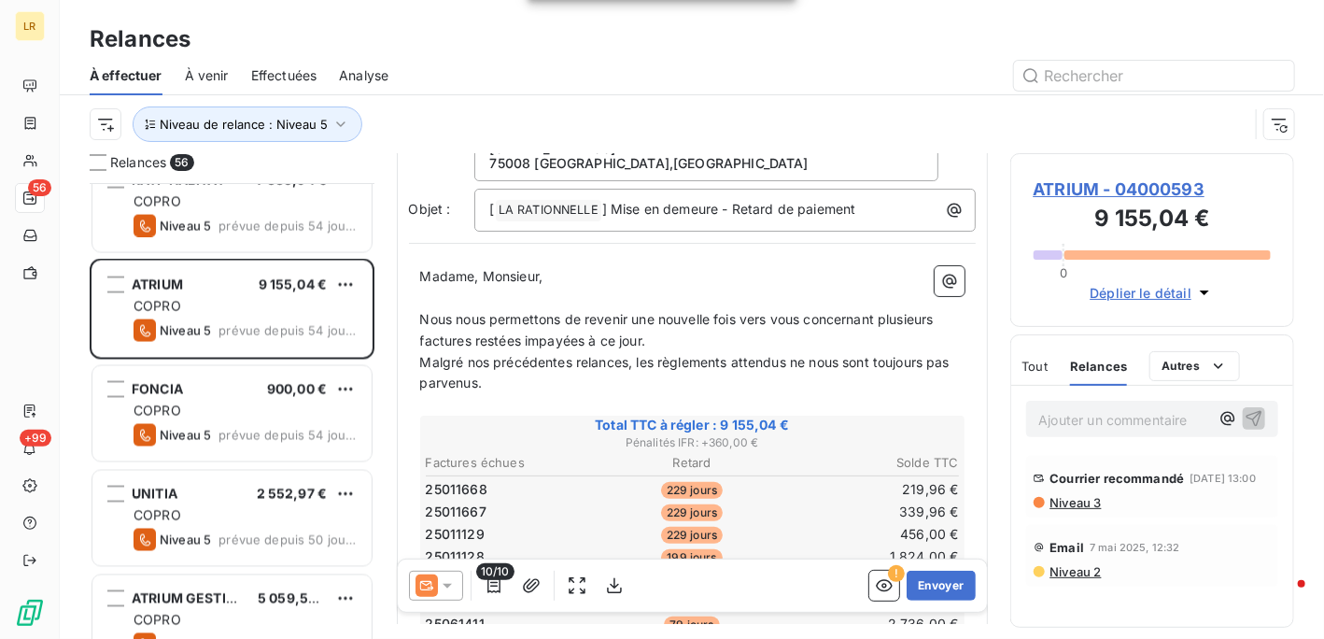
scroll to position [280, 0]
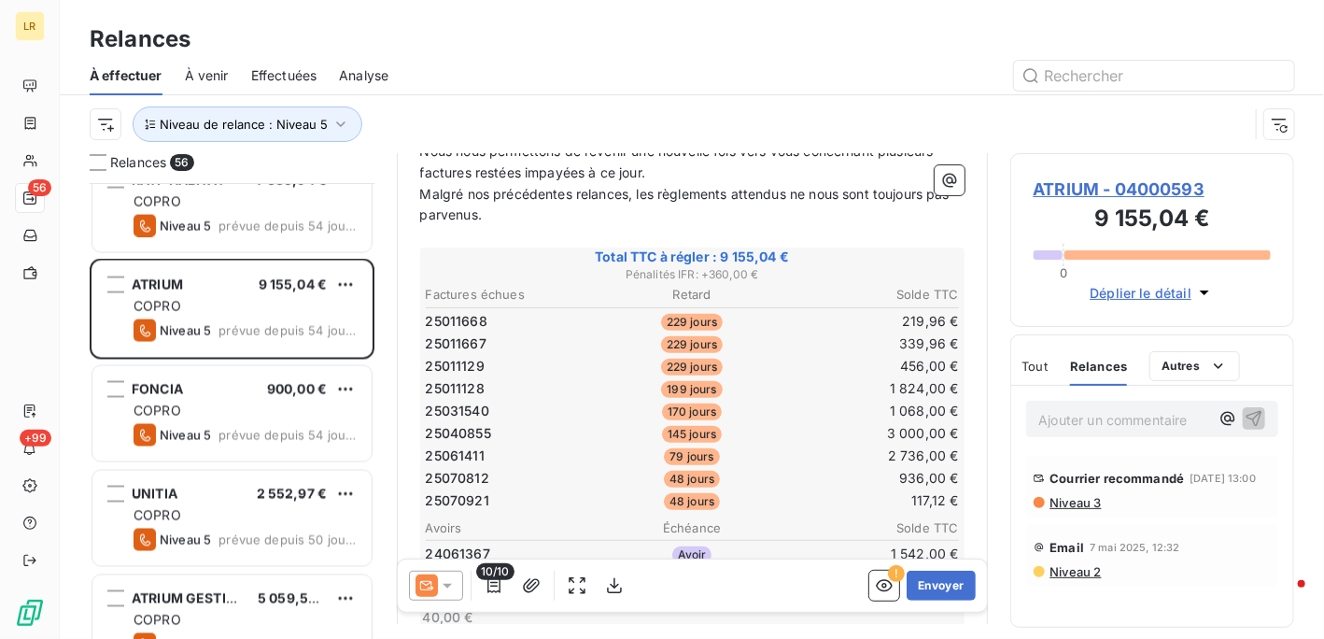
click at [446, 586] on icon at bounding box center [447, 586] width 9 height 5
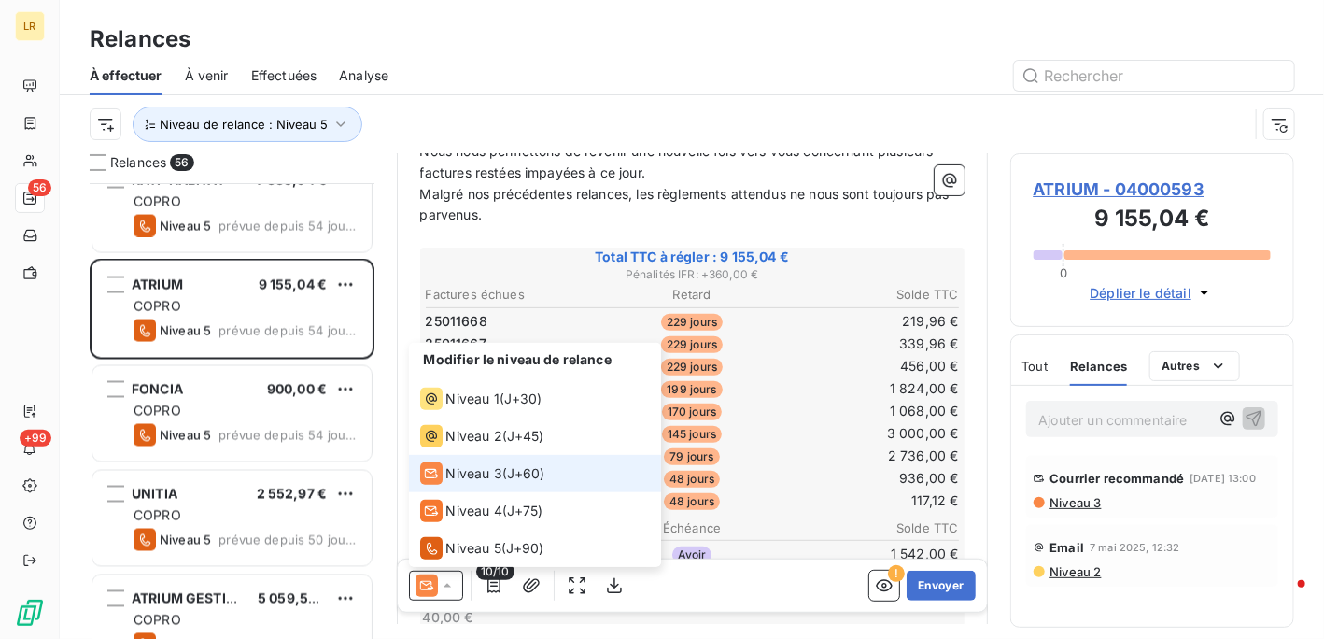
click at [467, 481] on span "Niveau 3" at bounding box center [474, 473] width 56 height 19
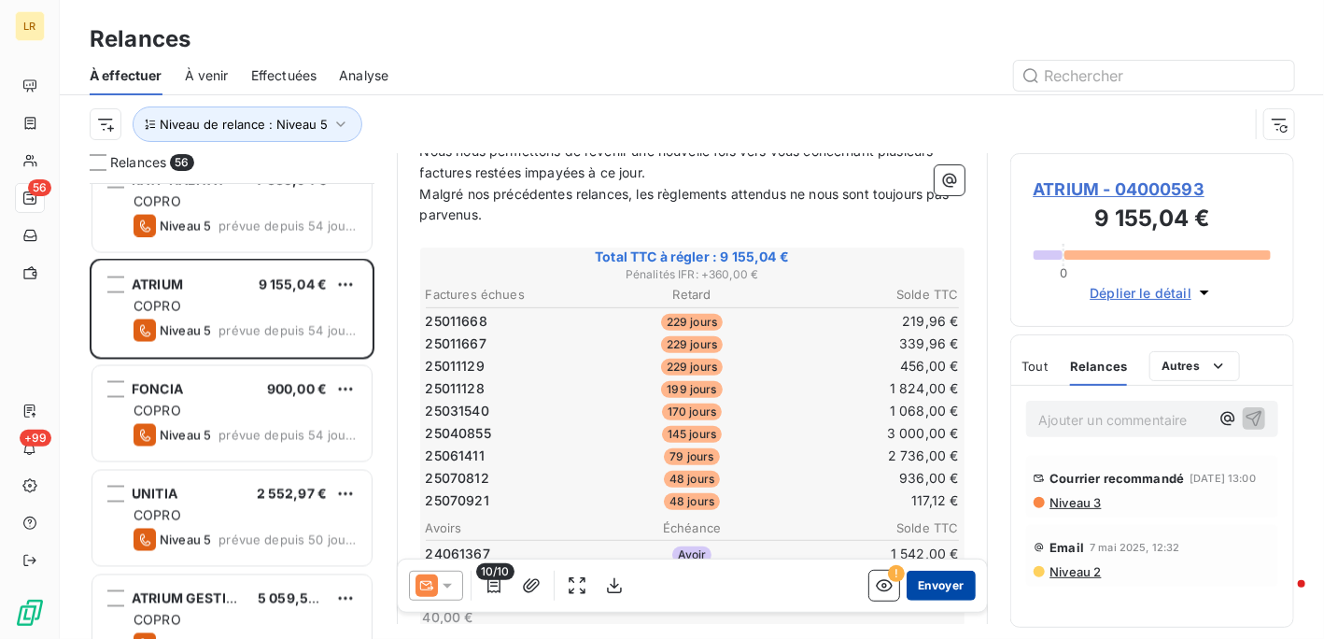
click at [921, 581] on button "Envoyer" at bounding box center [941, 586] width 68 height 30
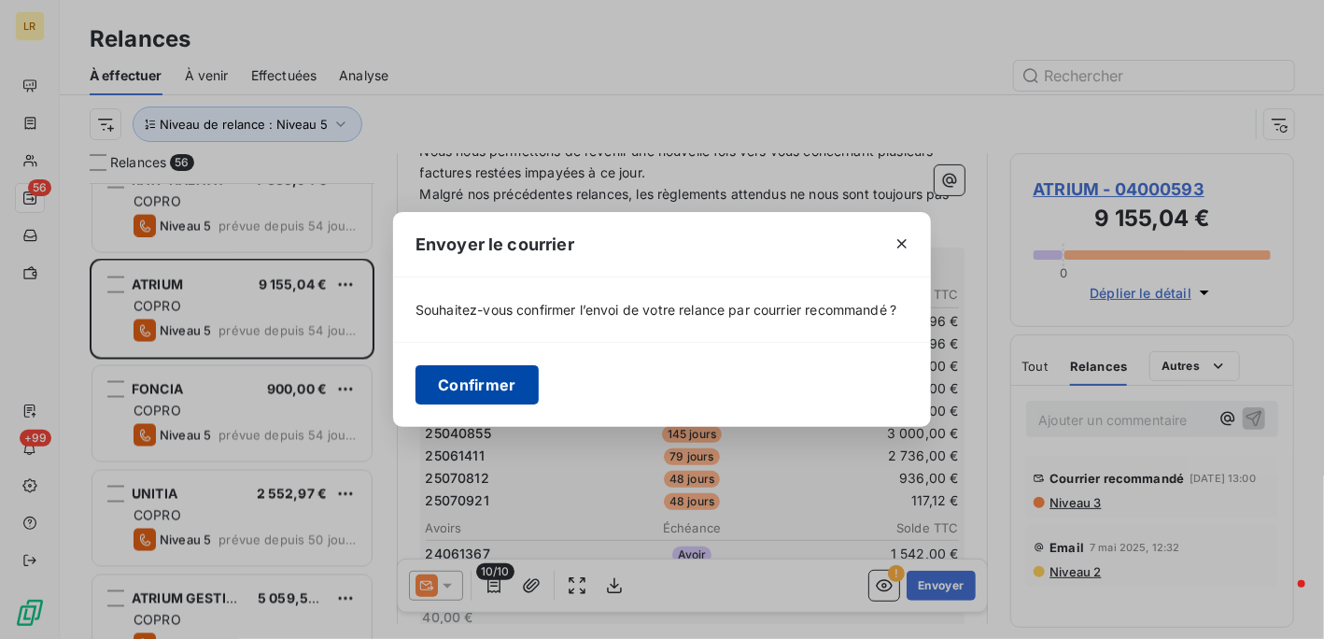
click at [465, 383] on button "Confirmer" at bounding box center [477, 384] width 123 height 39
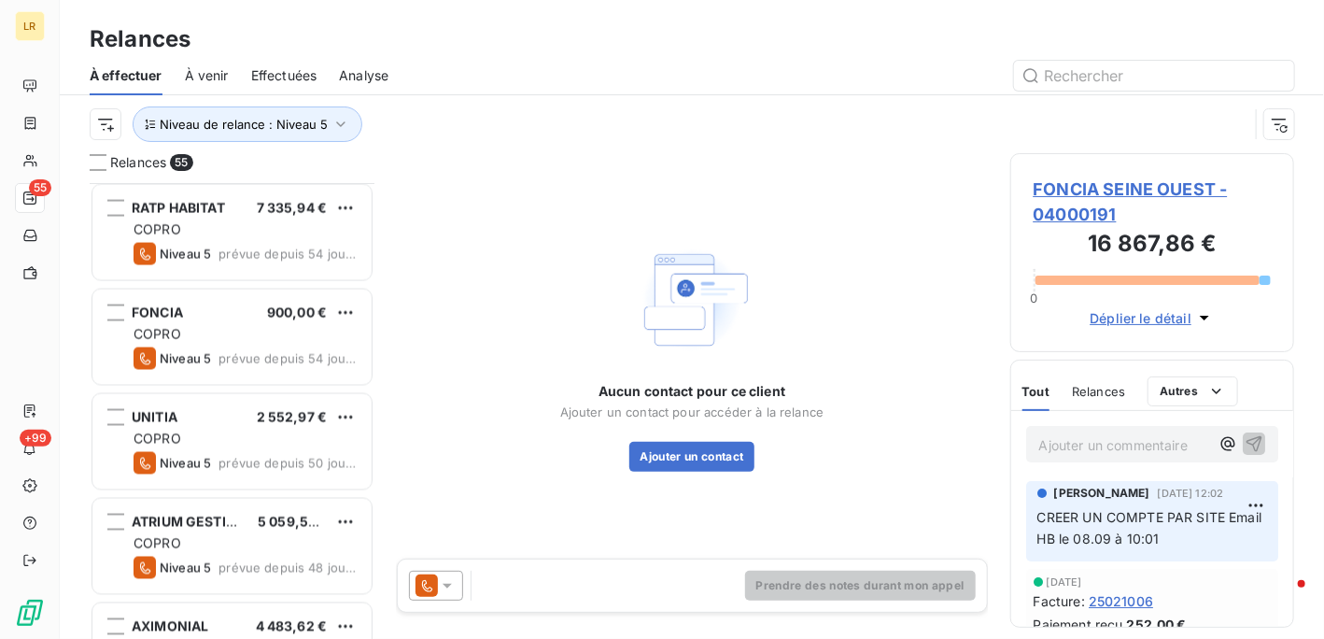
scroll to position [1494, 0]
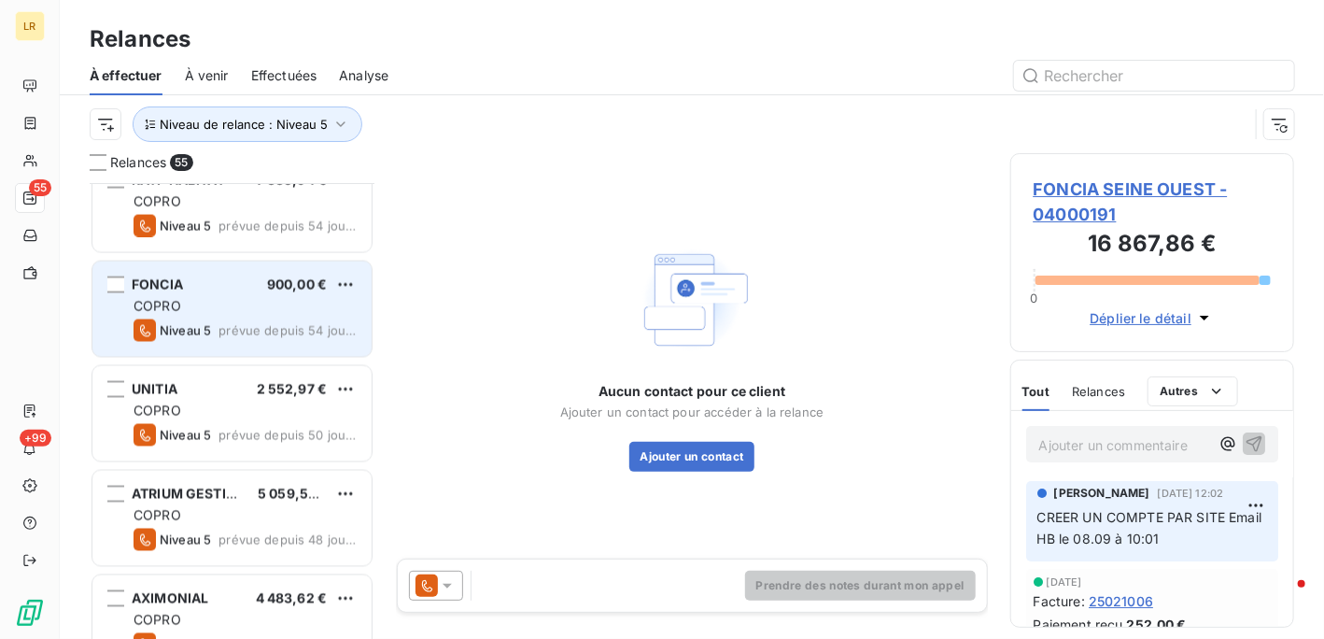
click at [234, 299] on div "COPRO" at bounding box center [245, 306] width 223 height 19
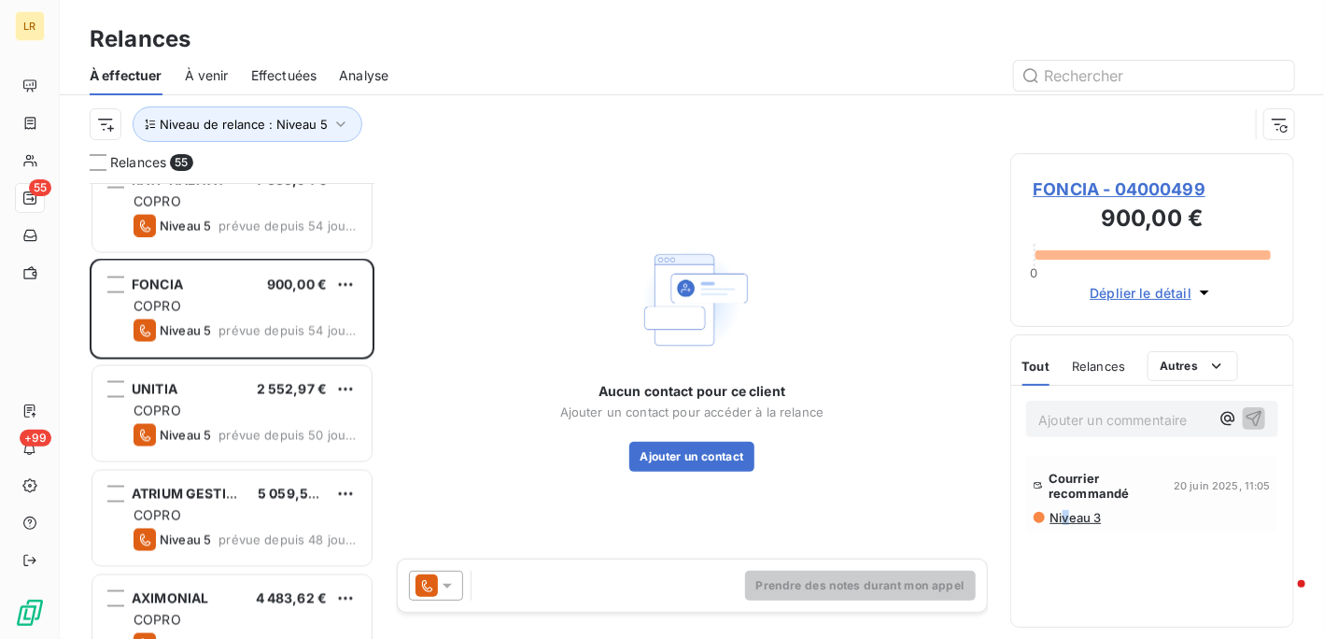
click at [1068, 515] on span "Niveau 3" at bounding box center [1075, 517] width 53 height 15
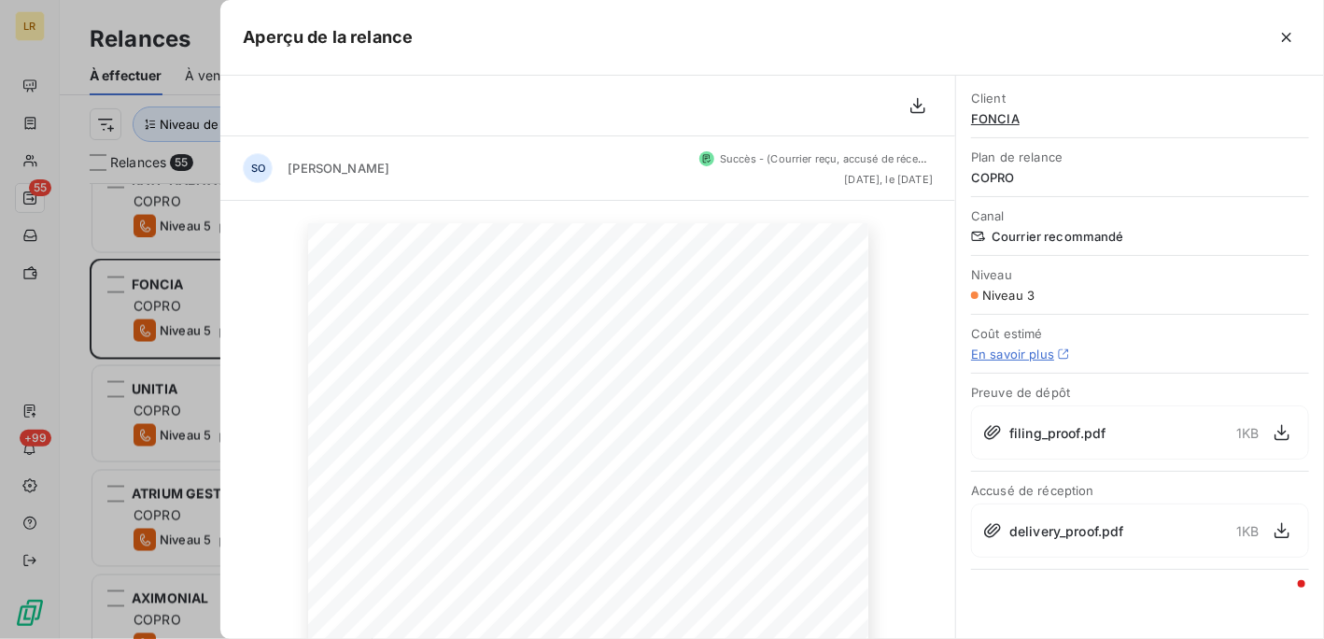
click at [187, 314] on div at bounding box center [662, 319] width 1324 height 639
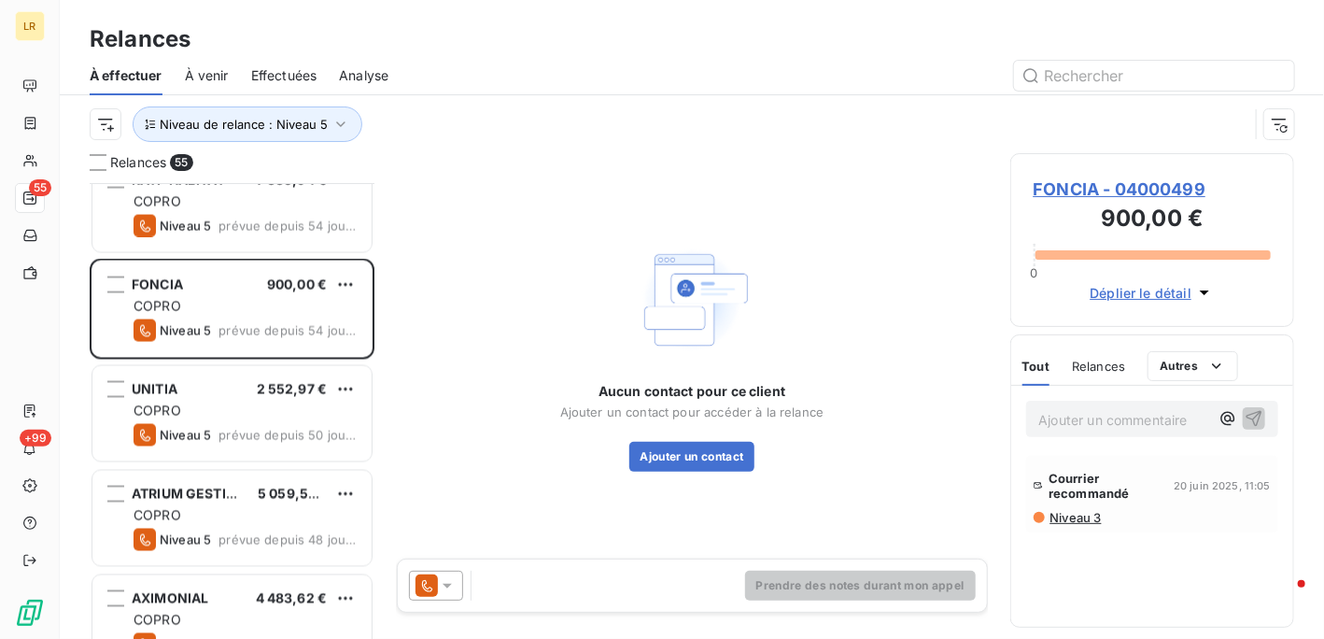
click at [448, 580] on icon at bounding box center [447, 585] width 19 height 19
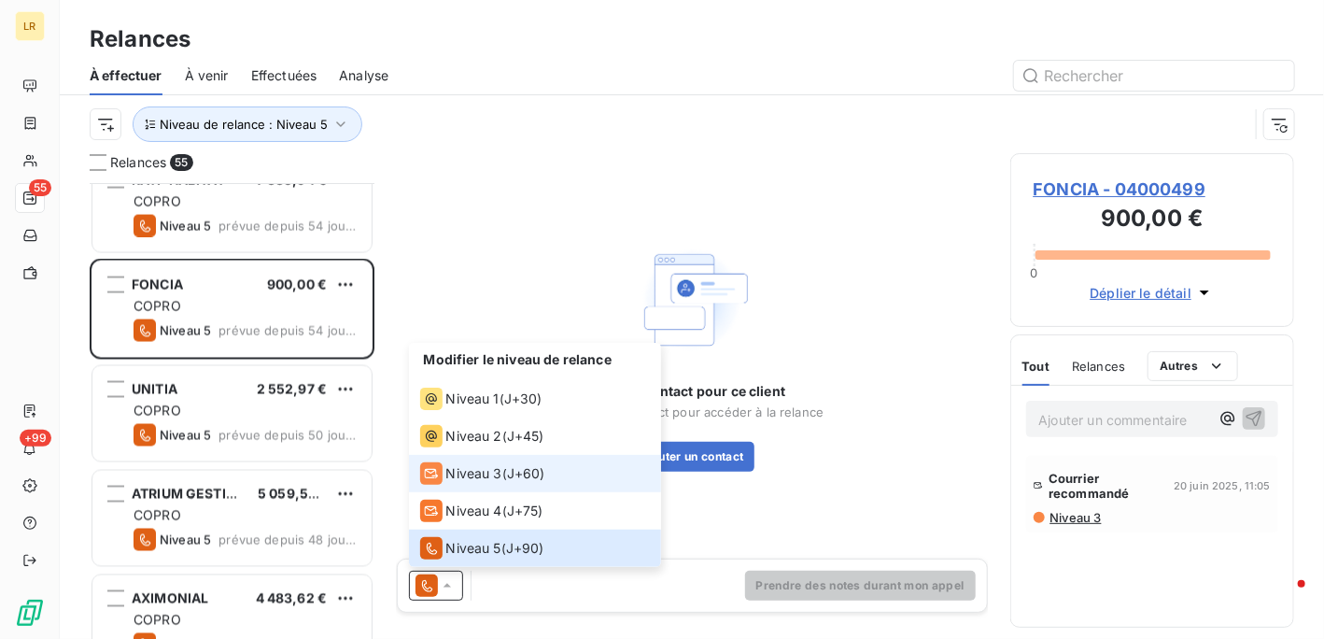
click at [459, 476] on span "Niveau 3" at bounding box center [474, 473] width 56 height 19
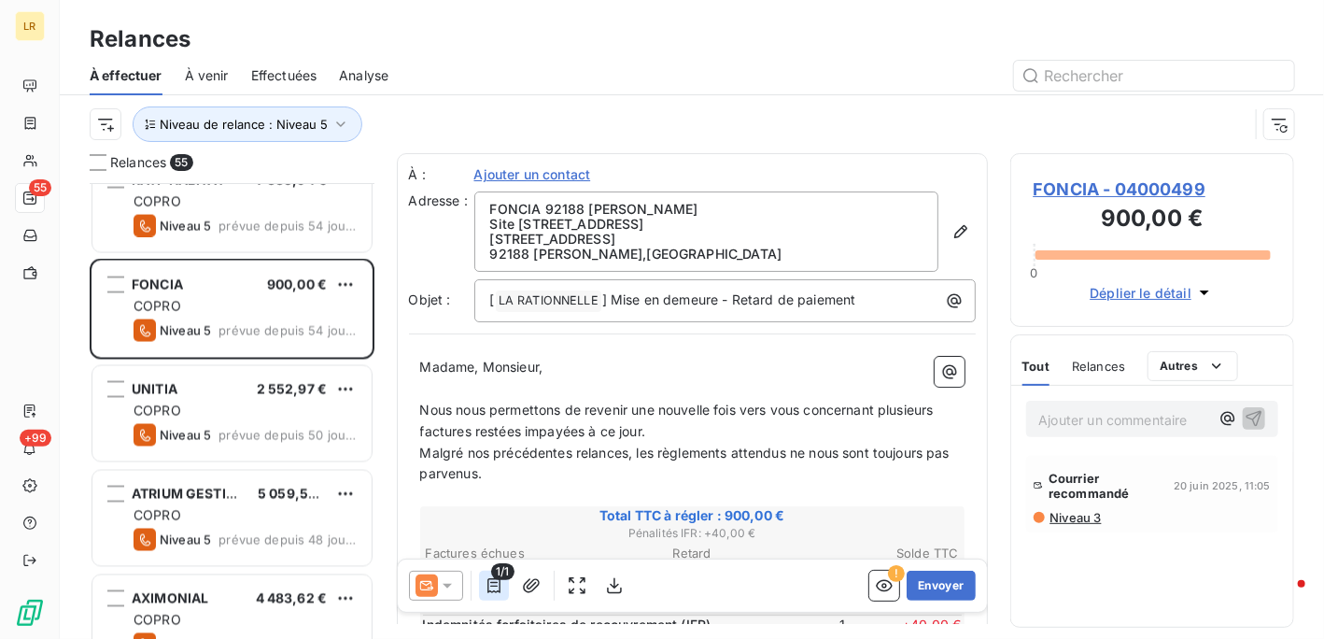
click at [492, 586] on icon "button" at bounding box center [494, 585] width 13 height 15
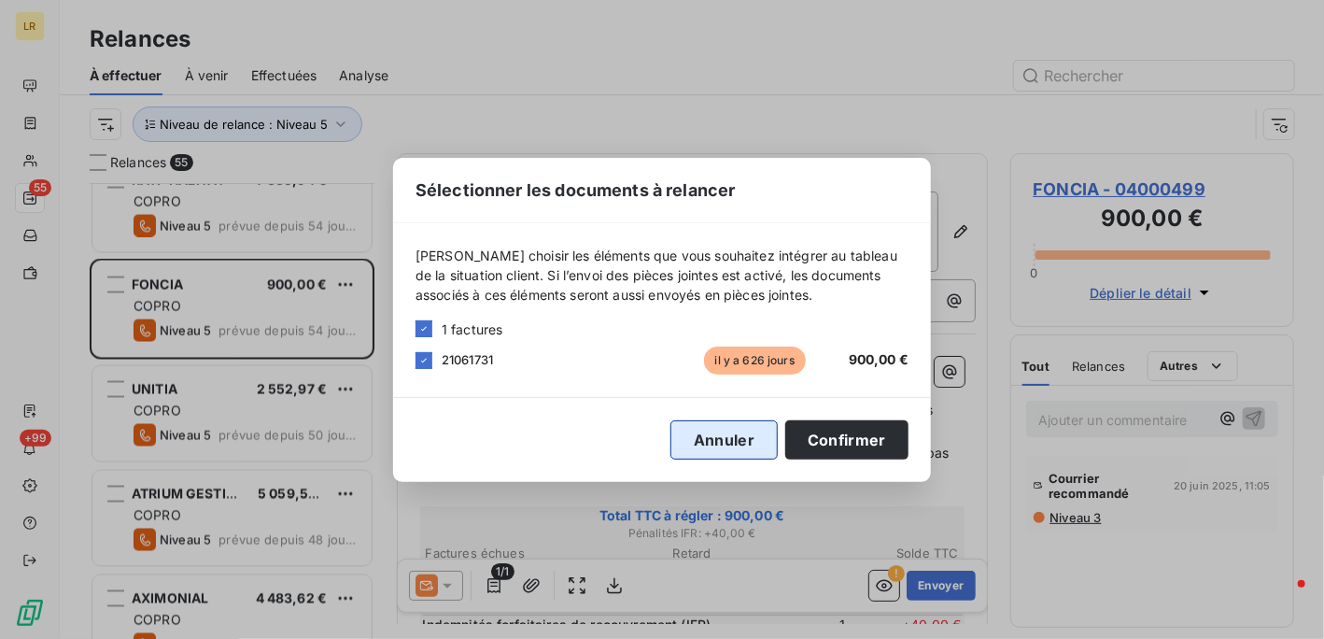
click at [735, 440] on button "Annuler" at bounding box center [724, 439] width 107 height 39
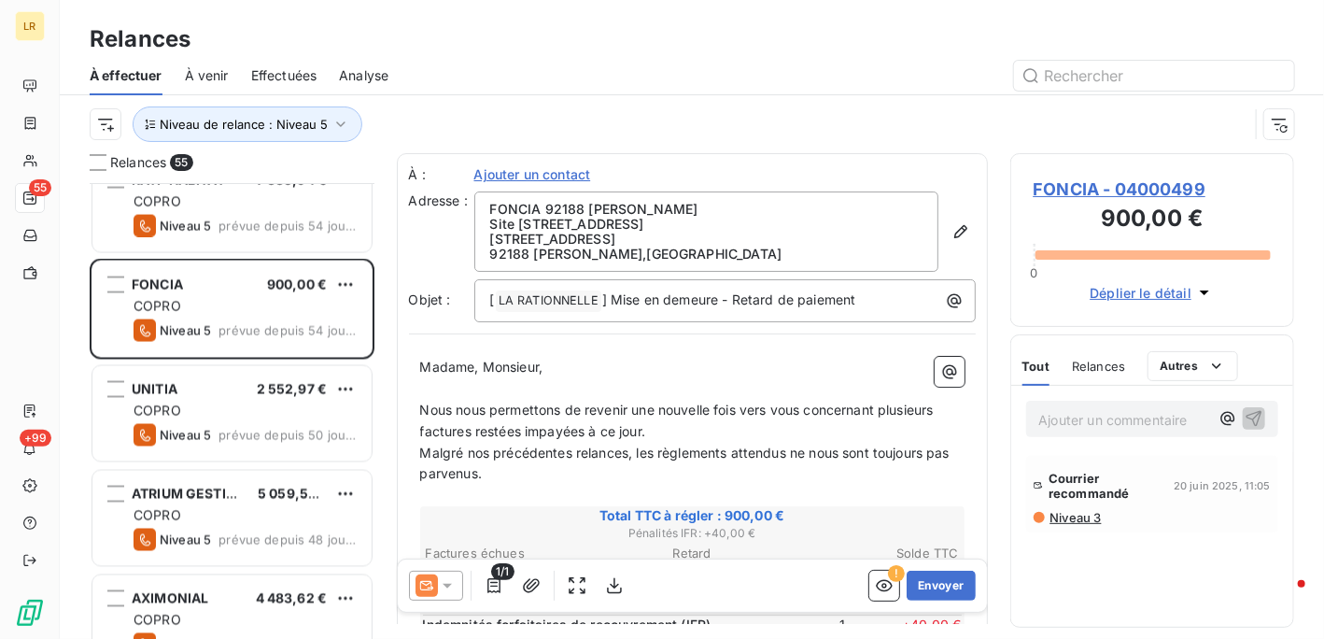
click at [1068, 511] on span "Niveau 3" at bounding box center [1075, 517] width 53 height 15
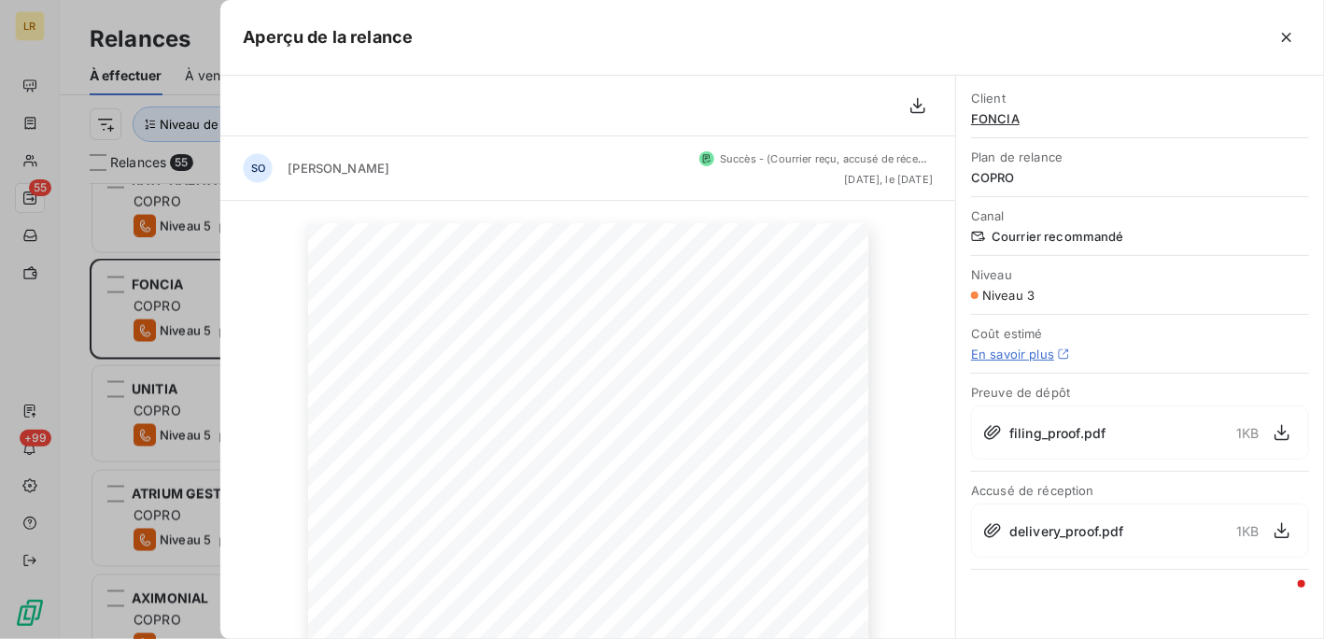
click at [169, 298] on div at bounding box center [662, 319] width 1324 height 639
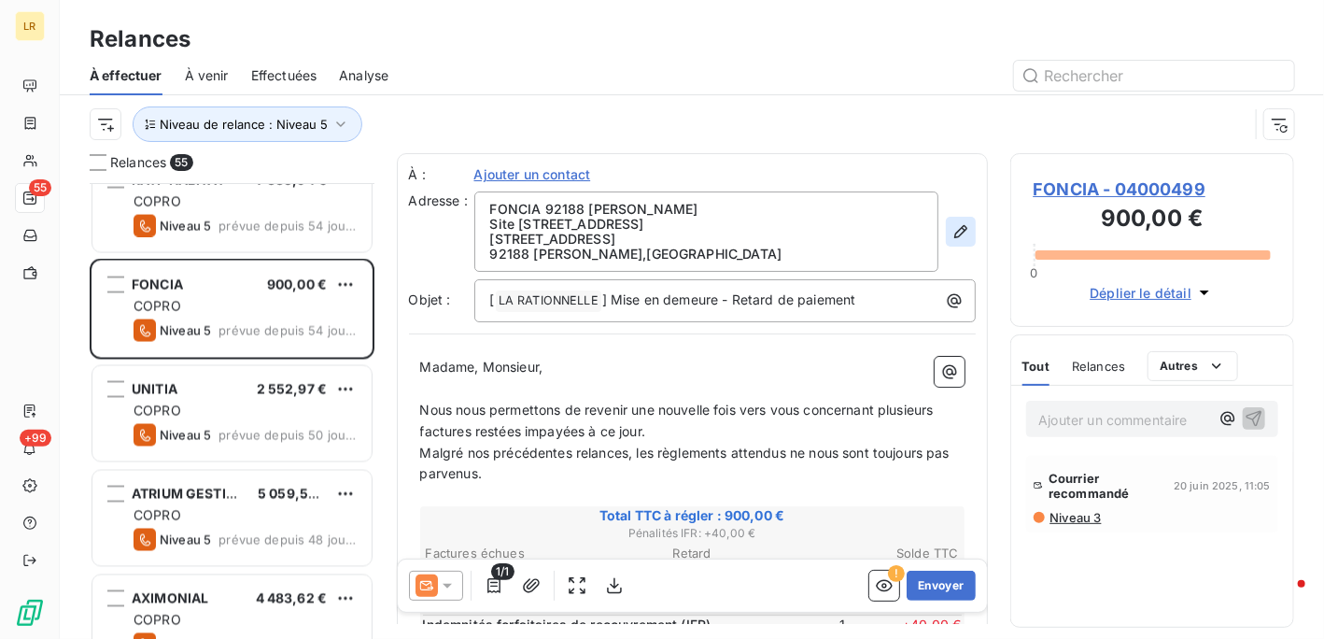
click at [954, 228] on icon "button" at bounding box center [960, 231] width 13 height 13
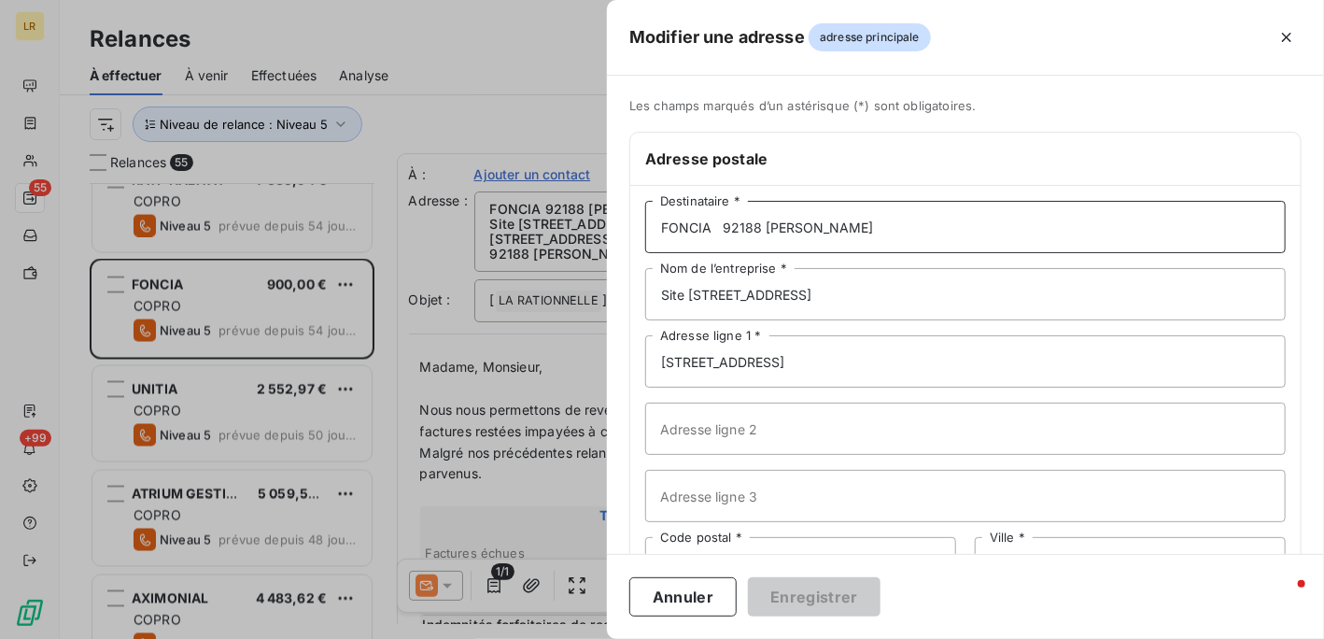
click at [862, 219] on input "FONCIA 92188 [PERSON_NAME]" at bounding box center [965, 227] width 641 height 52
paste input "[GEOGRAPHIC_DATA][STREET_ADDRESS][PERSON_NAME]"
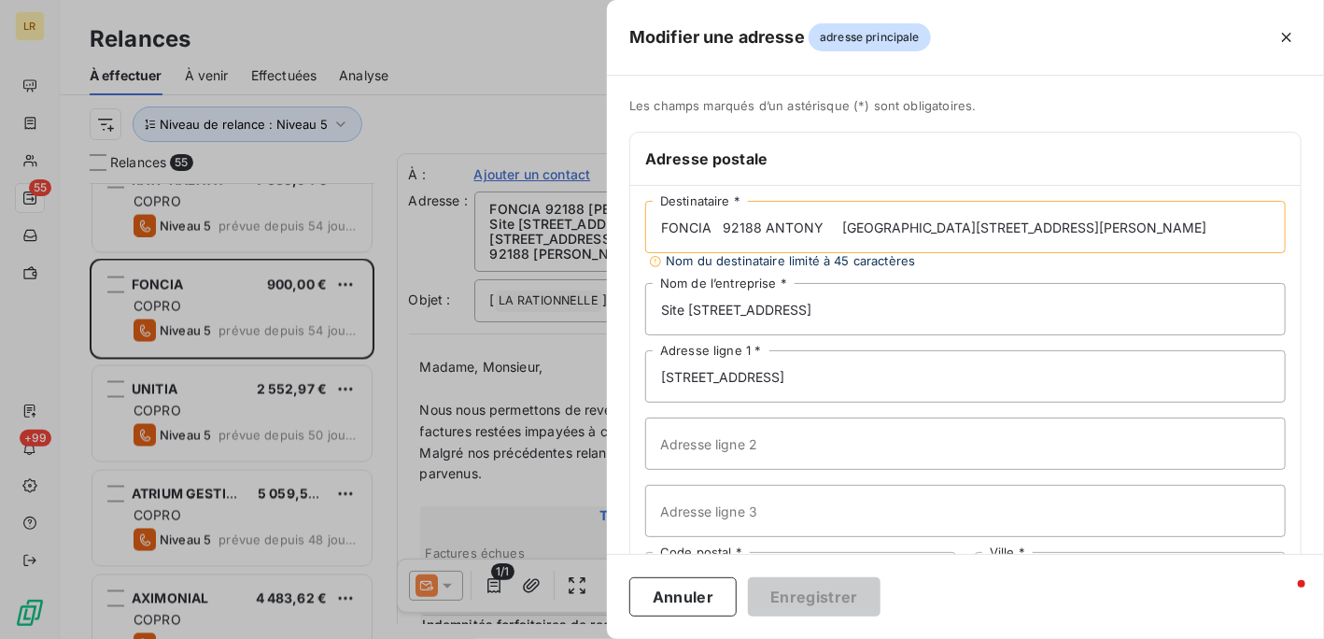
drag, startPoint x: 829, startPoint y: 223, endPoint x: 1170, endPoint y: 227, distance: 340.9
click at [1167, 228] on input "FONCIA 92188 ANTONY [GEOGRAPHIC_DATA][STREET_ADDRESS][PERSON_NAME]" at bounding box center [965, 227] width 641 height 52
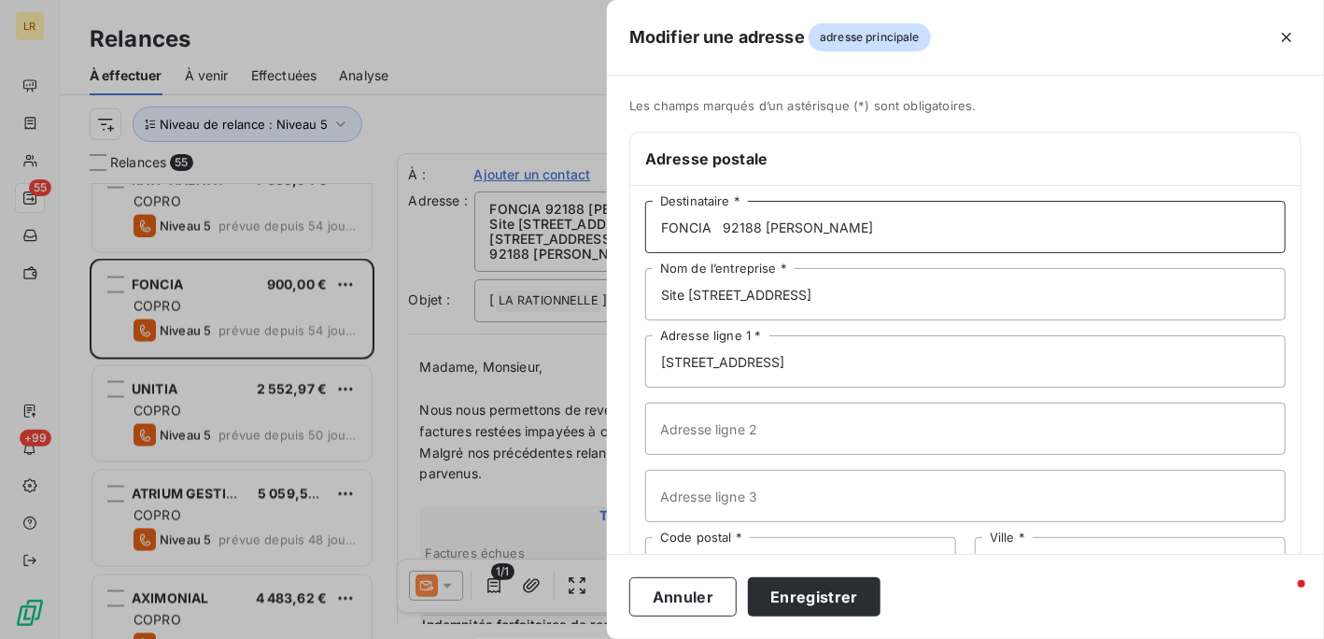
scroll to position [93, 0]
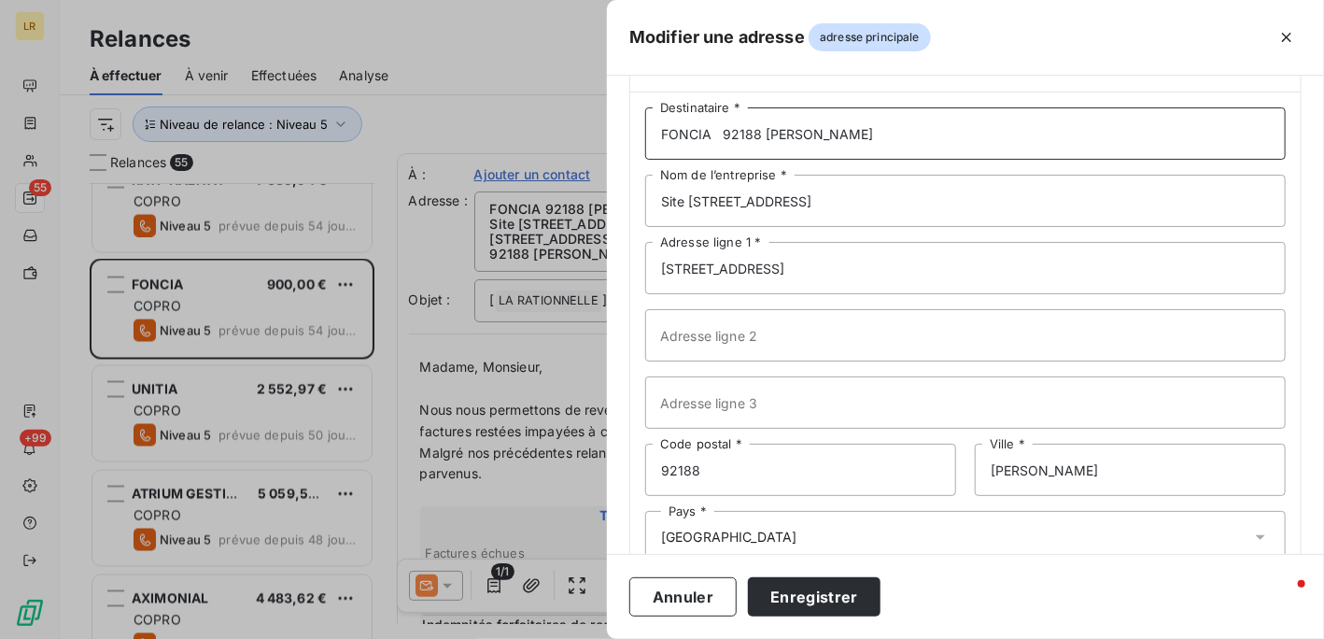
type input "FONCIA 92188 [PERSON_NAME]"
click at [520, 246] on div at bounding box center [662, 319] width 1324 height 639
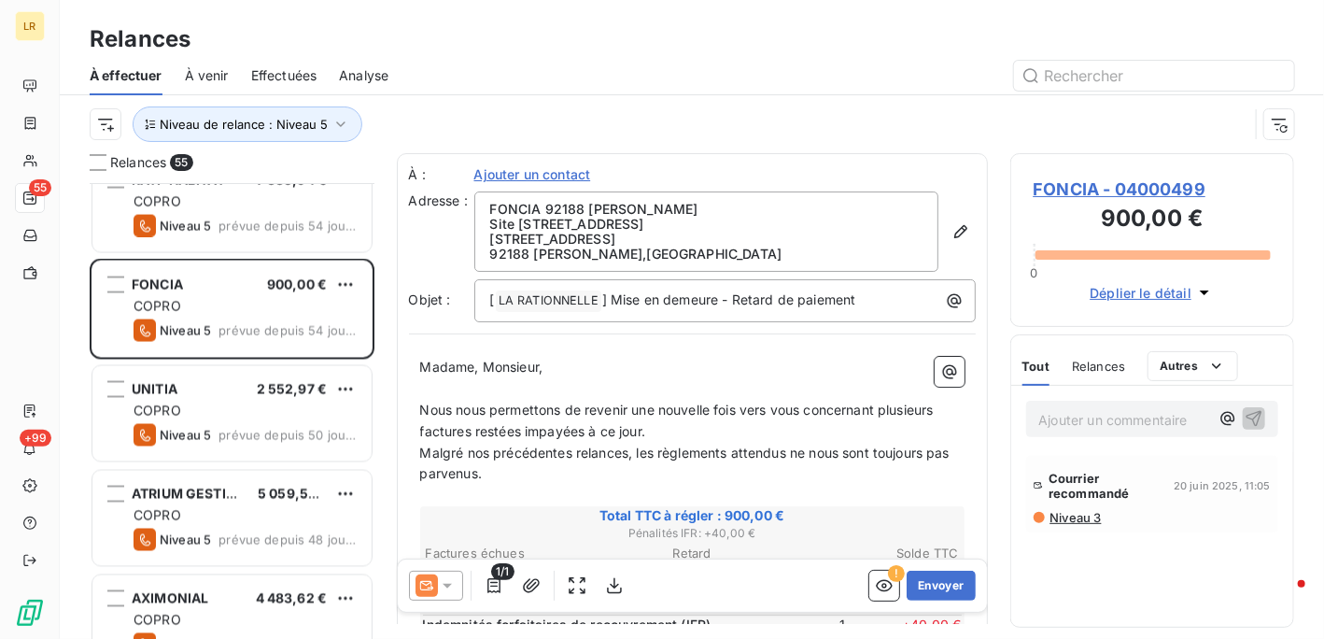
click at [630, 233] on p "[STREET_ADDRESS]" at bounding box center [706, 239] width 432 height 15
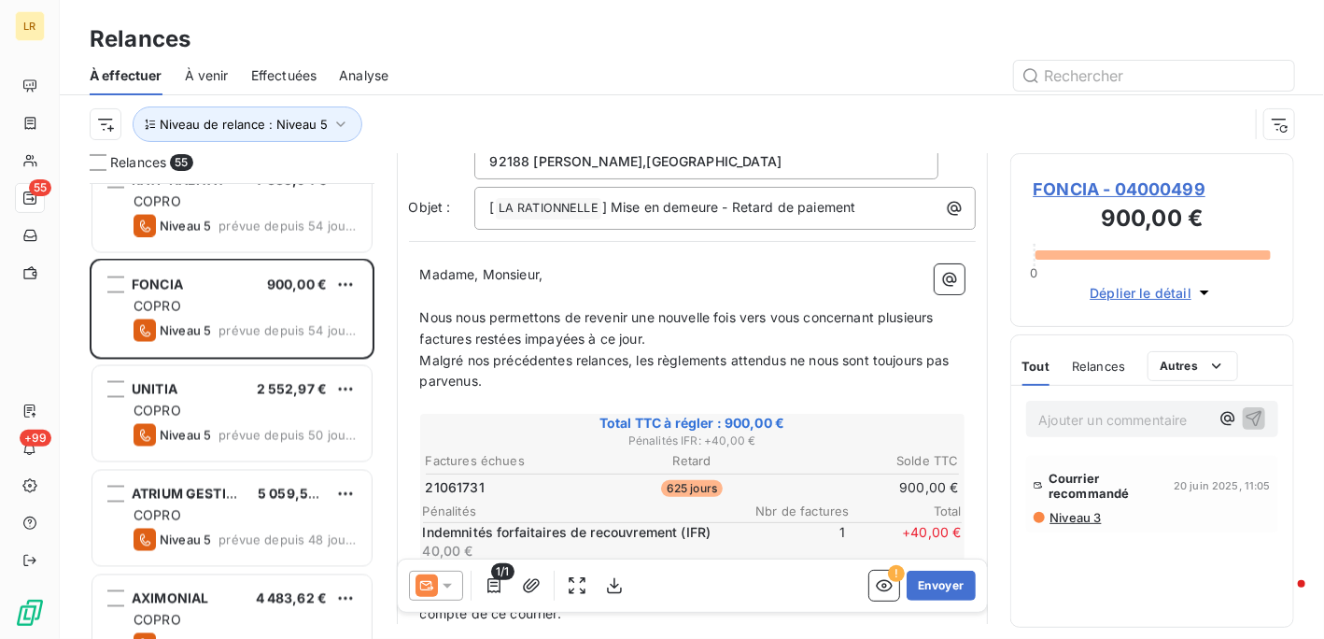
click at [1099, 552] on div "Ajouter un commentaire ﻿ Courrier recommandé [DATE] 11:05 Niveau 3" at bounding box center [1153, 506] width 283 height 241
click at [1079, 522] on span "Niveau 3" at bounding box center [1075, 517] width 53 height 15
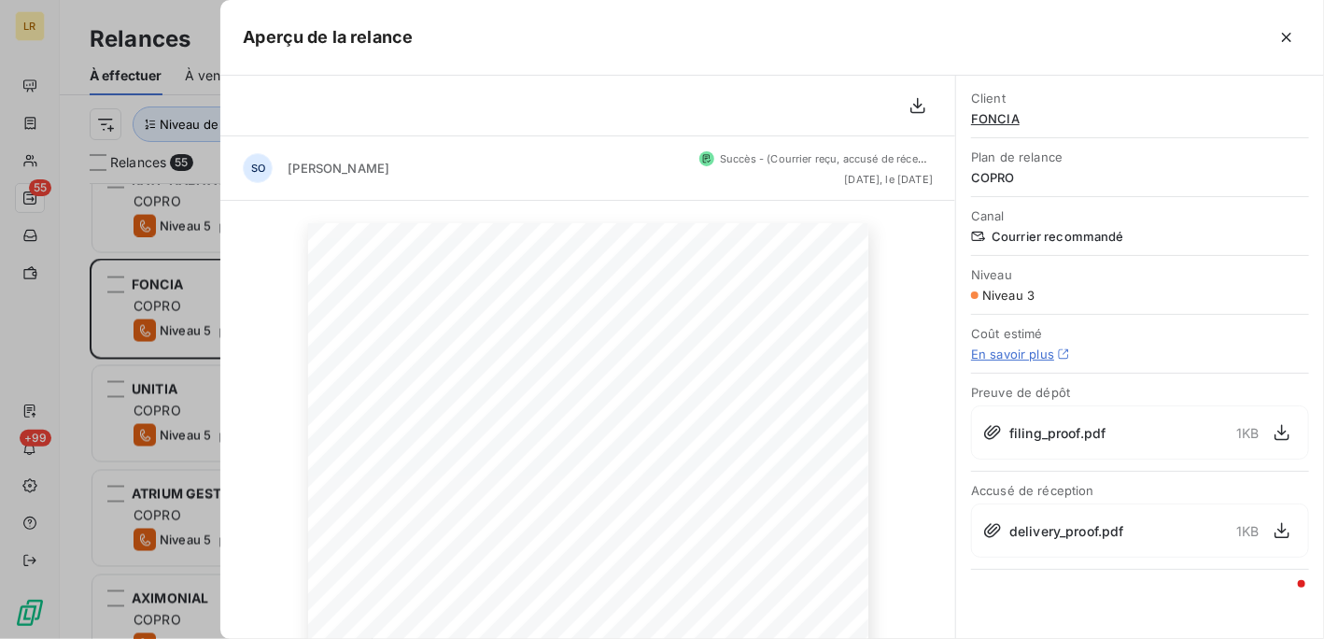
click at [173, 314] on div at bounding box center [662, 319] width 1324 height 639
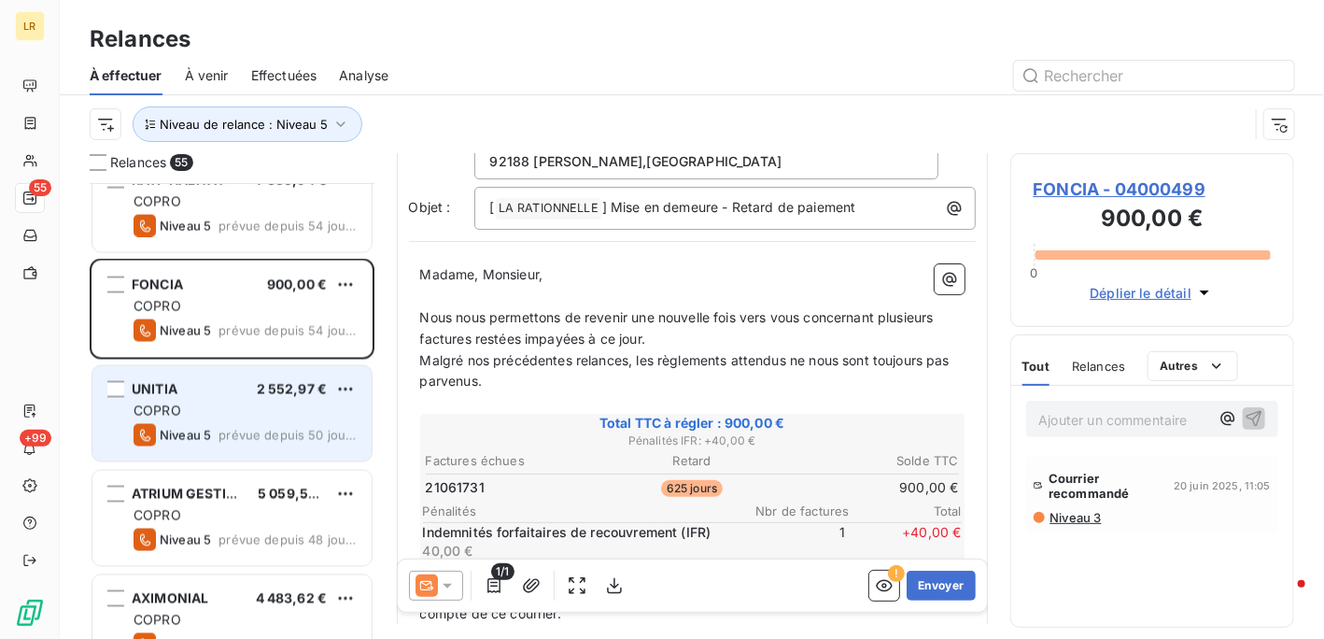
click at [191, 409] on div "COPRO" at bounding box center [245, 411] width 223 height 19
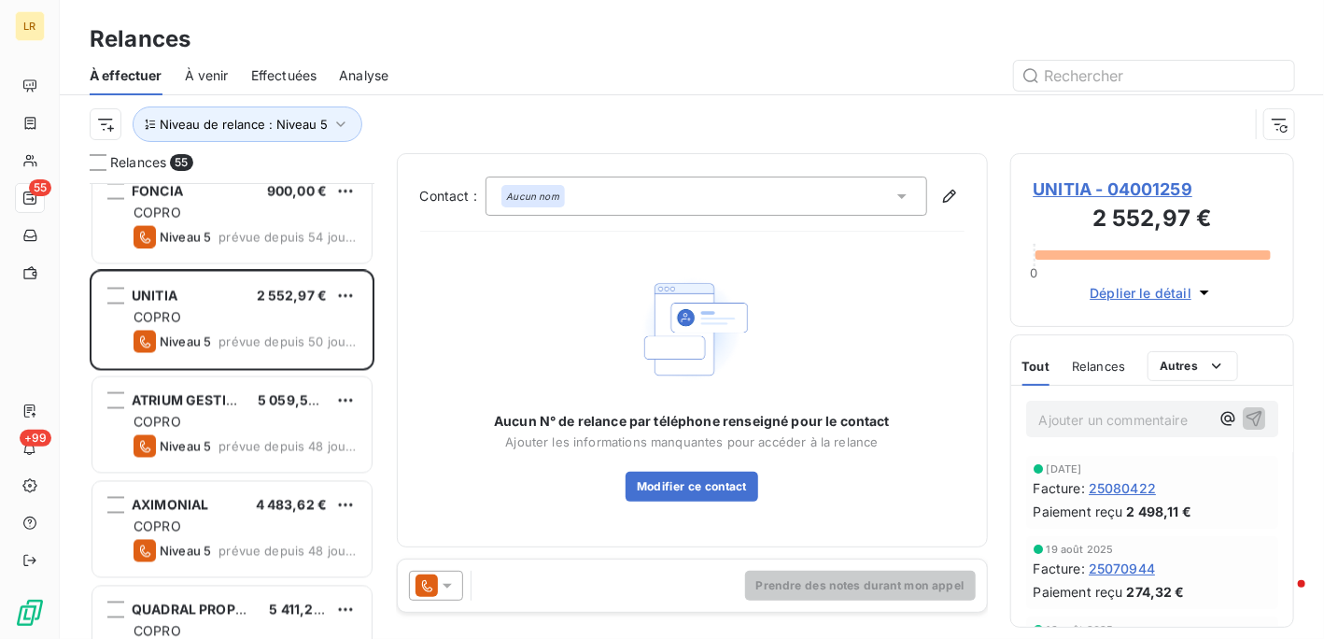
scroll to position [1588, 0]
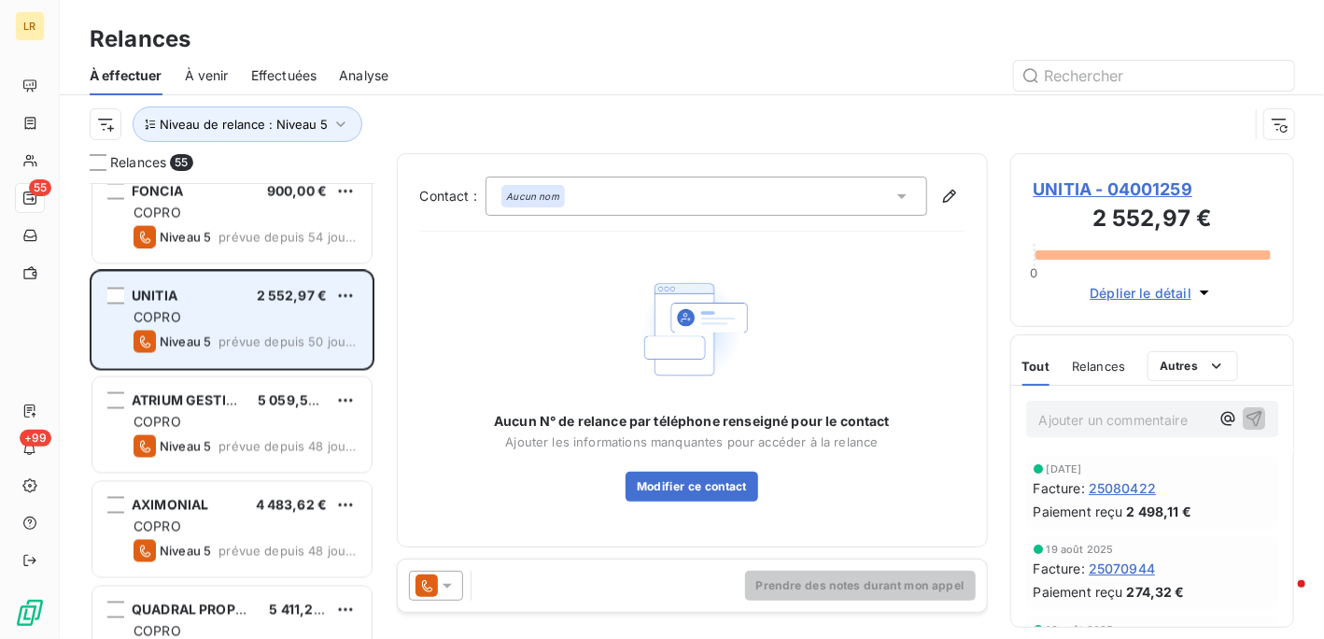
click at [252, 321] on div "COPRO" at bounding box center [245, 317] width 223 height 19
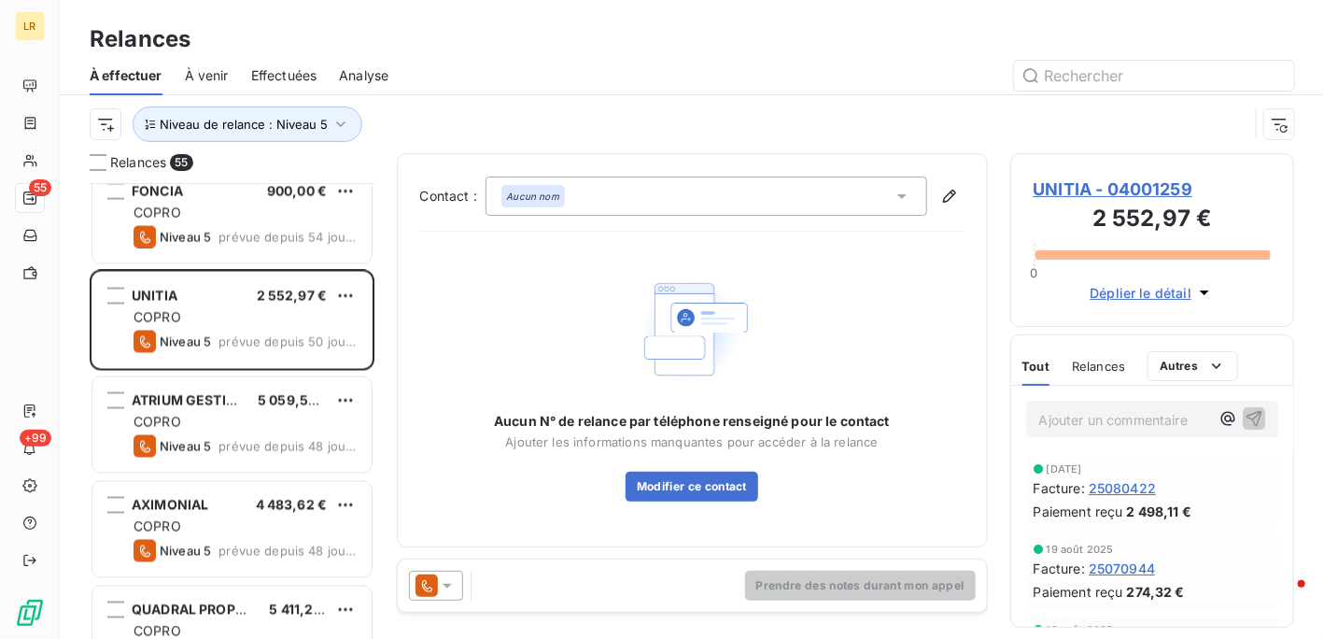
click at [446, 578] on icon at bounding box center [447, 585] width 19 height 19
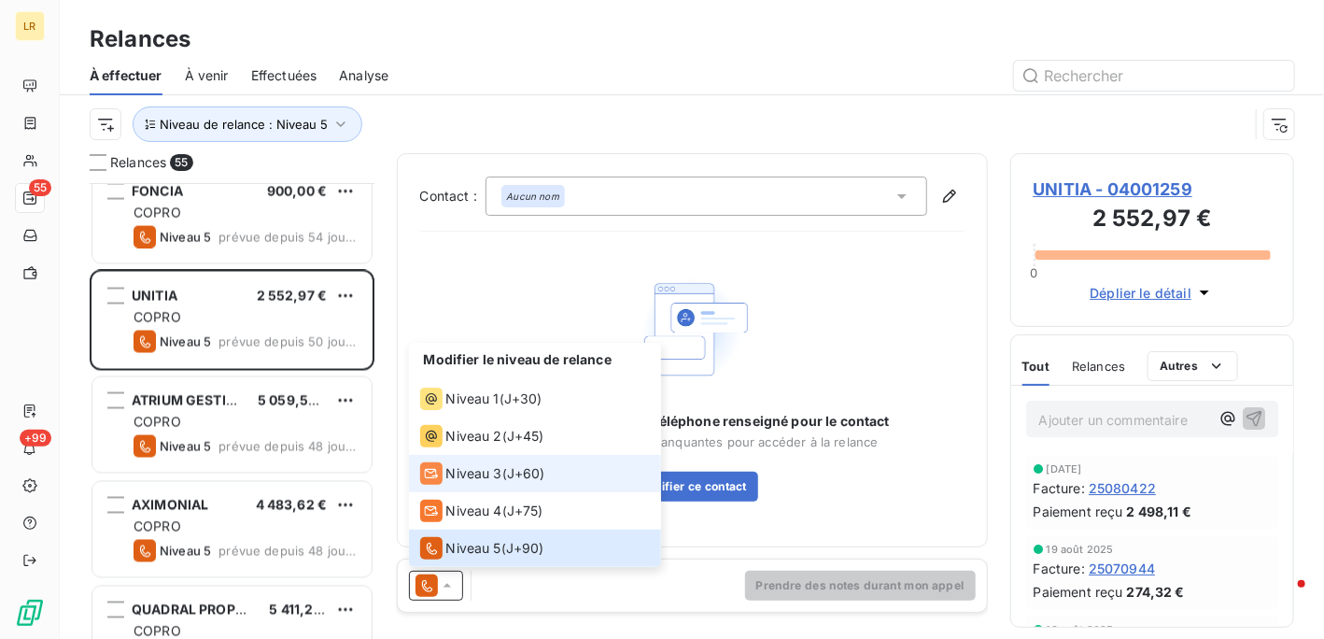
click at [470, 466] on span "Niveau 3" at bounding box center [474, 473] width 56 height 19
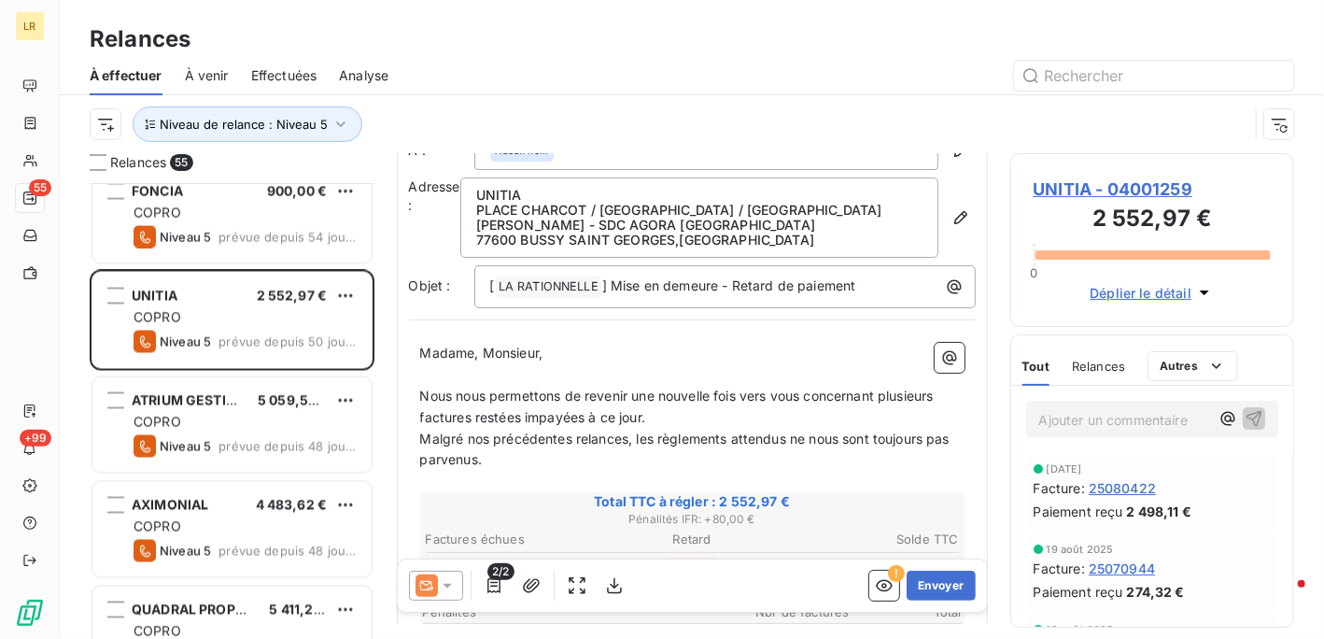
scroll to position [93, 0]
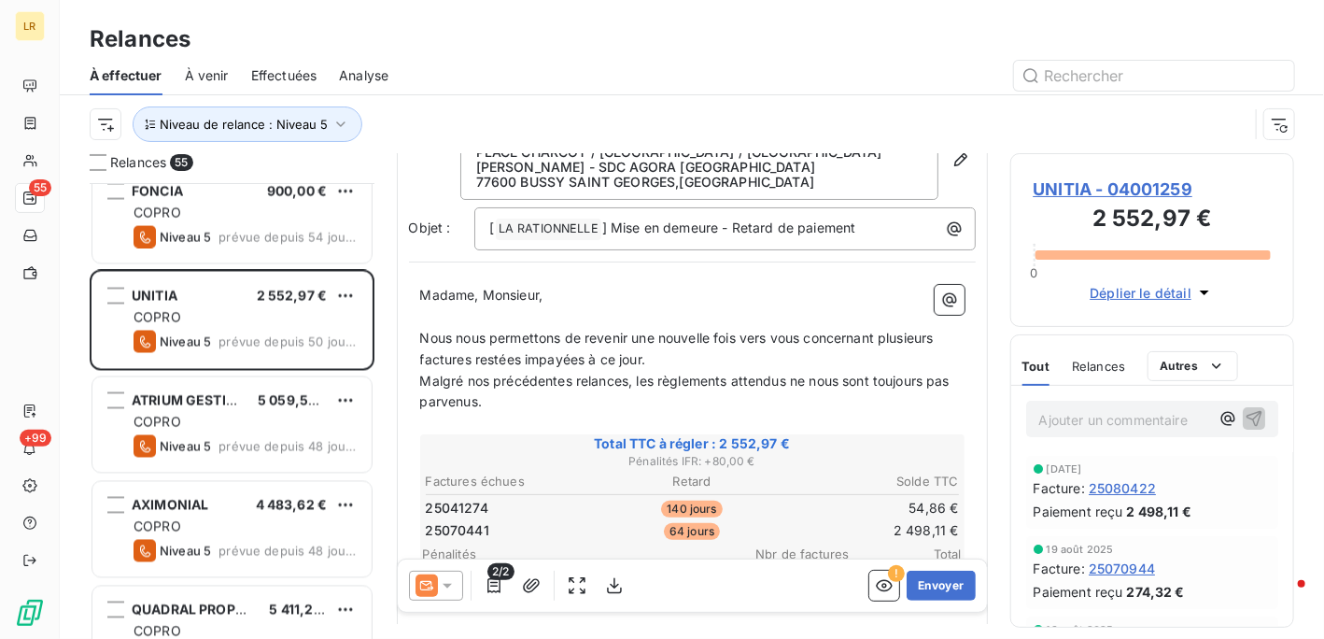
click at [1100, 359] on span "Relances" at bounding box center [1098, 366] width 53 height 15
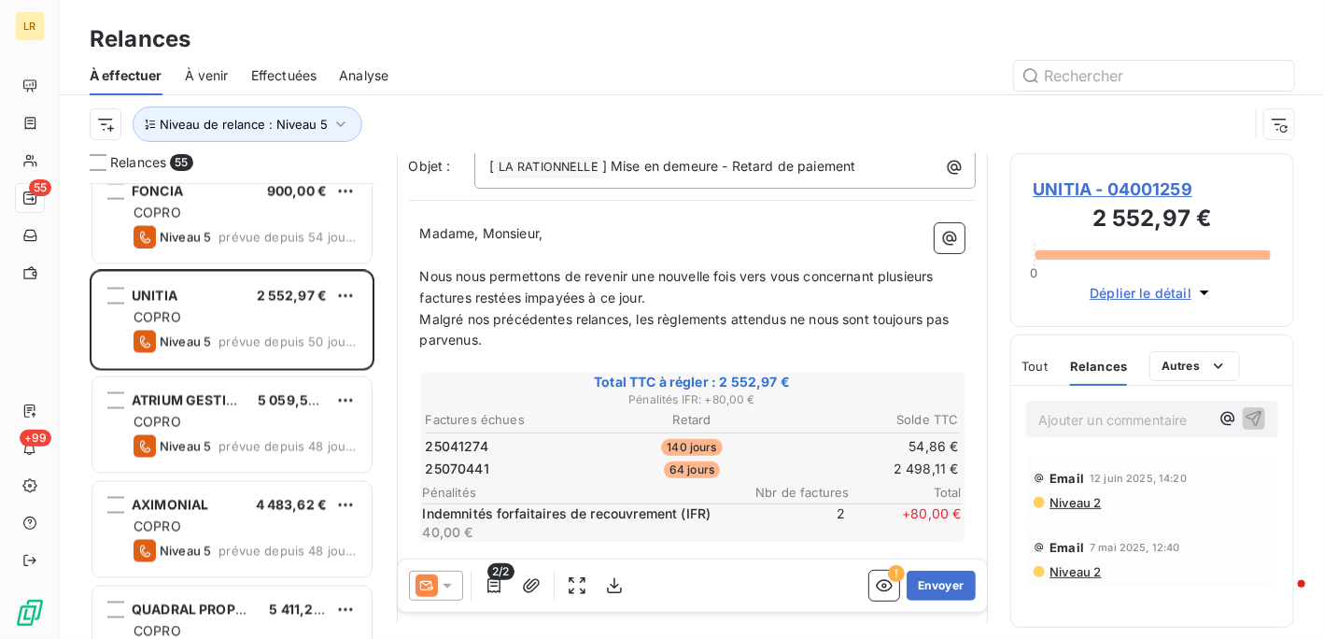
scroll to position [187, 0]
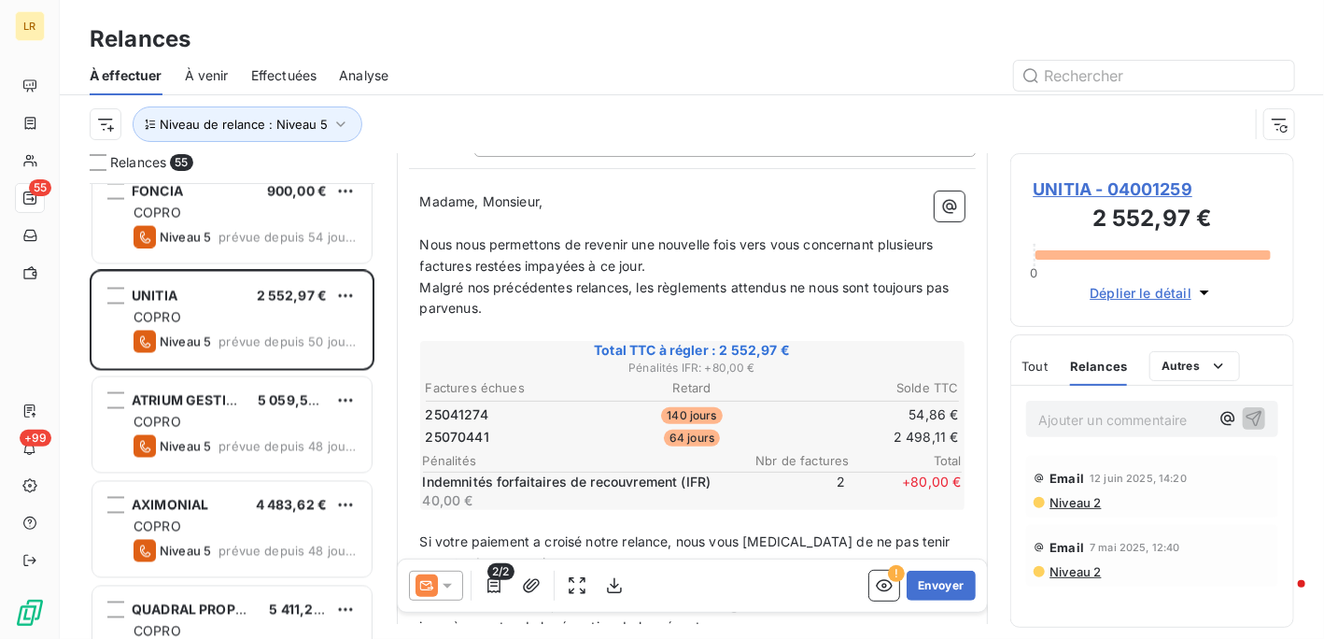
click at [448, 588] on icon at bounding box center [447, 585] width 19 height 19
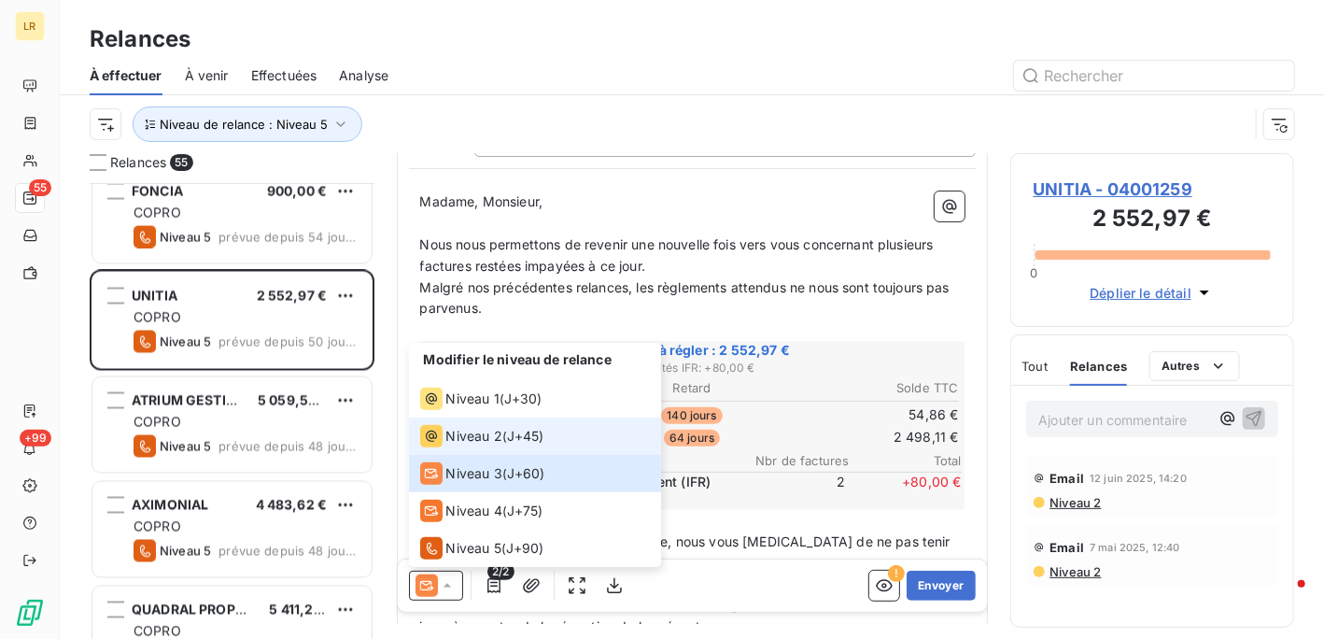
click at [481, 439] on span "Niveau 2" at bounding box center [474, 436] width 56 height 19
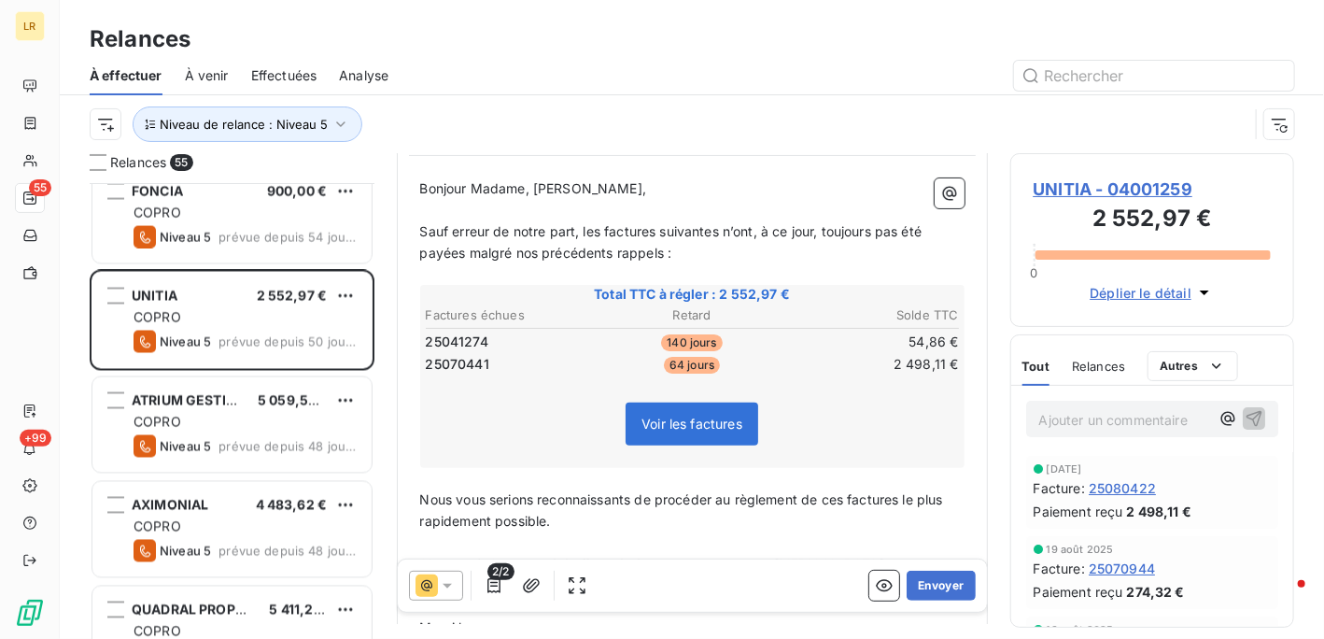
click at [669, 427] on span "Voir les factures" at bounding box center [692, 424] width 101 height 16
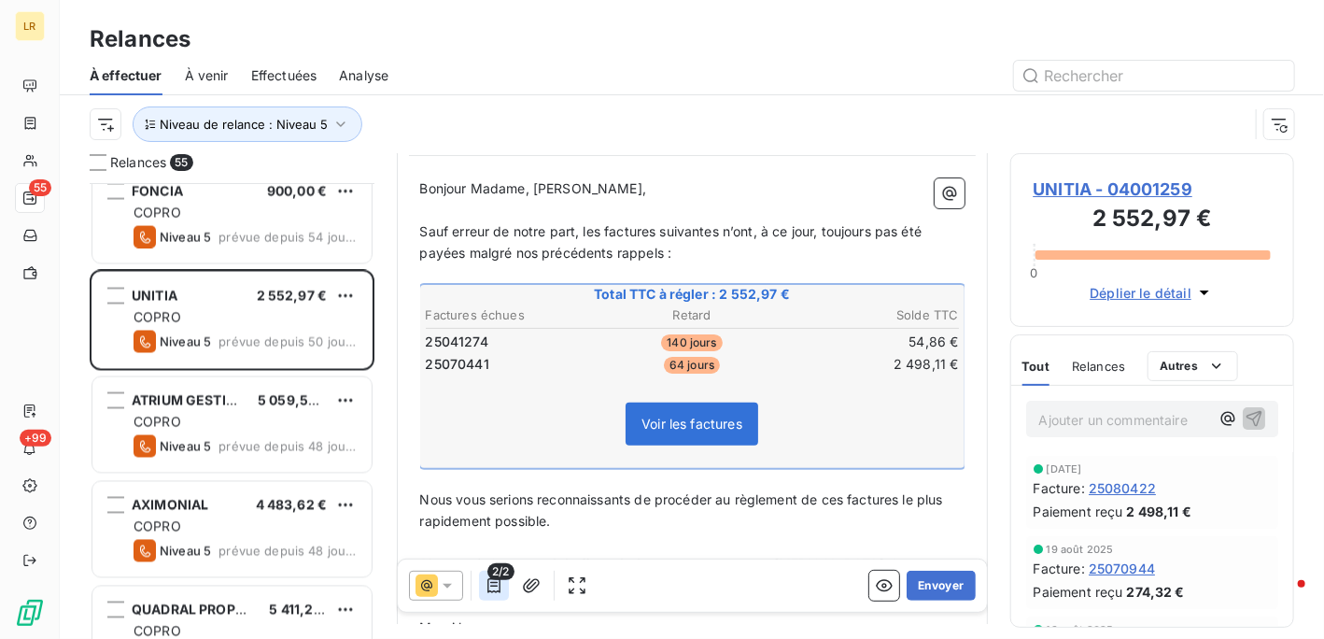
click at [491, 583] on icon "button" at bounding box center [494, 585] width 19 height 19
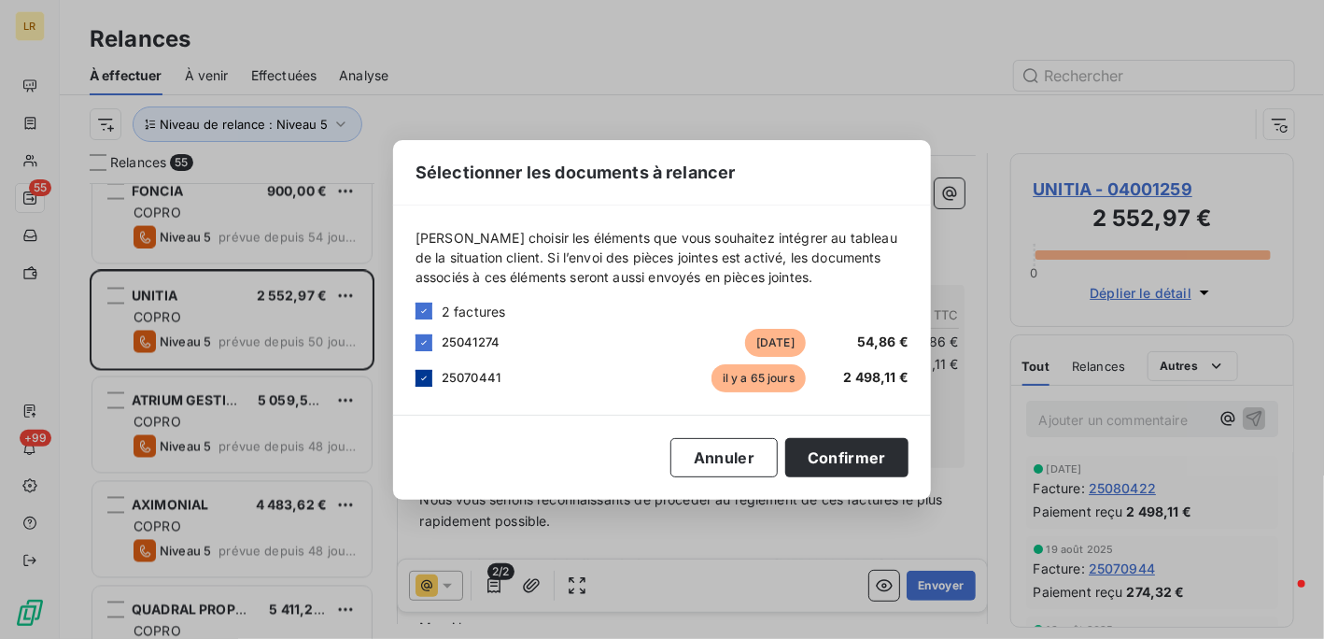
click at [426, 377] on icon at bounding box center [423, 378] width 11 height 11
click at [845, 451] on button "Confirmer" at bounding box center [846, 457] width 123 height 39
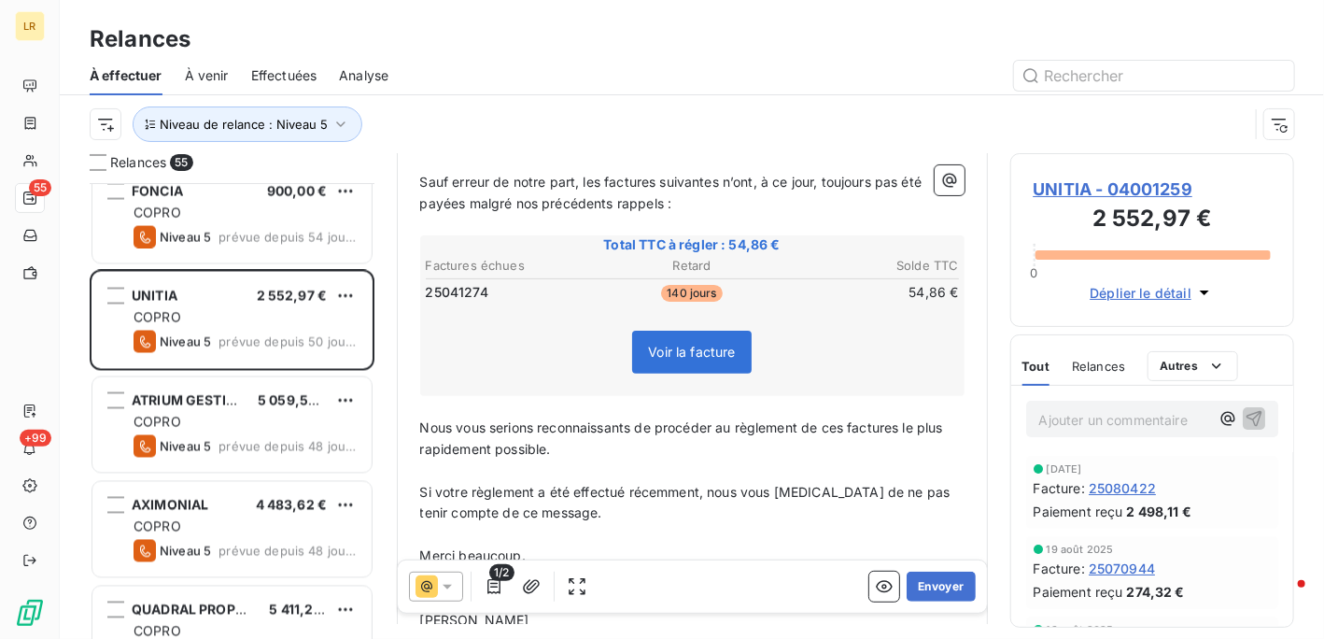
scroll to position [280, 0]
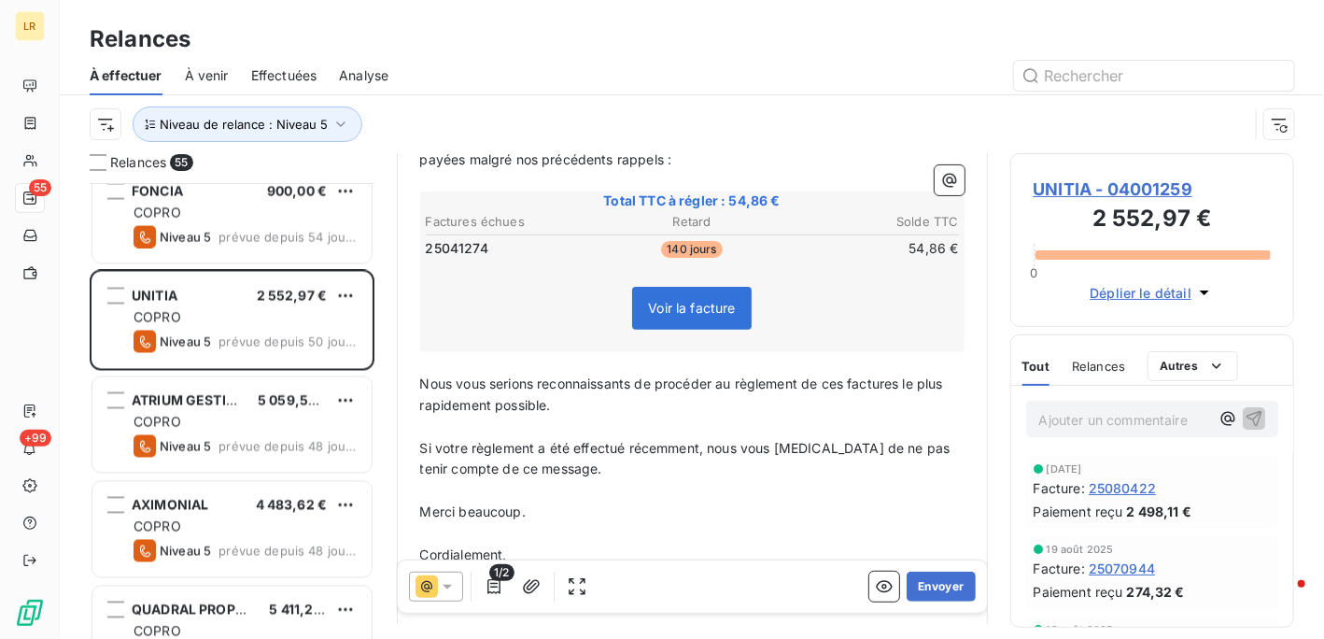
click at [1088, 363] on span "Relances" at bounding box center [1098, 366] width 53 height 15
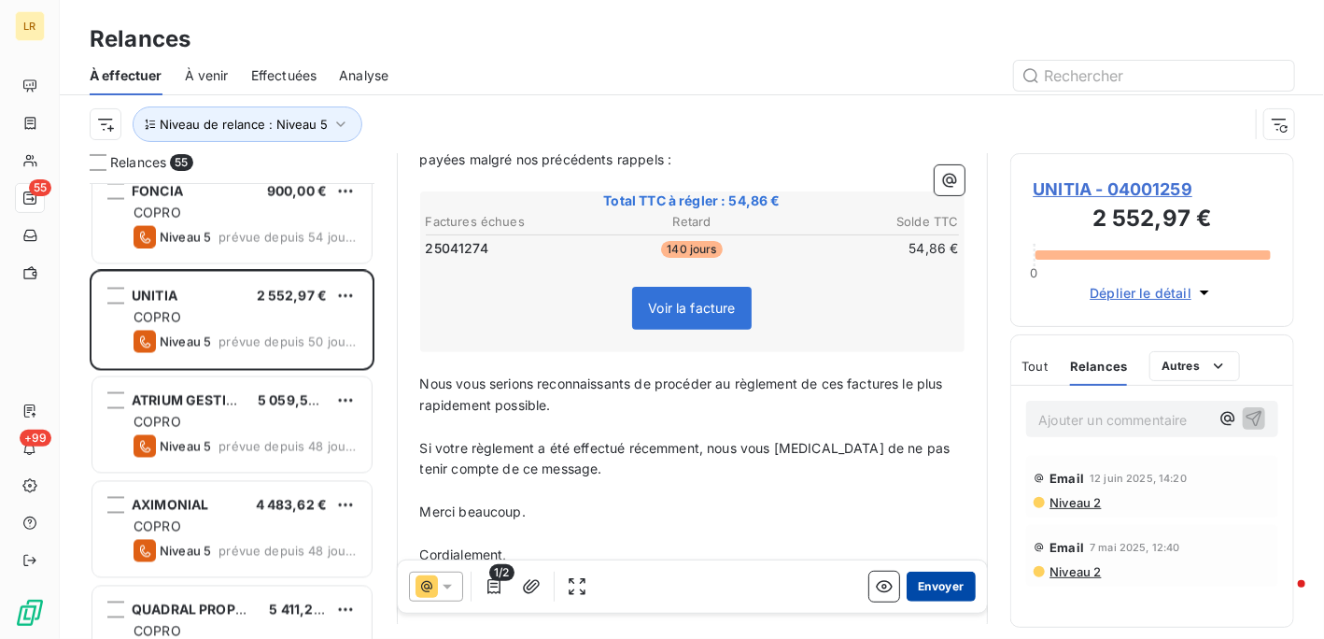
click at [924, 584] on button "Envoyer" at bounding box center [941, 586] width 68 height 30
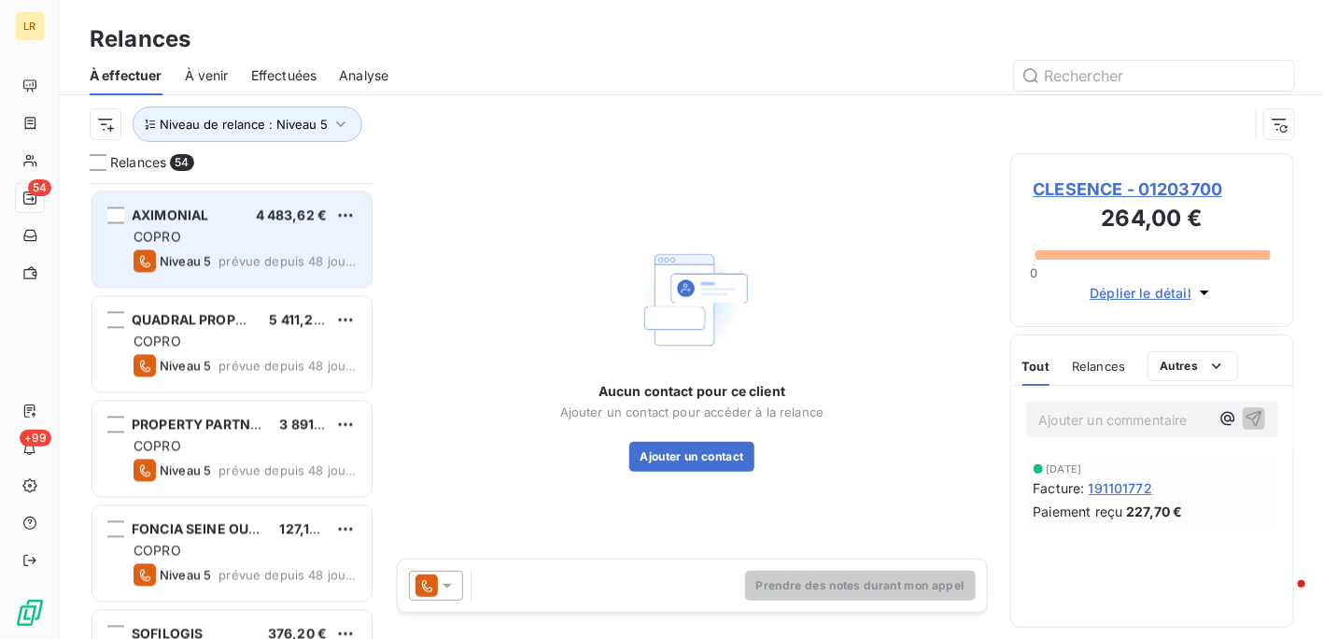
scroll to position [1775, 0]
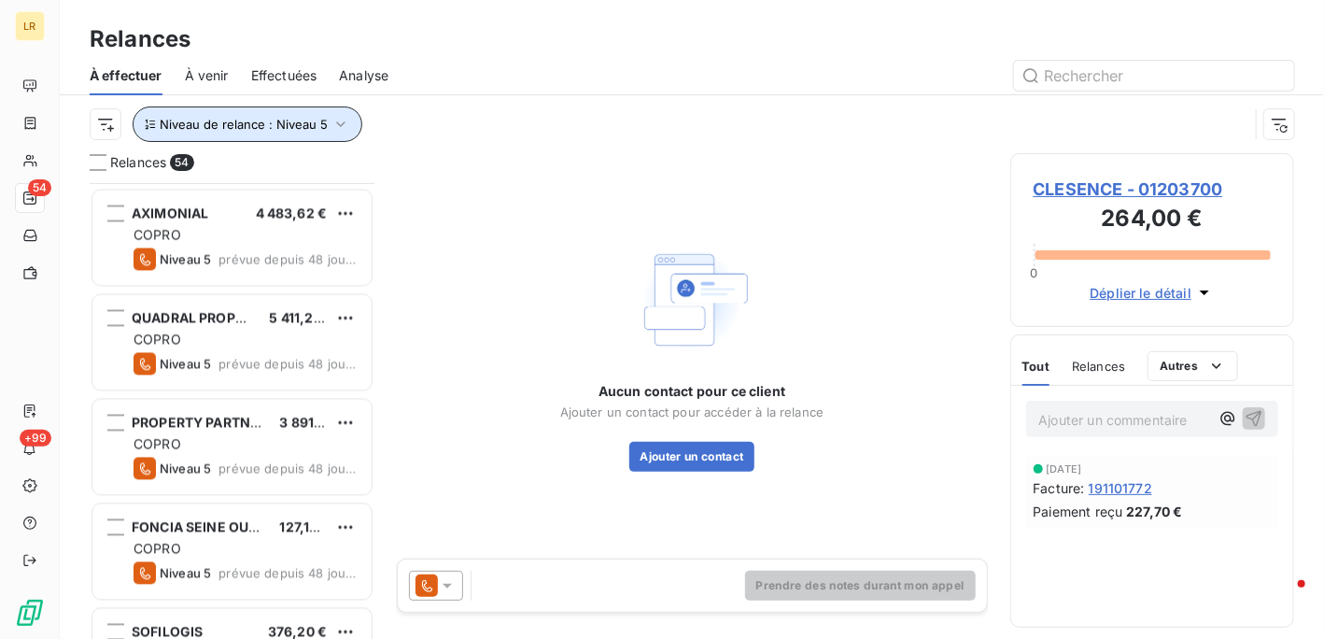
click at [334, 121] on icon "button" at bounding box center [341, 124] width 19 height 19
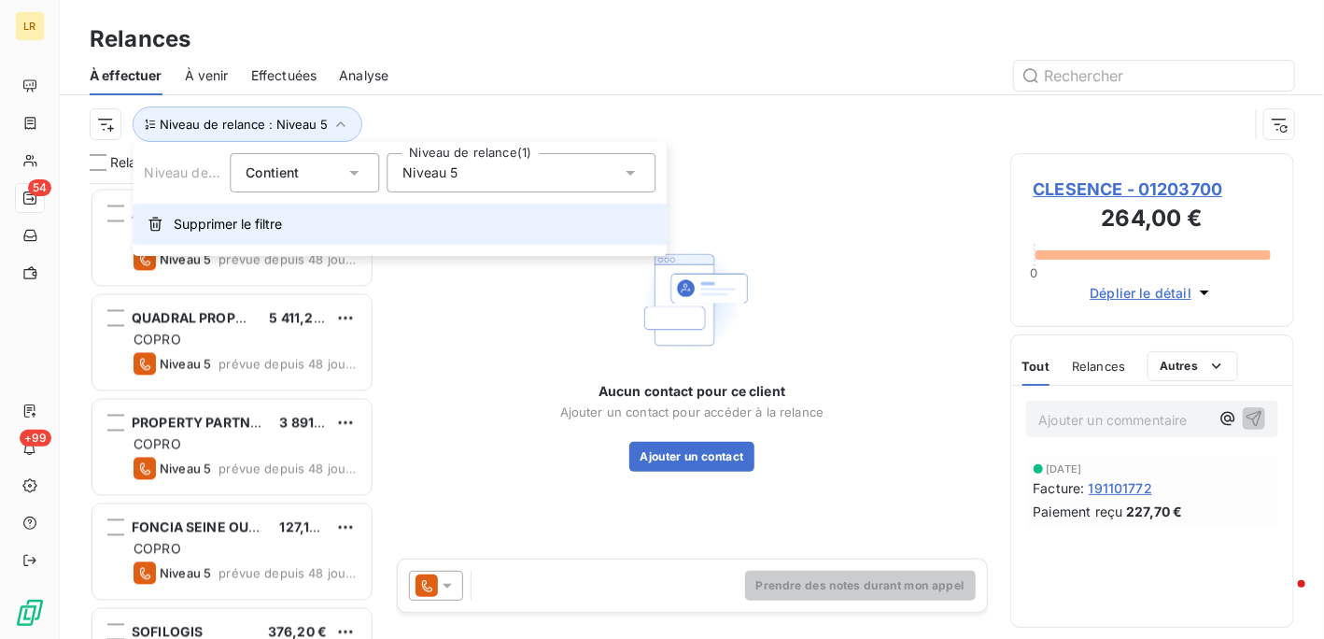
click at [224, 223] on span "Supprimer le filtre" at bounding box center [228, 224] width 108 height 19
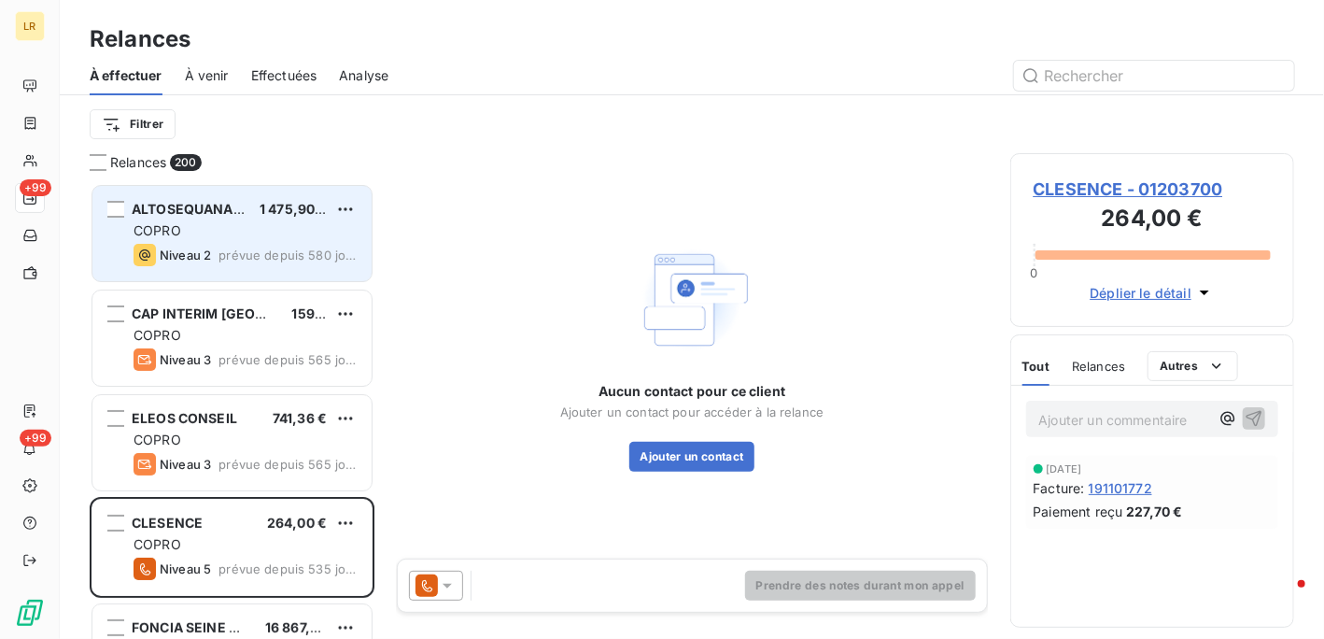
scroll to position [441, 270]
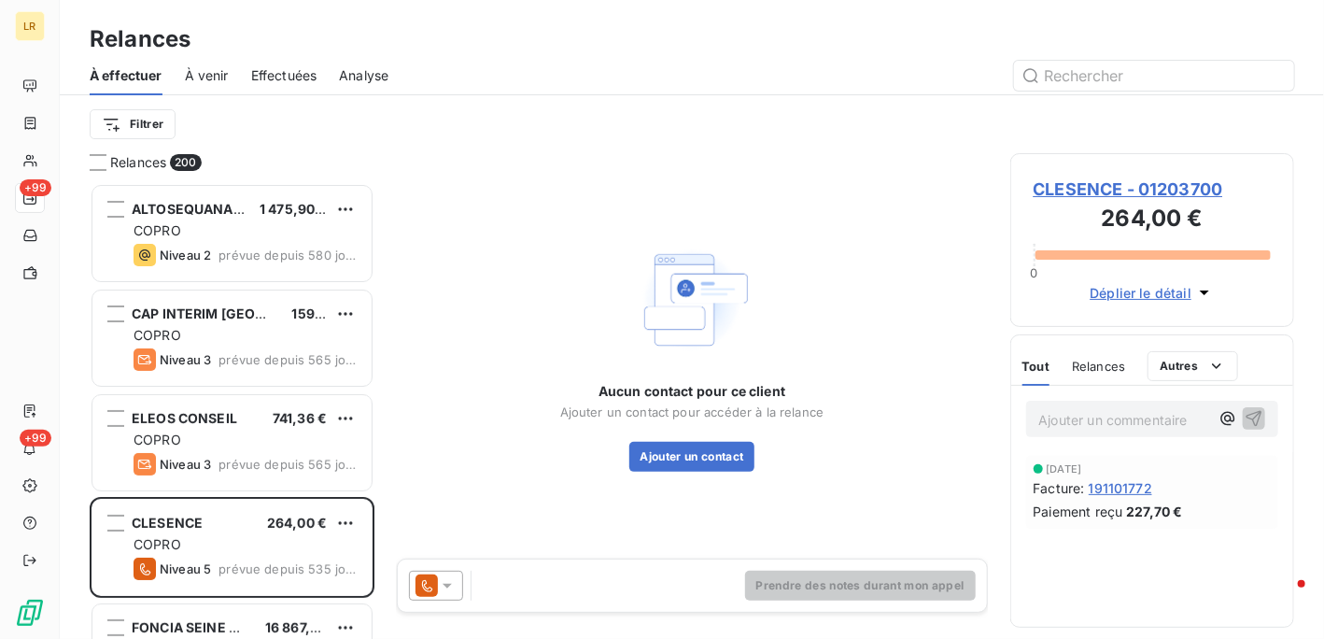
click at [127, 160] on span "Relances" at bounding box center [138, 162] width 56 height 19
click at [101, 161] on div at bounding box center [98, 162] width 17 height 17
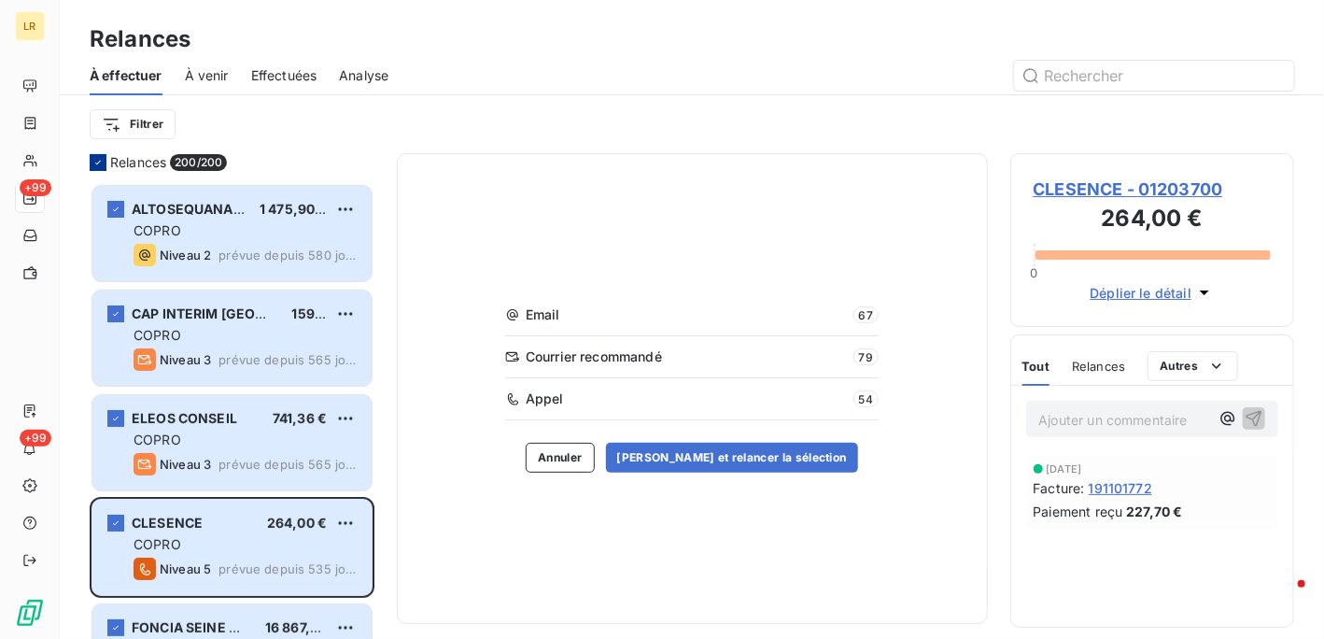
click at [100, 163] on icon at bounding box center [97, 162] width 11 height 11
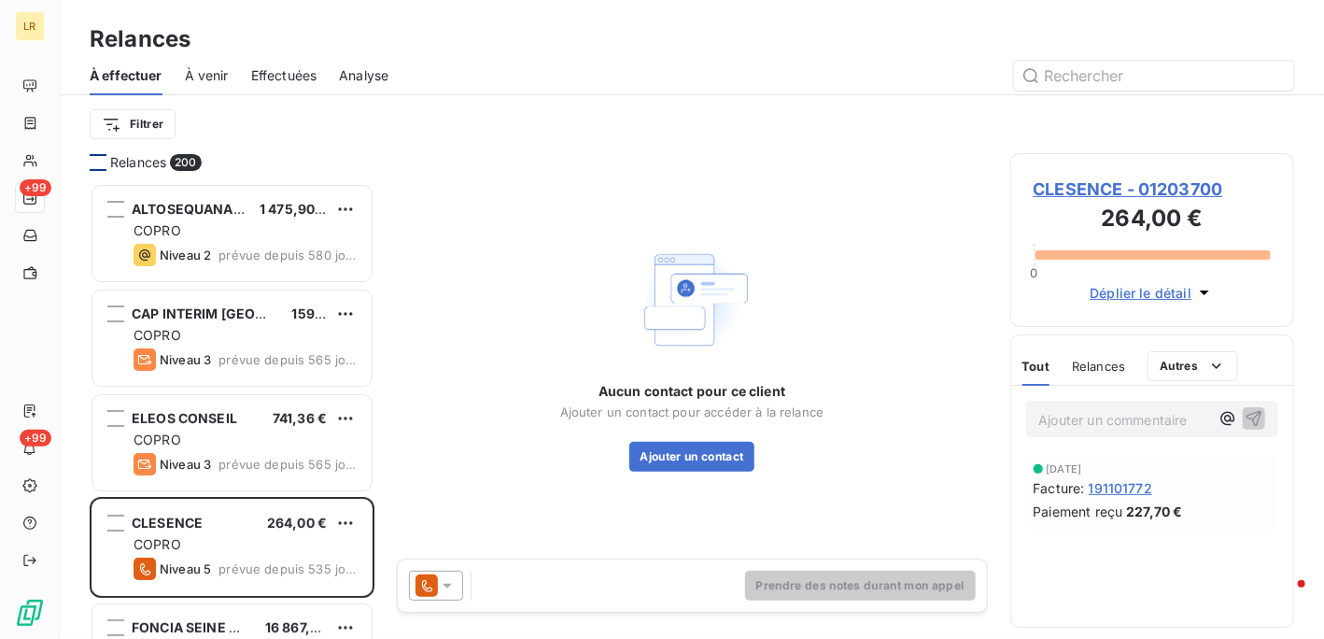
click at [317, 136] on div "Filtrer" at bounding box center [692, 123] width 1205 height 35
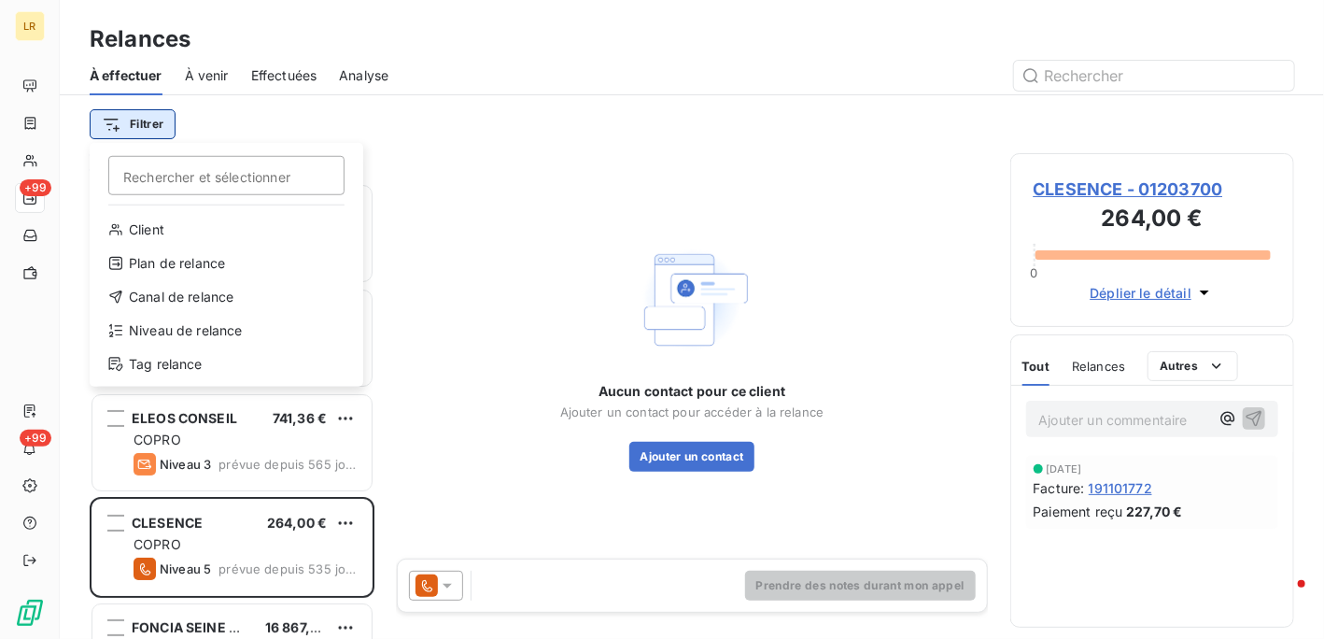
click at [131, 120] on html "LR +99 +99 Relances À effectuer À venir Effectuées Analyse Filtrer Rechercher e…" at bounding box center [662, 319] width 1324 height 639
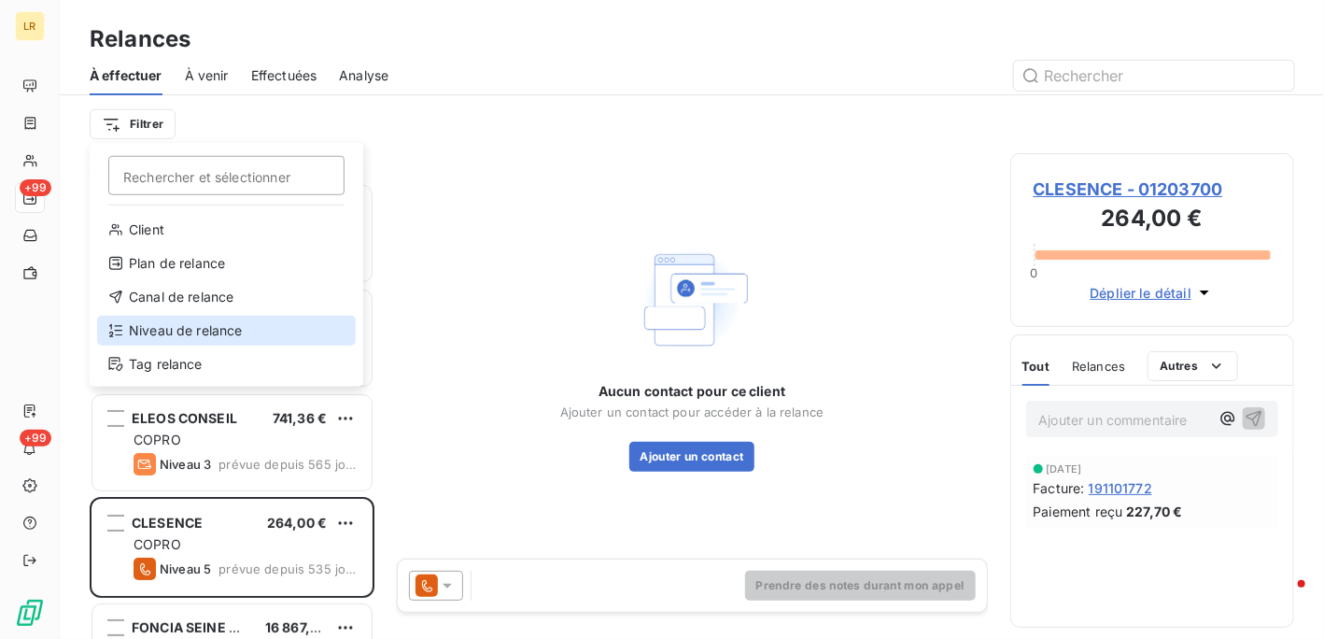
click at [208, 325] on div "Niveau de relance" at bounding box center [226, 331] width 259 height 30
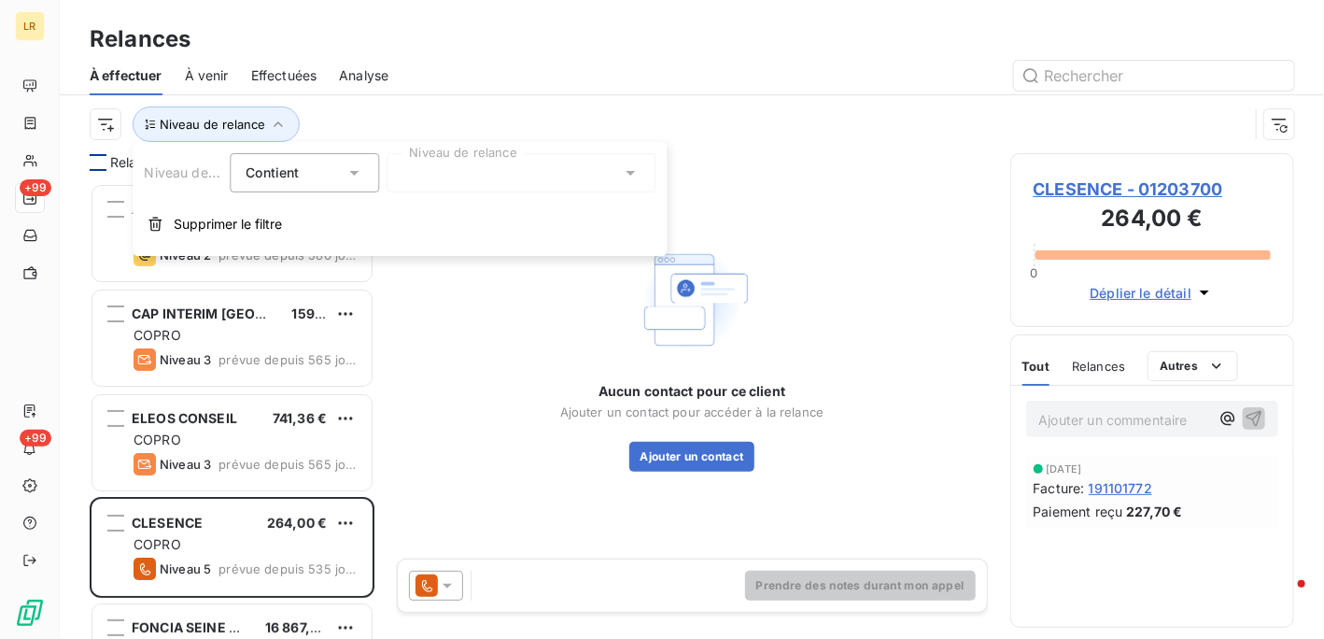
click at [426, 178] on div at bounding box center [521, 172] width 269 height 39
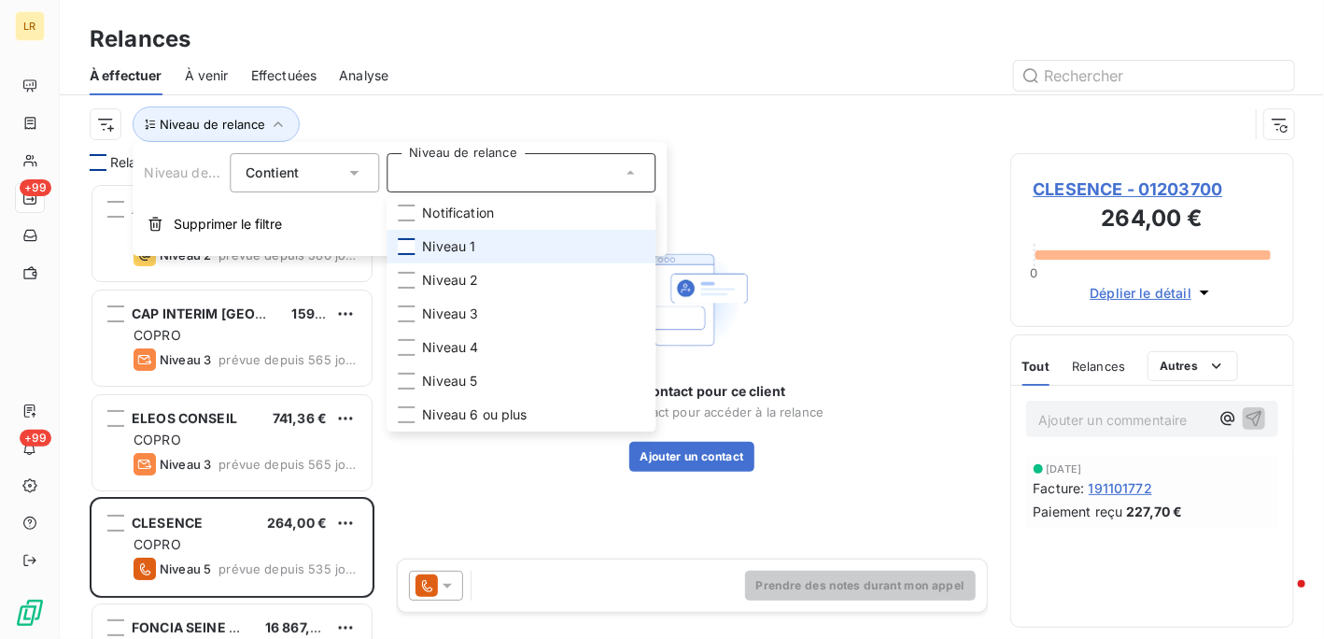
click at [407, 247] on div at bounding box center [406, 246] width 17 height 17
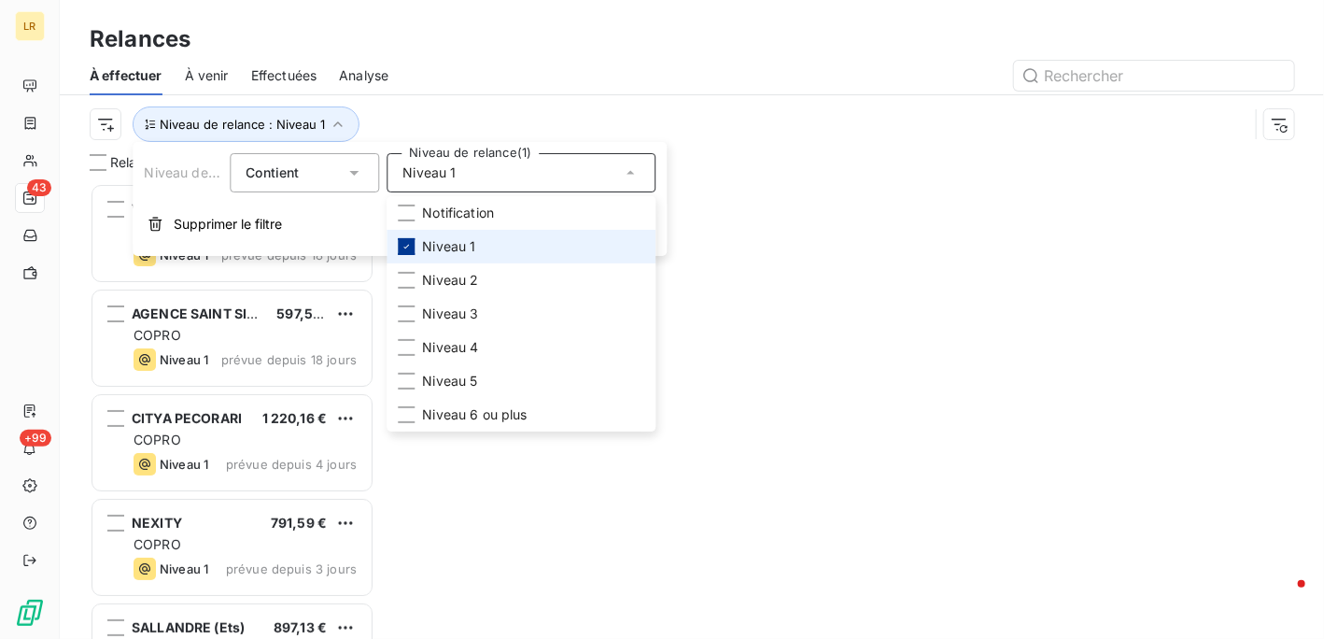
scroll to position [441, 270]
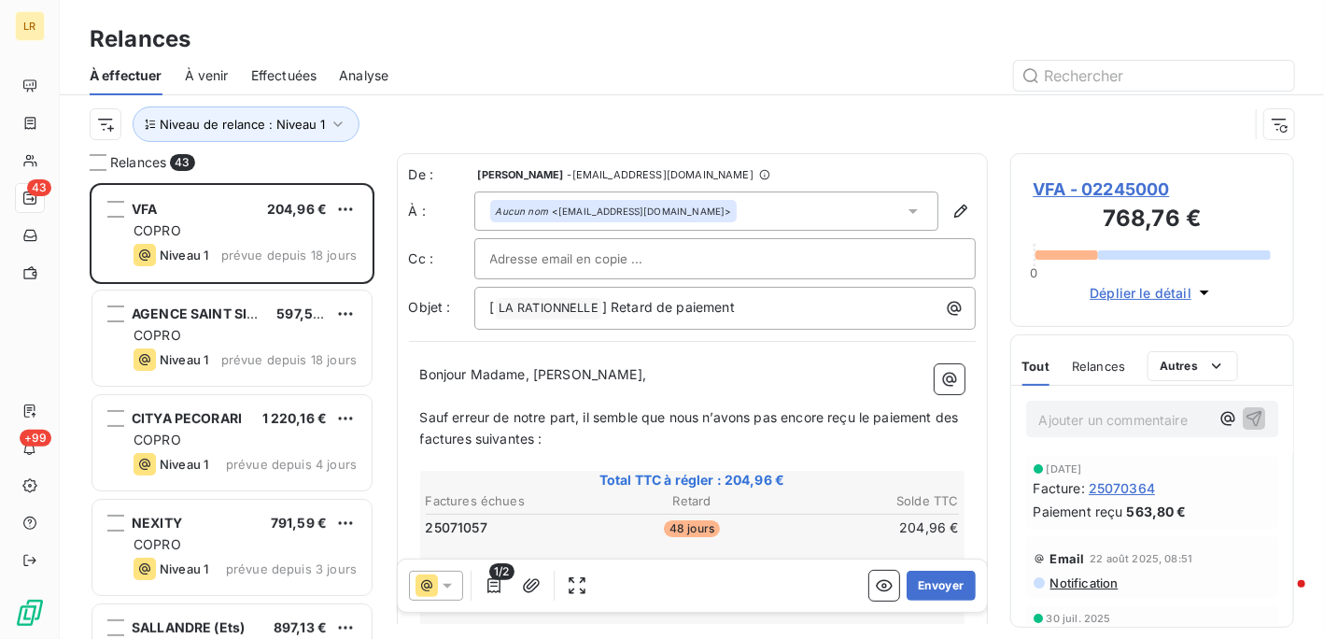
click at [432, 101] on div "Niveau de relance : Niveau 1" at bounding box center [692, 124] width 1205 height 58
click at [333, 126] on icon "button" at bounding box center [337, 124] width 9 height 6
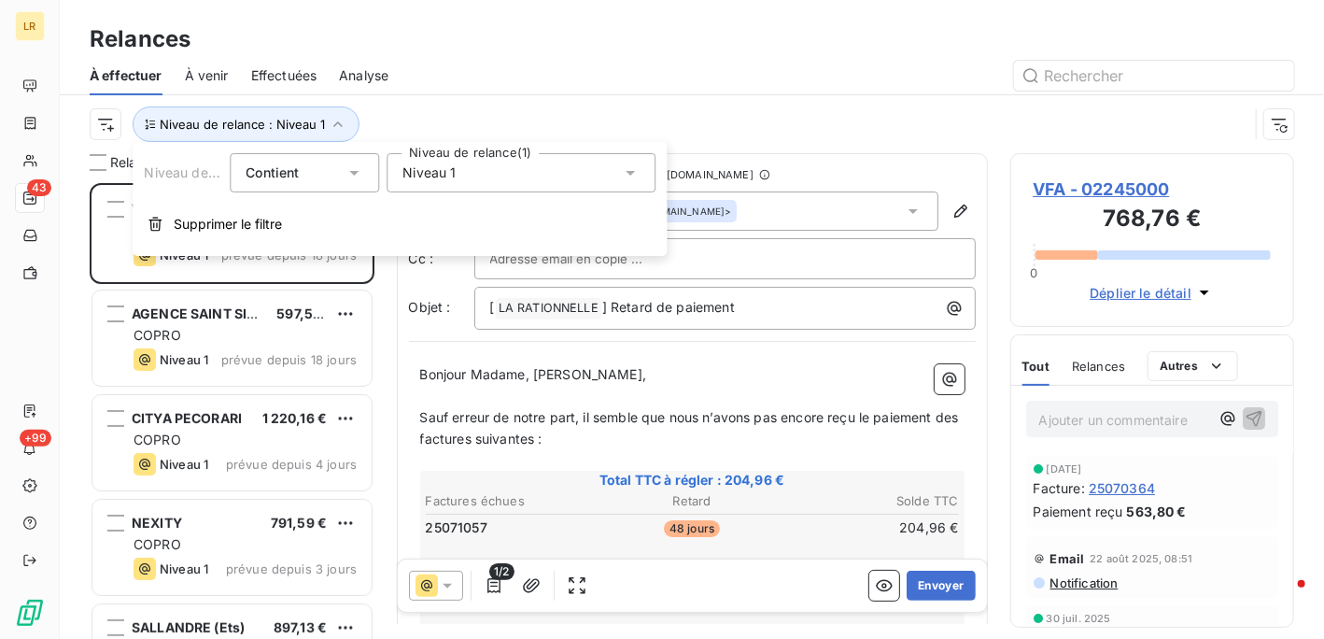
click at [636, 167] on icon at bounding box center [630, 172] width 19 height 19
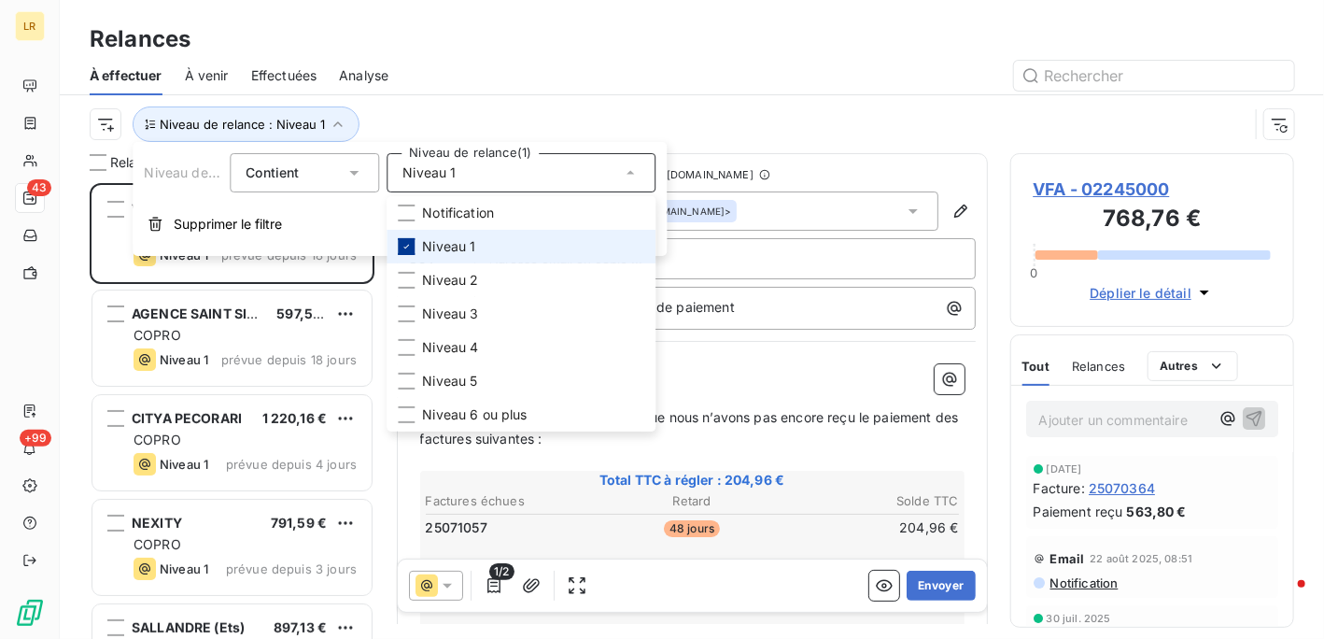
click at [410, 246] on icon at bounding box center [406, 246] width 11 height 11
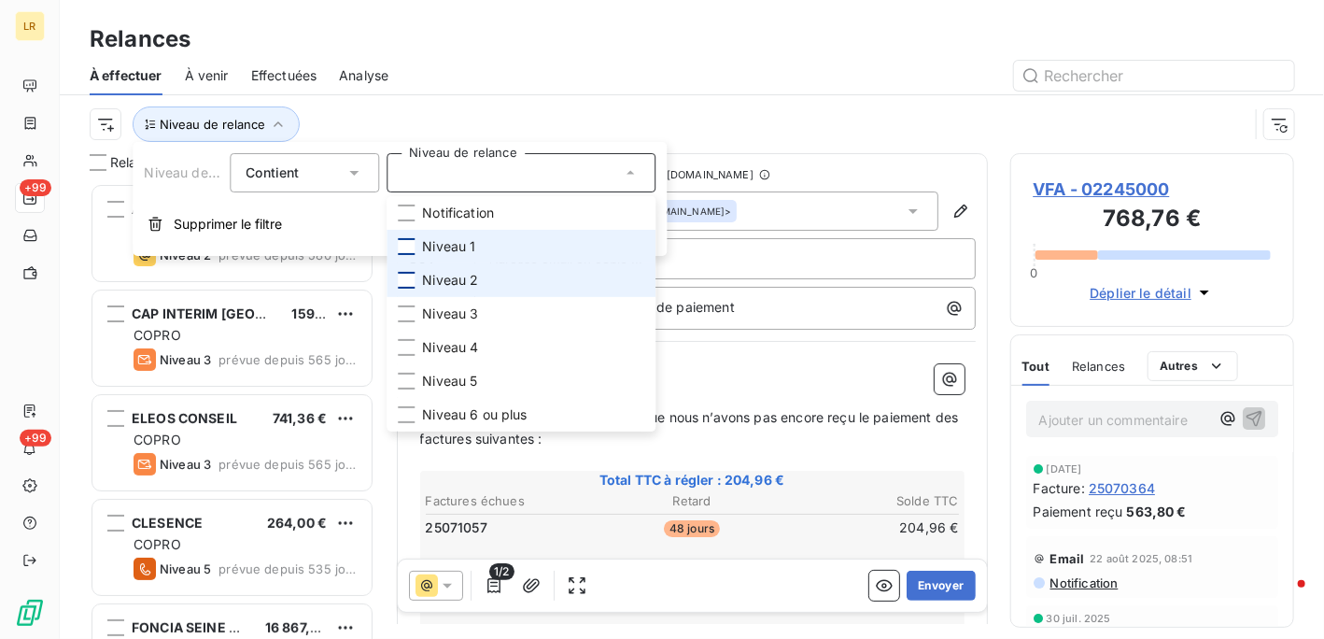
click at [405, 280] on div at bounding box center [406, 280] width 17 height 17
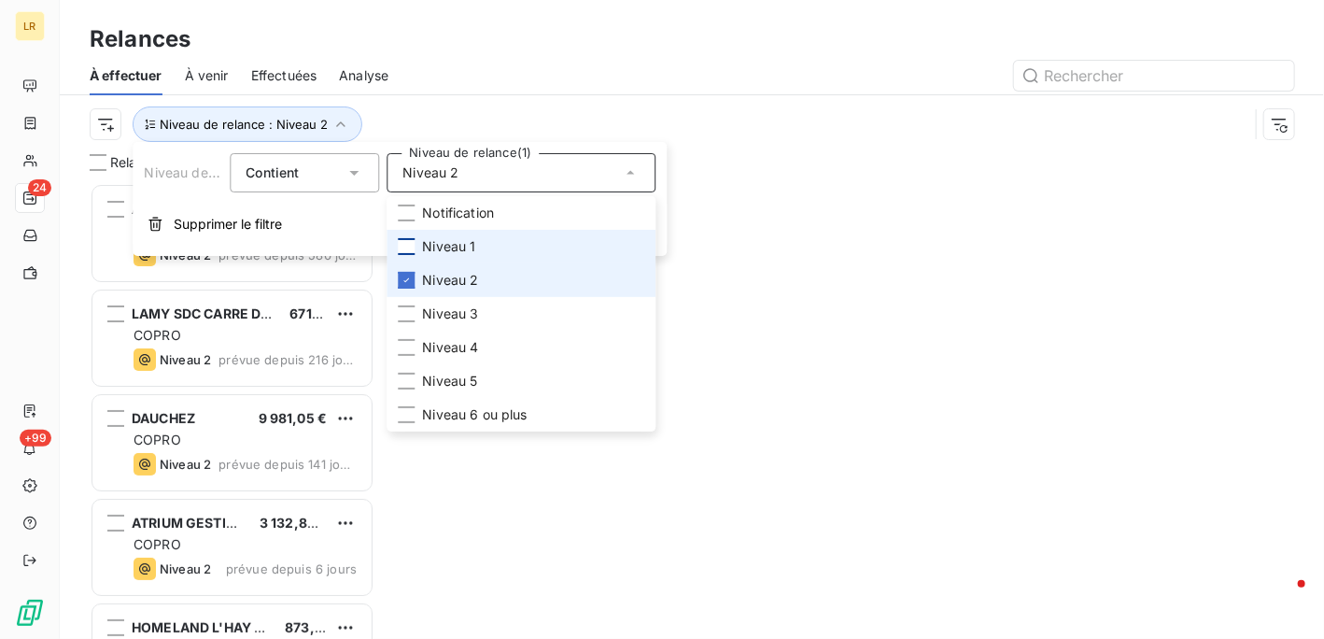
scroll to position [441, 270]
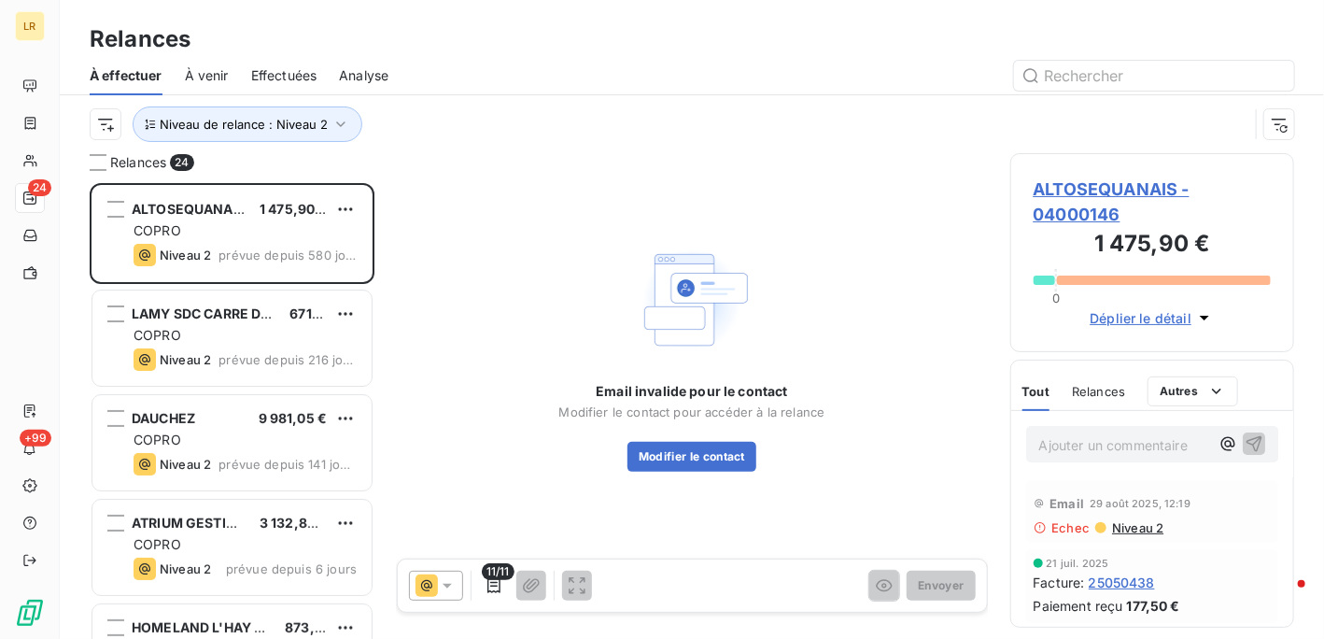
click at [509, 103] on div "Niveau de relance : Niveau 2" at bounding box center [692, 124] width 1205 height 58
click at [338, 119] on icon "button" at bounding box center [341, 124] width 19 height 19
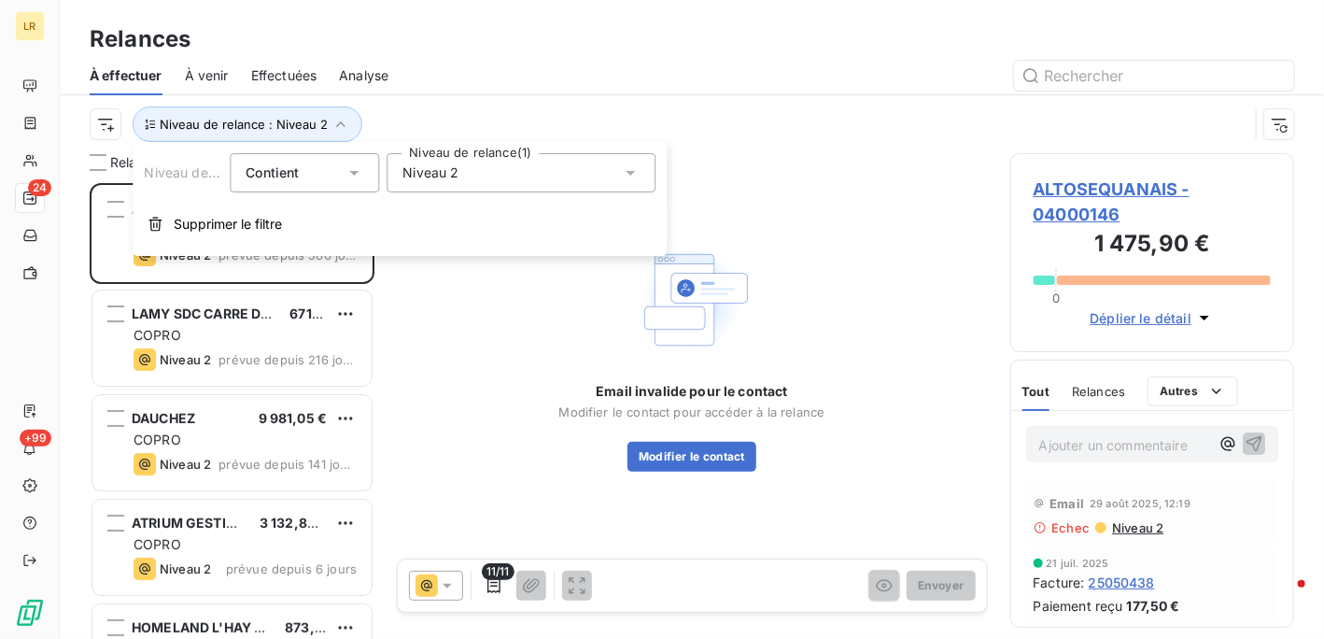
click at [633, 167] on icon at bounding box center [630, 172] width 19 height 19
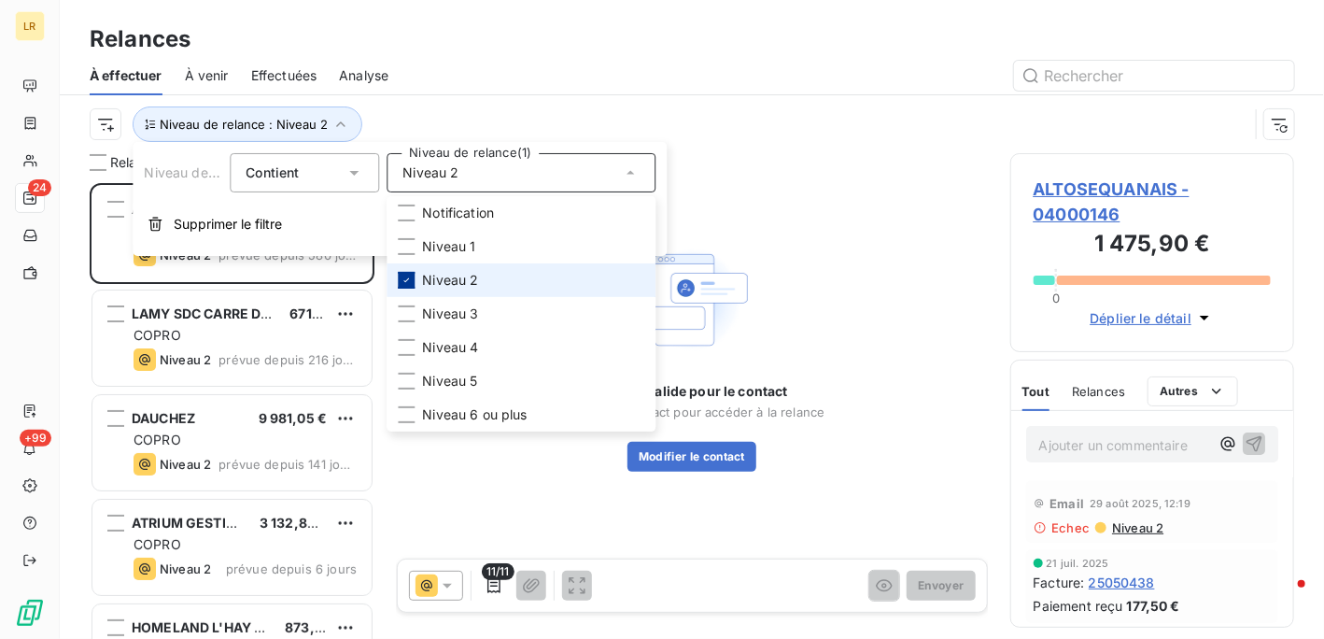
click at [404, 277] on icon at bounding box center [406, 280] width 11 height 11
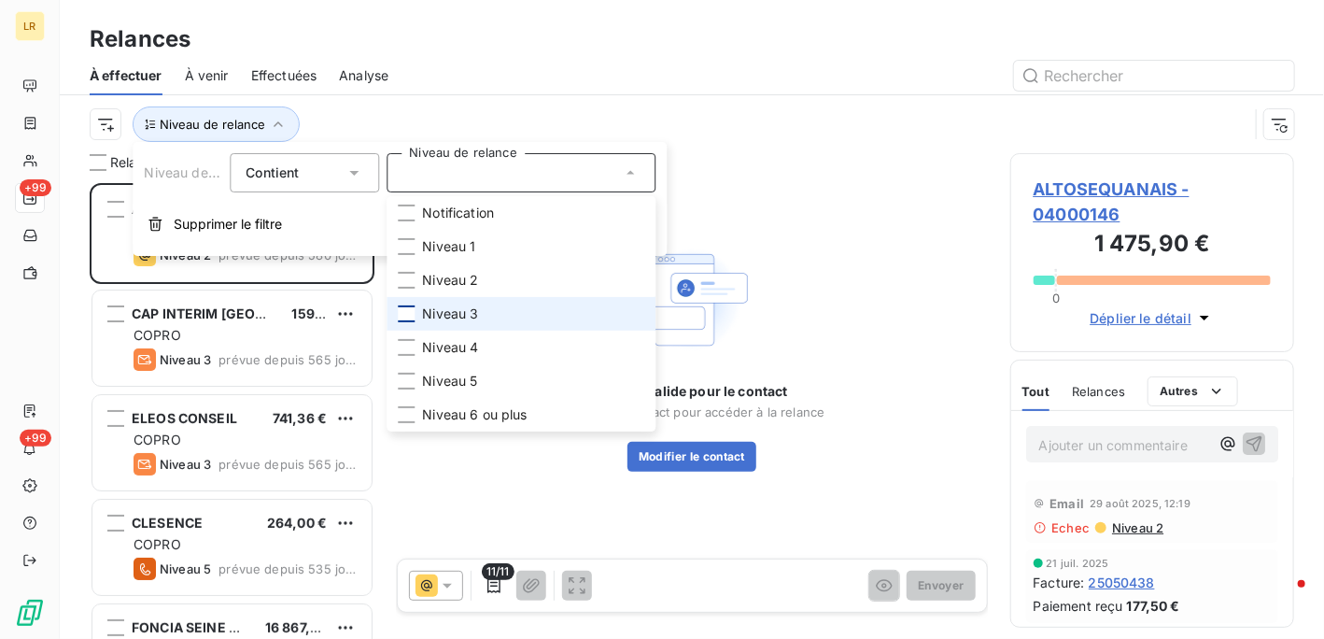
click at [411, 313] on div at bounding box center [406, 313] width 17 height 17
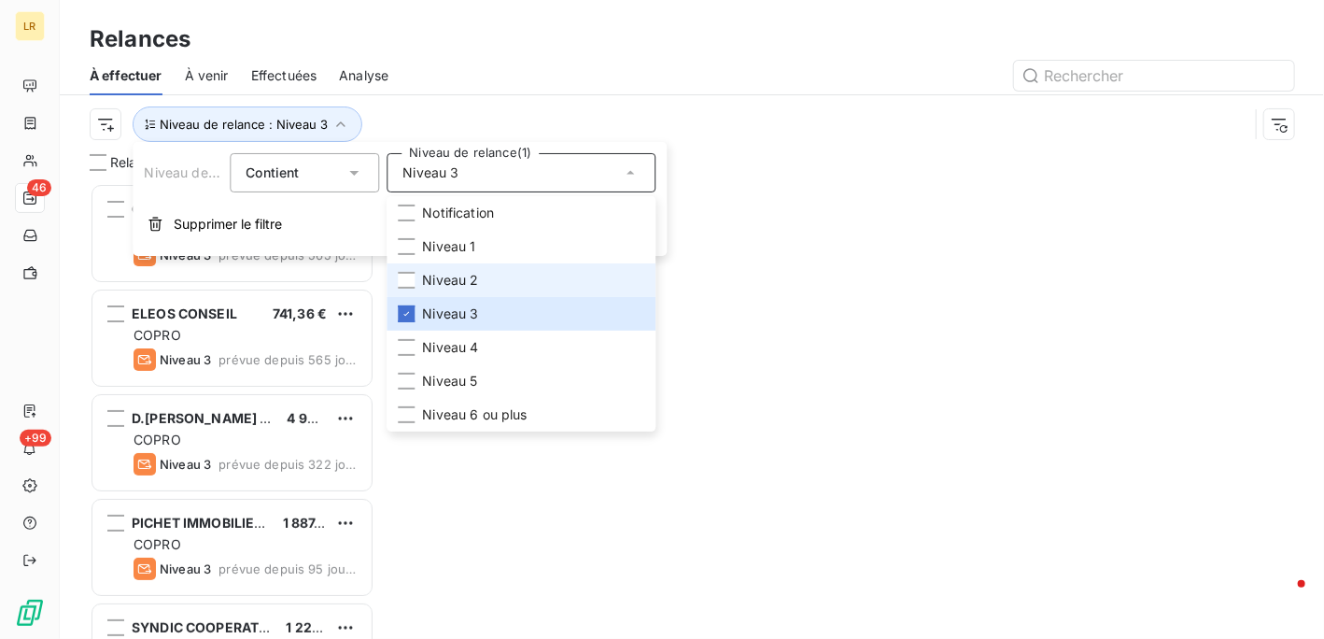
scroll to position [441, 270]
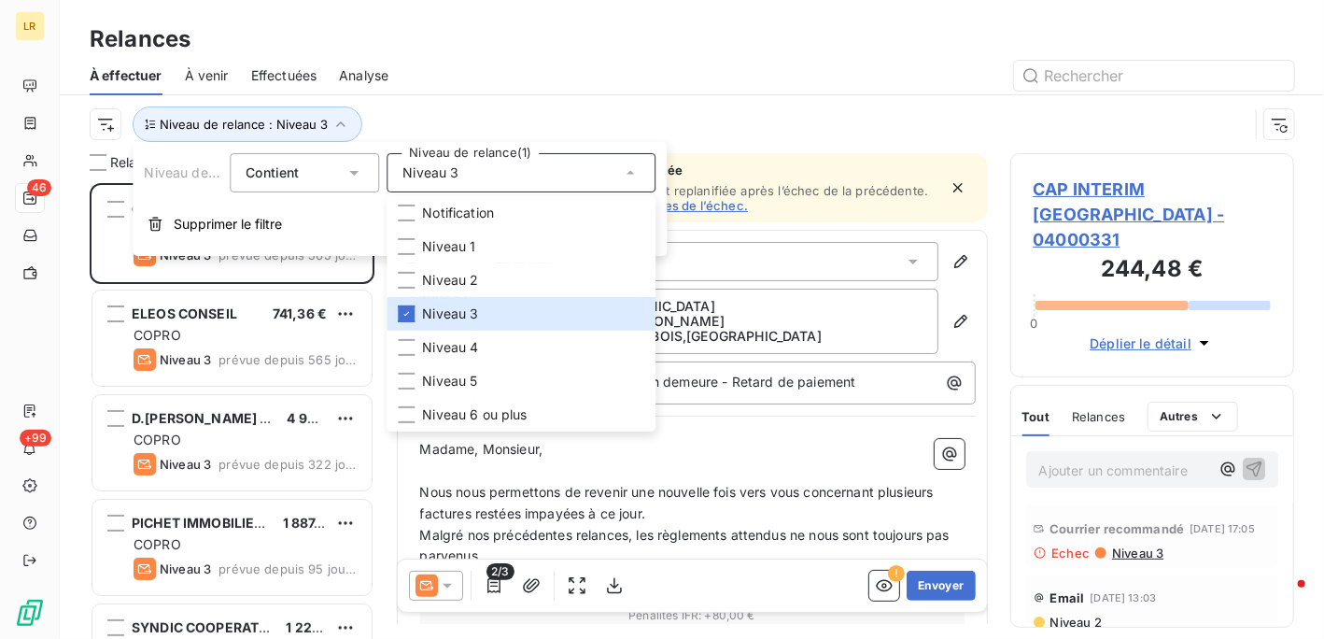
click at [478, 97] on div "Niveau de relance : Niveau 3" at bounding box center [692, 124] width 1205 height 58
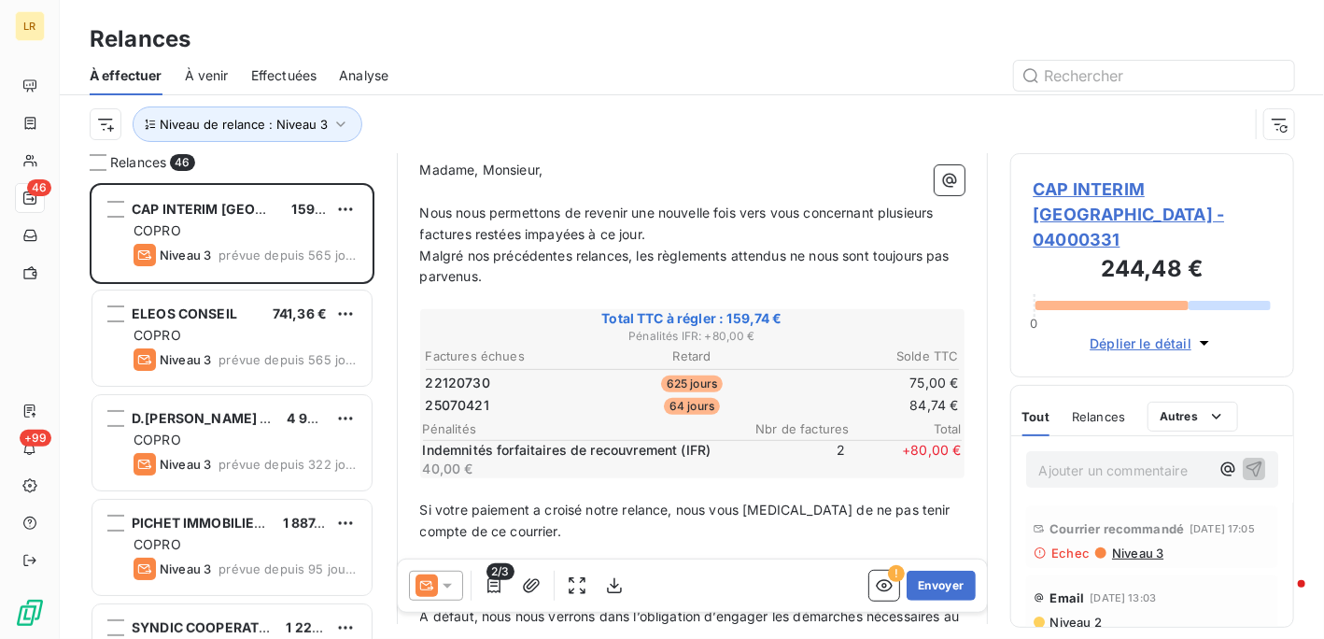
scroll to position [280, 0]
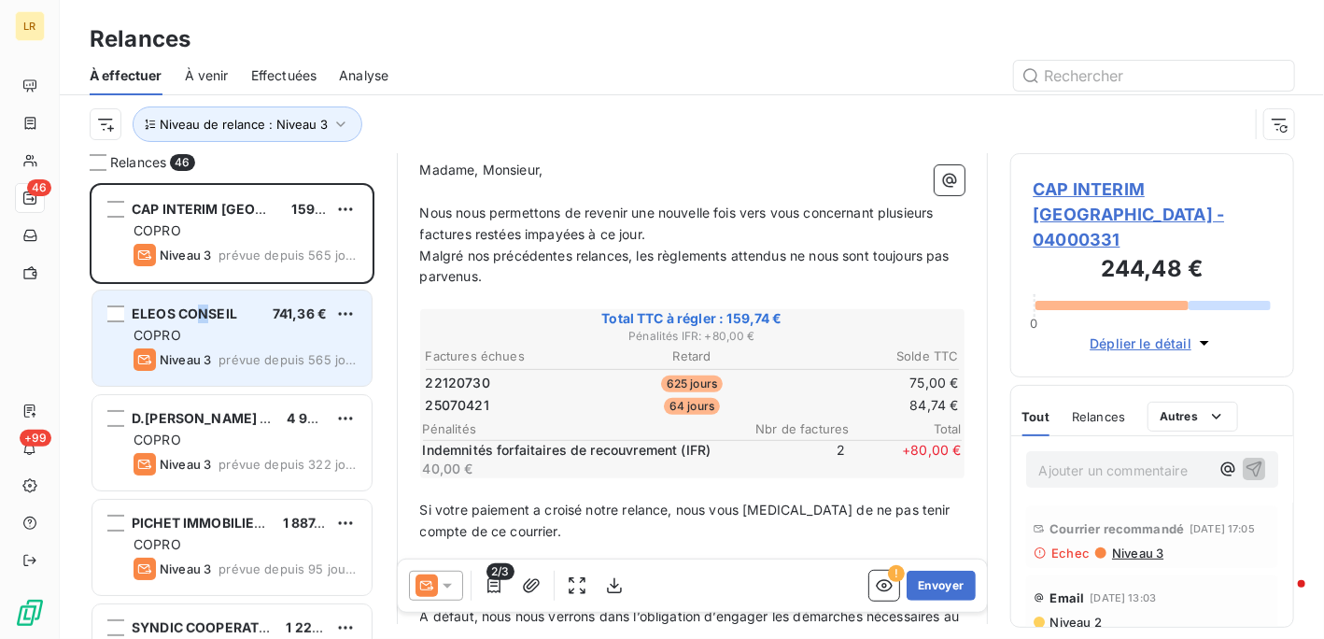
click at [202, 317] on span "ELEOS CONSEIL" at bounding box center [185, 313] width 106 height 16
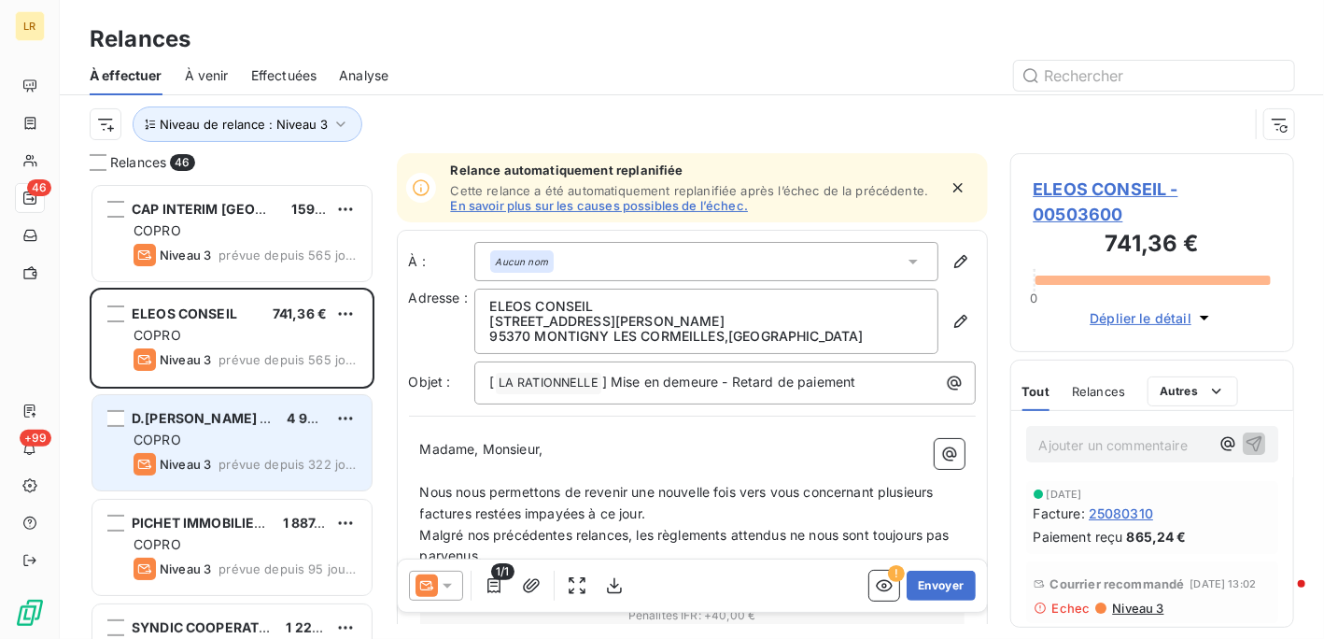
click at [230, 447] on div "COPRO" at bounding box center [245, 440] width 223 height 19
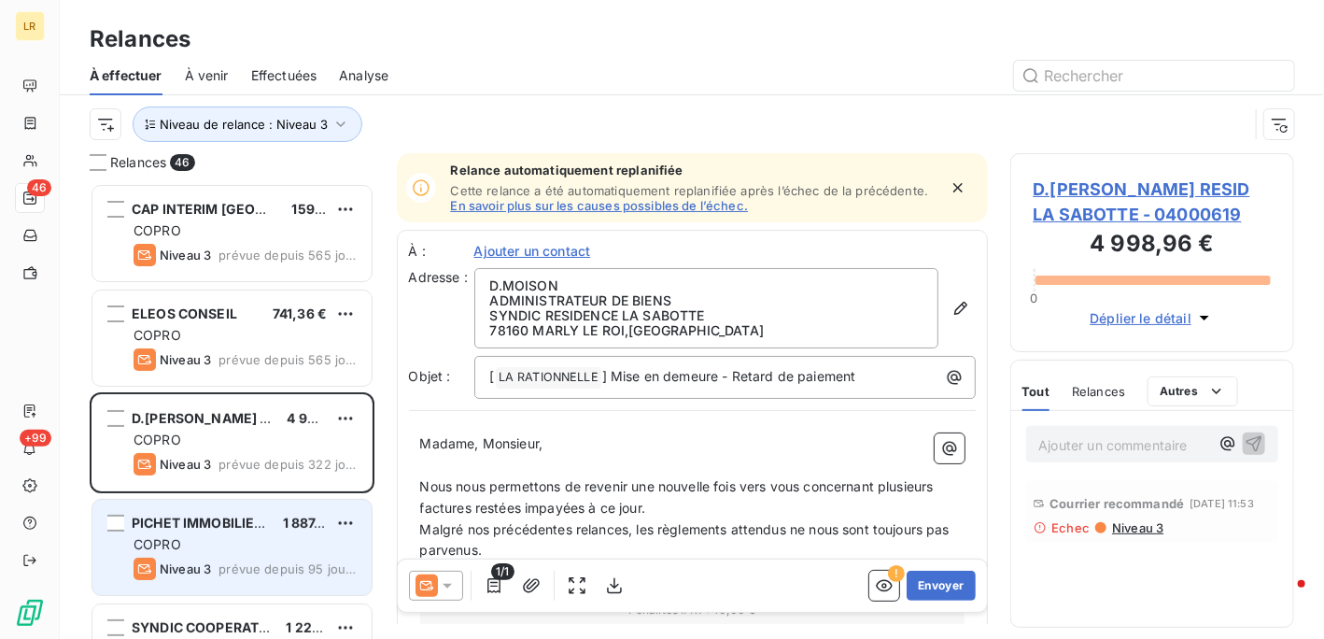
click at [265, 525] on span "PICHET IMMOBILIER SERVICES" at bounding box center [232, 523] width 200 height 16
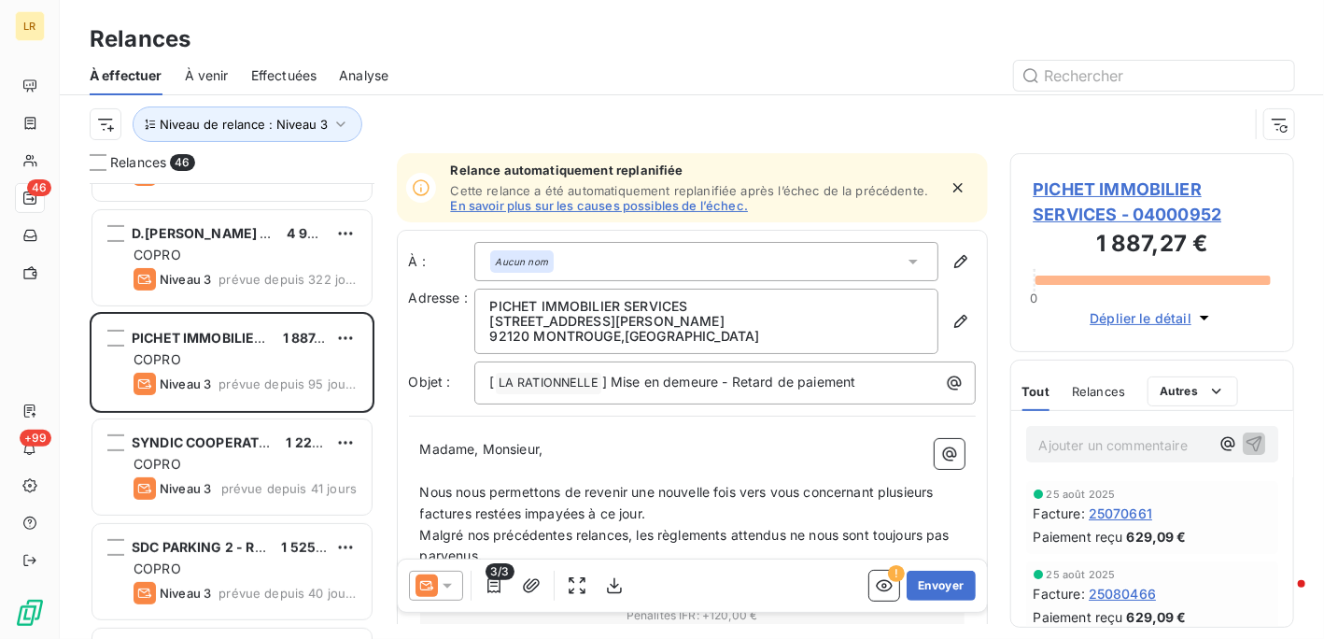
scroll to position [187, 0]
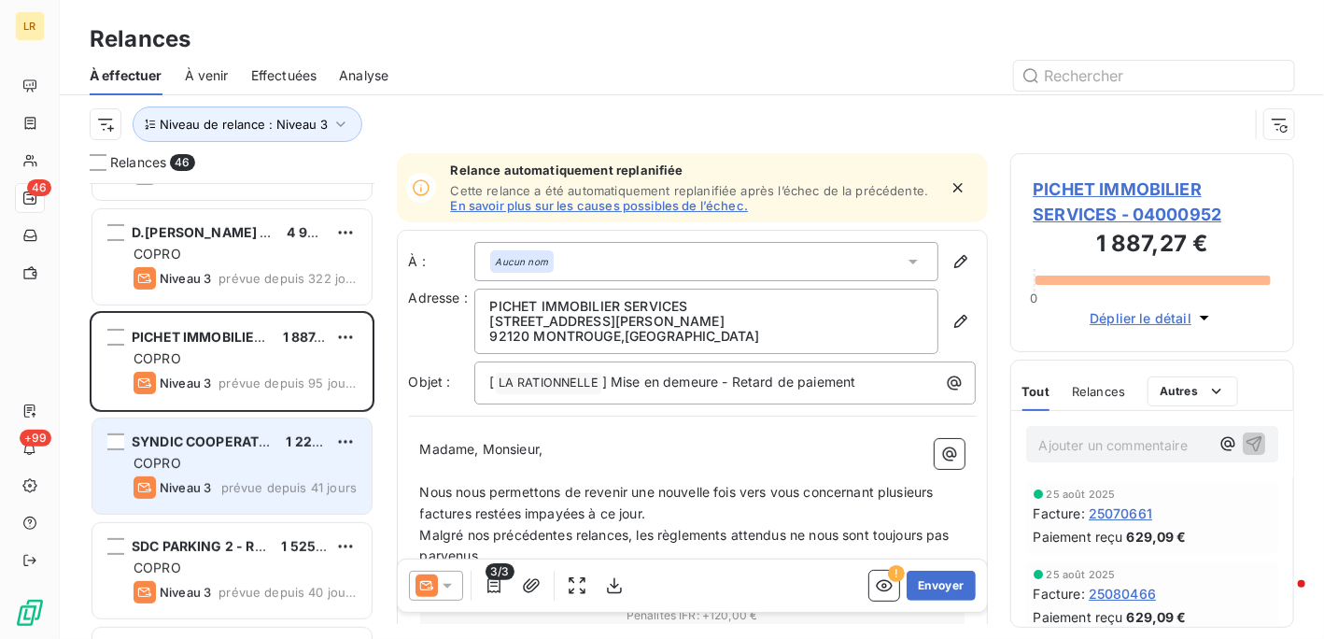
click at [216, 451] on div "SYNDIC COOPERATIF RESIDENCE CI 1 226,94 € COPRO Niveau 3 prévue depuis 41 jours" at bounding box center [231, 465] width 279 height 95
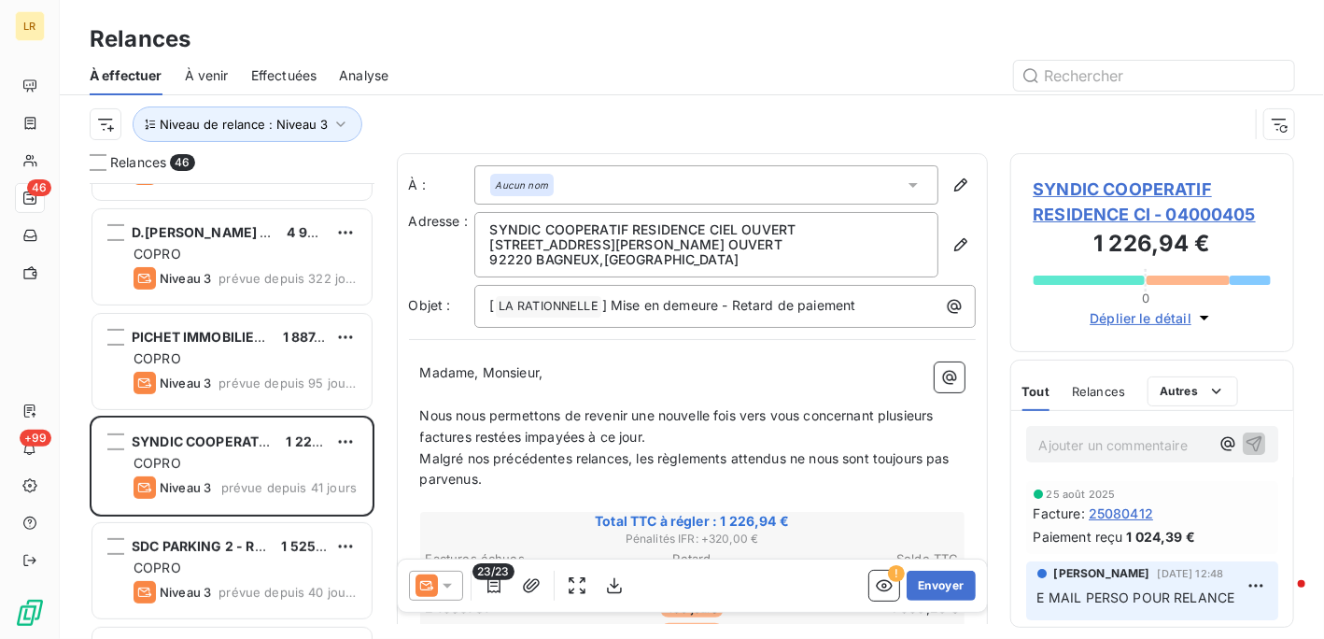
click at [1083, 388] on span "Relances" at bounding box center [1098, 391] width 53 height 15
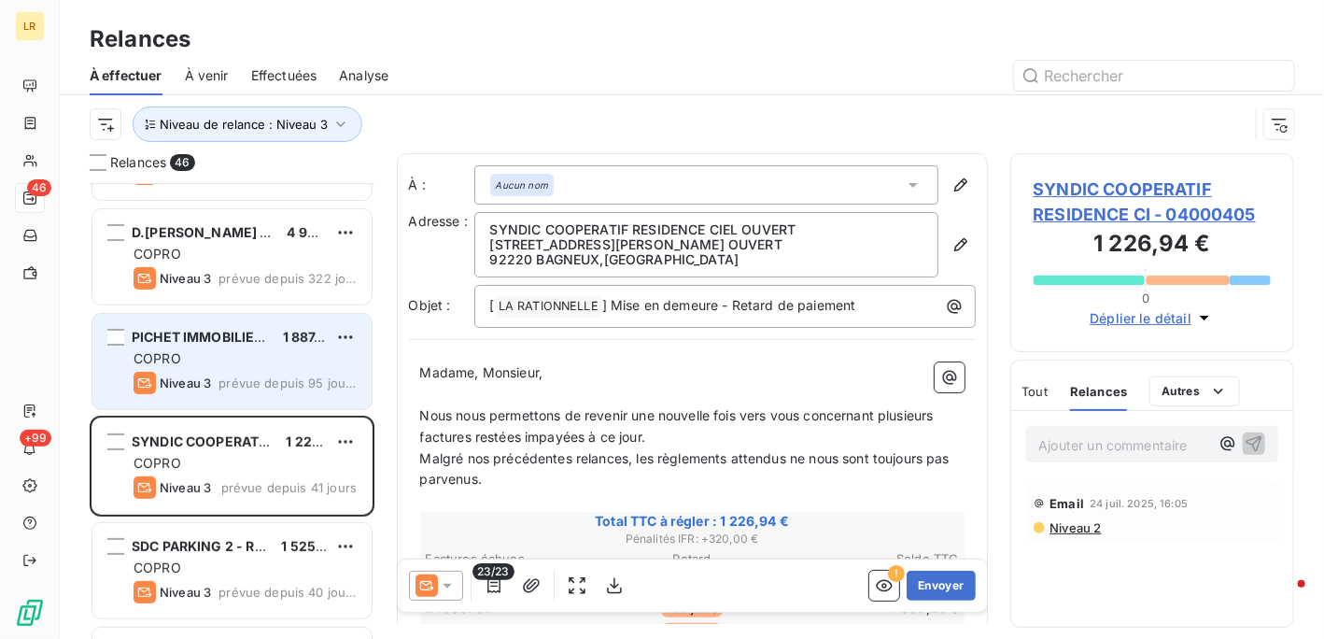
click at [260, 366] on div "COPRO" at bounding box center [245, 358] width 223 height 19
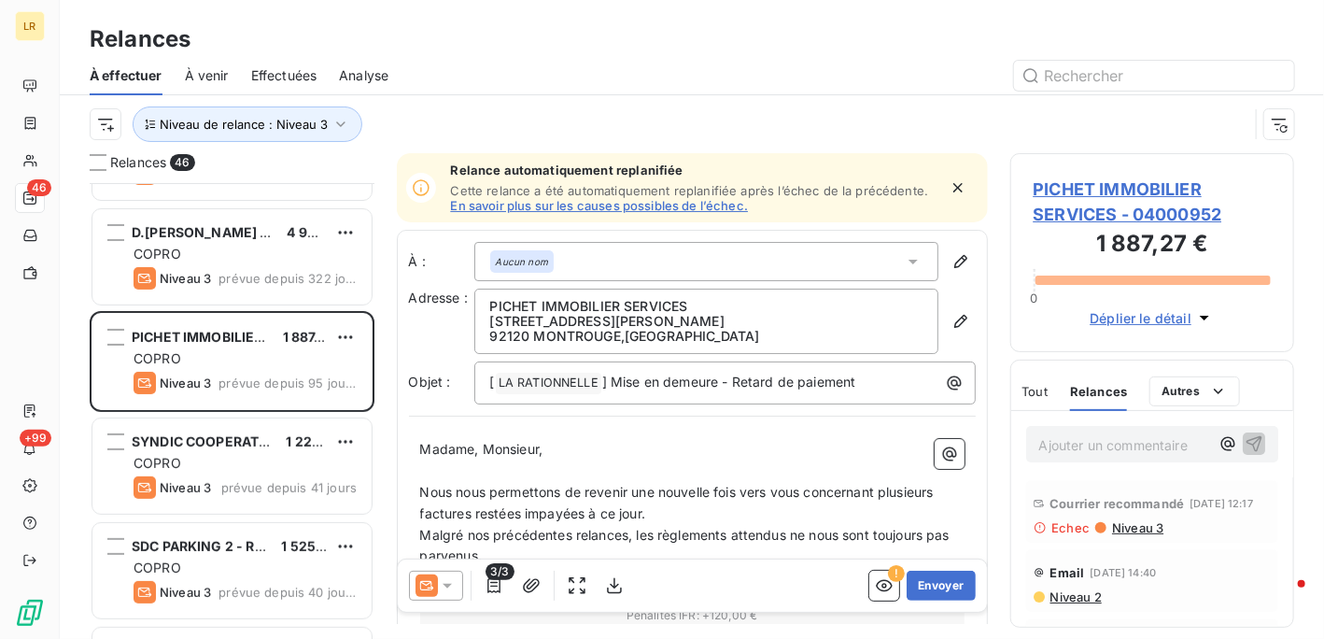
click at [1128, 518] on div "Courrier recommandé [DATE] 12:17" at bounding box center [1153, 503] width 238 height 30
click at [1128, 535] on span "Niveau 3" at bounding box center [1137, 527] width 53 height 15
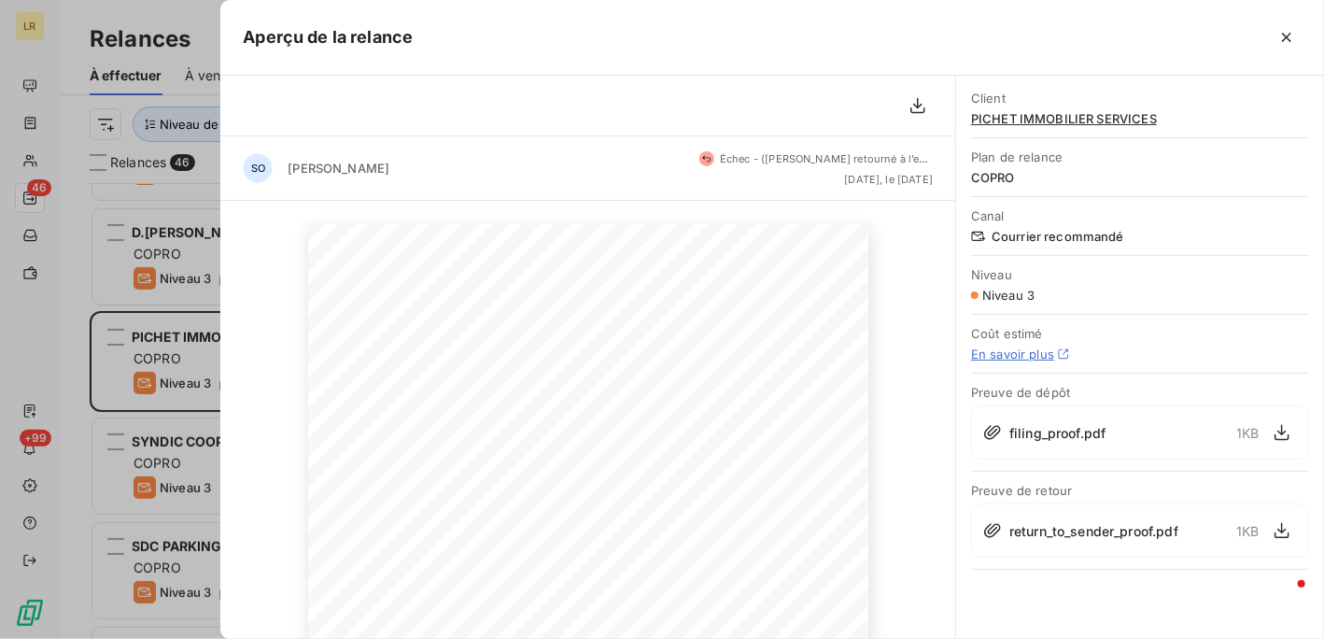
click at [196, 347] on div at bounding box center [662, 319] width 1324 height 639
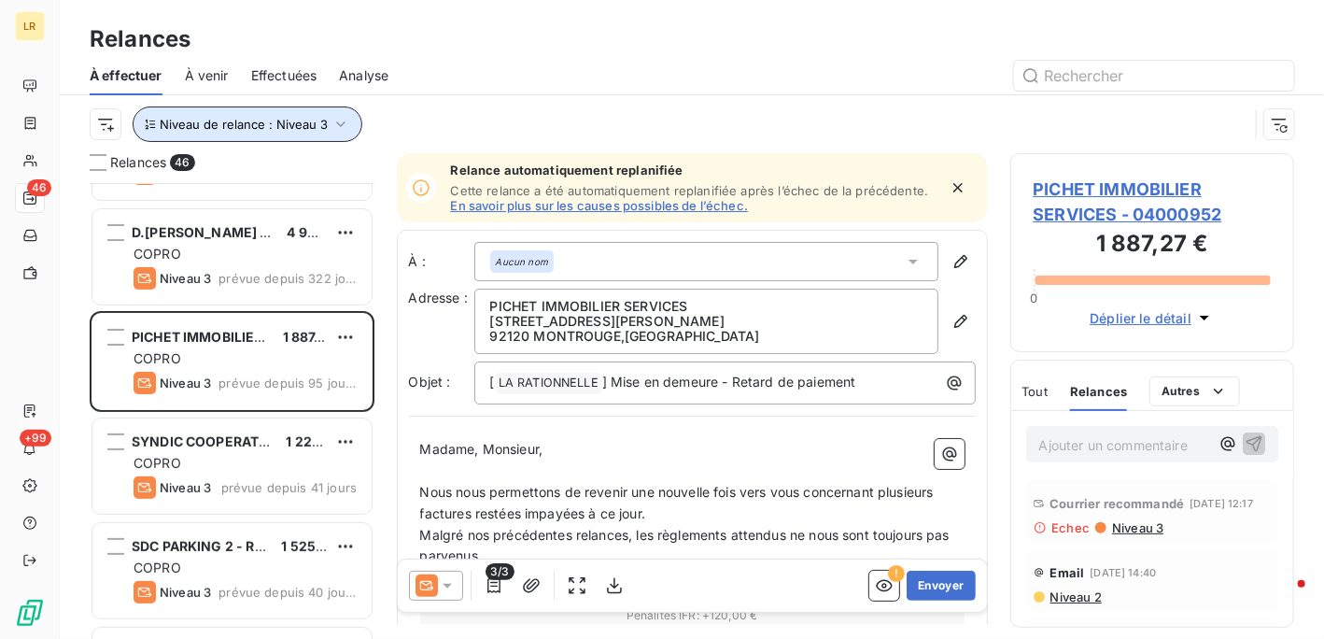
click at [341, 118] on icon "button" at bounding box center [341, 124] width 19 height 19
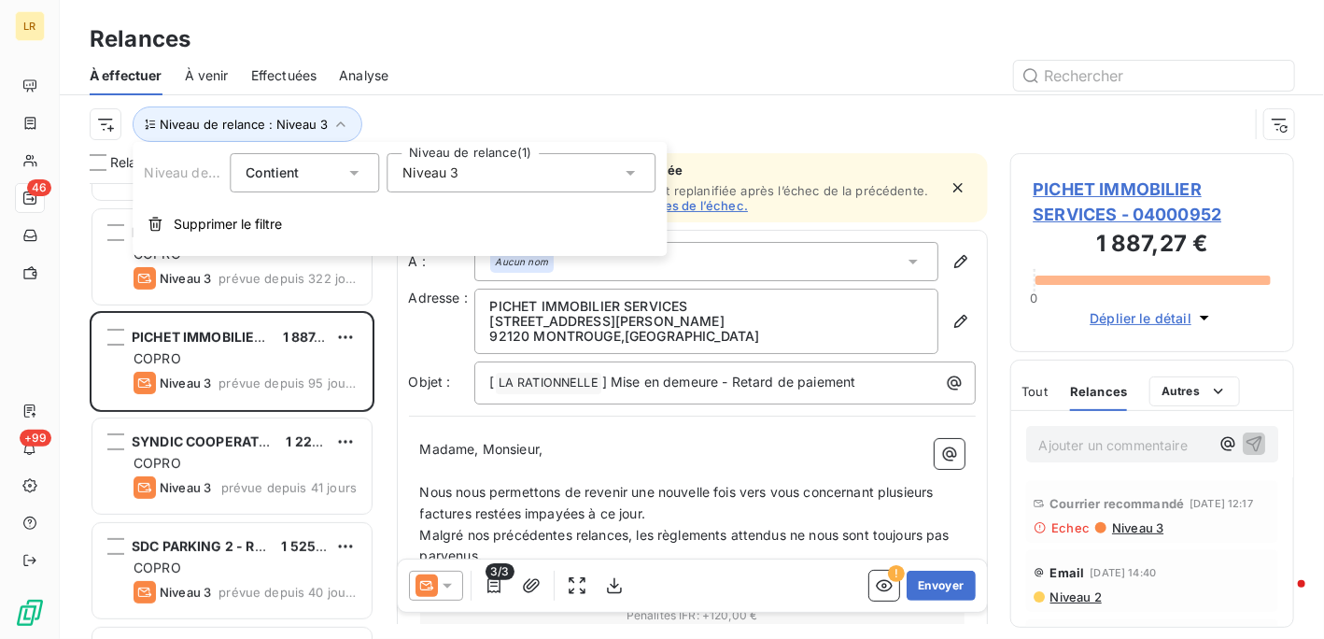
click at [649, 165] on div "Niveau 3" at bounding box center [521, 172] width 269 height 39
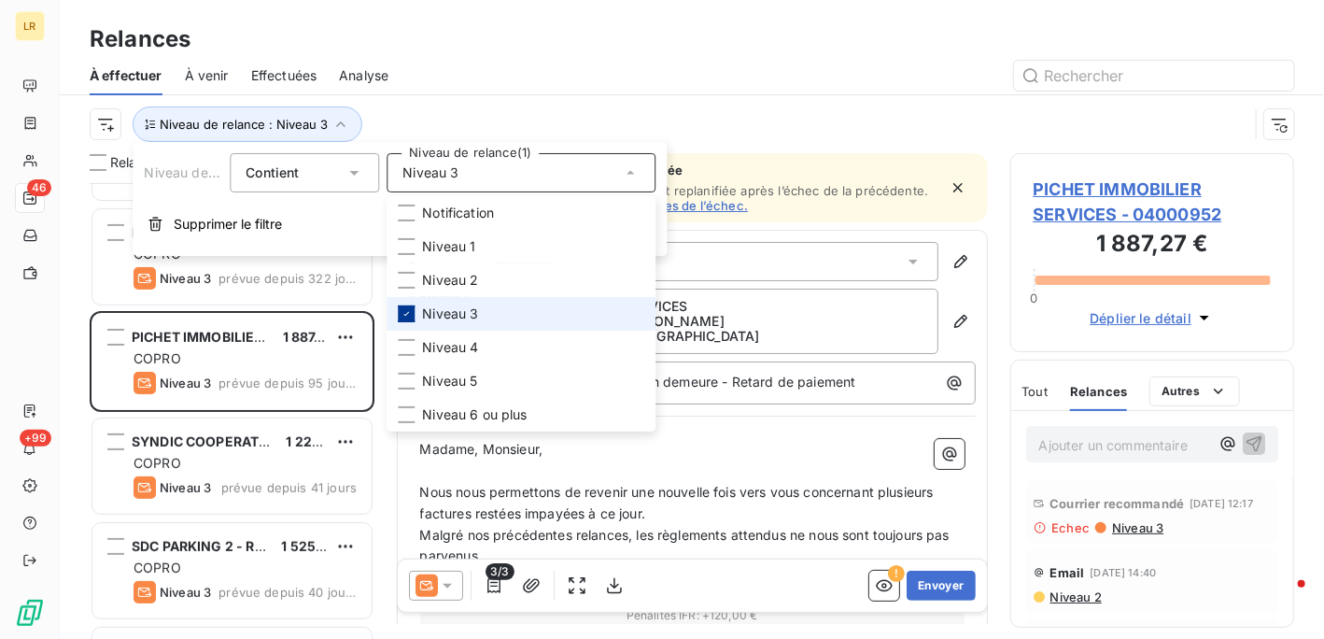
click at [405, 313] on icon at bounding box center [406, 313] width 11 height 11
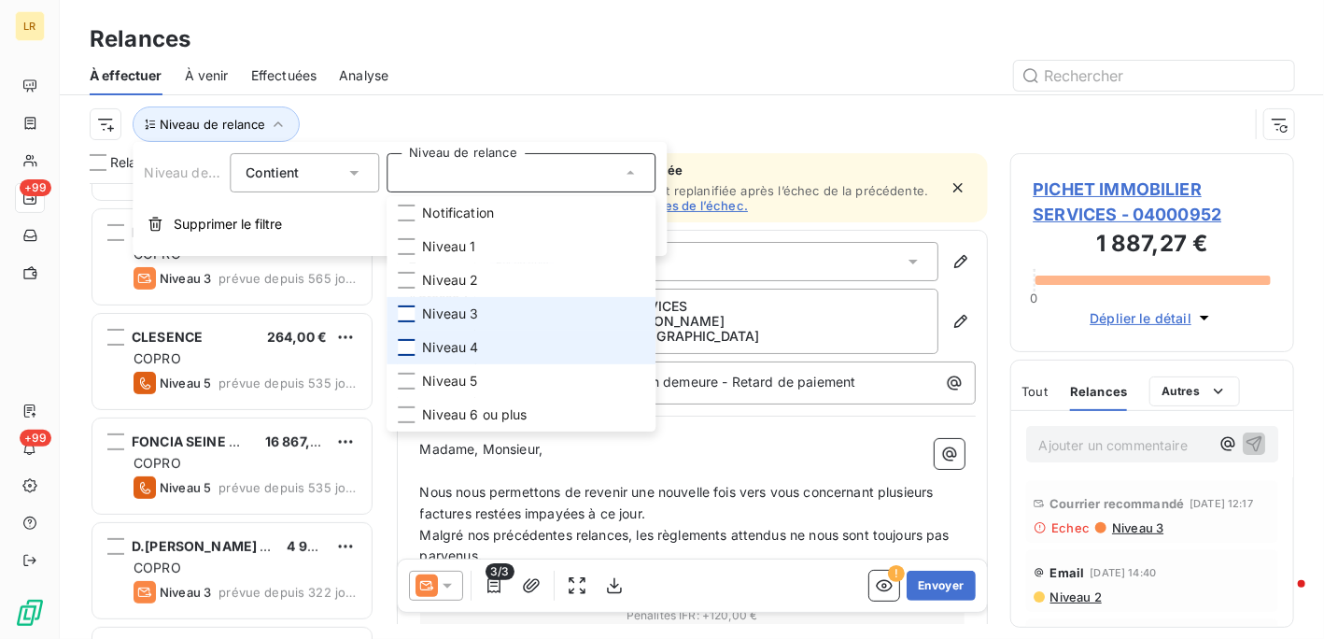
click at [407, 347] on div at bounding box center [406, 347] width 17 height 17
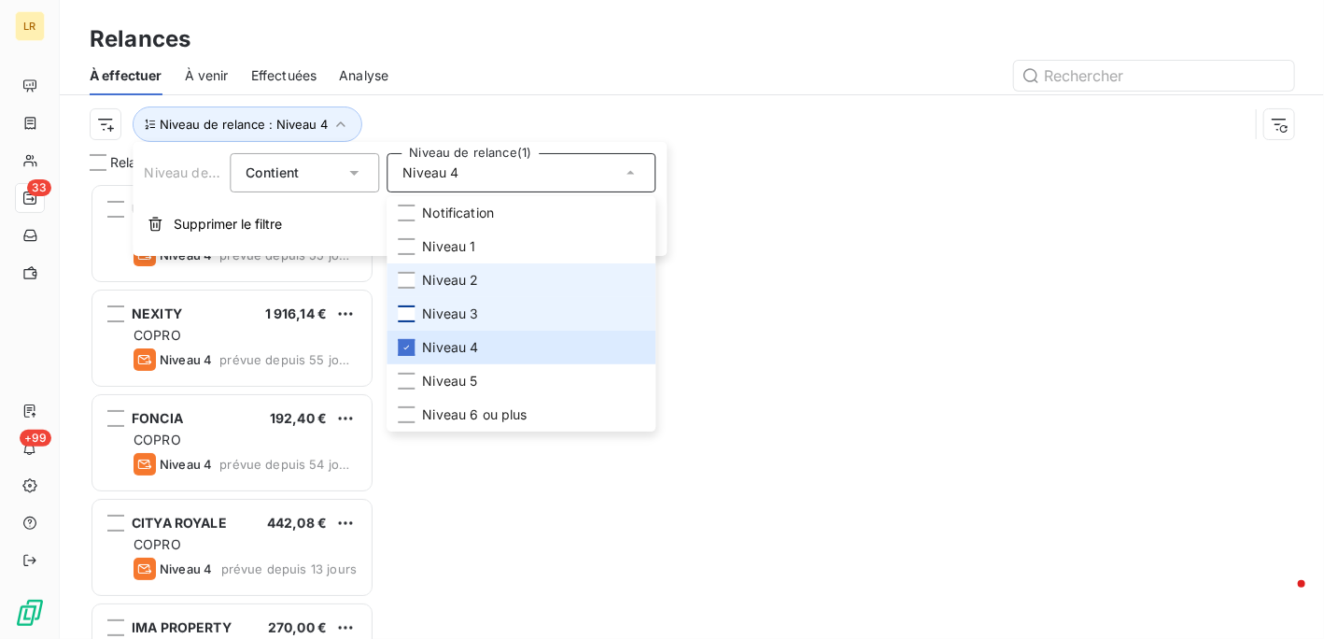
scroll to position [441, 270]
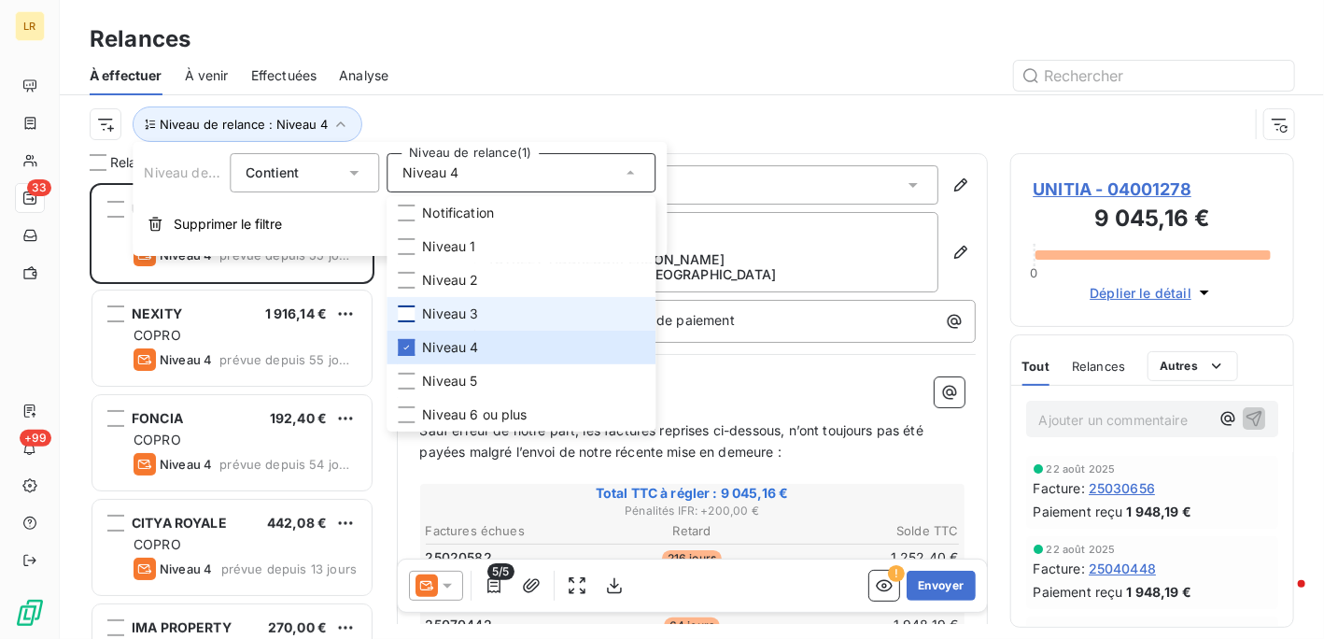
click at [487, 89] on div at bounding box center [853, 76] width 884 height 30
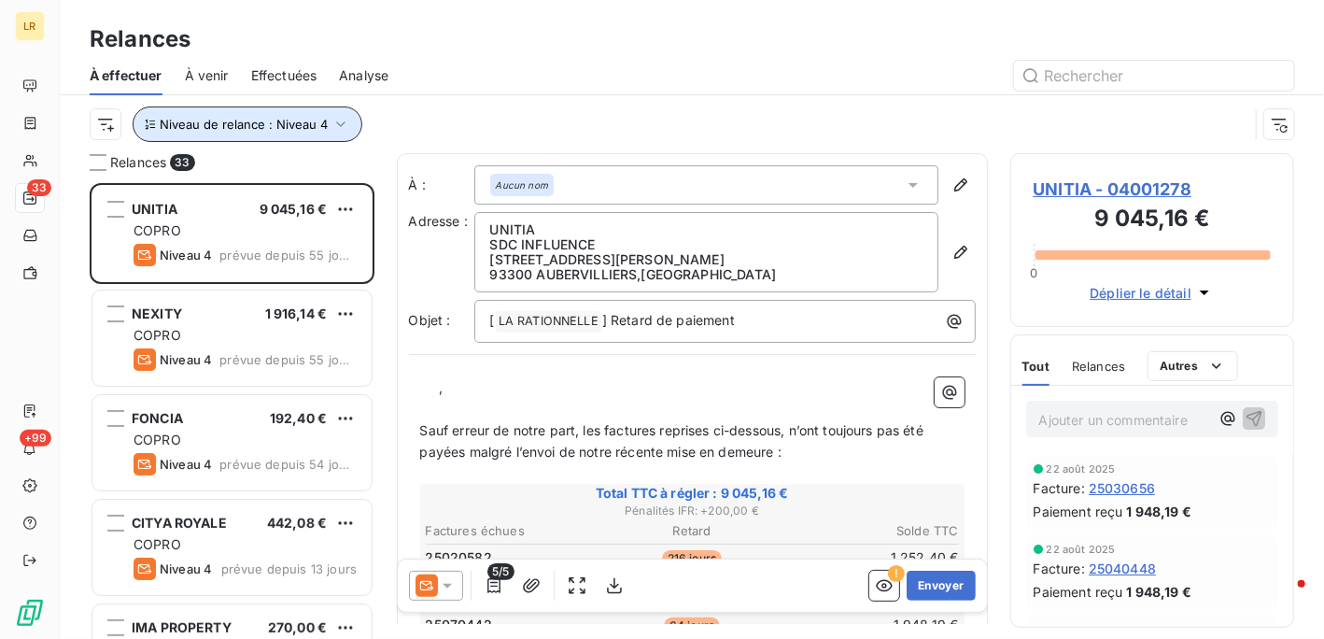
click at [335, 120] on icon "button" at bounding box center [341, 124] width 19 height 19
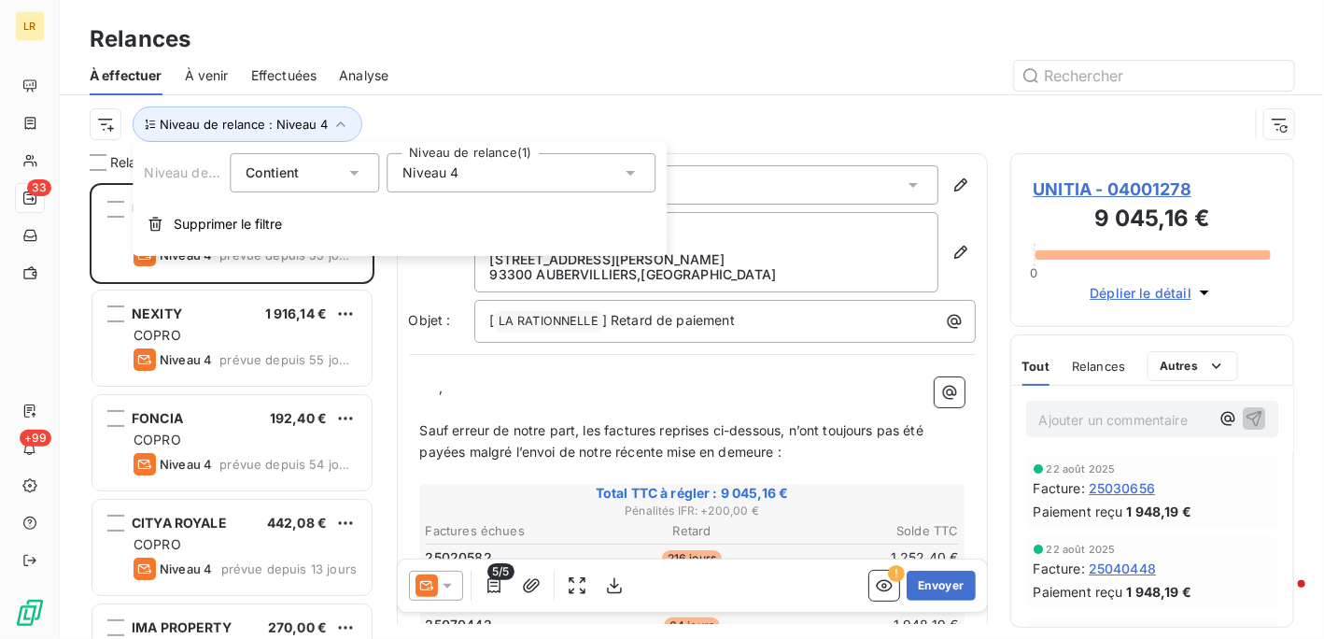
click at [631, 167] on icon at bounding box center [630, 172] width 19 height 19
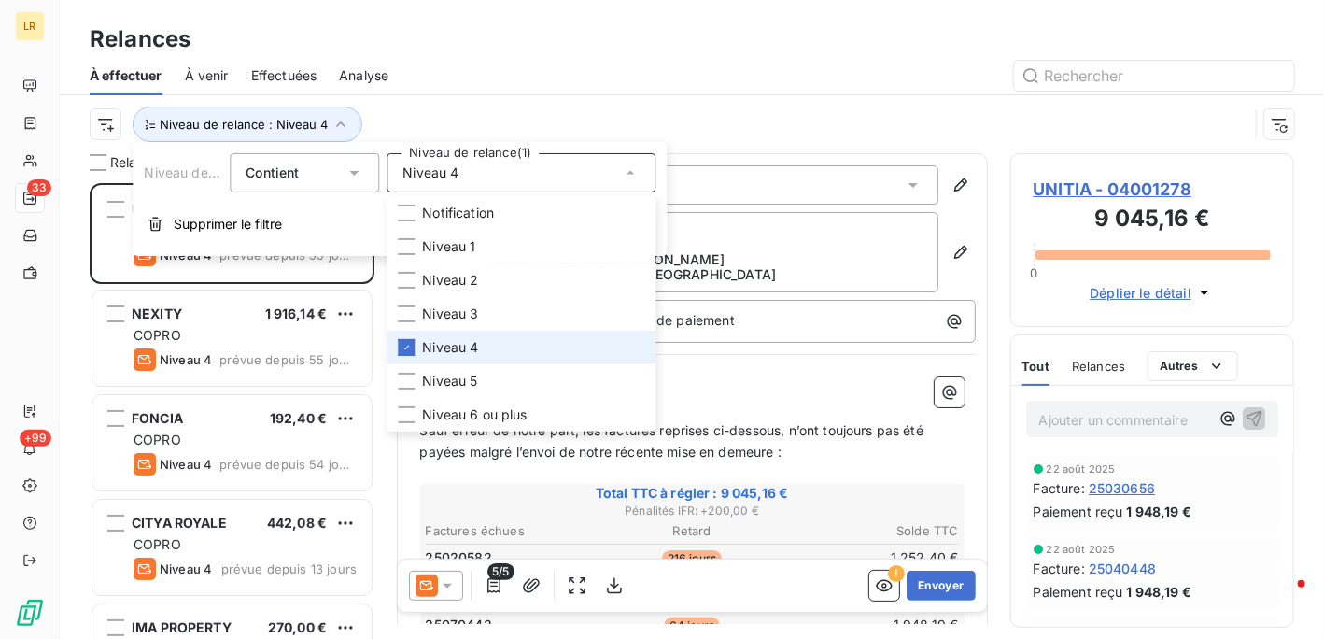
click at [411, 342] on icon at bounding box center [406, 347] width 11 height 11
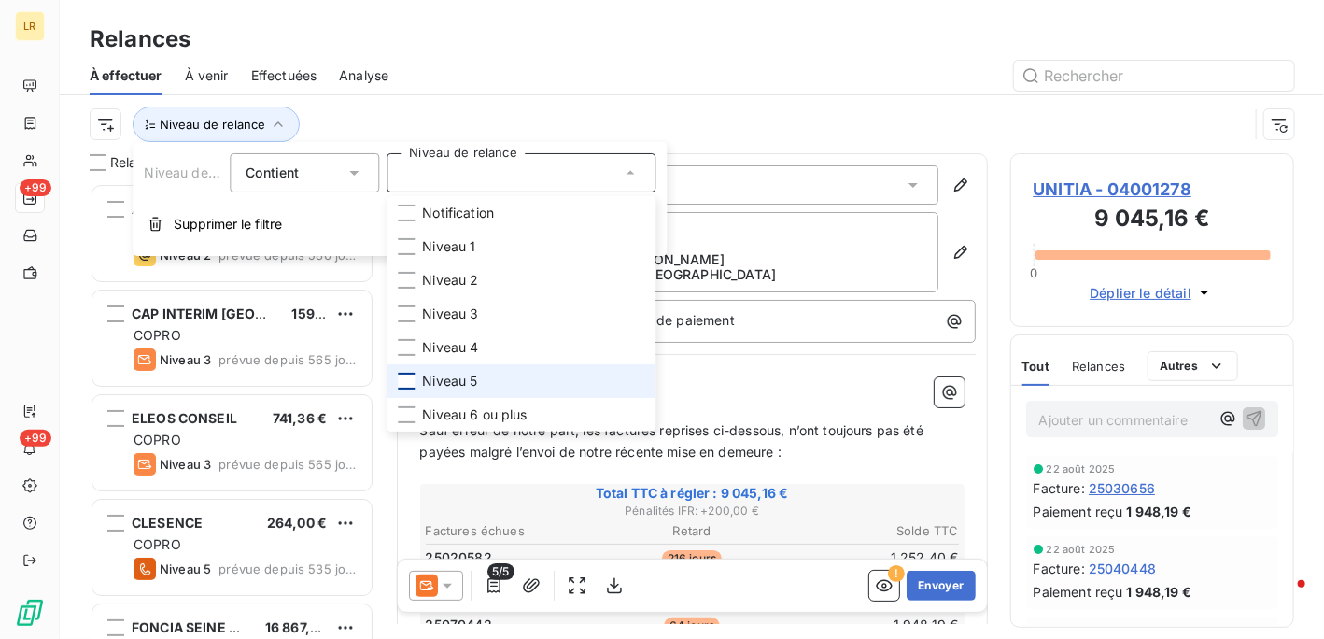
click at [409, 382] on div at bounding box center [406, 381] width 17 height 17
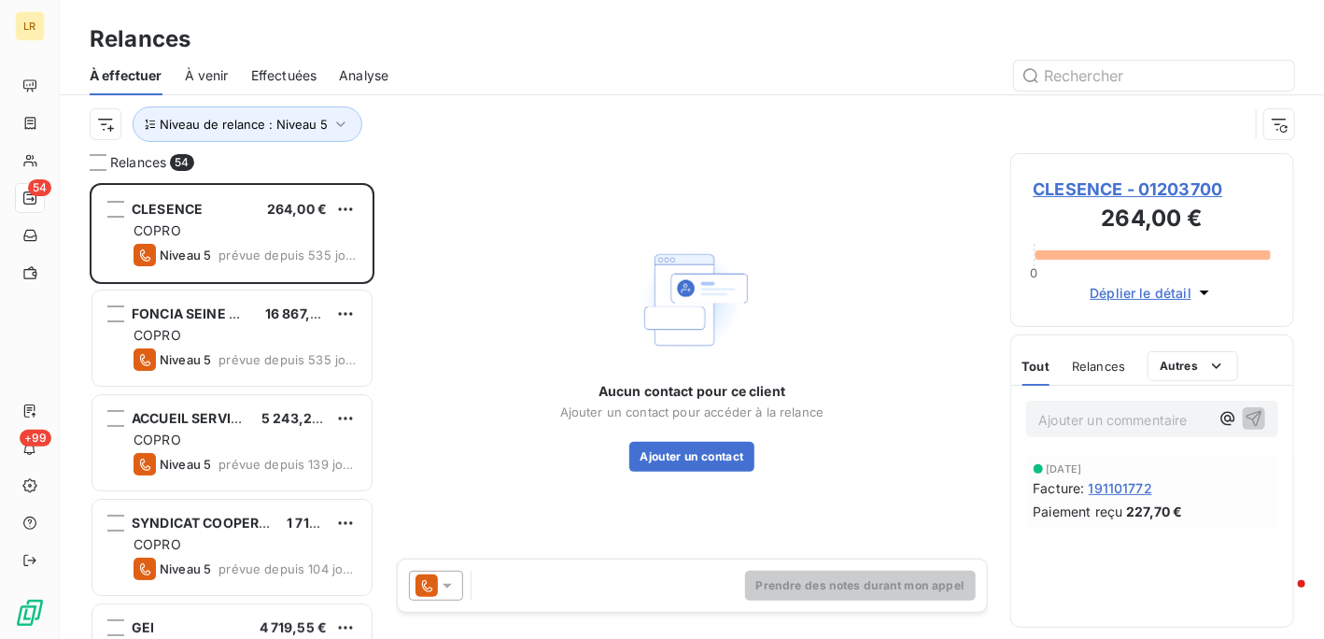
drag, startPoint x: 484, startPoint y: 78, endPoint x: 472, endPoint y: 76, distance: 12.5
click at [483, 77] on div at bounding box center [853, 76] width 884 height 30
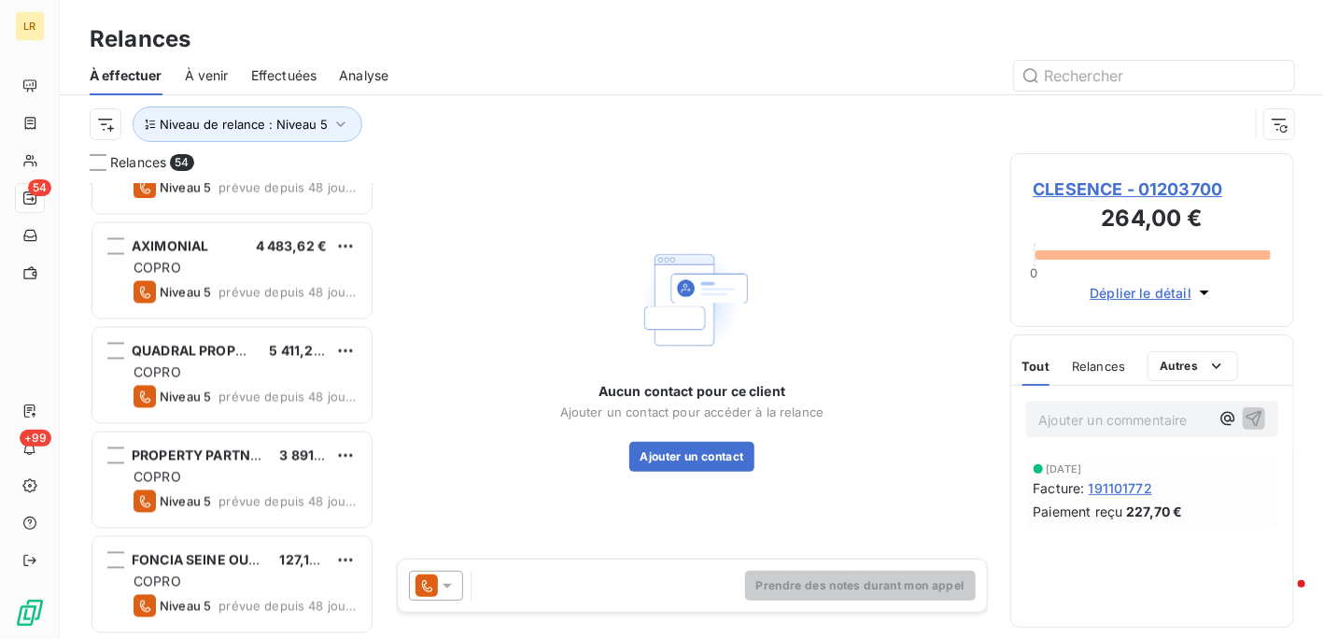
scroll to position [1775, 0]
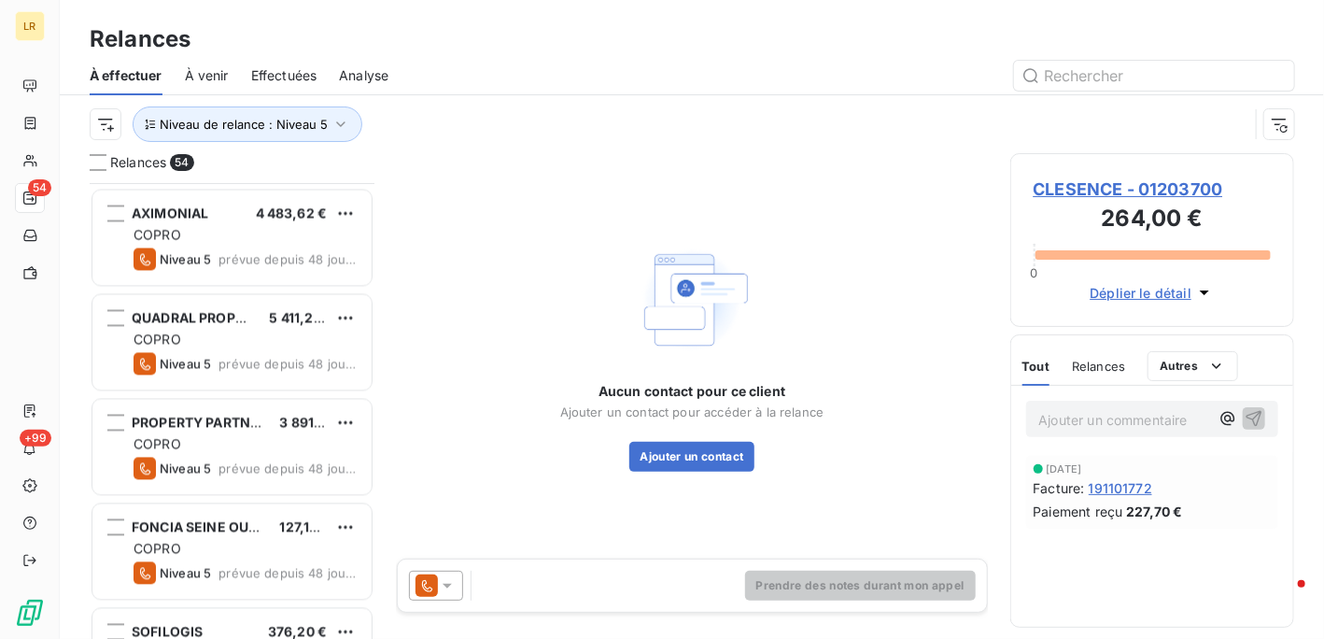
click at [288, 73] on span "Effectuées" at bounding box center [284, 75] width 66 height 19
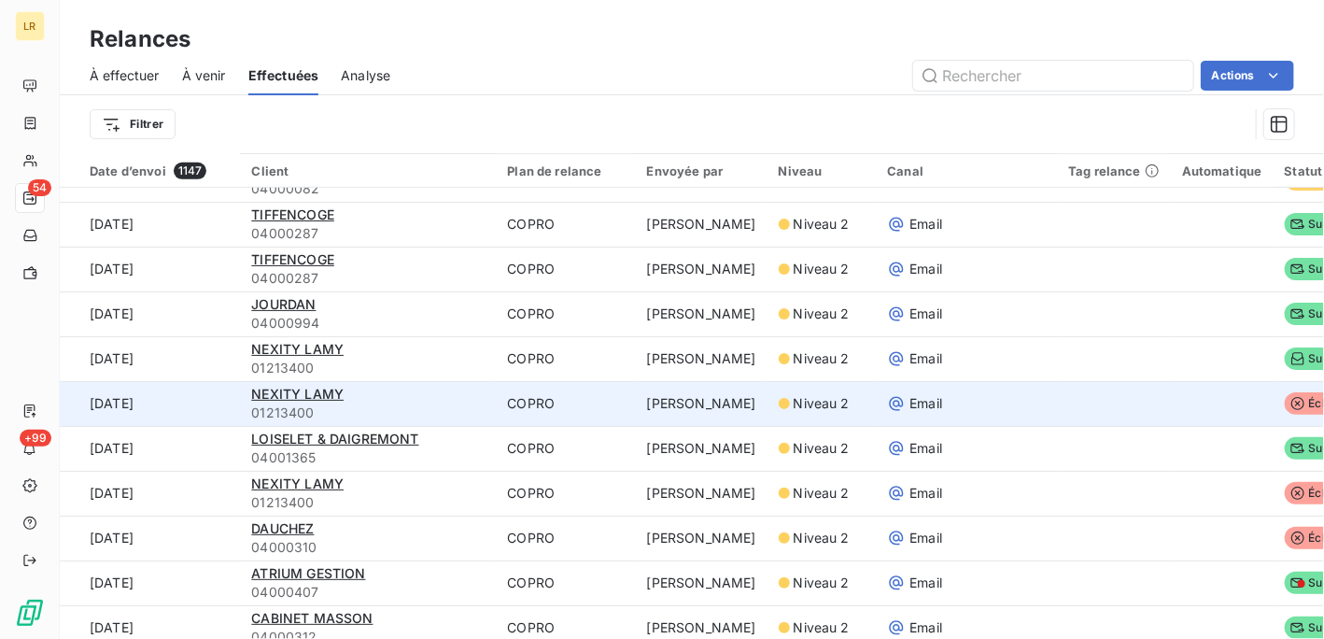
scroll to position [467, 0]
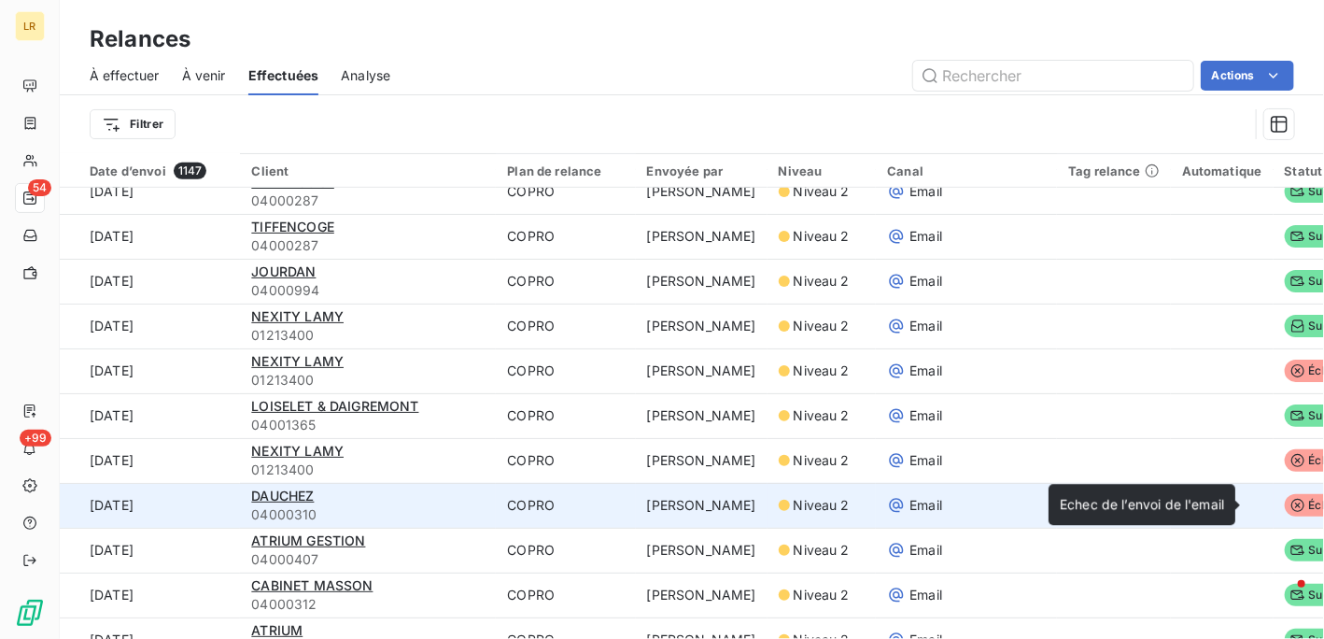
click at [1285, 500] on span "Échec" at bounding box center [1317, 505] width 64 height 22
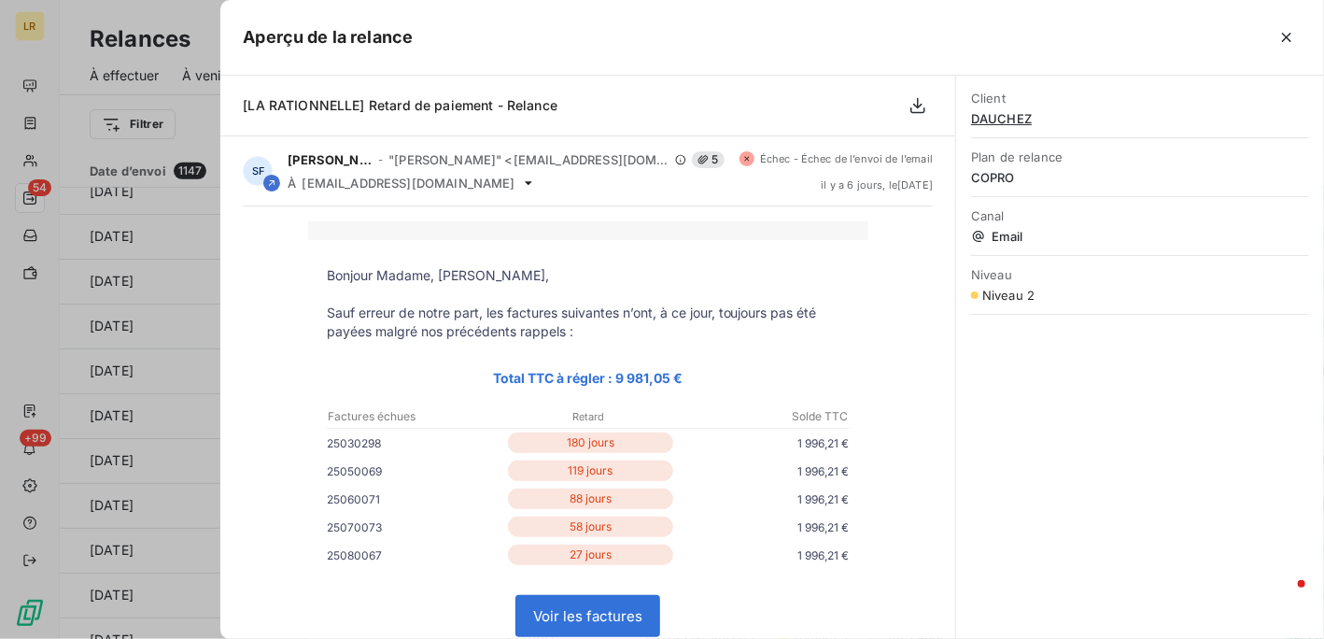
click at [198, 111] on div at bounding box center [662, 319] width 1324 height 639
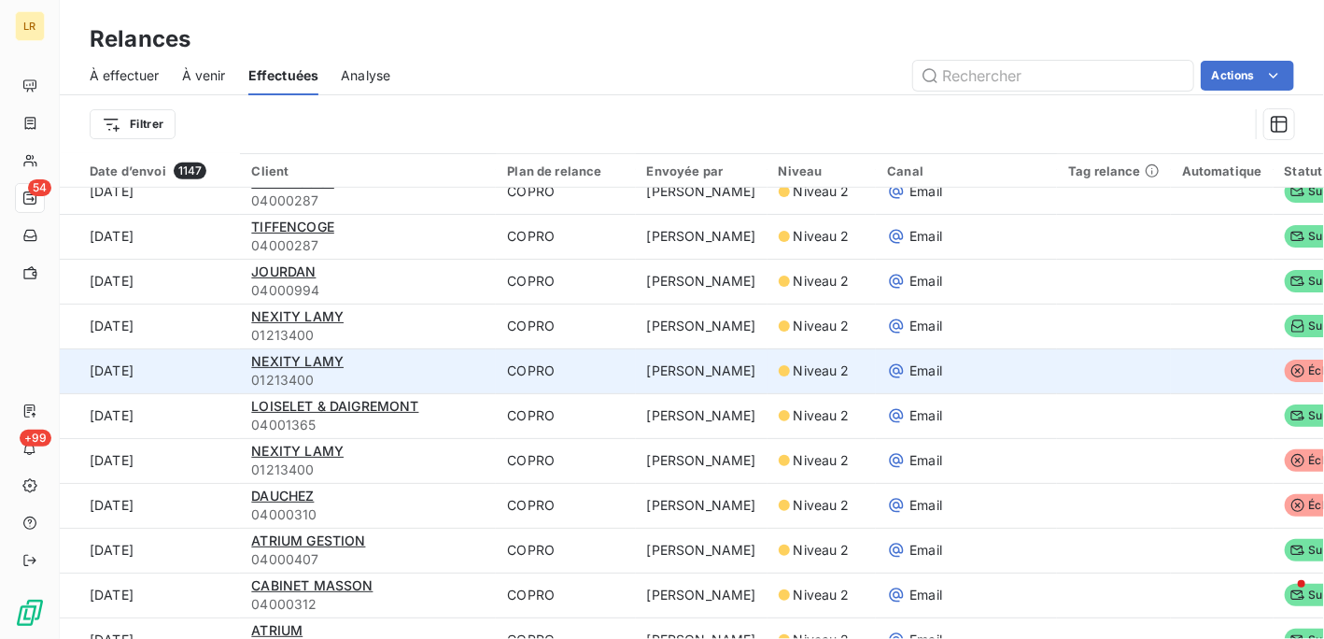
click at [1293, 369] on span "Échec" at bounding box center [1317, 371] width 64 height 22
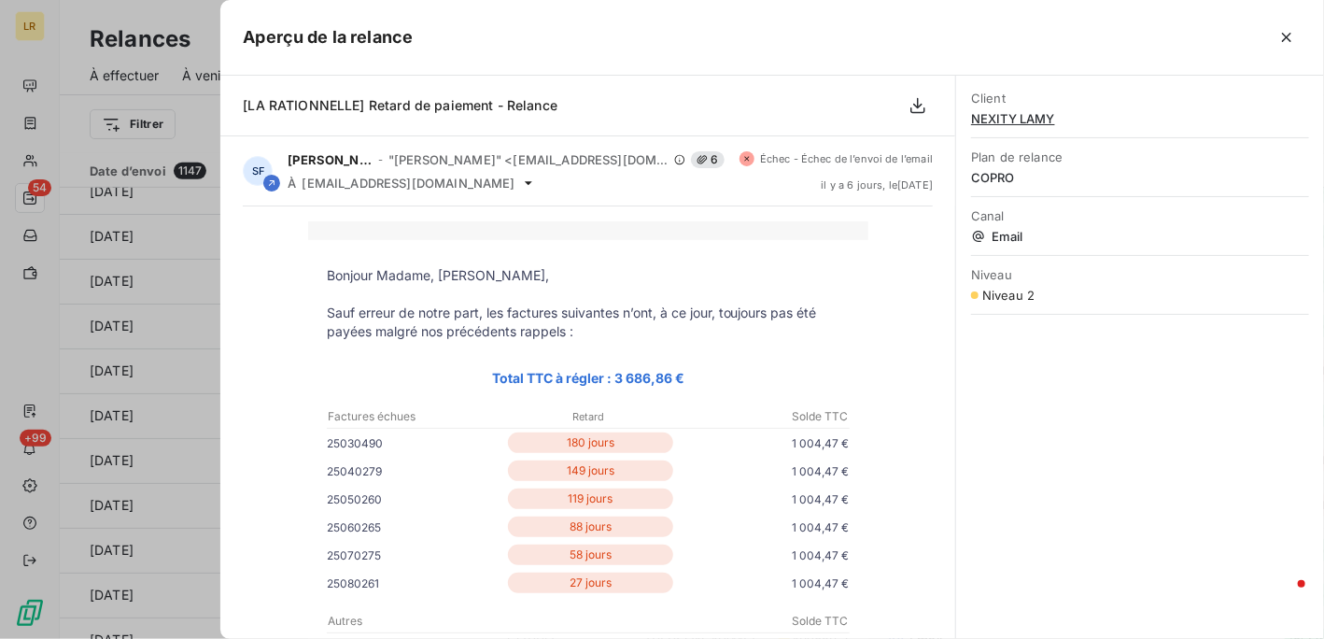
click at [149, 317] on div at bounding box center [662, 319] width 1324 height 639
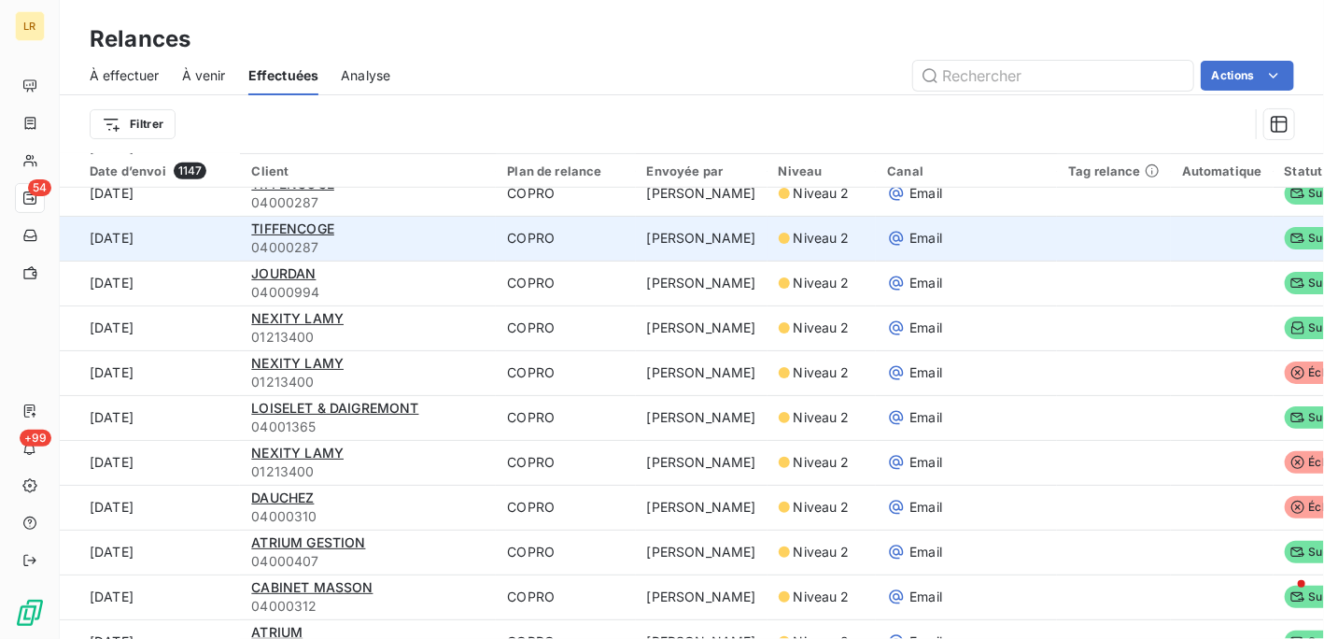
scroll to position [560, 0]
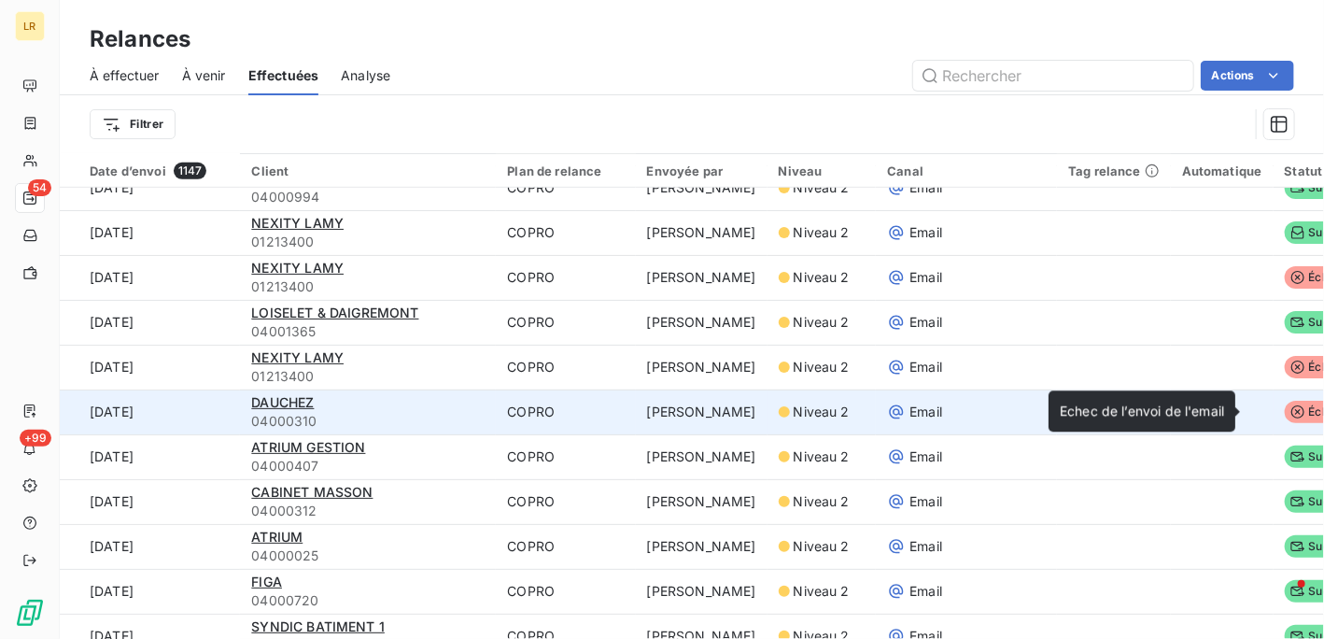
click at [1285, 410] on span "Échec" at bounding box center [1317, 412] width 64 height 22
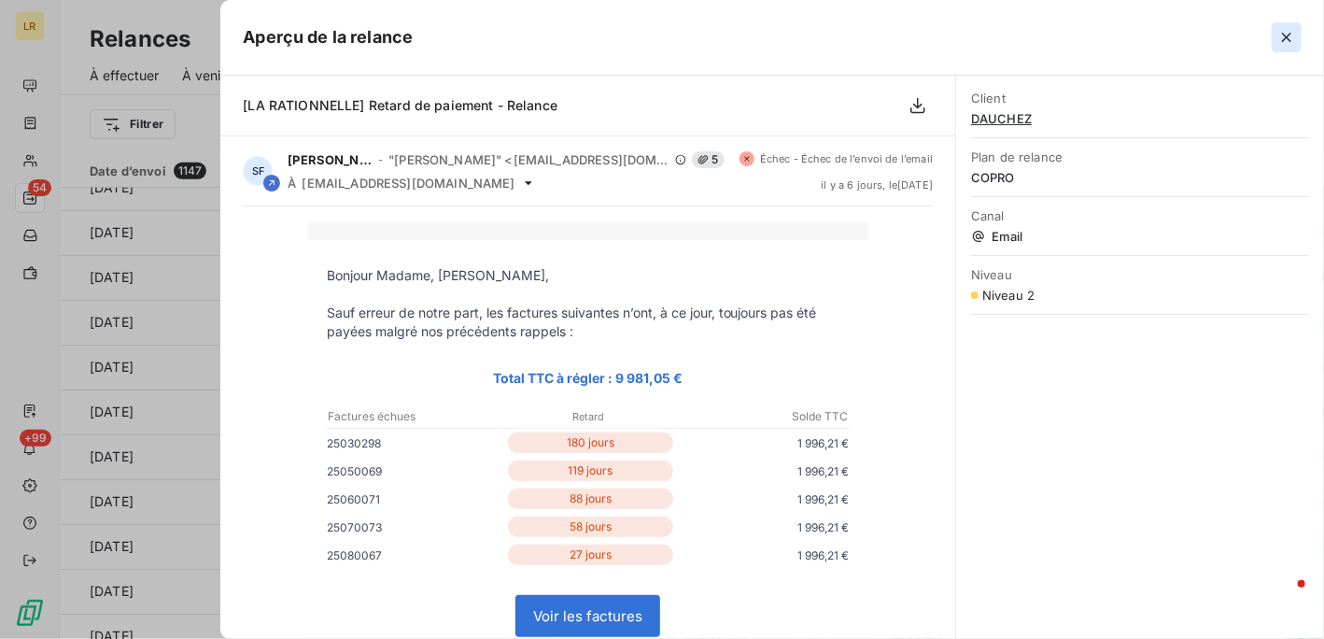
click at [1285, 33] on icon "button" at bounding box center [1287, 37] width 19 height 19
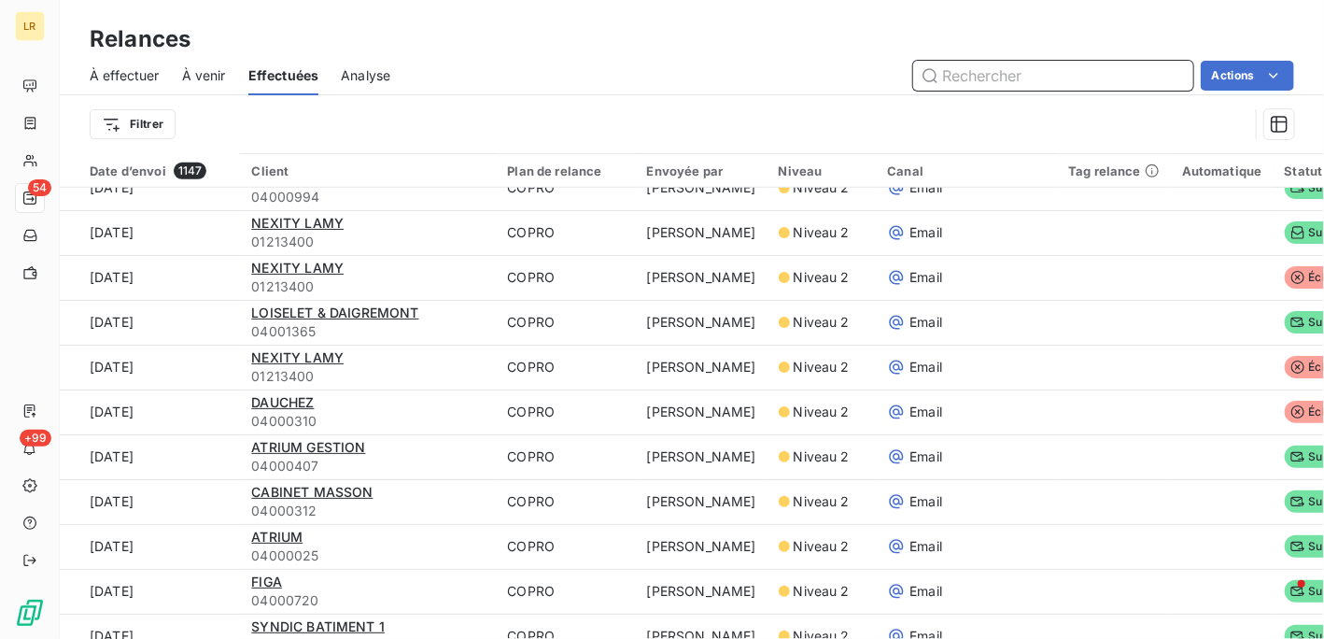
click at [1070, 69] on input "text" at bounding box center [1053, 76] width 280 height 30
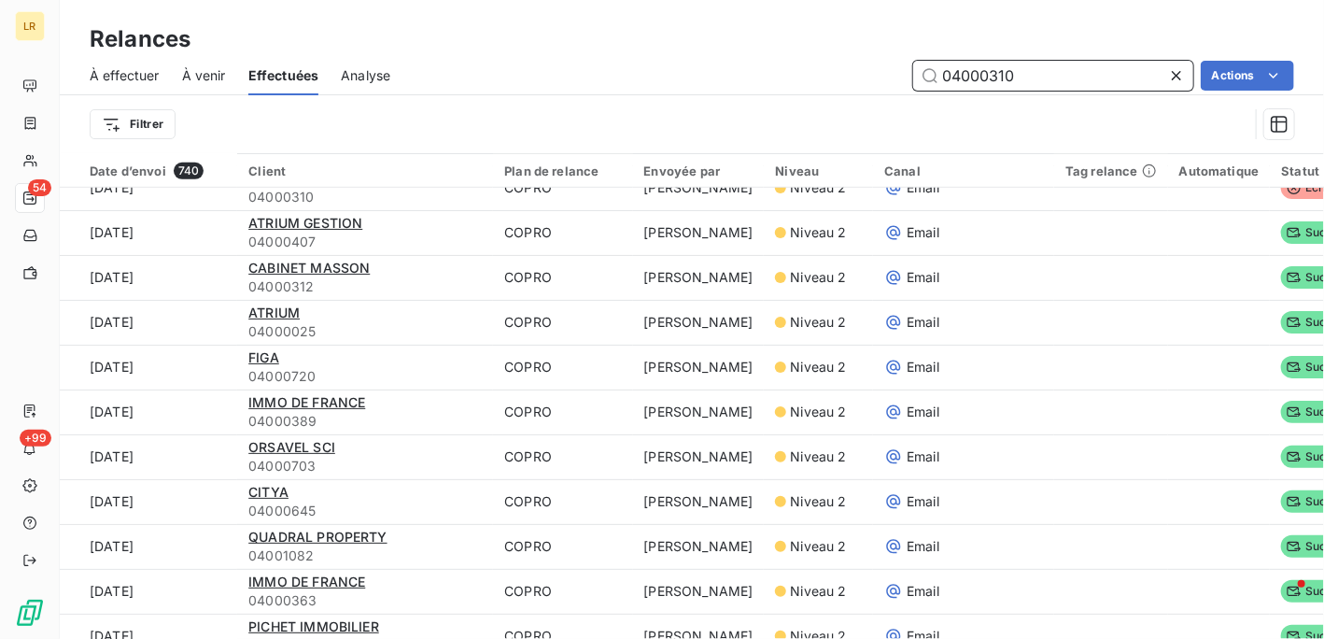
scroll to position [0, 0]
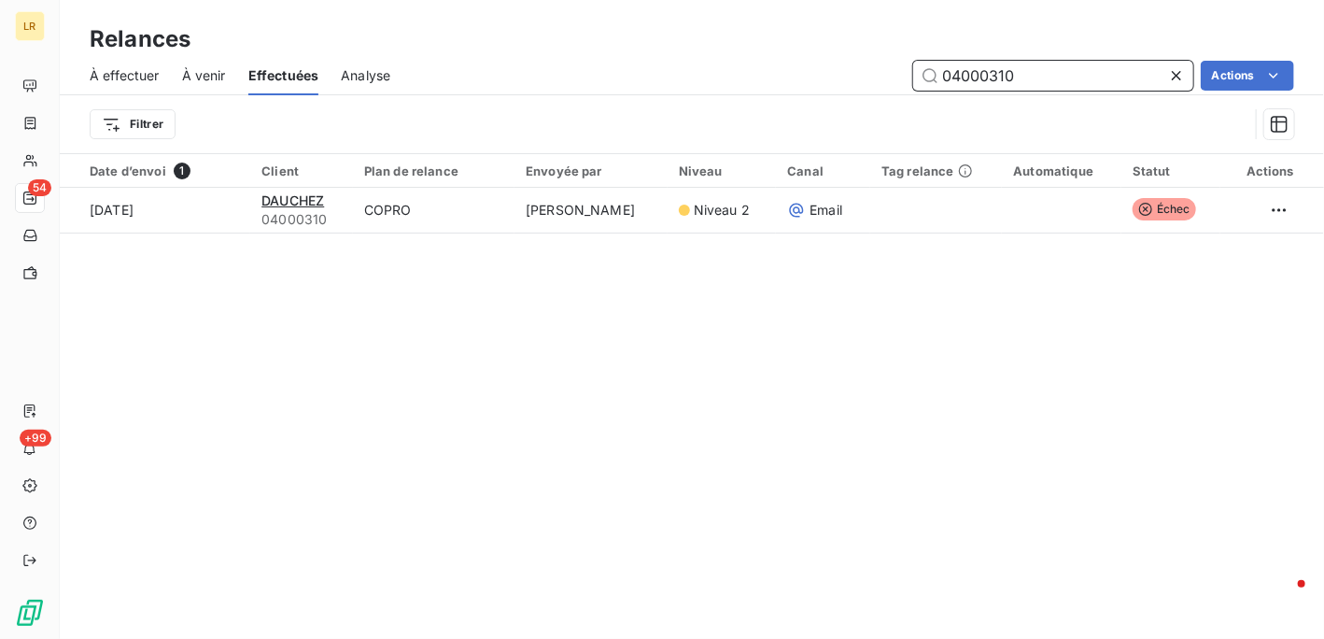
type input "04000310"
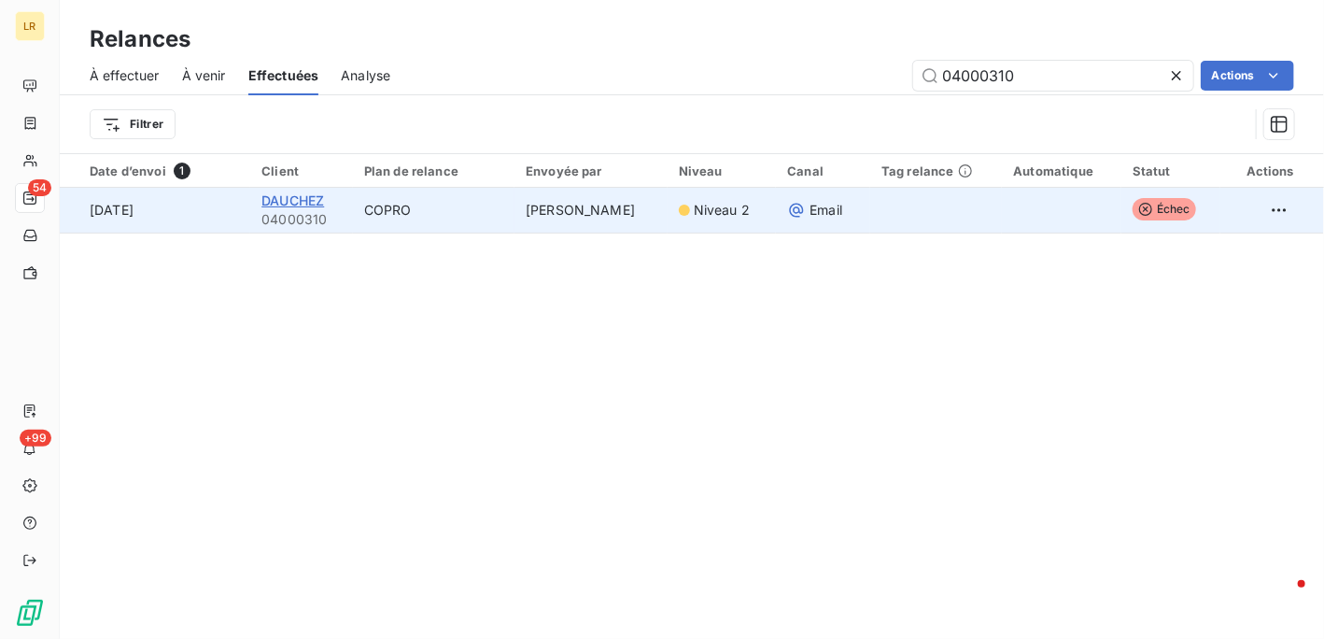
click at [304, 193] on span "DAUCHEZ" at bounding box center [293, 200] width 63 height 16
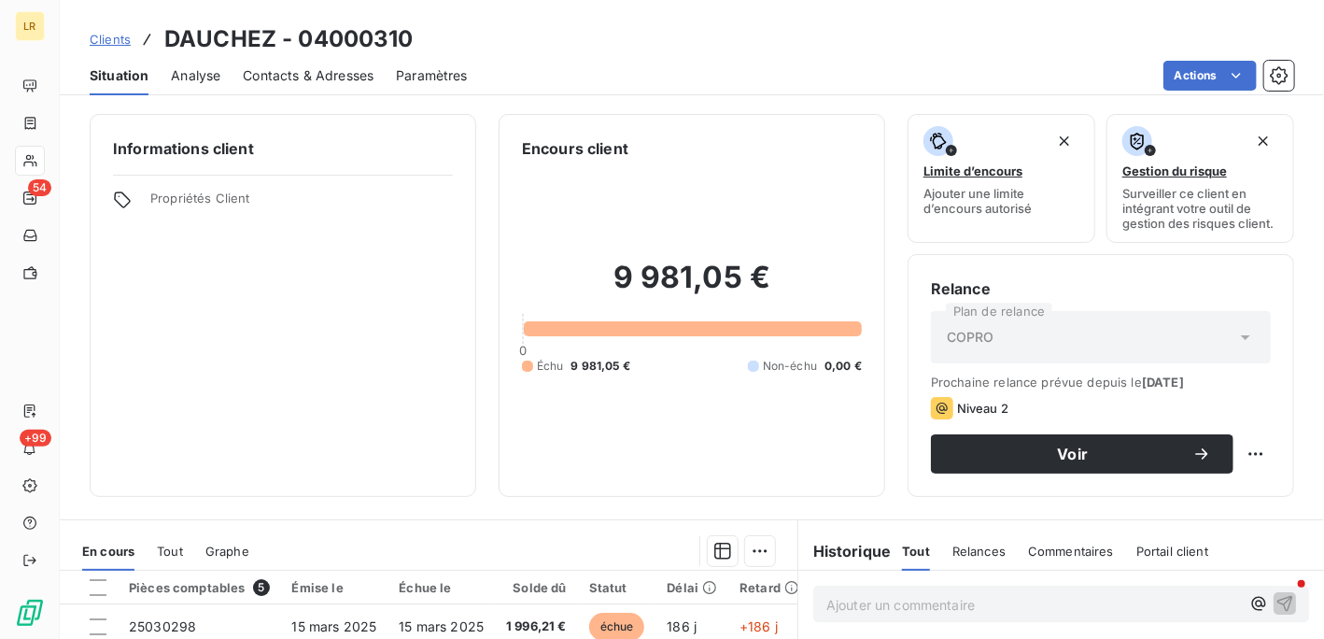
click at [329, 71] on span "Contacts & Adresses" at bounding box center [308, 75] width 131 height 19
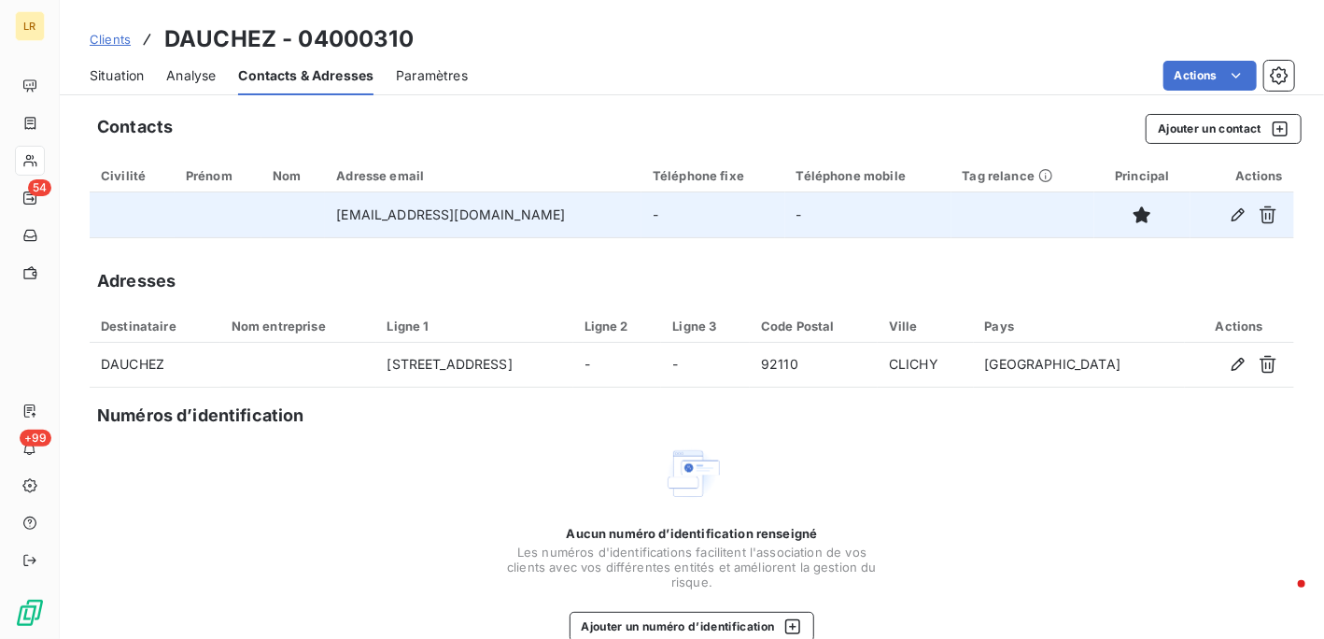
click at [693, 208] on td "-" at bounding box center [714, 214] width 144 height 45
click at [1033, 219] on td at bounding box center [1023, 214] width 143 height 45
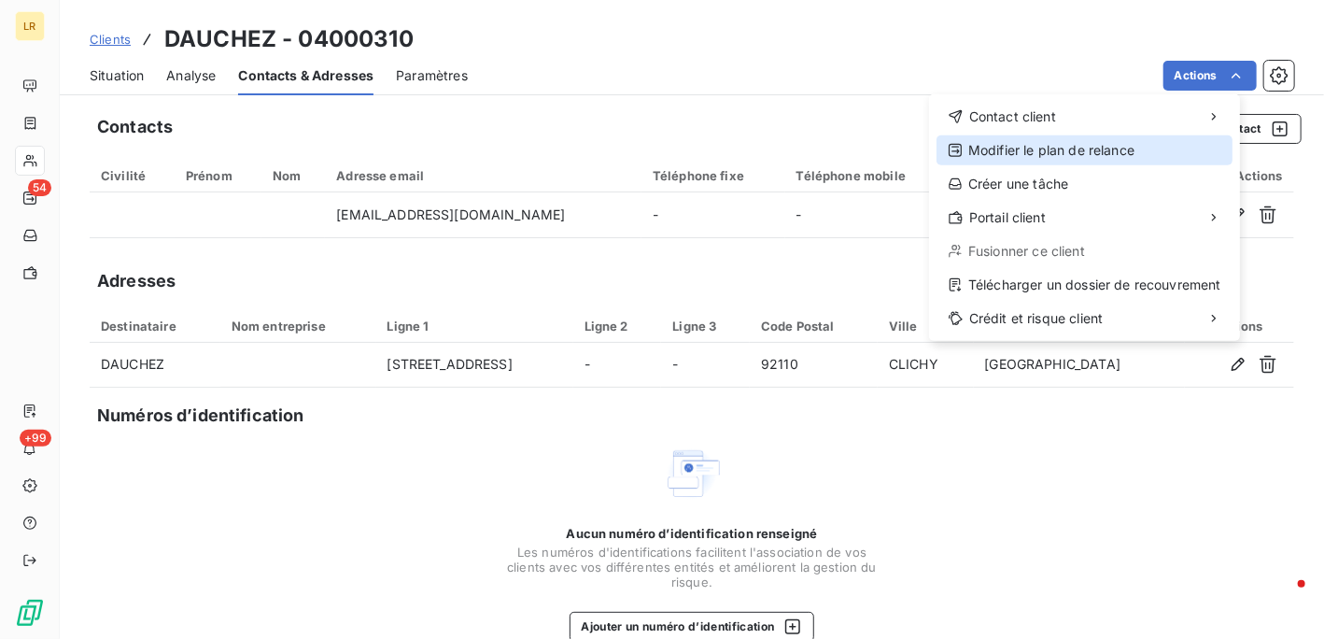
click at [1041, 146] on div "Modifier le plan de relance" at bounding box center [1085, 150] width 296 height 30
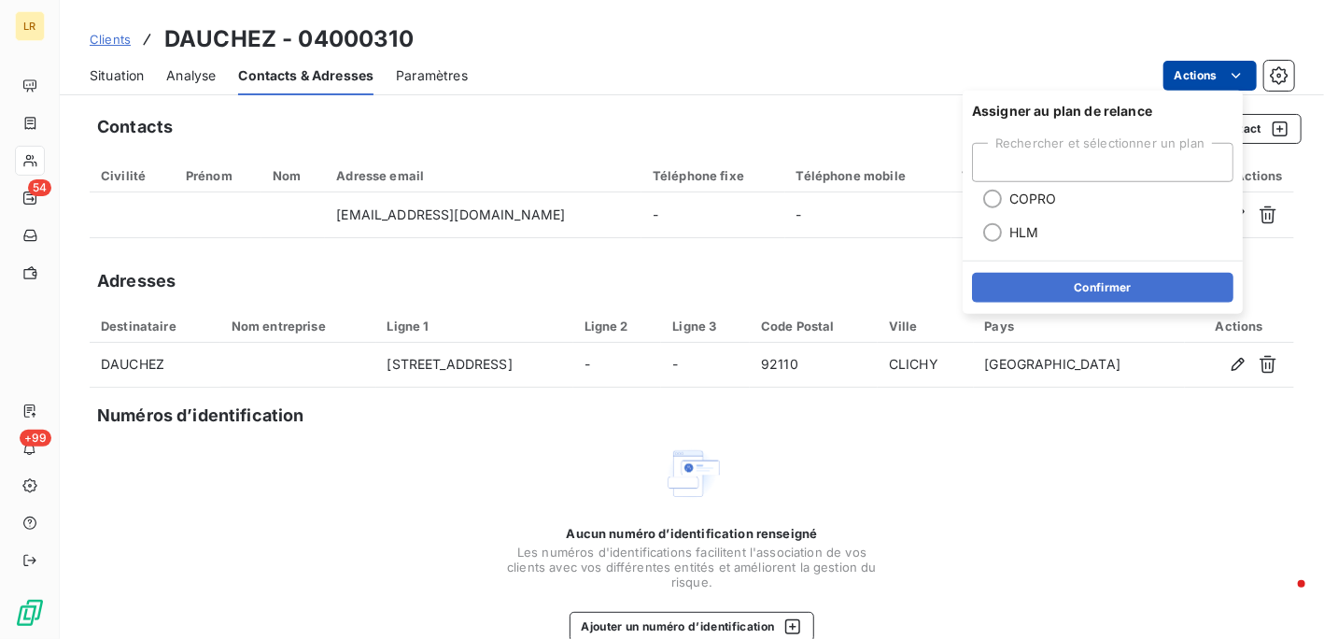
click at [1211, 71] on html "LR 54 +99 Clients DAUCHEZ - 04000310 Situation Analyse Contacts & Adresses Para…" at bounding box center [662, 319] width 1324 height 639
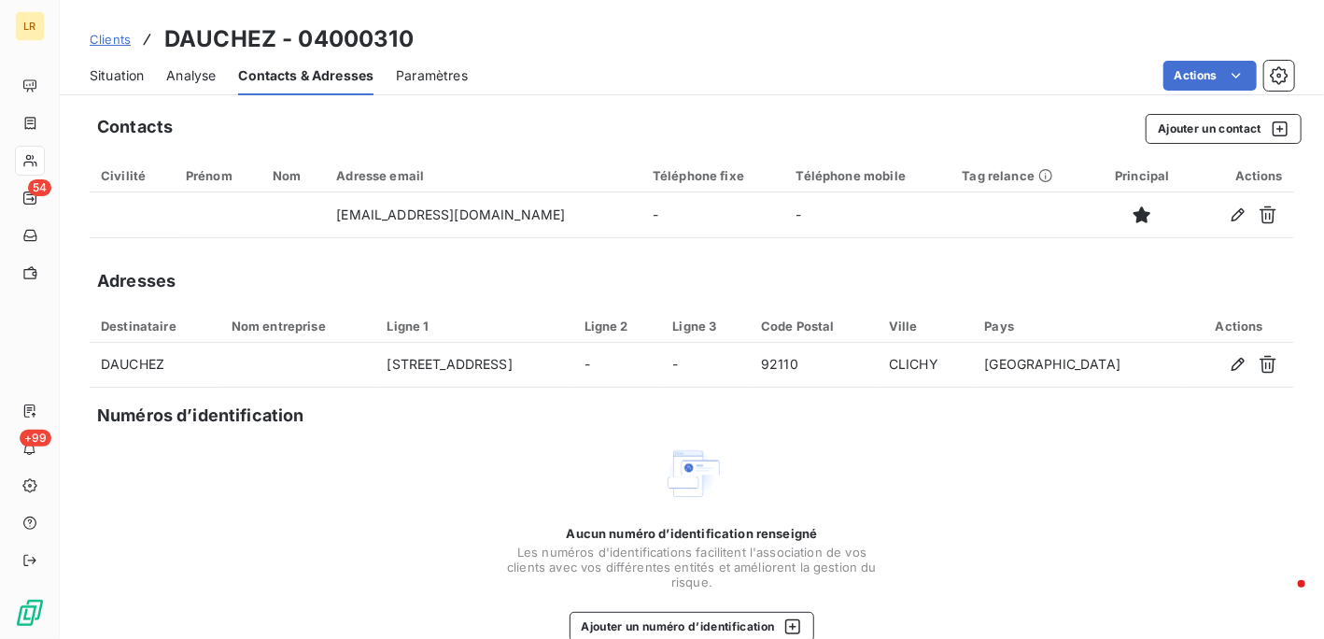
click at [508, 279] on html "LR 54 +99 Clients DAUCHEZ - 04000310 Situation Analyse Contacts & Adresses Para…" at bounding box center [662, 319] width 1324 height 639
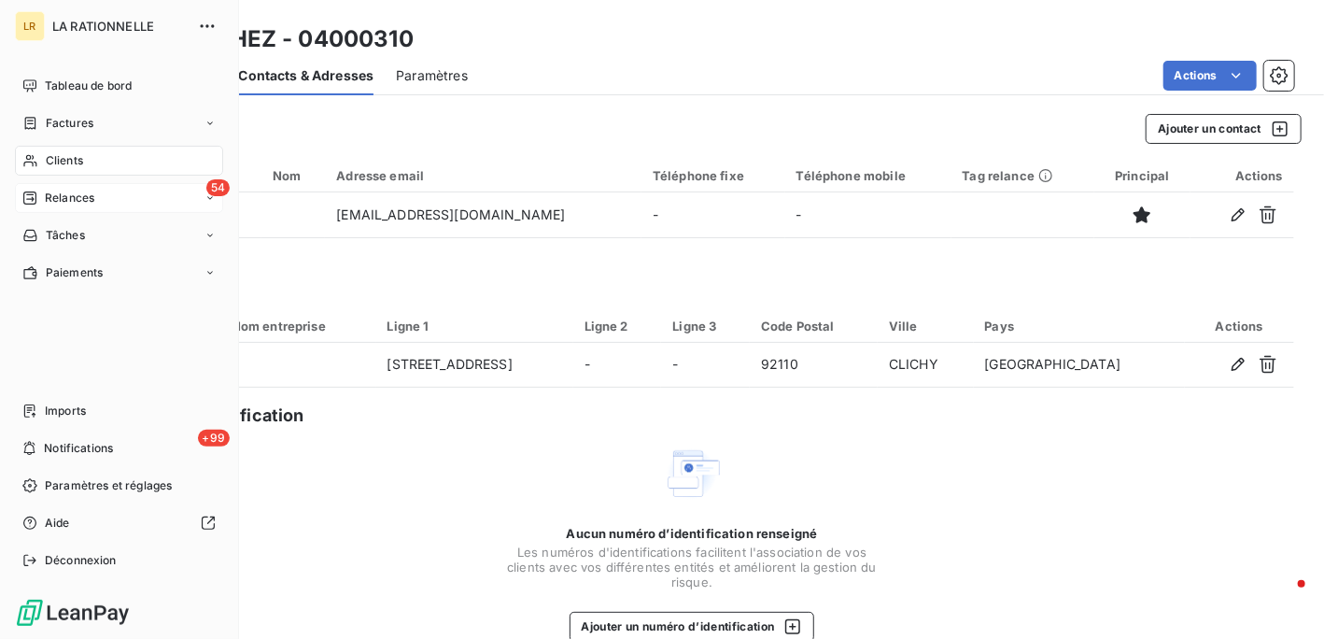
click at [46, 193] on span "Relances" at bounding box center [70, 198] width 50 height 17
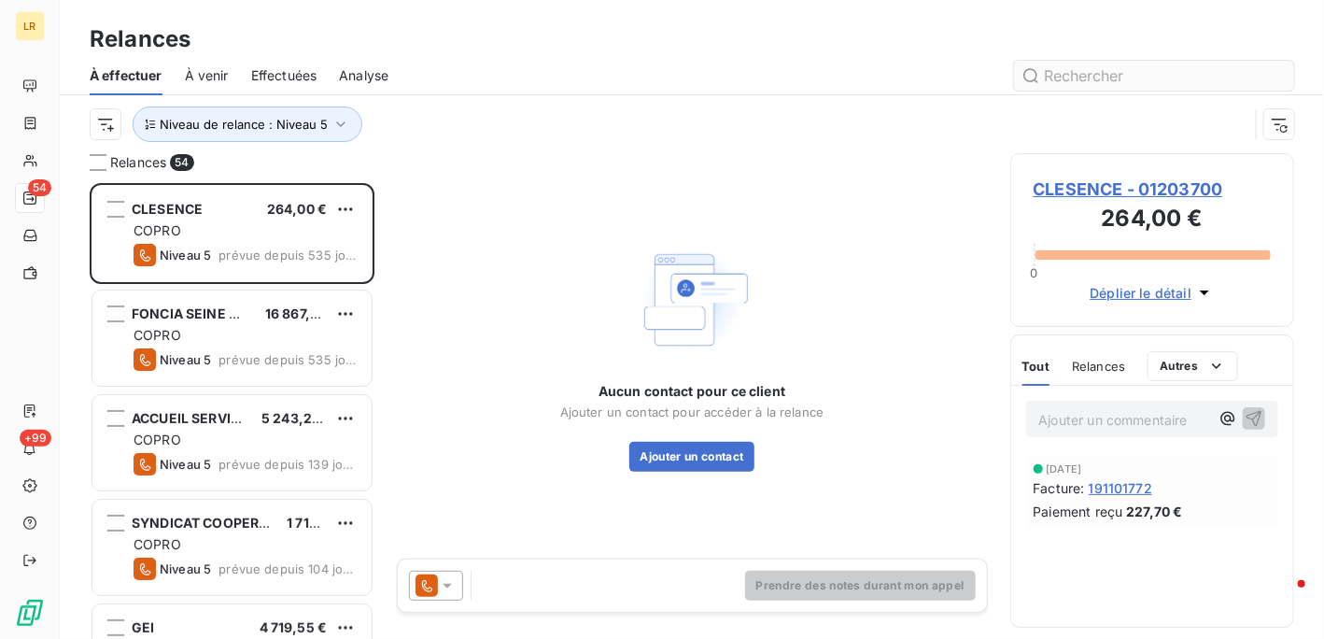
scroll to position [441, 270]
click at [1112, 64] on input "text" at bounding box center [1154, 76] width 280 height 30
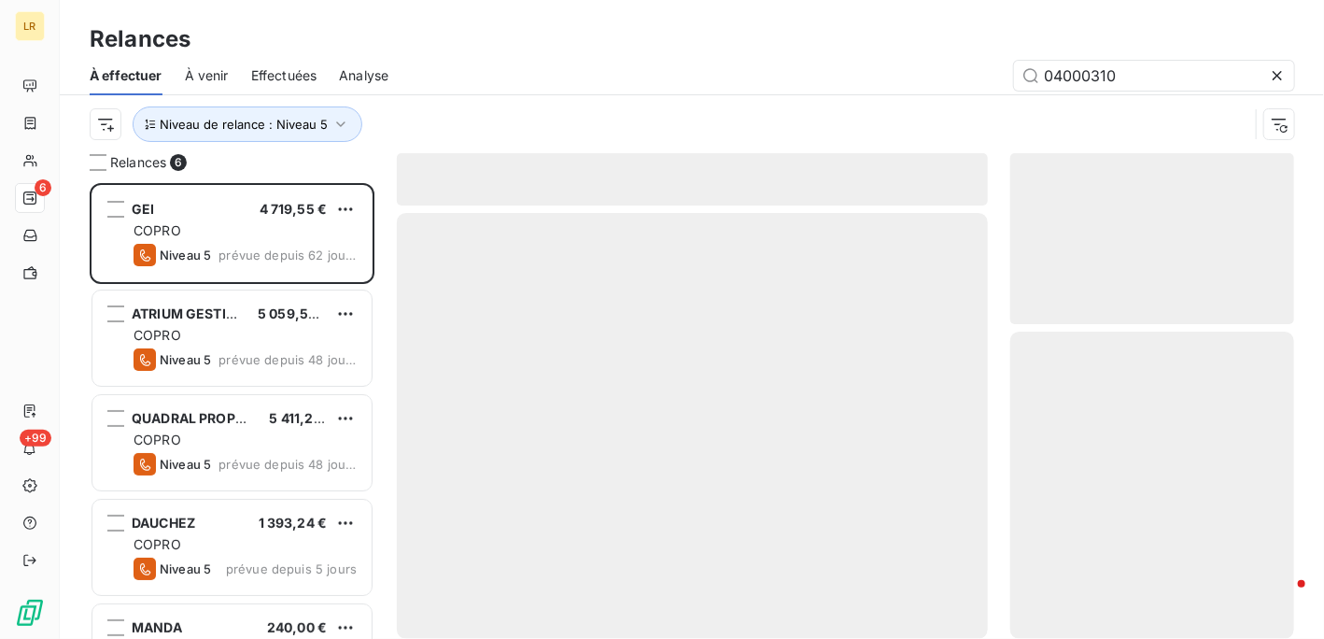
scroll to position [441, 270]
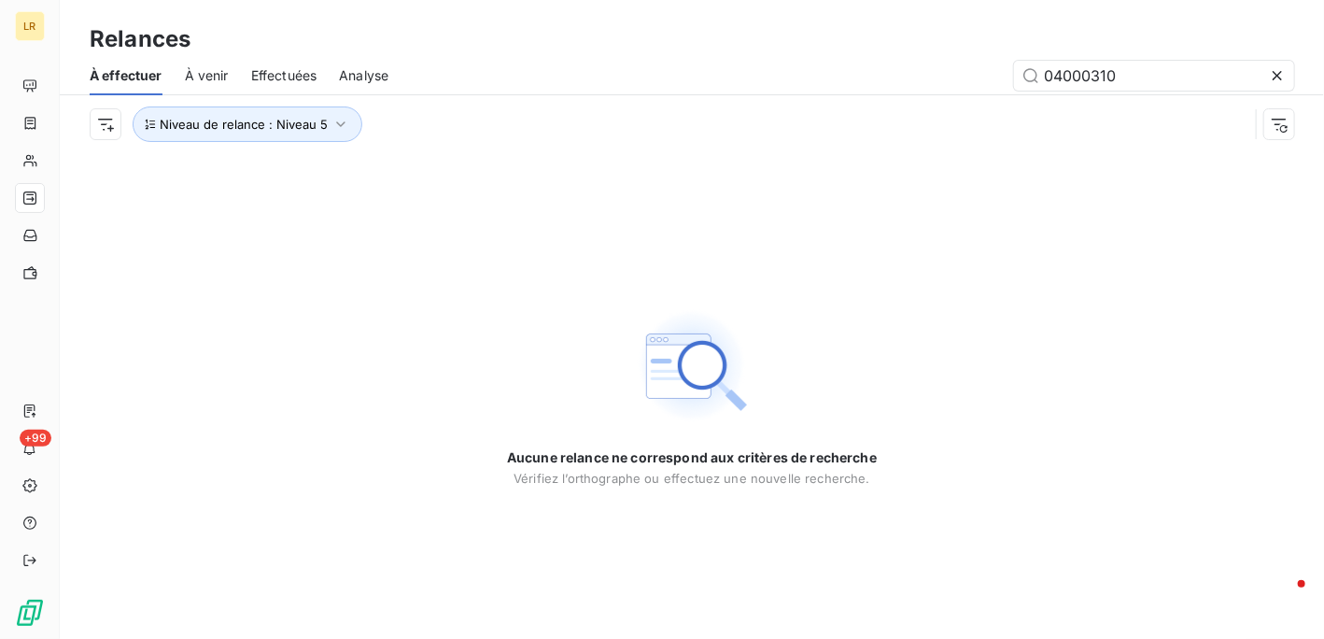
type input "04000310"
click at [333, 127] on icon "button" at bounding box center [341, 124] width 19 height 19
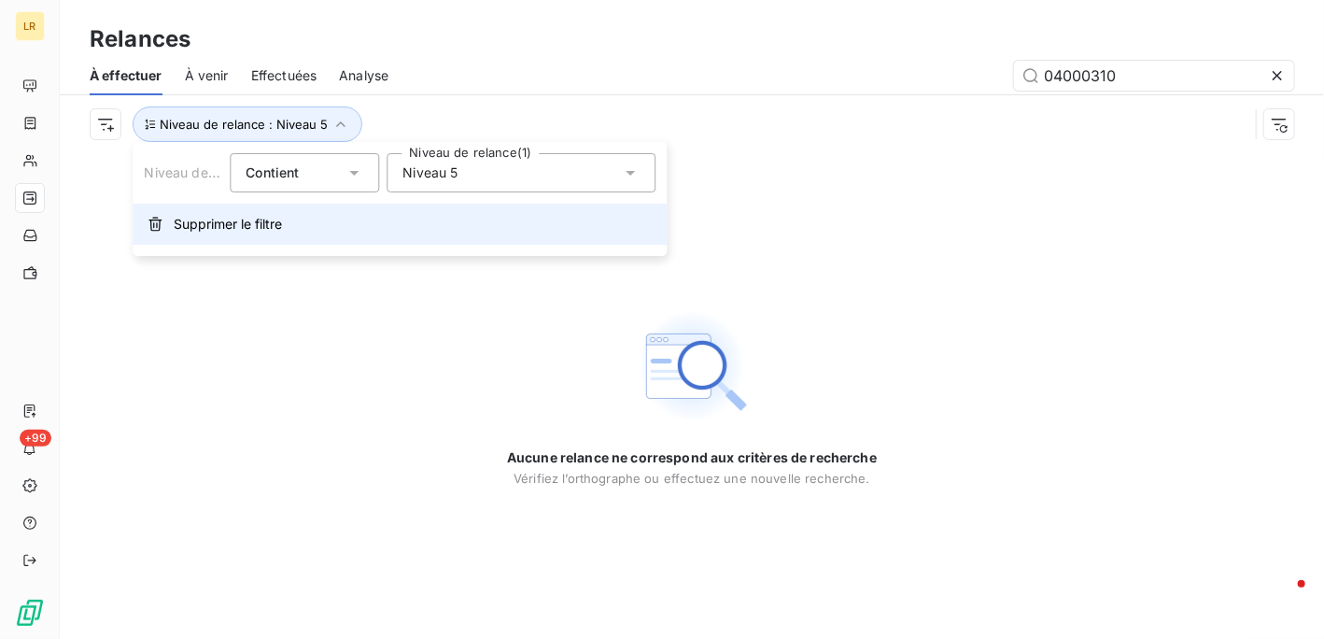
click at [188, 225] on span "Supprimer le filtre" at bounding box center [228, 224] width 108 height 19
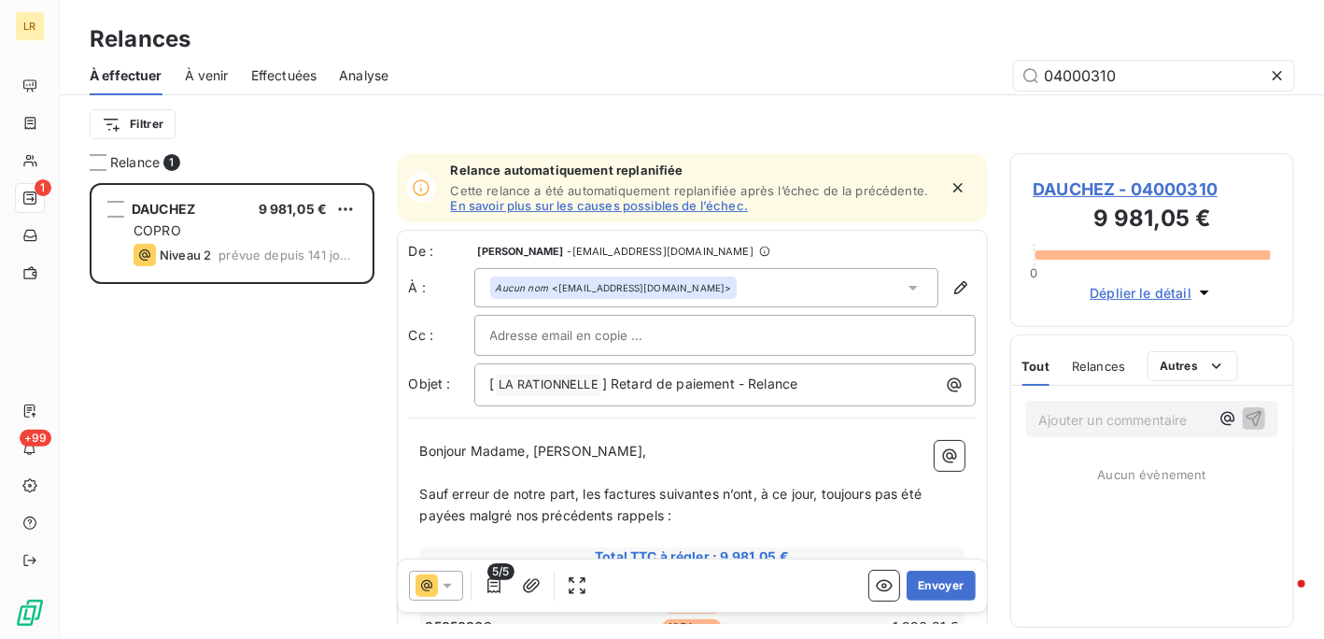
scroll to position [441, 270]
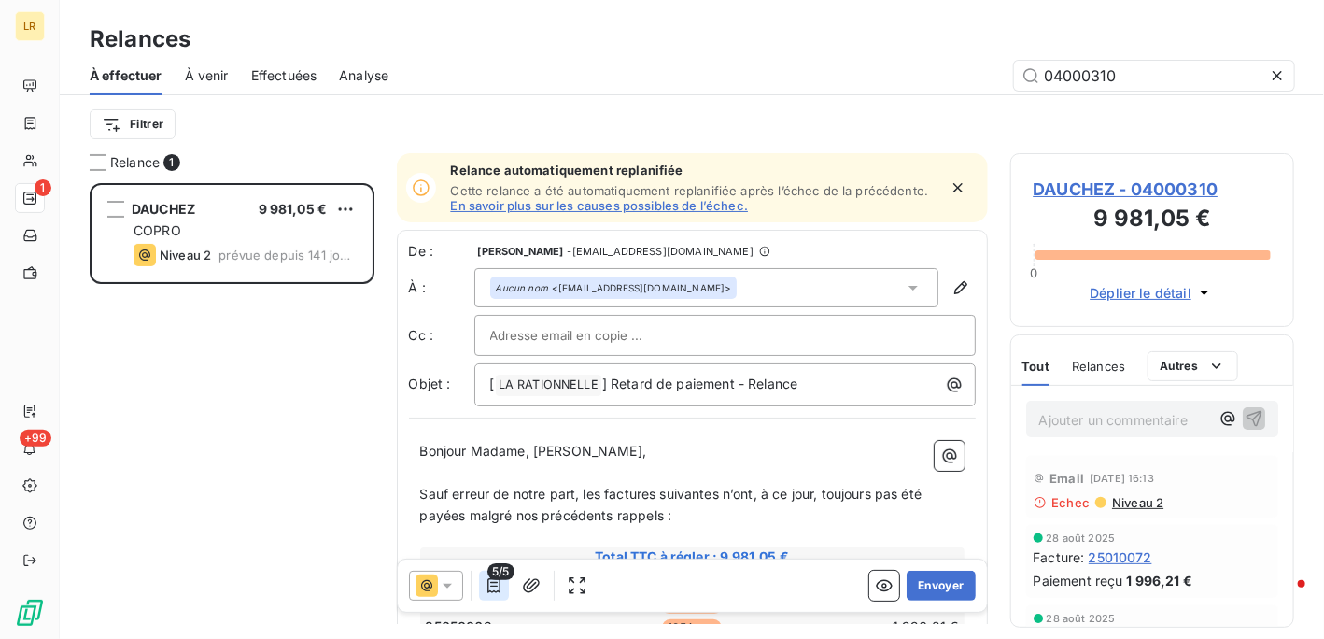
click at [488, 587] on icon "button" at bounding box center [494, 585] width 19 height 19
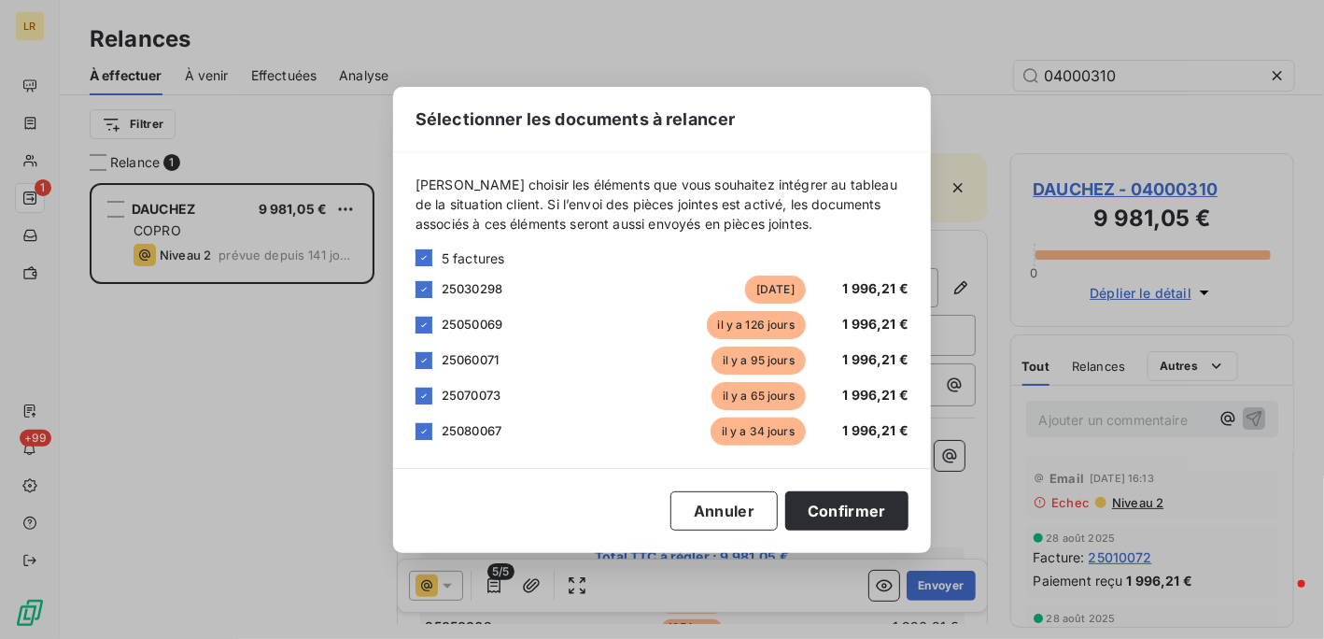
click at [491, 587] on div "Sélectionner les documents à relancer [PERSON_NAME] choisir les éléments que vo…" at bounding box center [662, 319] width 1324 height 639
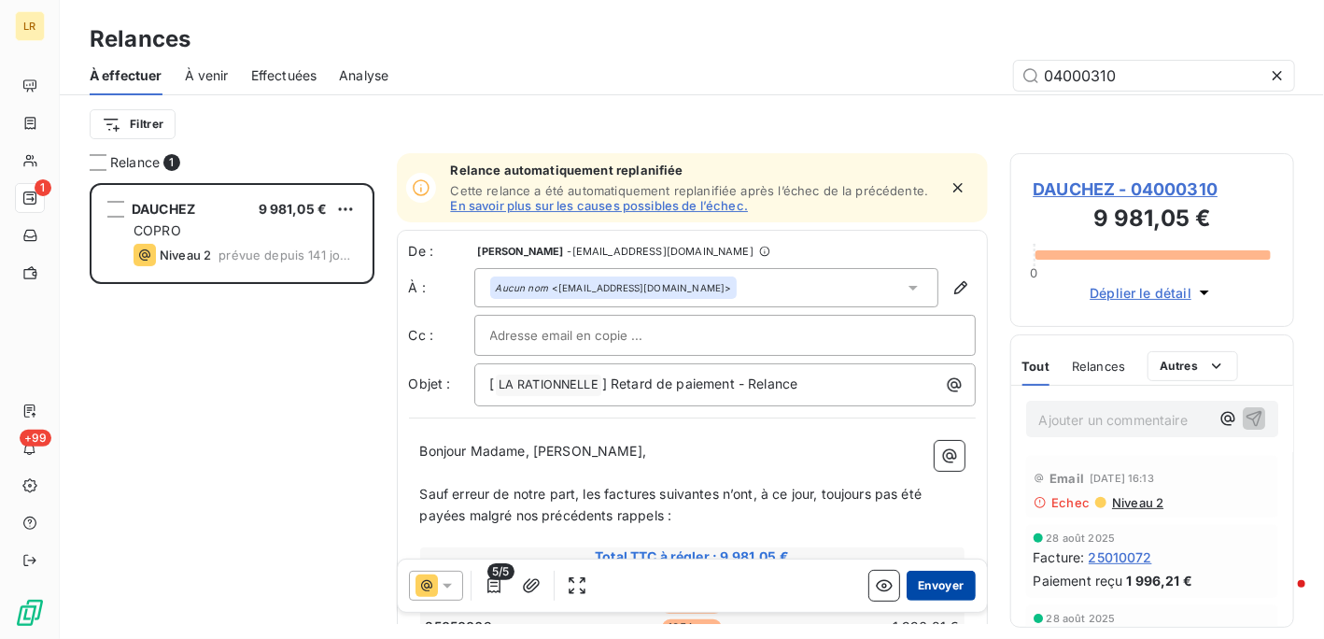
click at [913, 586] on button "Envoyer" at bounding box center [941, 586] width 68 height 30
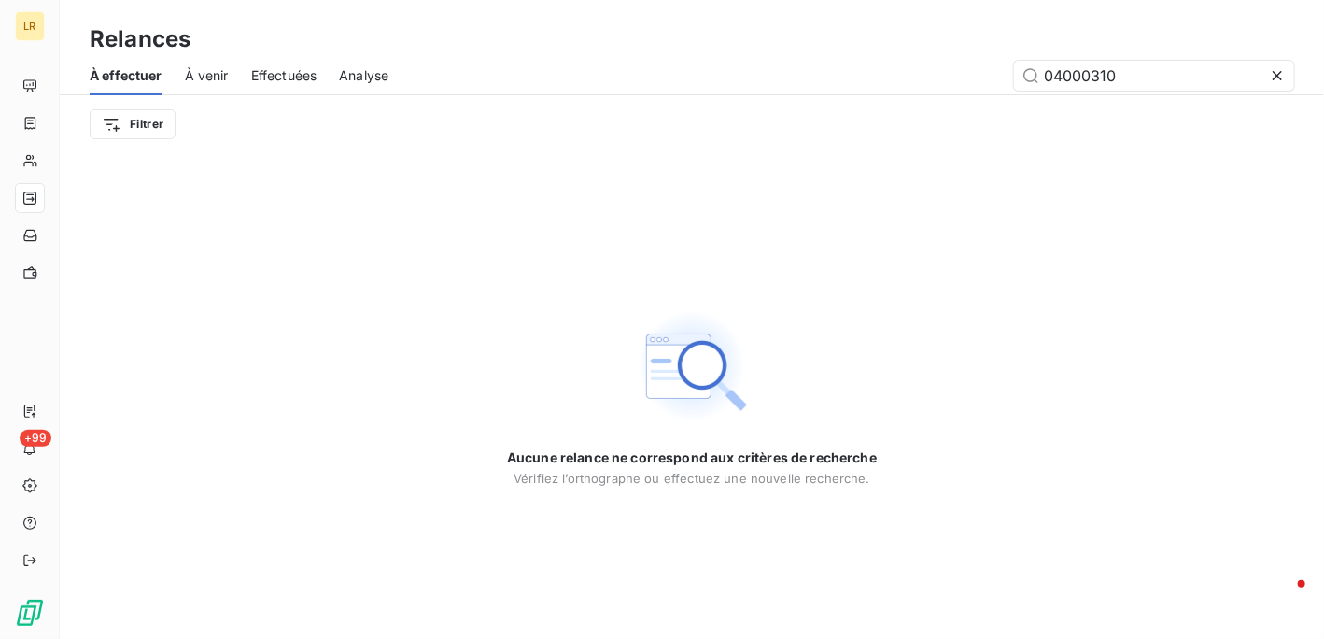
click at [291, 66] on span "Effectuées" at bounding box center [284, 75] width 66 height 19
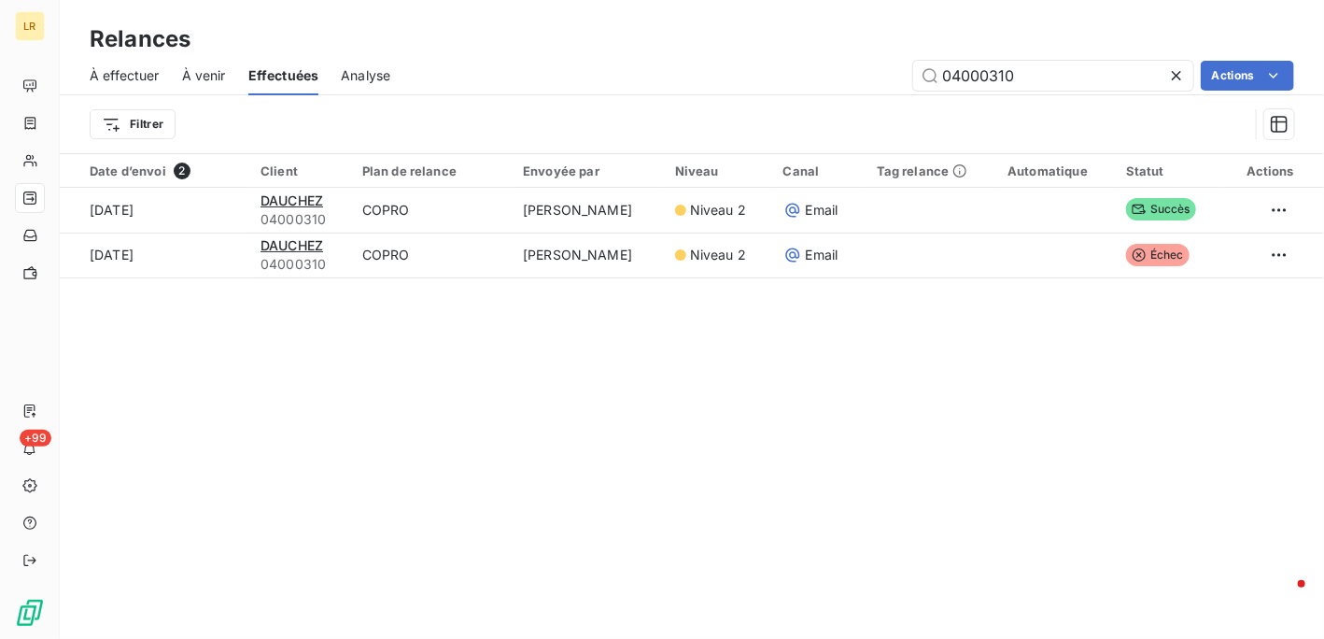
drag, startPoint x: 1034, startPoint y: 74, endPoint x: 885, endPoint y: 41, distance: 152.1
click at [874, 63] on div "04000310 Actions" at bounding box center [854, 76] width 882 height 30
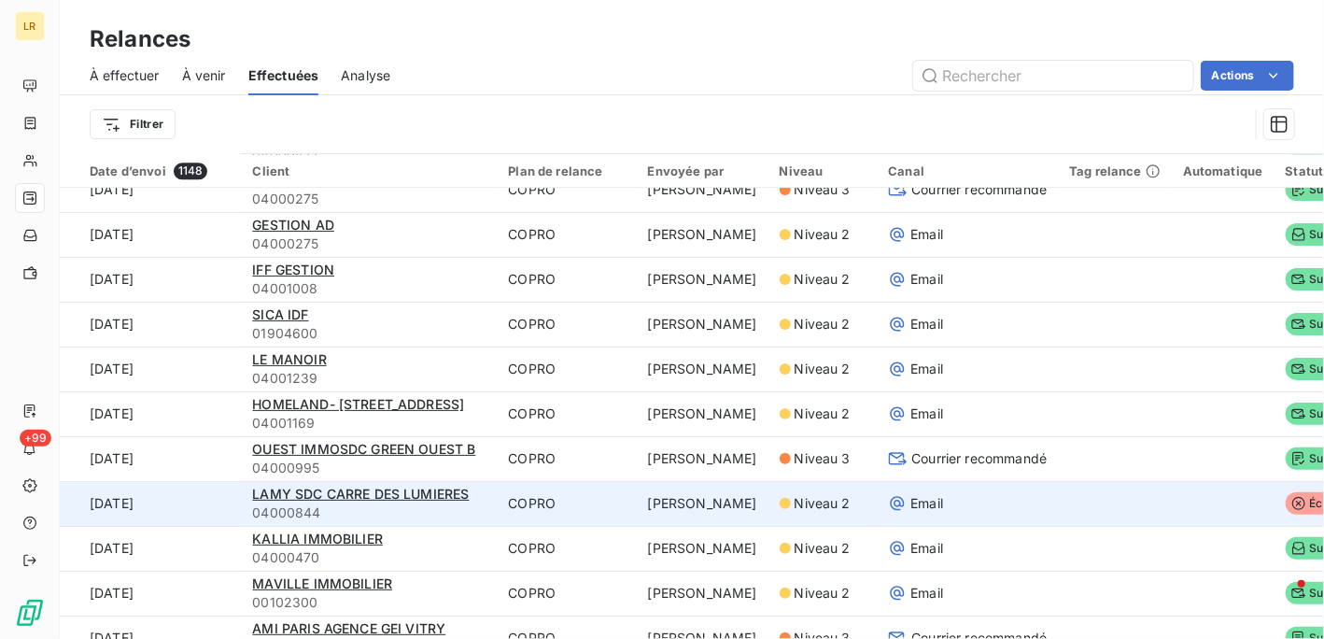
scroll to position [2335, 0]
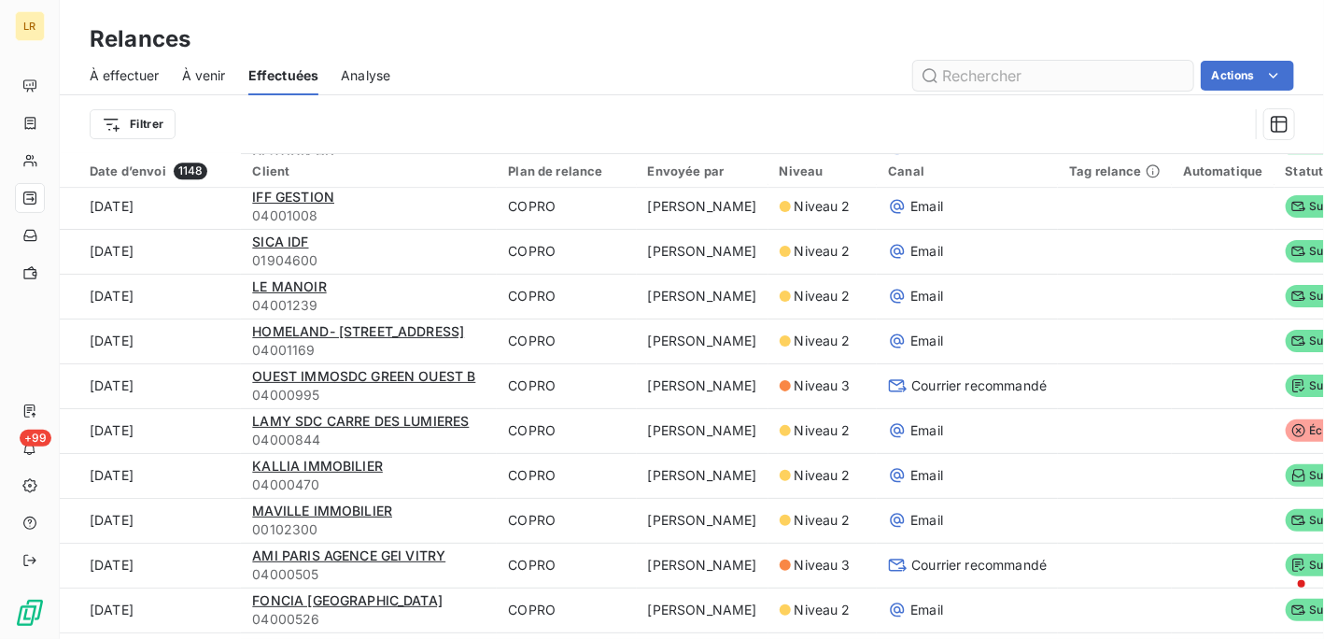
click at [1035, 72] on input "text" at bounding box center [1053, 76] width 280 height 30
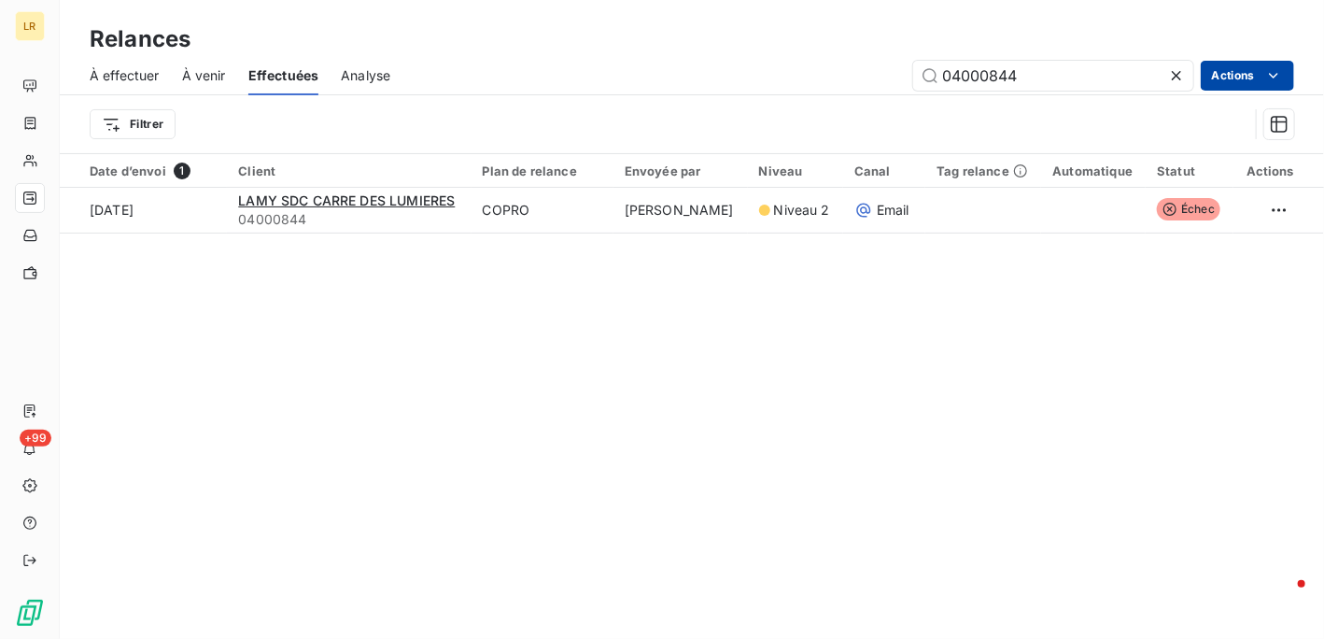
scroll to position [0, 0]
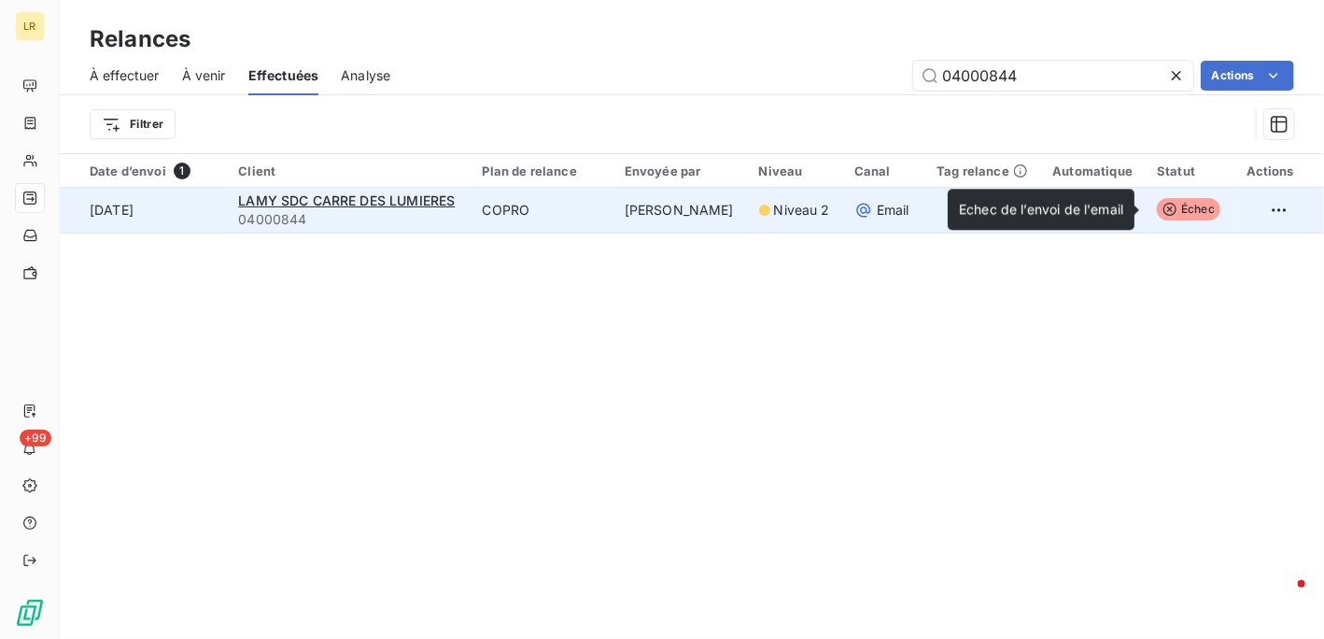
type input "04000844"
click at [1171, 209] on span "Échec" at bounding box center [1189, 209] width 64 height 22
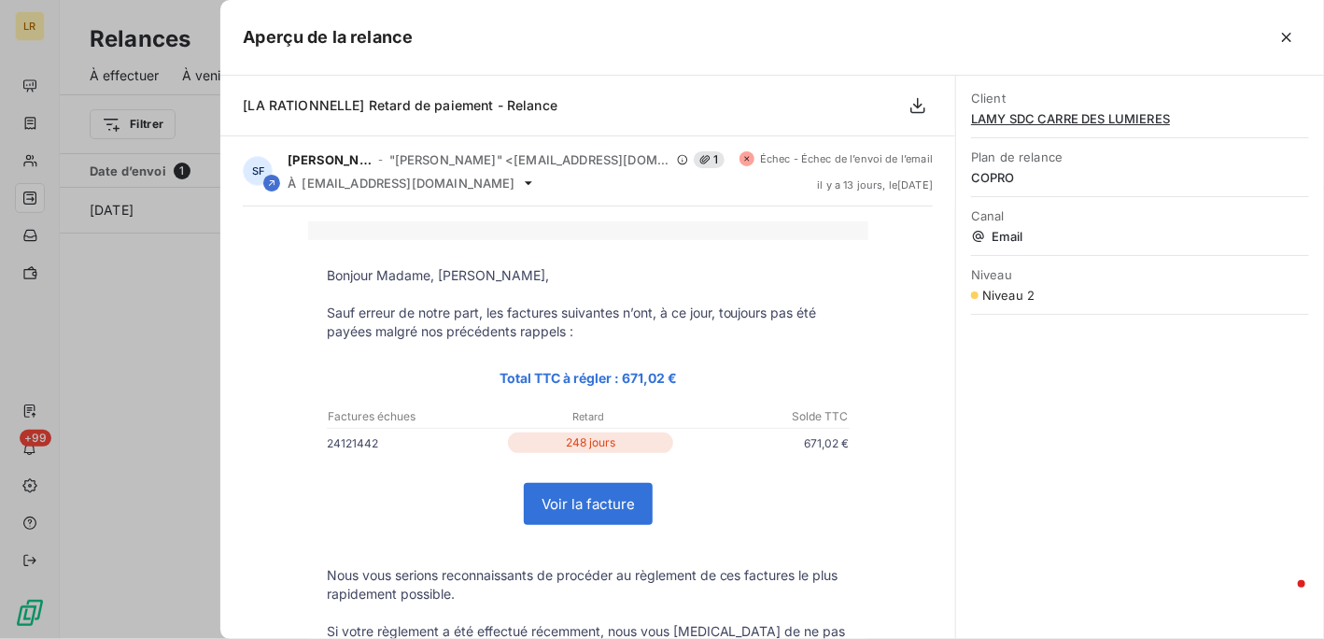
click at [1020, 288] on span "Niveau 2" at bounding box center [1009, 295] width 52 height 15
click at [155, 243] on div at bounding box center [662, 319] width 1324 height 639
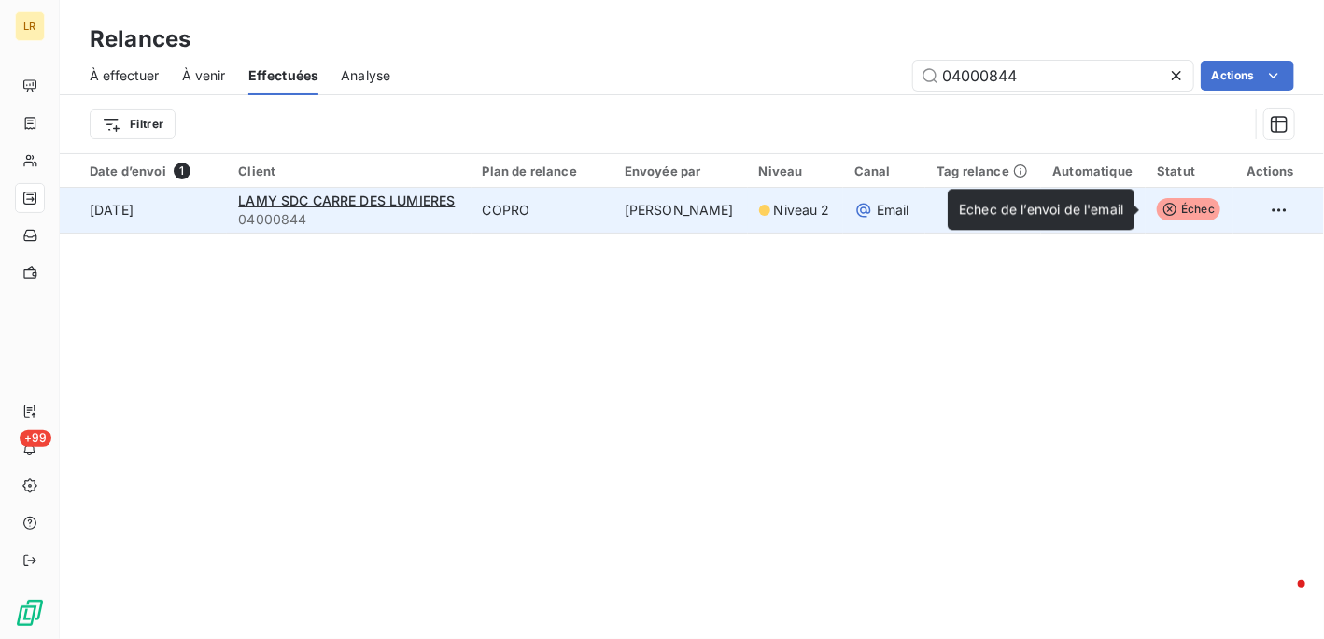
click at [1186, 204] on span "Échec" at bounding box center [1189, 209] width 64 height 22
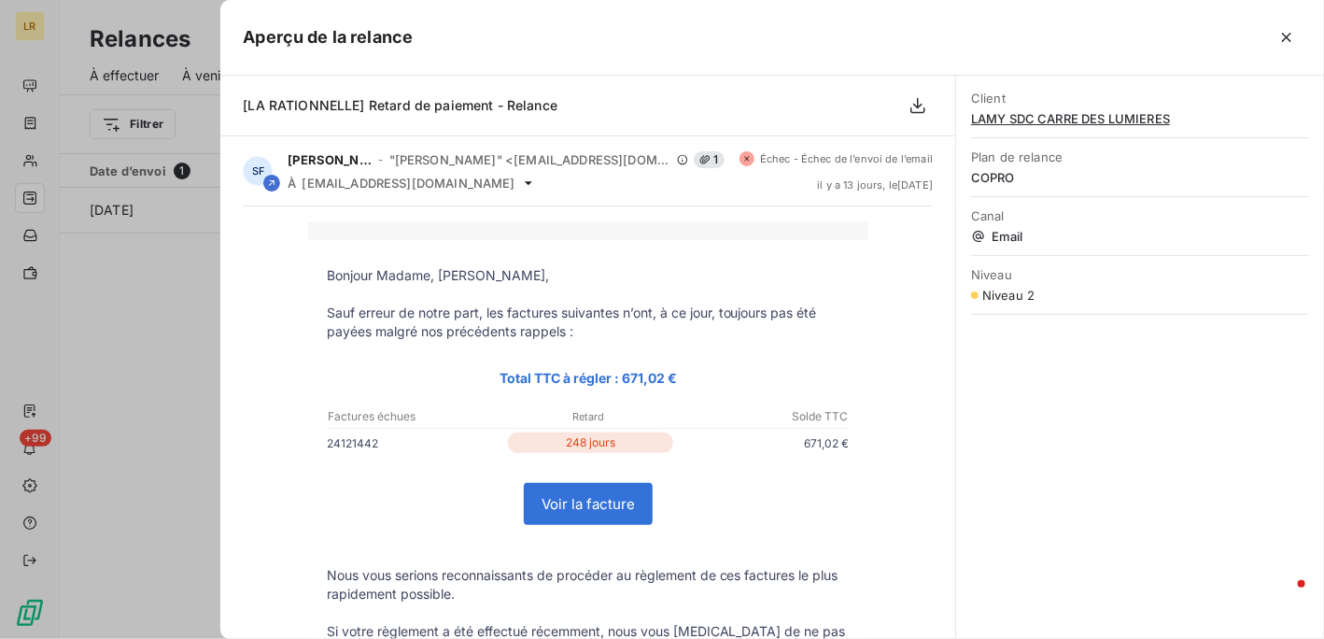
click at [120, 337] on div at bounding box center [662, 319] width 1324 height 639
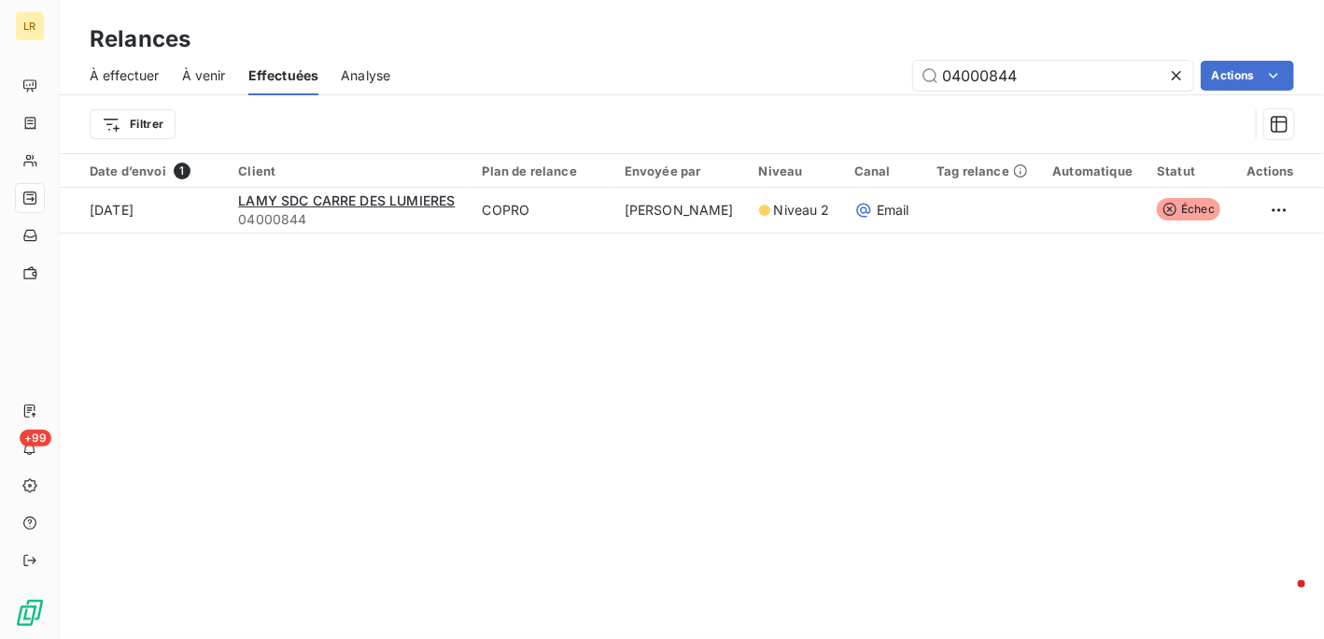
click at [147, 69] on span "À effectuer" at bounding box center [125, 75] width 70 height 19
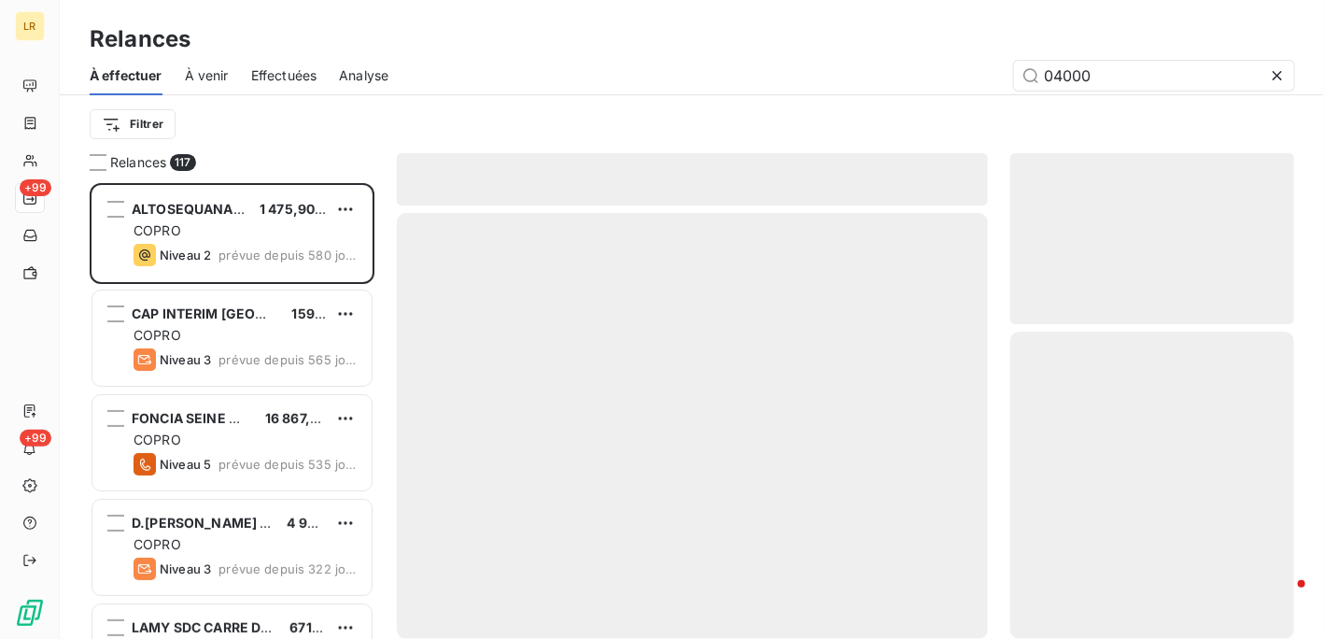
scroll to position [441, 270]
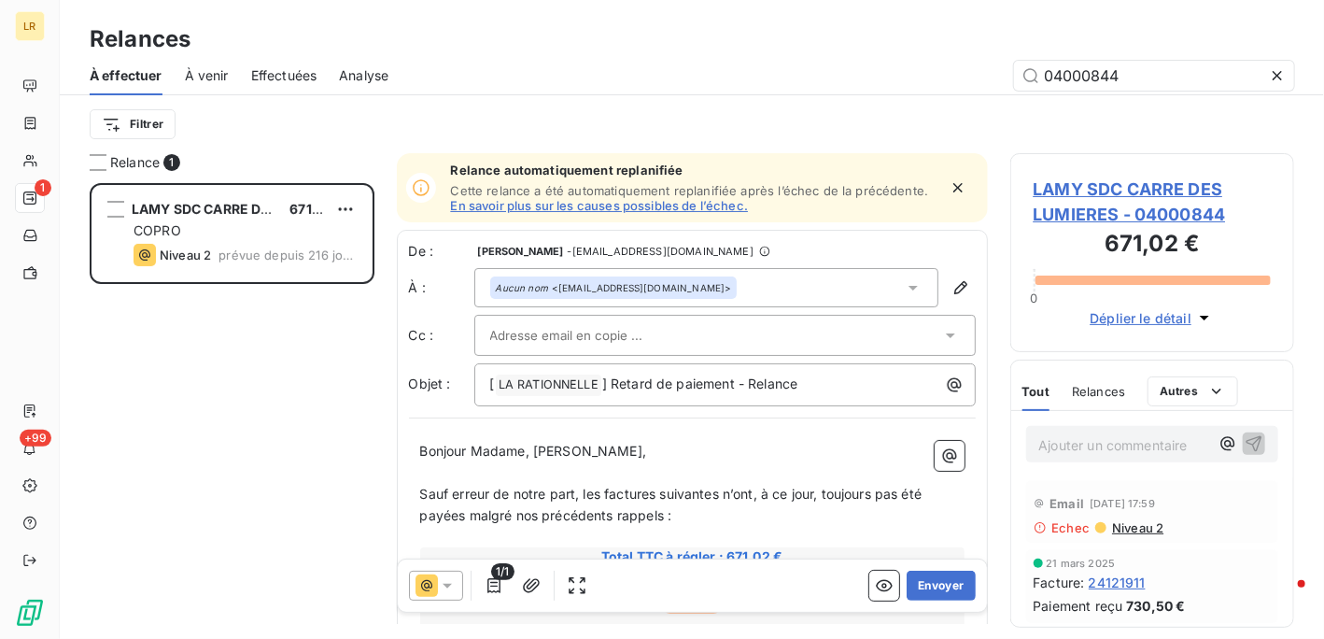
scroll to position [441, 270]
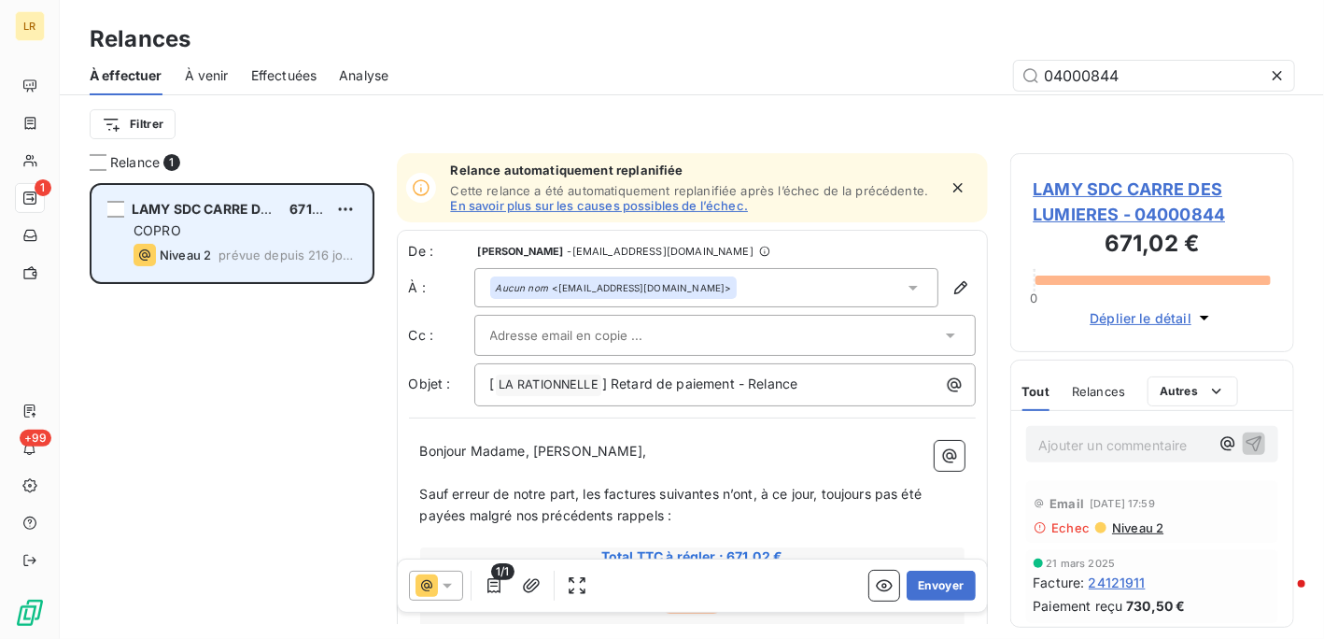
type input "04000844"
click at [238, 221] on div "COPRO" at bounding box center [245, 230] width 223 height 19
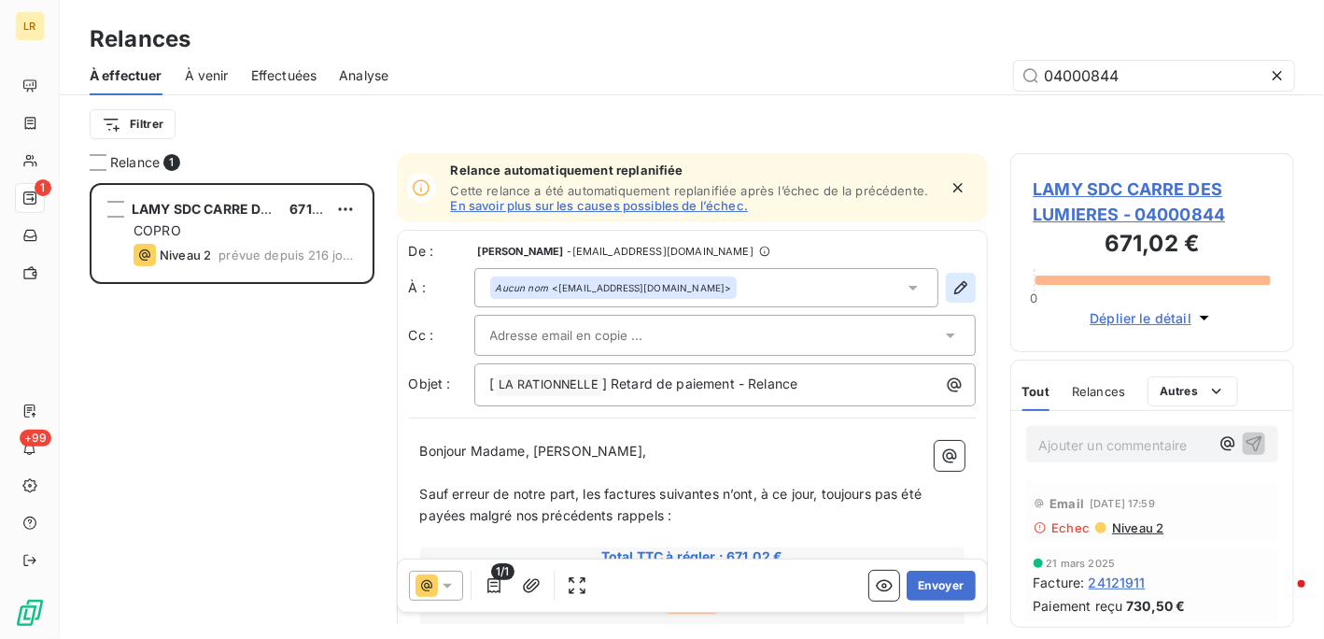
click at [954, 287] on icon "button" at bounding box center [960, 287] width 13 height 13
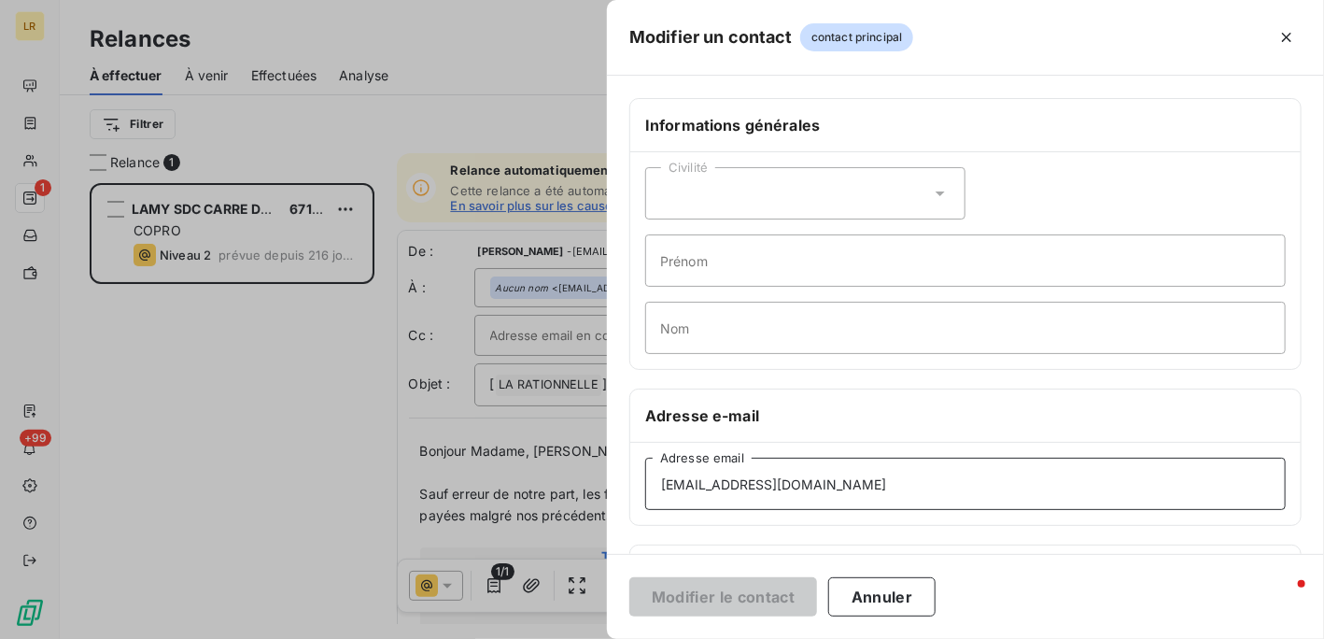
click at [919, 492] on input "[EMAIL_ADDRESS][DOMAIN_NAME]" at bounding box center [965, 484] width 641 height 52
drag, startPoint x: 913, startPoint y: 484, endPoint x: 605, endPoint y: 520, distance: 309.4
click at [605, 638] on div "Modifier un contact contact principal Informations générales Civilité Prénom No…" at bounding box center [662, 639] width 1324 height 0
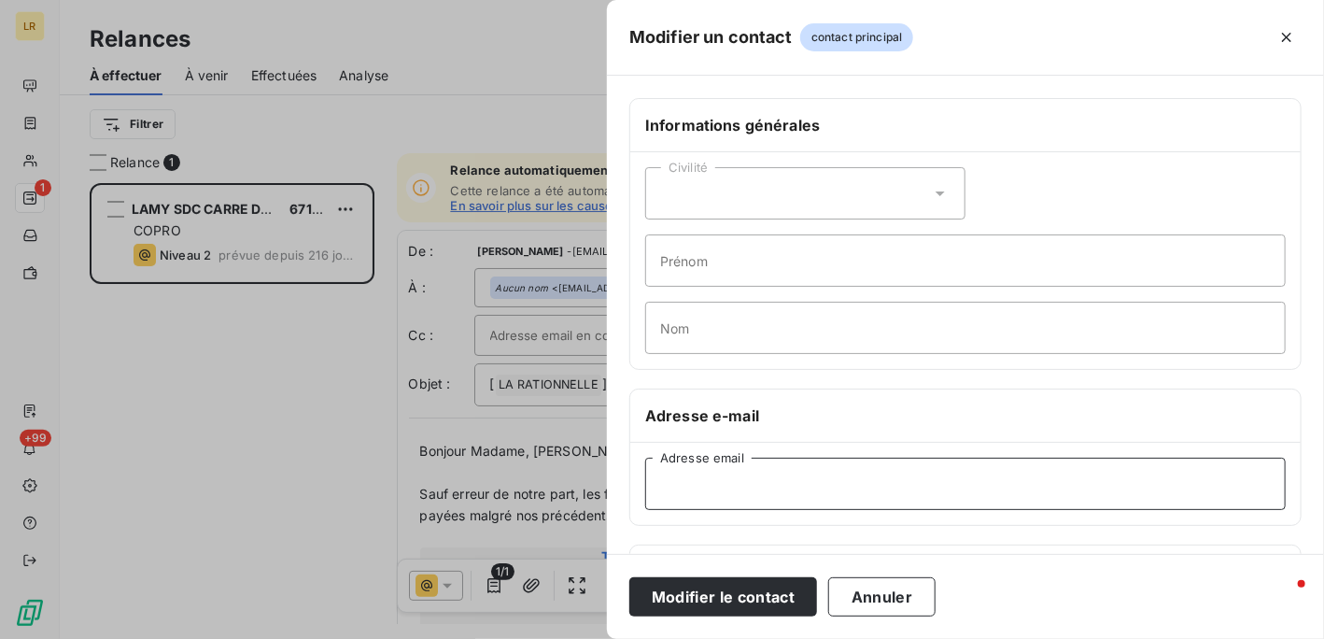
paste input "[PERSON_NAME][EMAIL_ADDRESS][DOMAIN_NAME]"
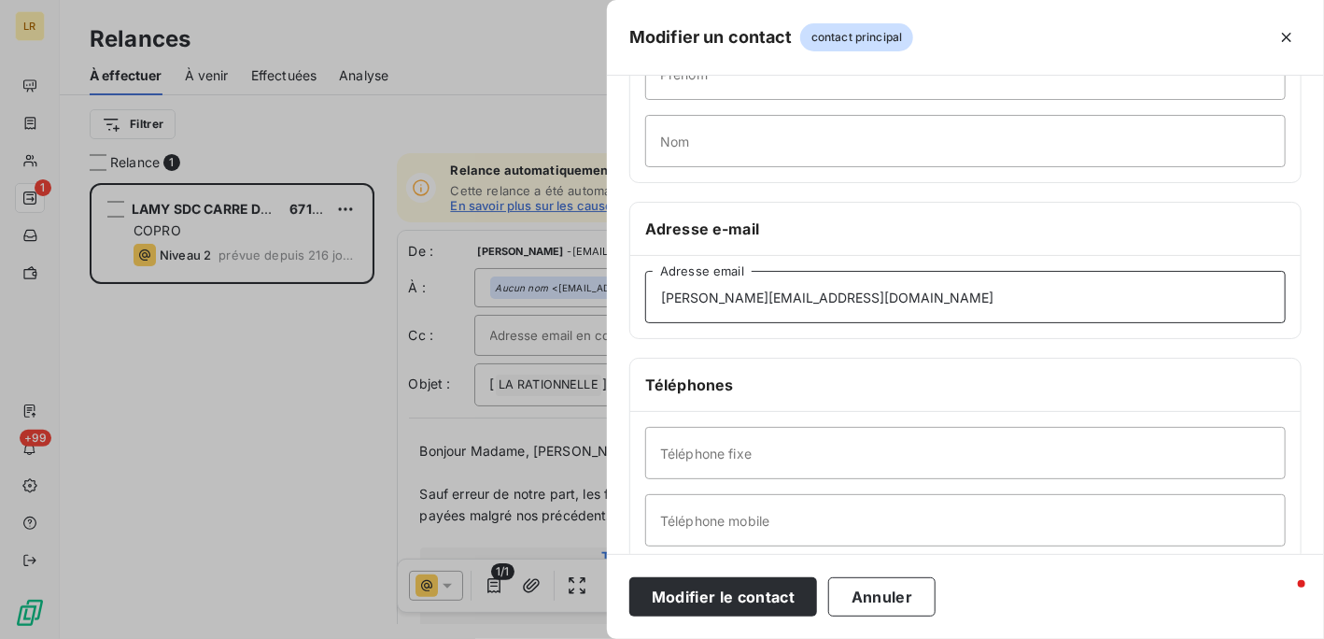
scroll to position [370, 0]
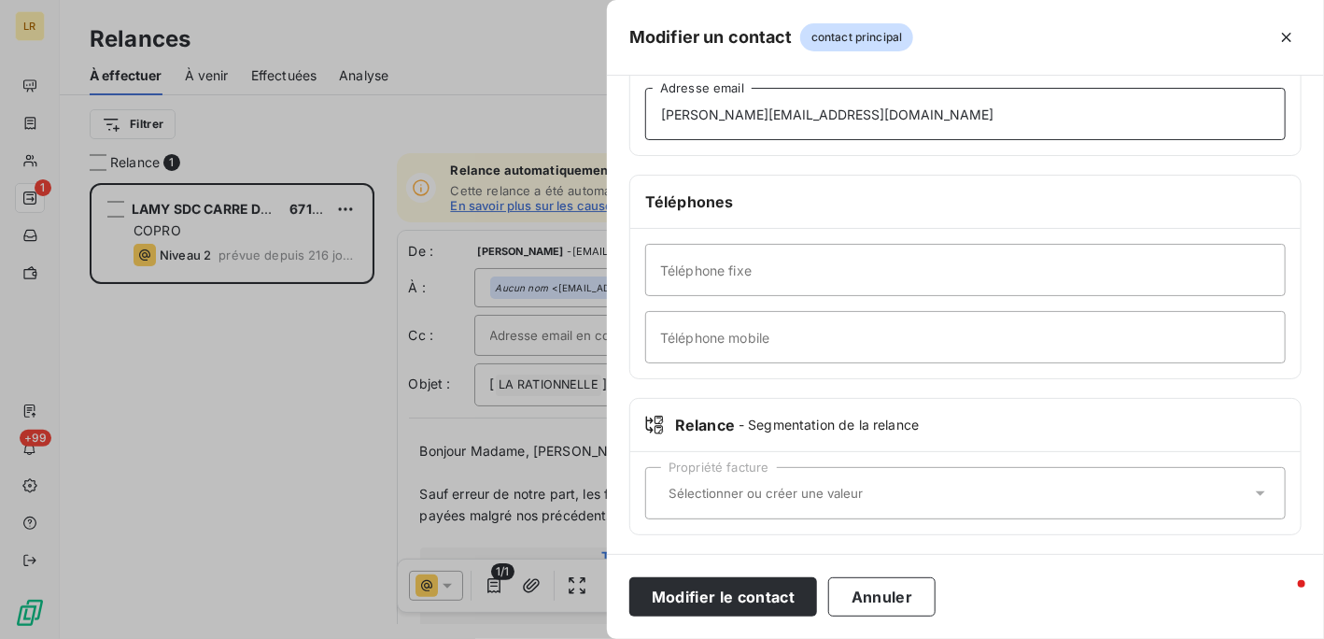
type input "[PERSON_NAME][EMAIL_ADDRESS][DOMAIN_NAME]"
click at [668, 427] on div "Relance - Segmentation de la relance" at bounding box center [965, 425] width 641 height 22
click at [674, 481] on div "Propriété facture" at bounding box center [965, 493] width 641 height 52
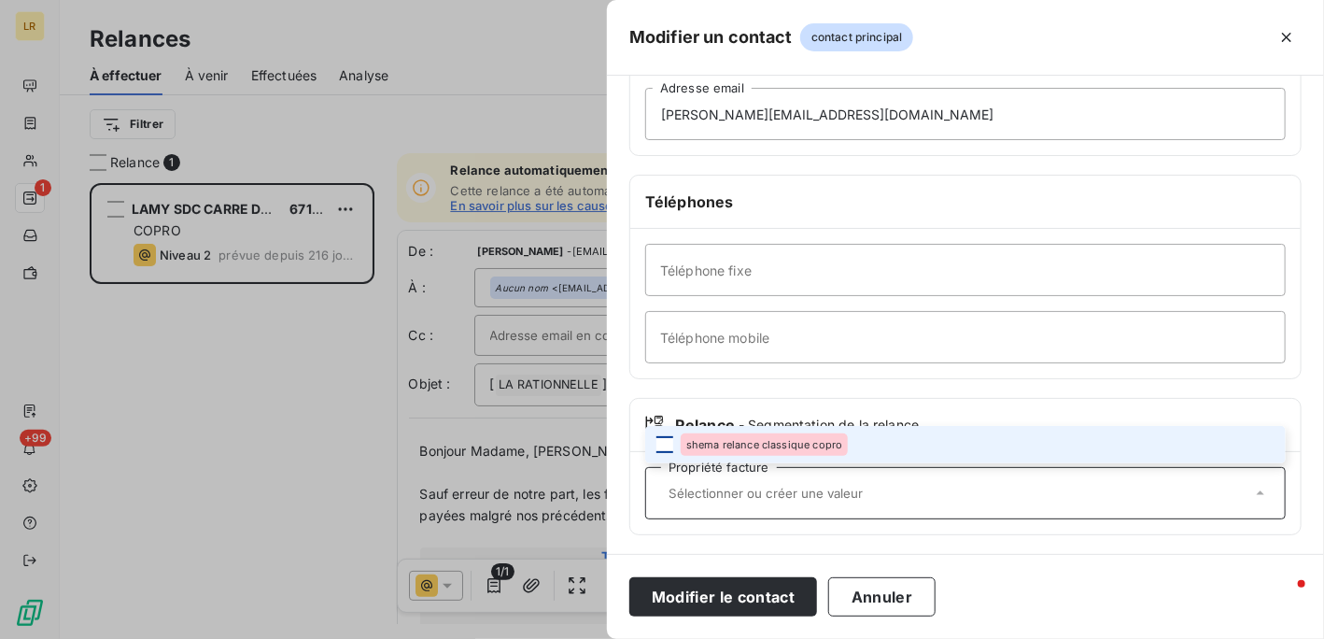
click at [666, 436] on div at bounding box center [665, 444] width 17 height 17
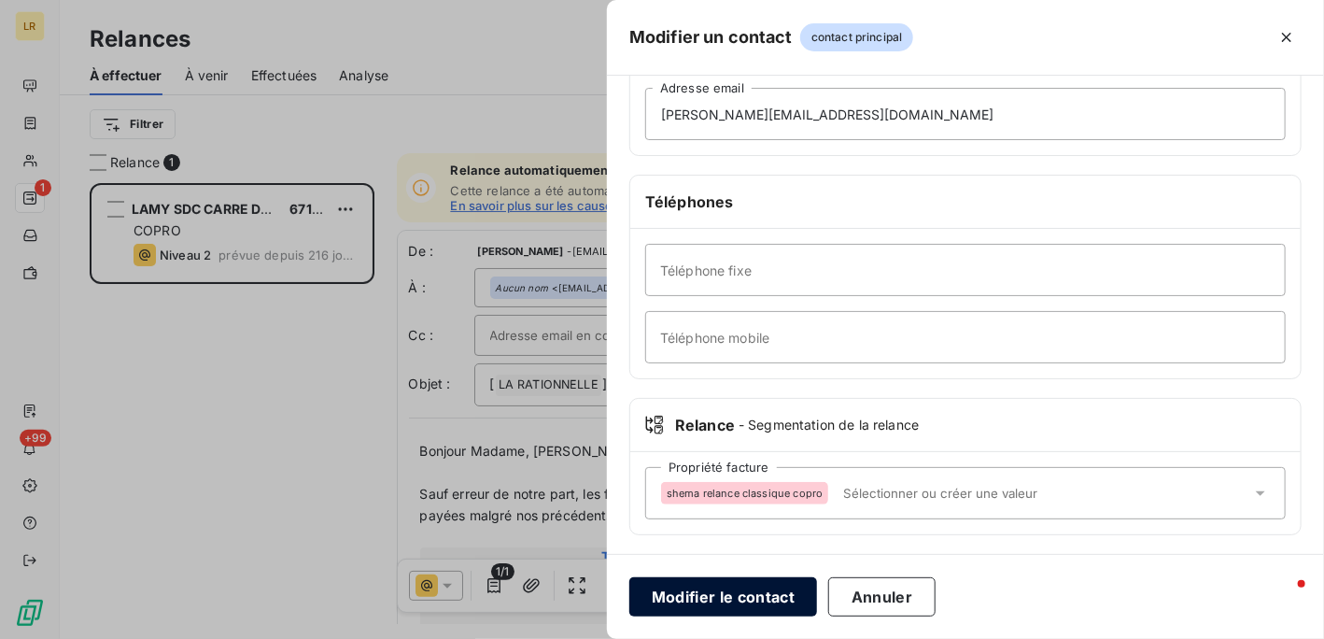
click at [754, 591] on button "Modifier le contact" at bounding box center [724, 596] width 188 height 39
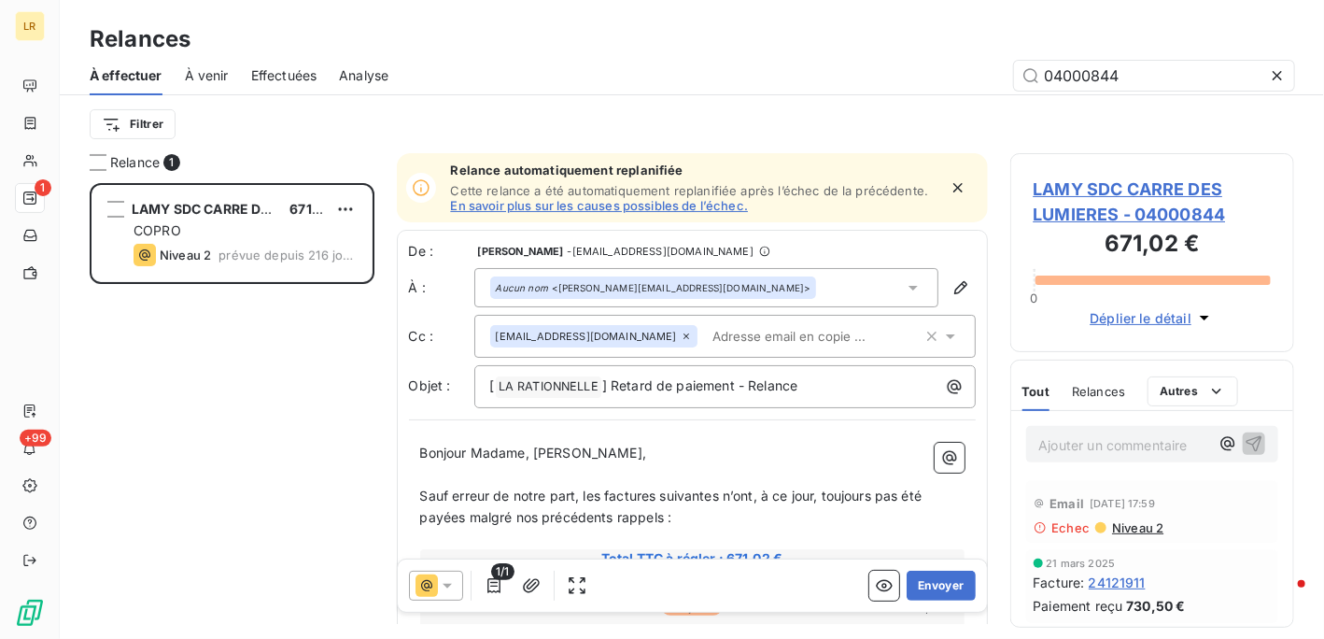
click at [681, 332] on icon at bounding box center [686, 336] width 11 height 11
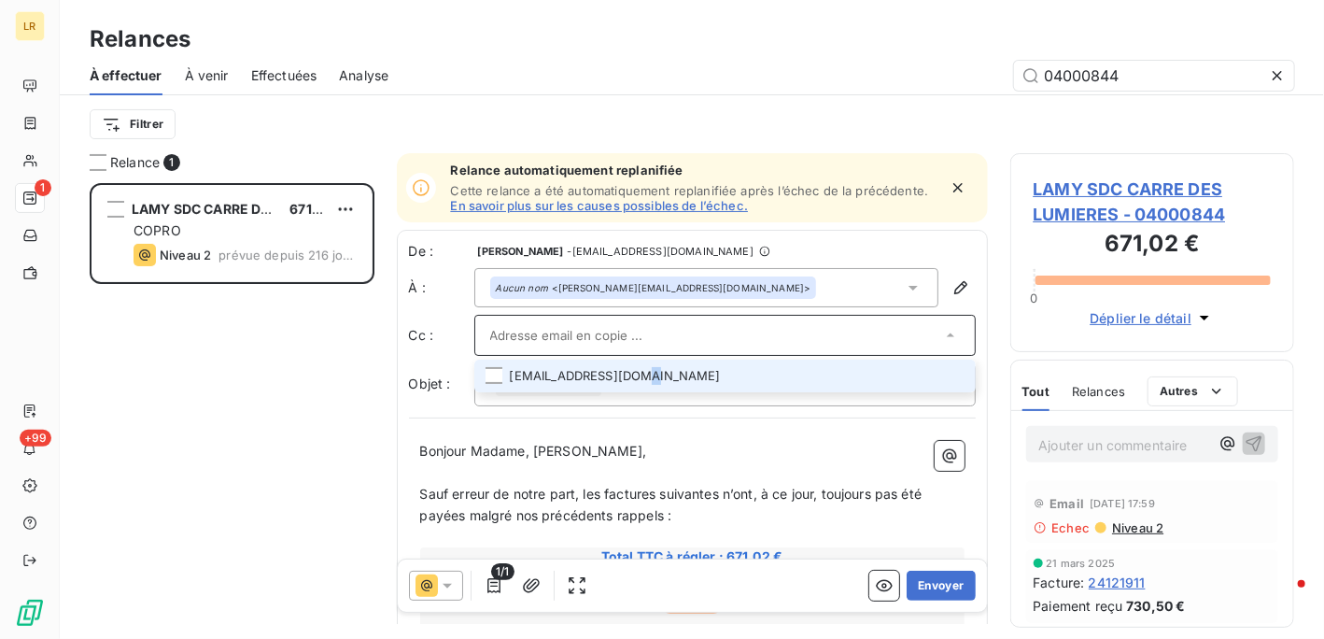
click at [635, 377] on li "[EMAIL_ADDRESS][DOMAIN_NAME]" at bounding box center [725, 376] width 502 height 33
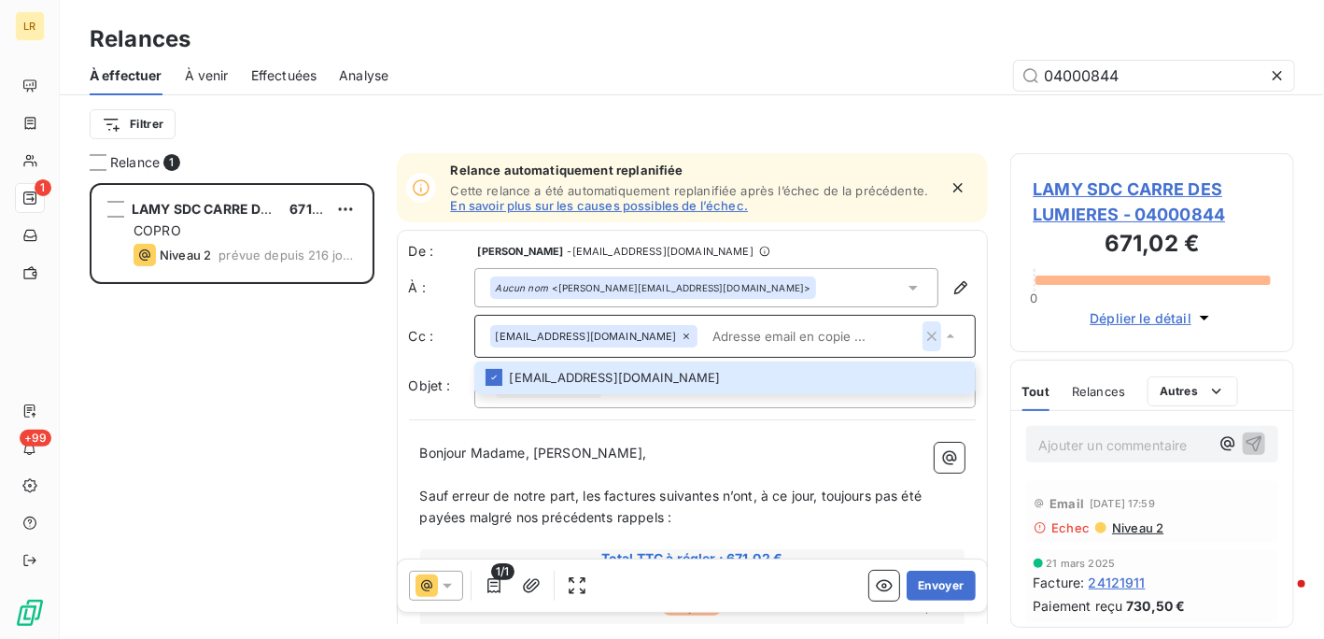
click at [927, 332] on icon "button" at bounding box center [931, 336] width 9 height 9
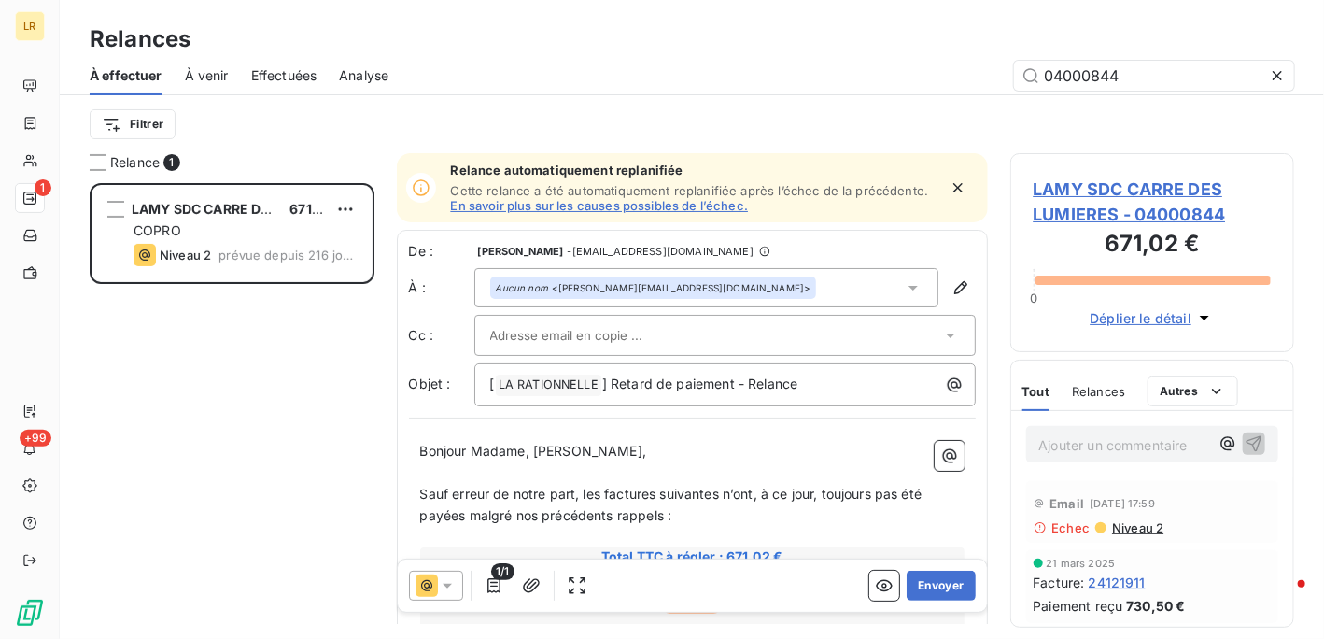
click at [954, 186] on icon "button" at bounding box center [958, 187] width 9 height 9
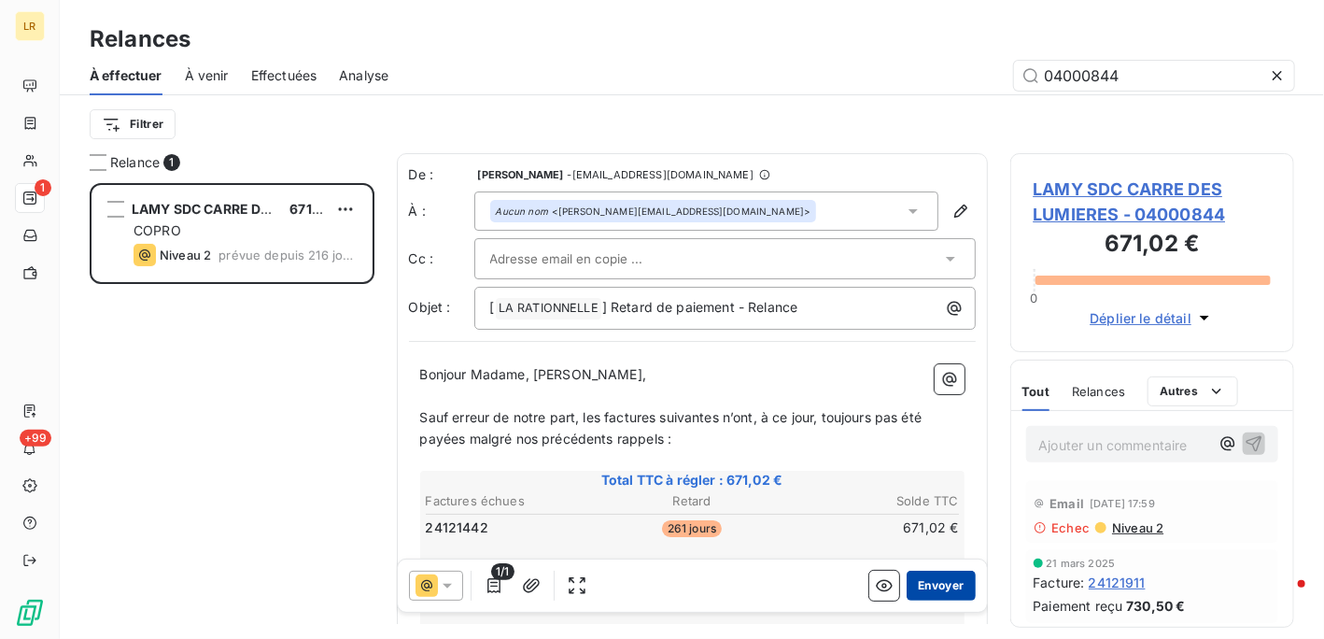
click at [936, 586] on button "Envoyer" at bounding box center [941, 586] width 68 height 30
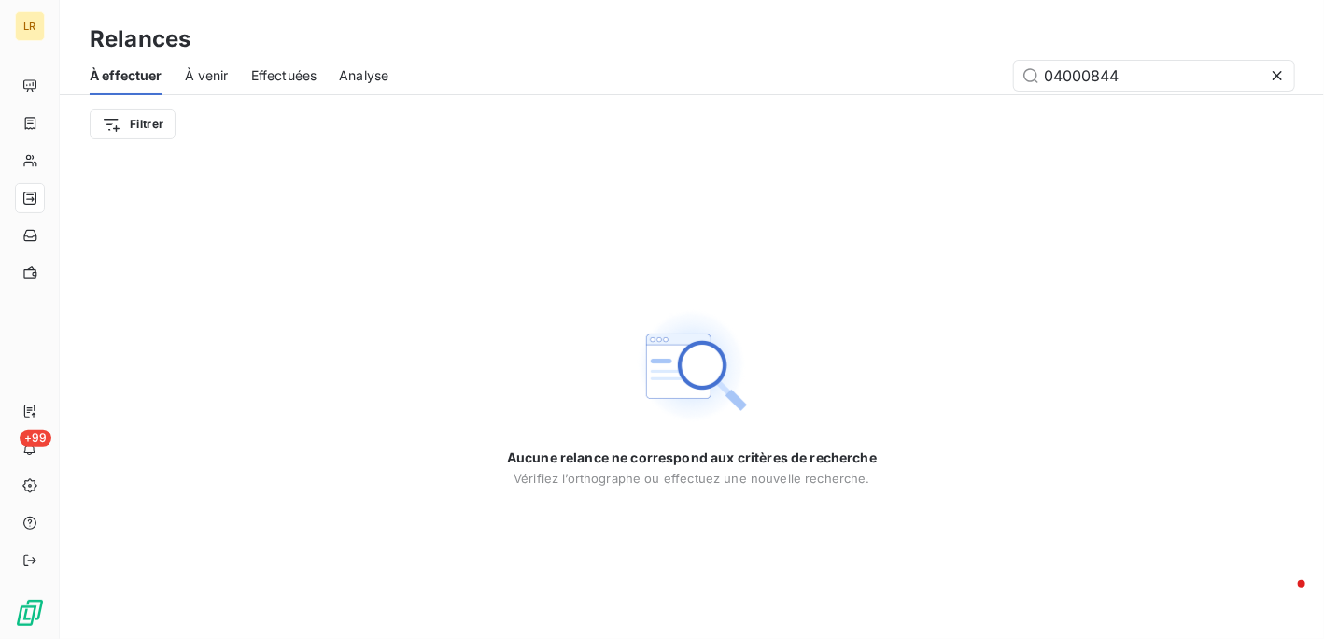
click at [803, 276] on div "Aucune relance ne correspond aux critères de recherche [PERSON_NAME] l’orthogra…" at bounding box center [692, 396] width 1265 height 486
drag, startPoint x: 1162, startPoint y: 71, endPoint x: 932, endPoint y: 72, distance: 229.8
click at [939, 74] on div "04000844" at bounding box center [853, 76] width 884 height 30
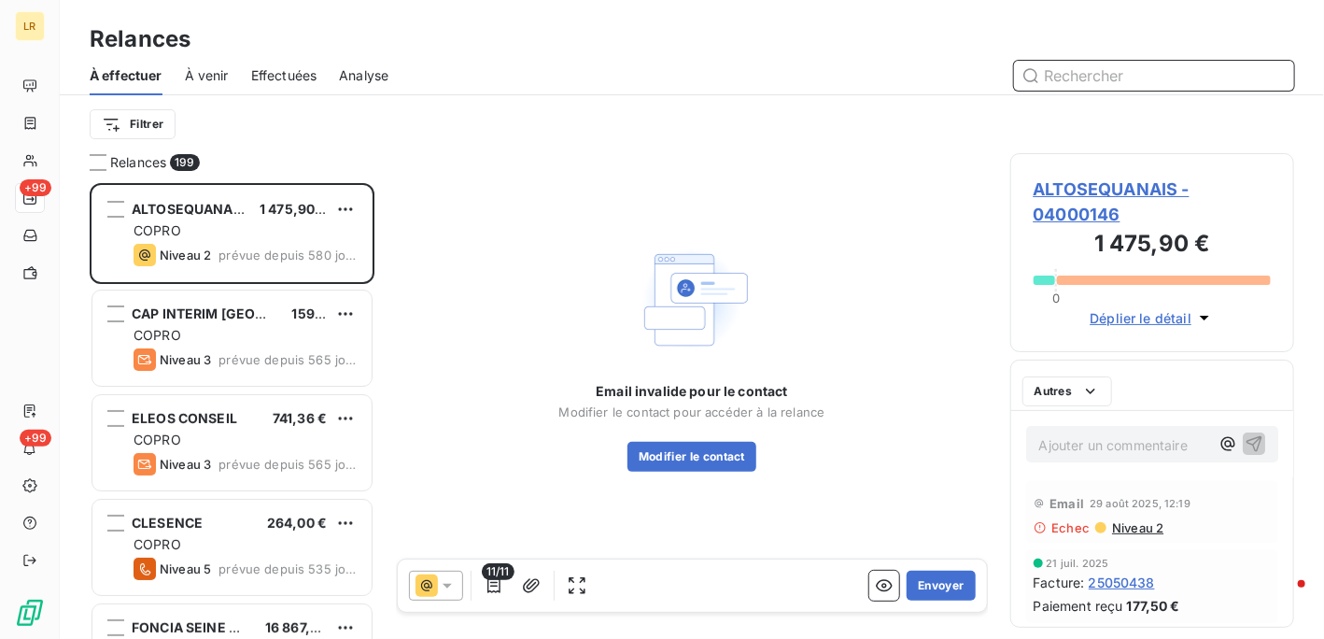
scroll to position [441, 270]
